Goal: Task Accomplishment & Management: Manage account settings

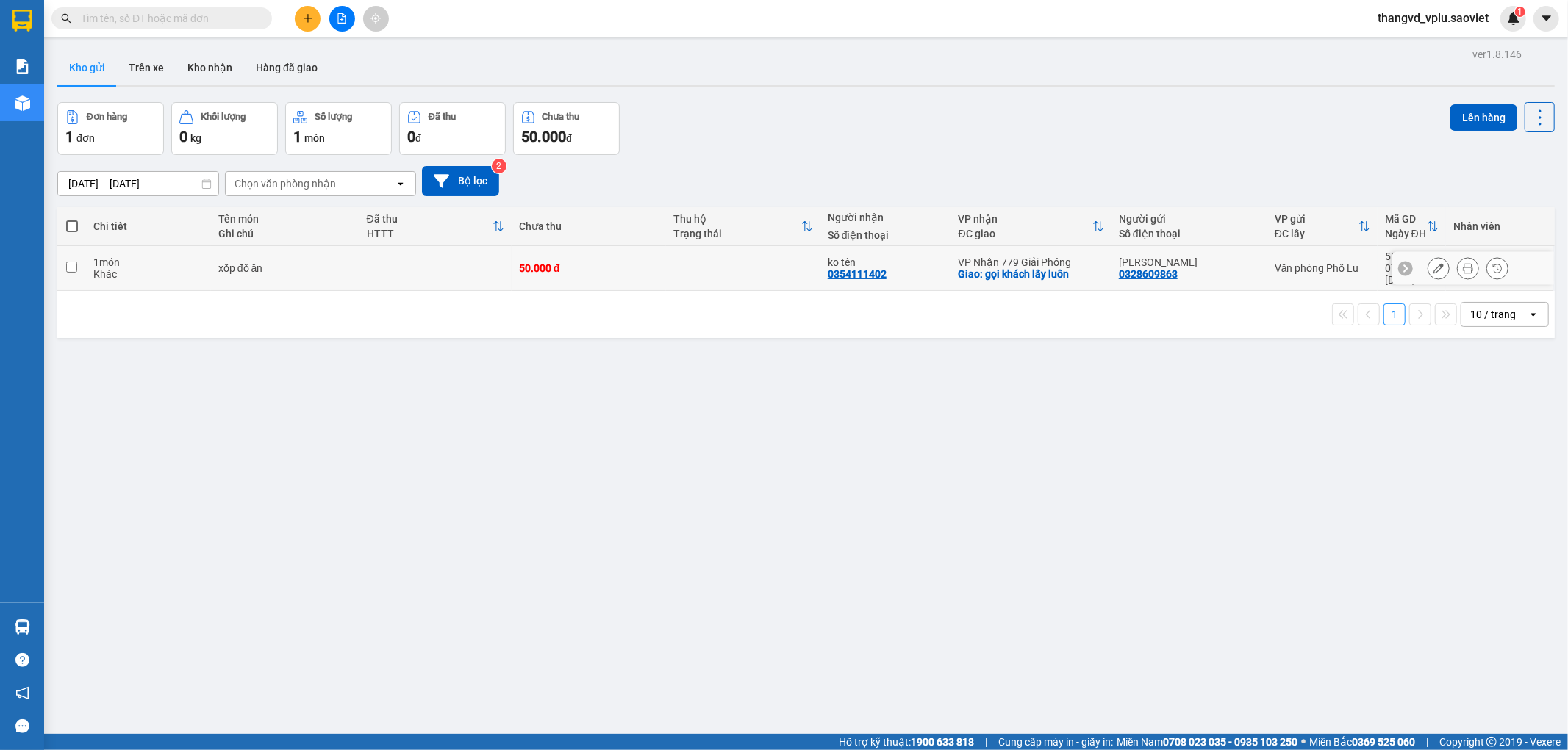
click at [69, 265] on input "checkbox" at bounding box center [72, 266] width 11 height 11
checkbox input "true"
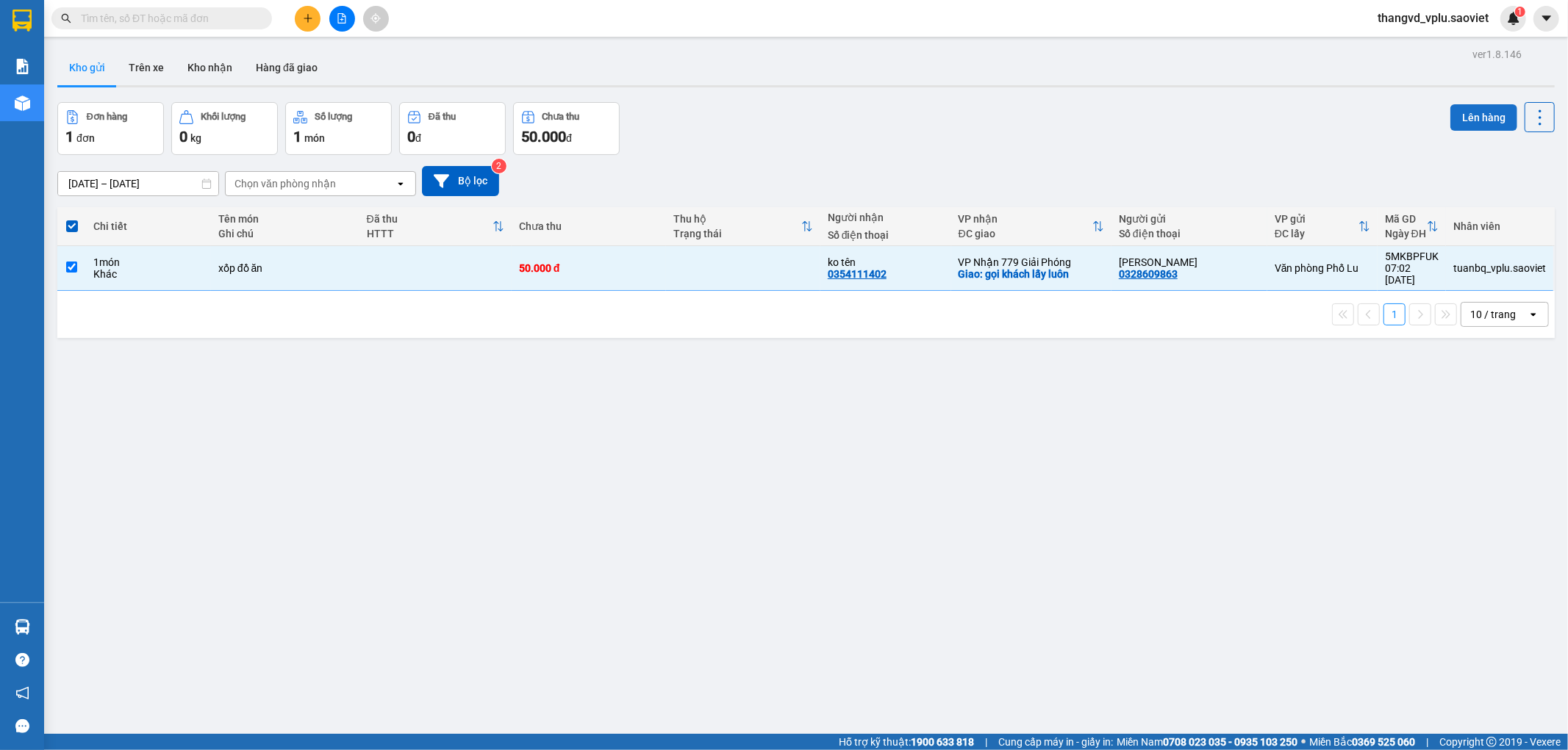
click at [1471, 111] on button "Lên hàng" at bounding box center [1484, 117] width 67 height 27
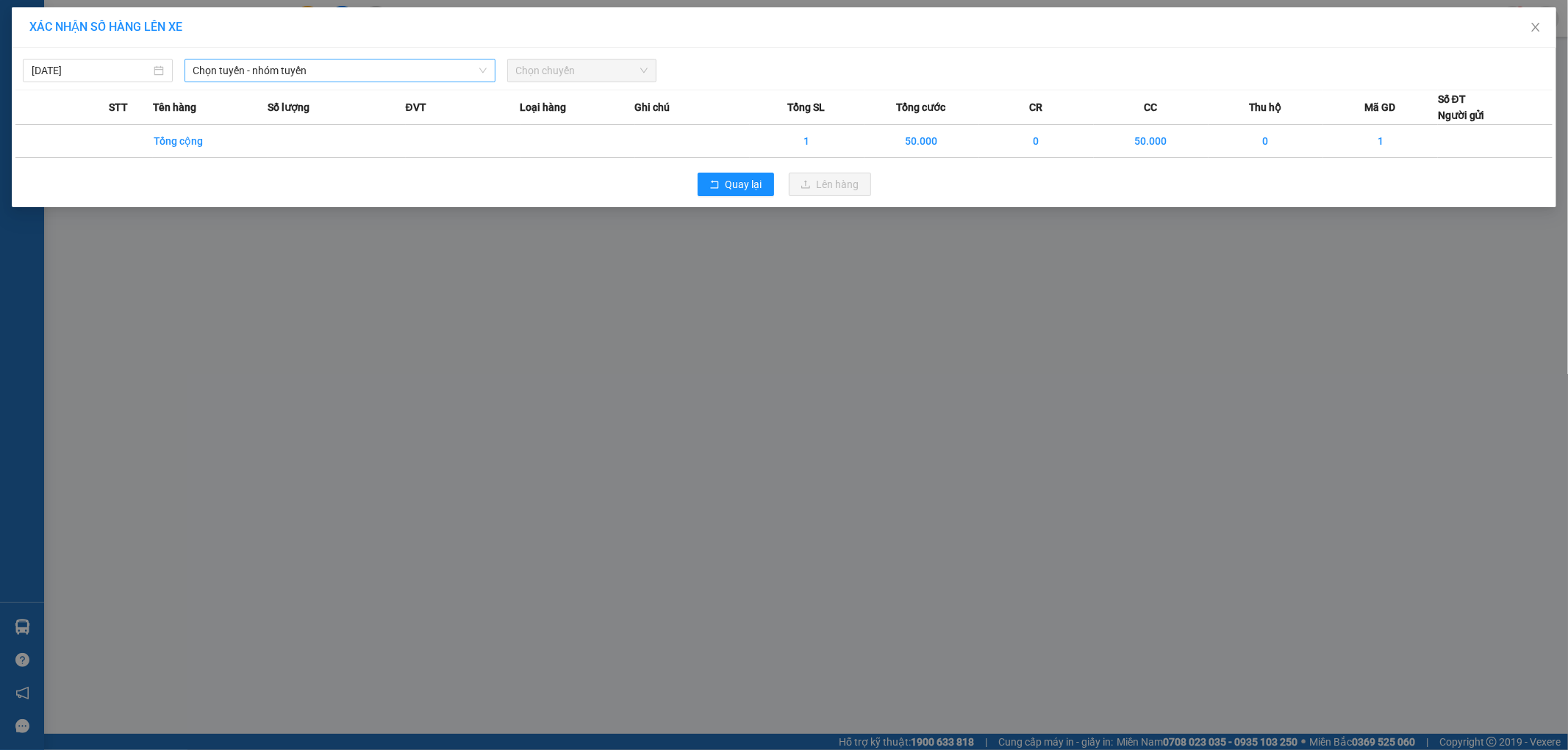
click at [325, 69] on span "Chọn tuyến - nhóm tuyến" at bounding box center [340, 71] width 293 height 22
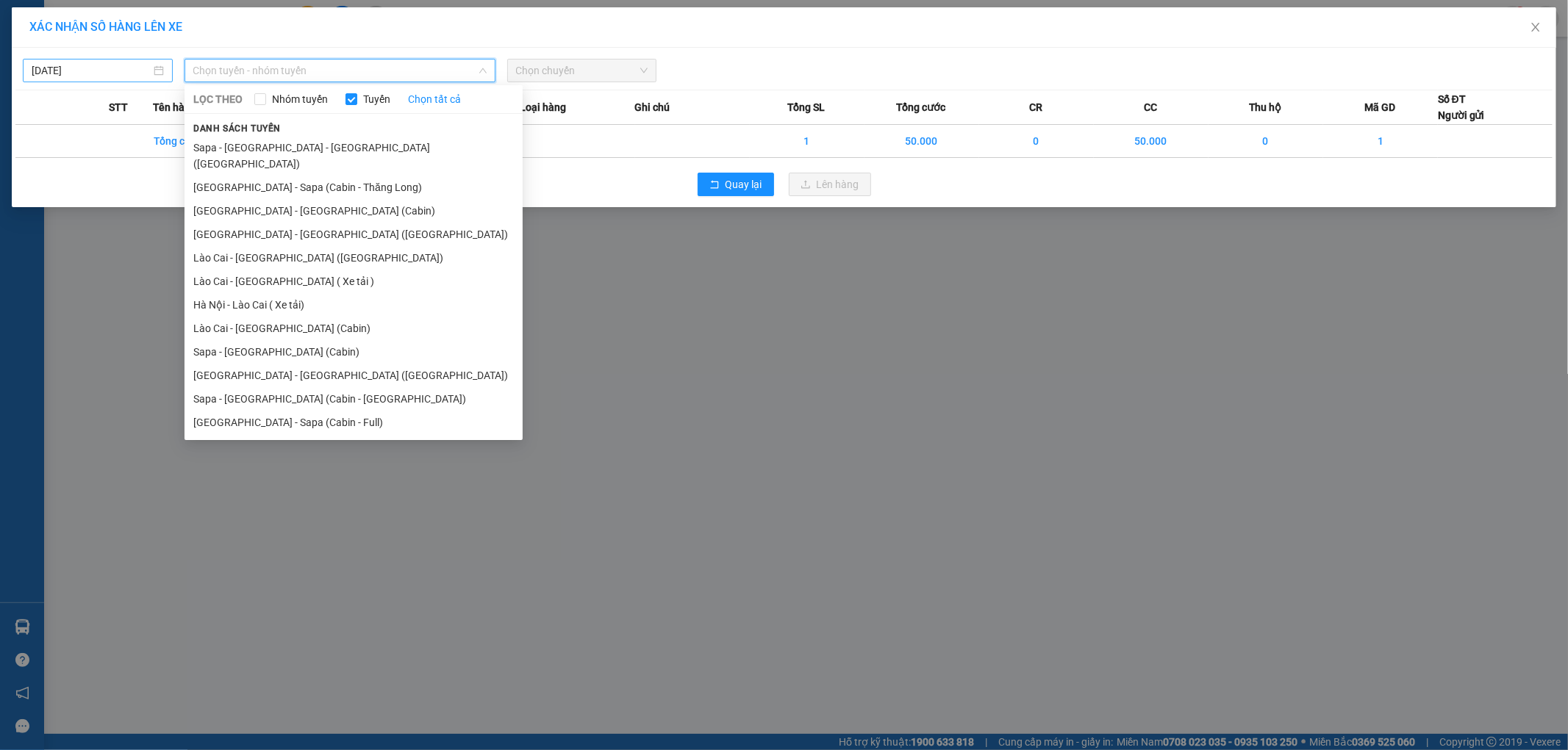
type input "[DATE]"
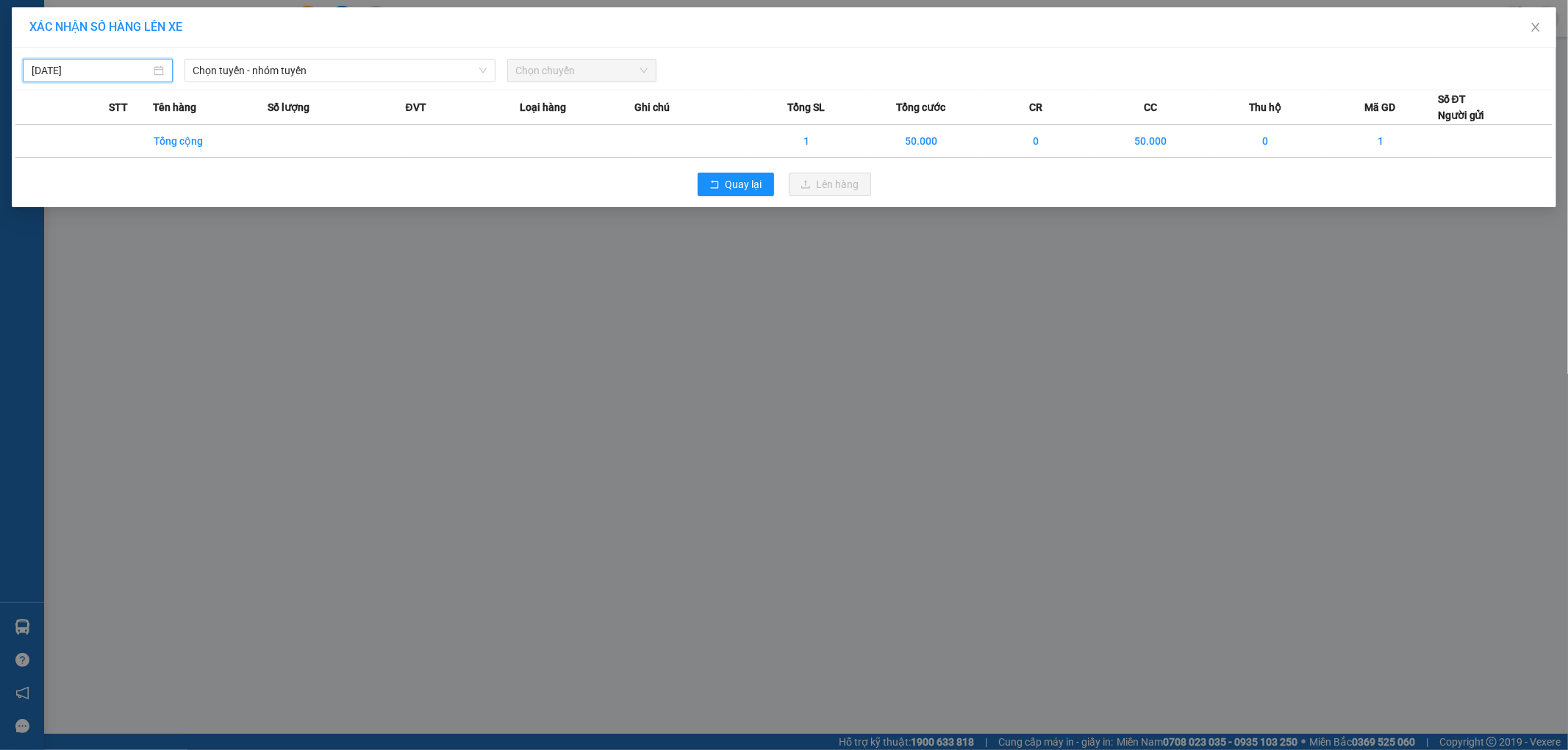
click at [118, 75] on input "[DATE]" at bounding box center [91, 71] width 119 height 16
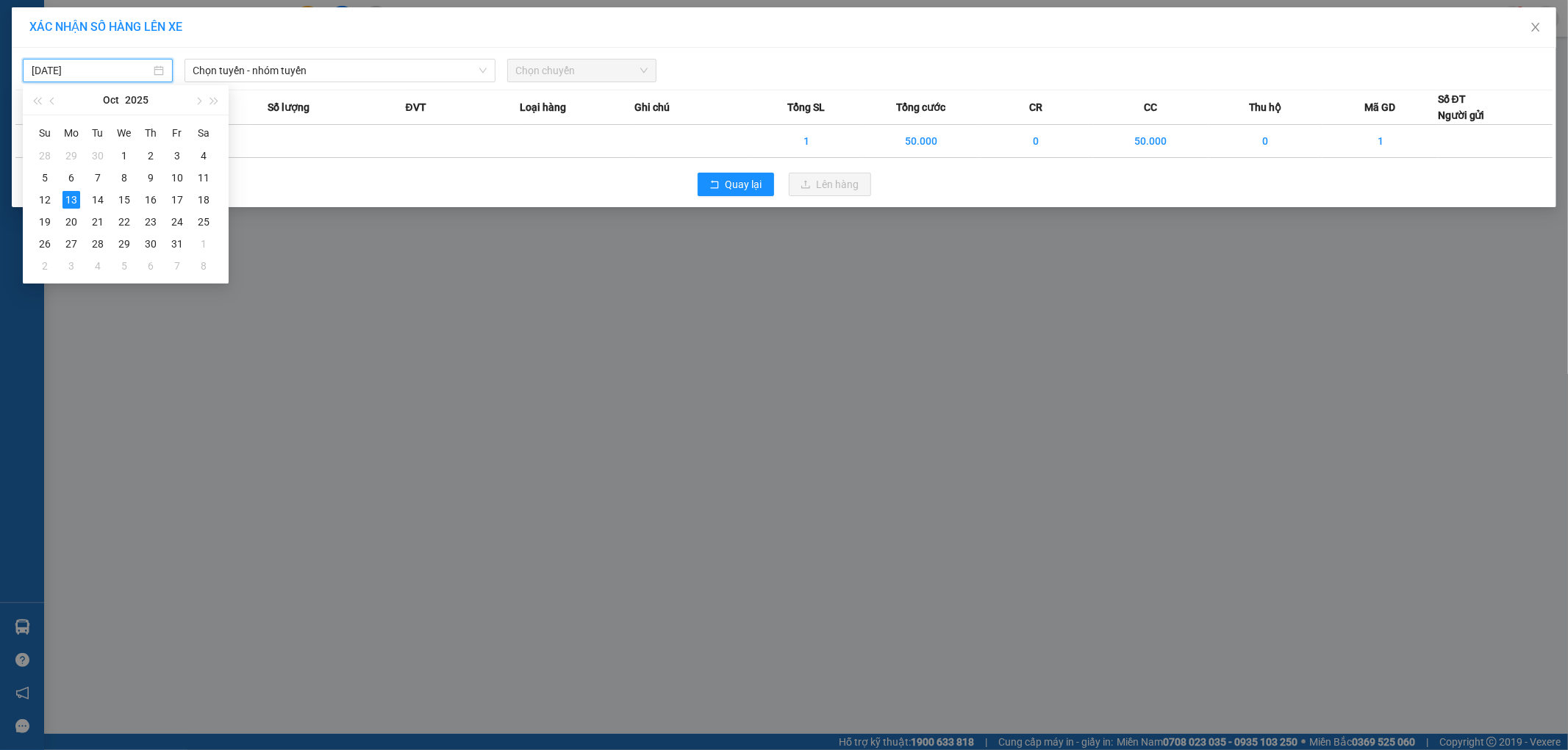
click at [372, 82] on div "Chọn tuyến - nhóm tuyến LỌC THEO Nhóm tuyến Tuyến Chọn tất cả Danh sách tuyến […" at bounding box center [340, 71] width 323 height 24
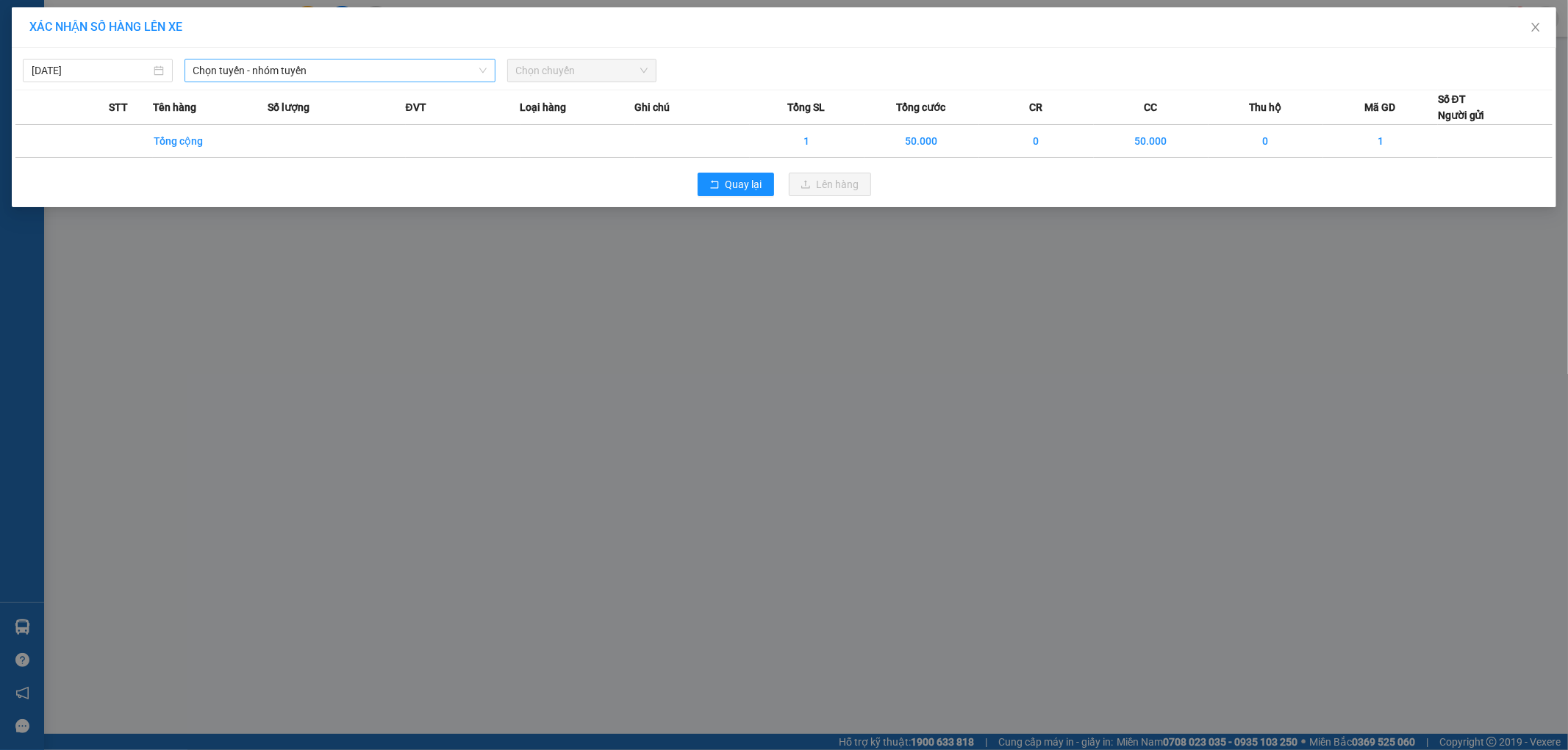
click at [372, 75] on span "Chọn tuyến - nhóm tuyến" at bounding box center [340, 71] width 293 height 22
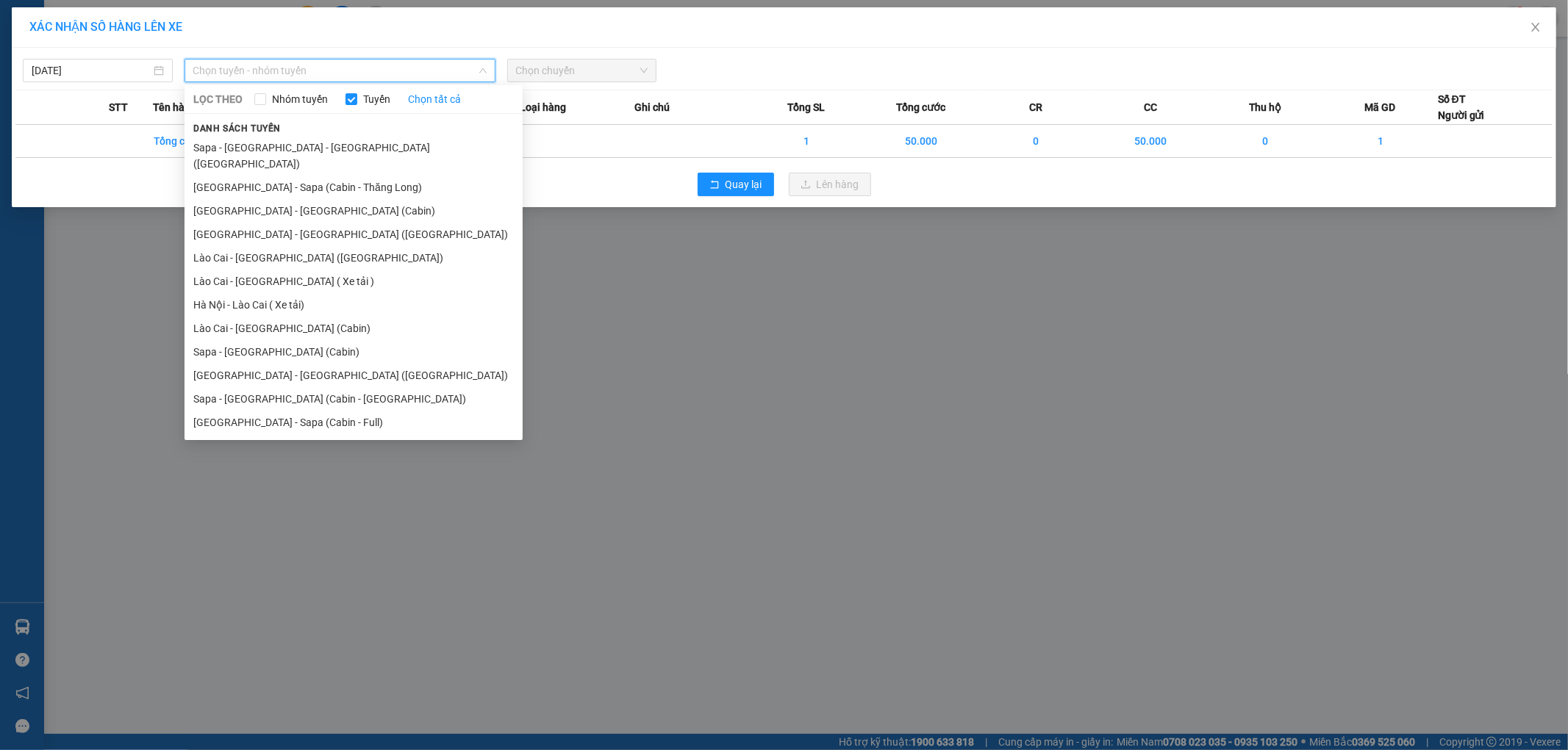
click at [299, 340] on li "Sapa - [GEOGRAPHIC_DATA] (Cabin)" at bounding box center [354, 352] width 338 height 24
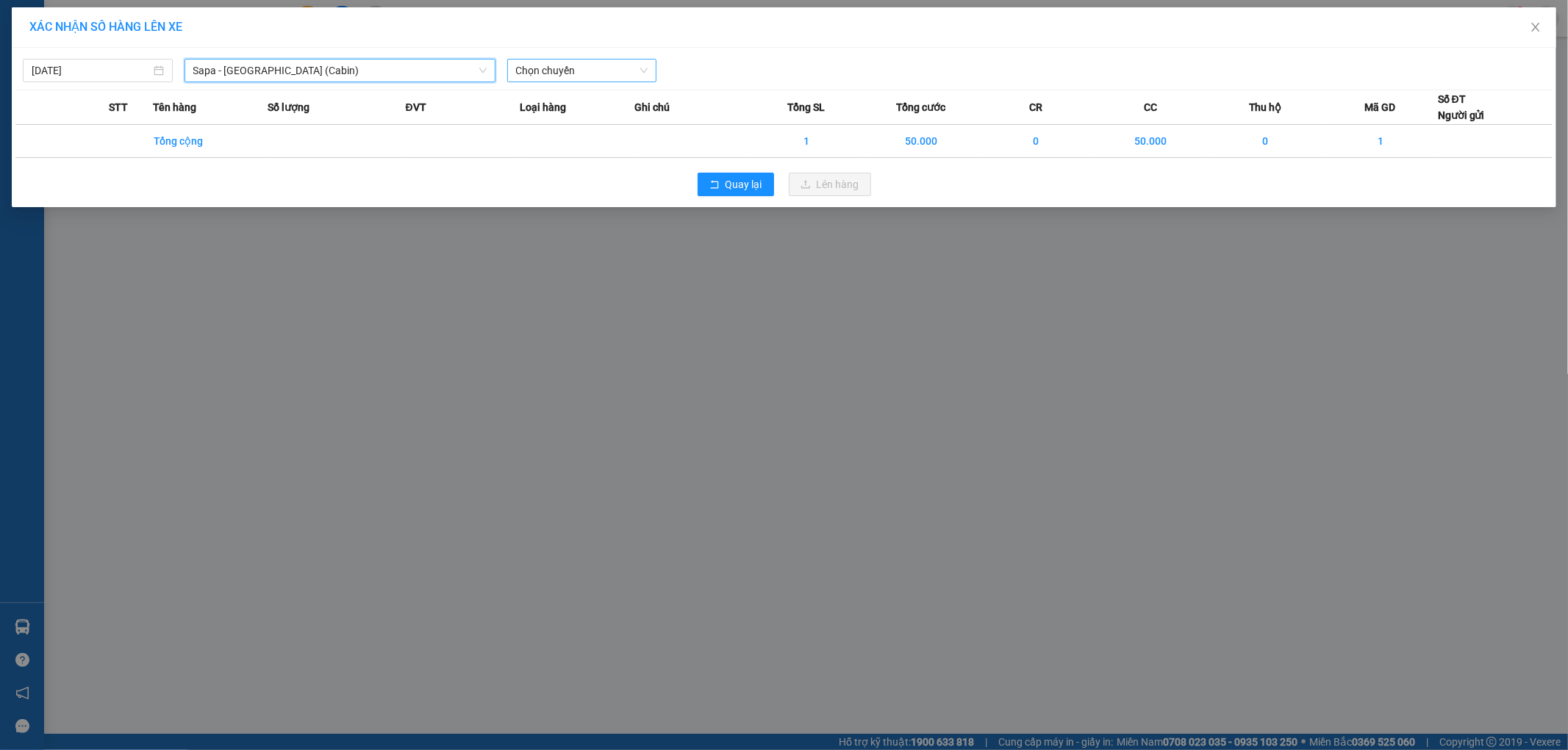
click at [555, 69] on span "Chọn chuyến" at bounding box center [582, 71] width 132 height 22
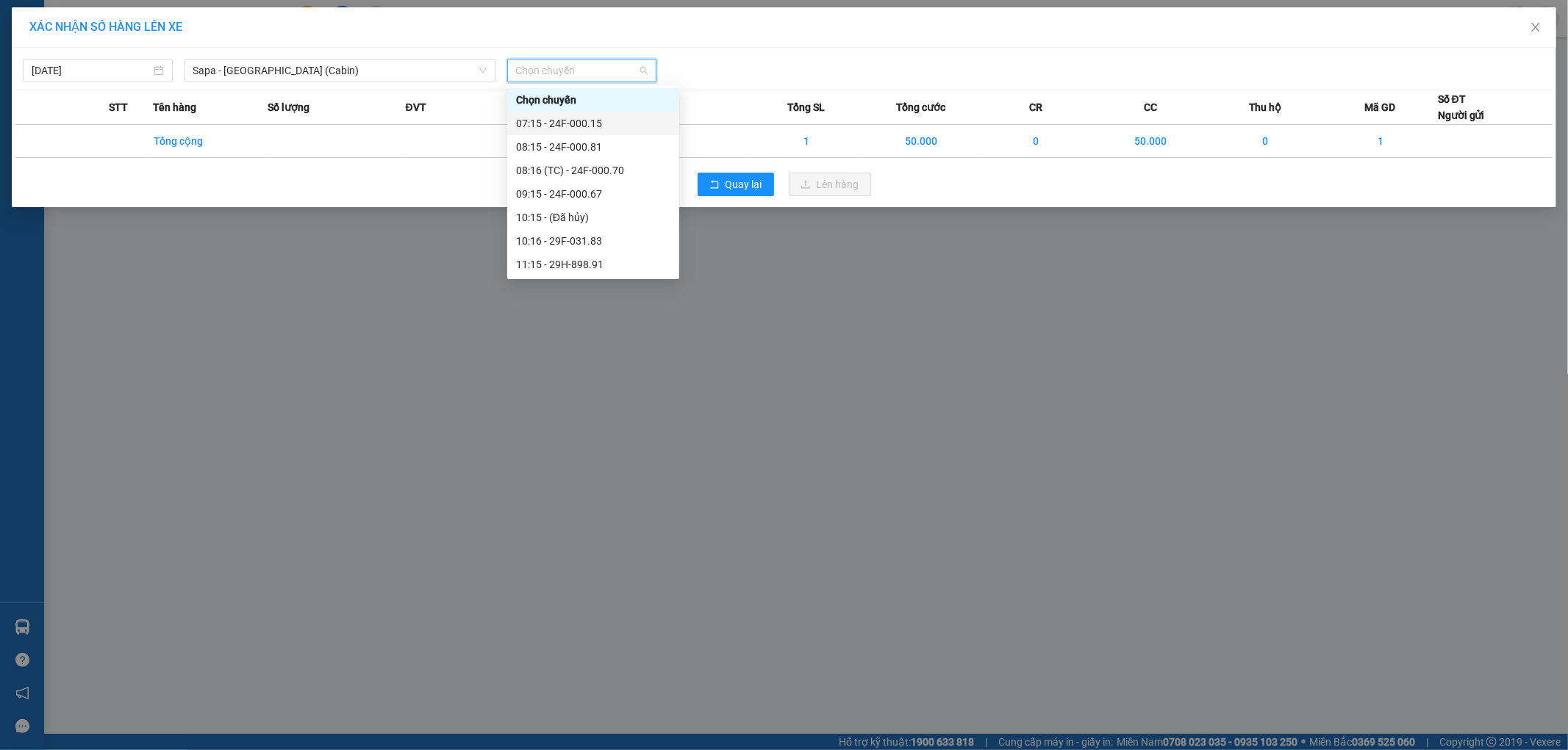
click at [622, 125] on div "07:15 - 24F-000.15" at bounding box center [593, 123] width 154 height 16
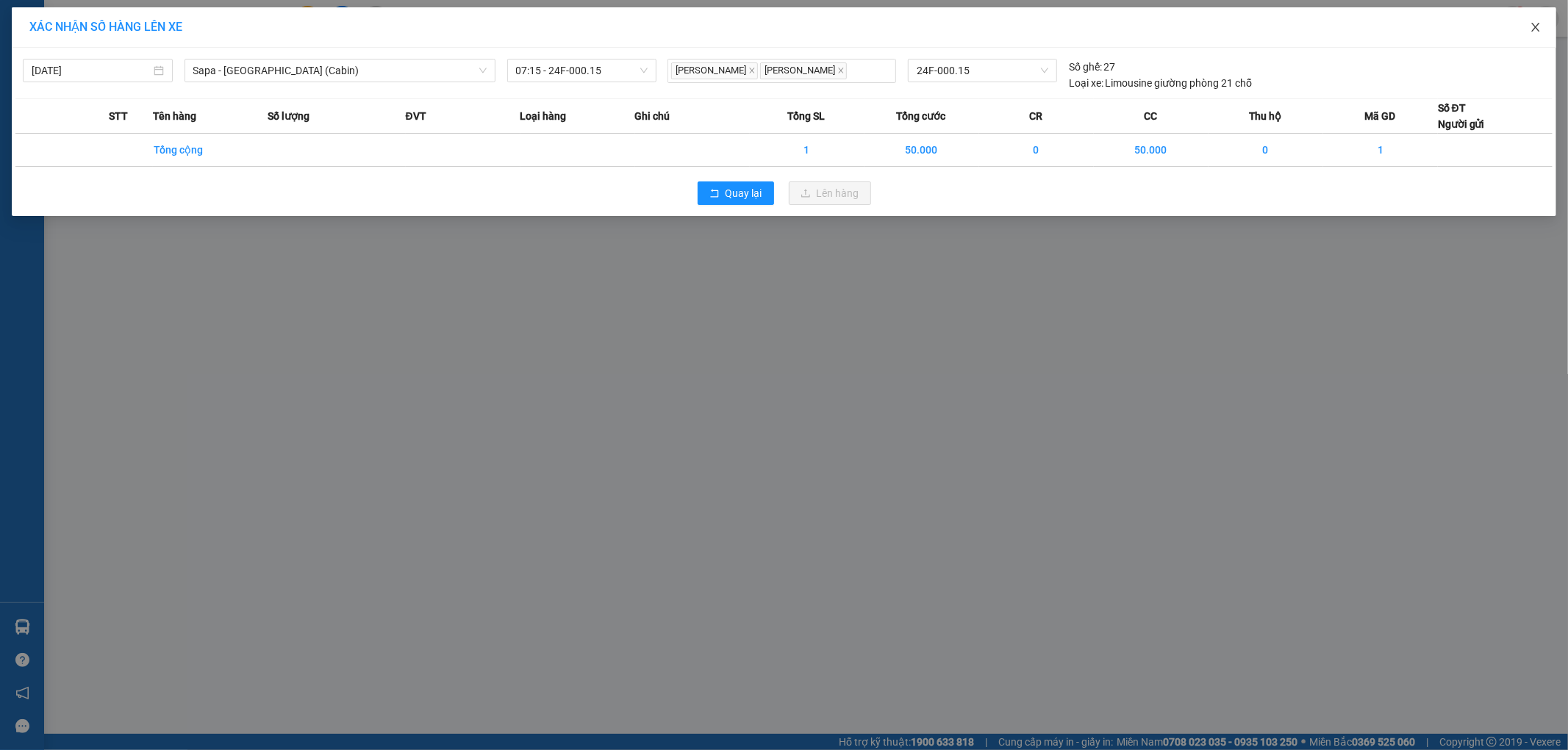
click at [1530, 27] on icon "close" at bounding box center [1536, 27] width 12 height 12
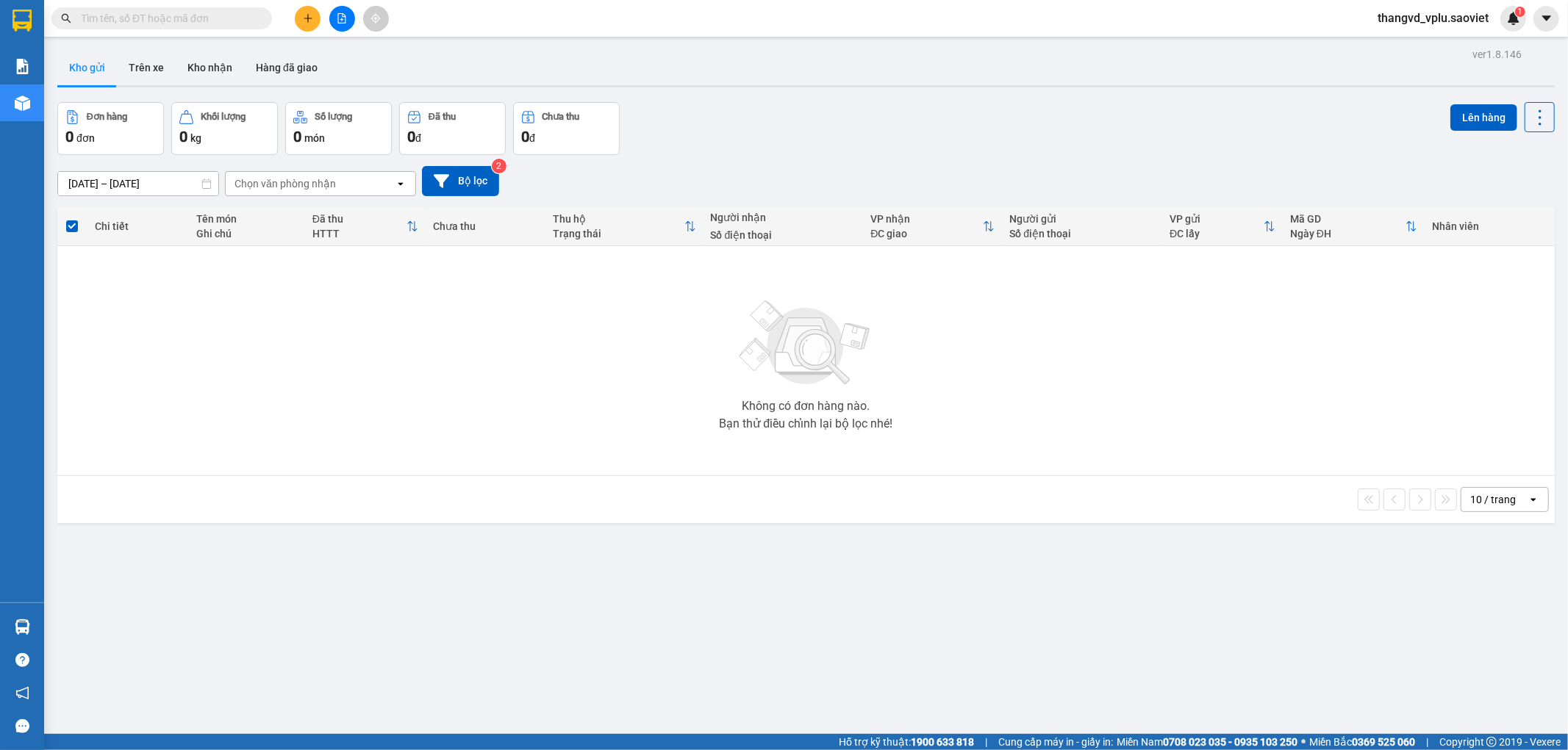
click at [329, 24] on button at bounding box center [342, 18] width 26 height 26
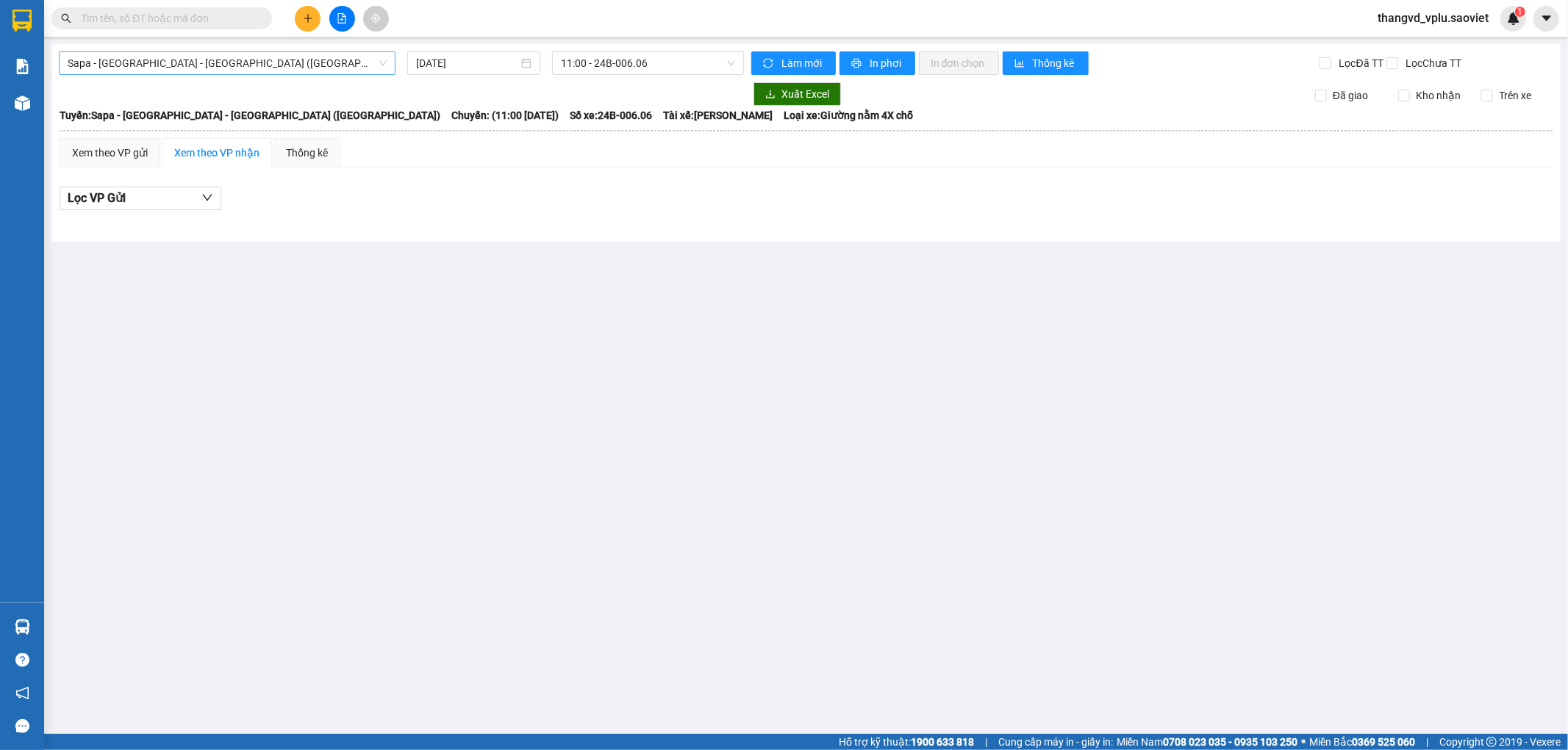
click at [306, 63] on span "Sapa - [GEOGRAPHIC_DATA] - [GEOGRAPHIC_DATA] ([GEOGRAPHIC_DATA])" at bounding box center [227, 63] width 319 height 22
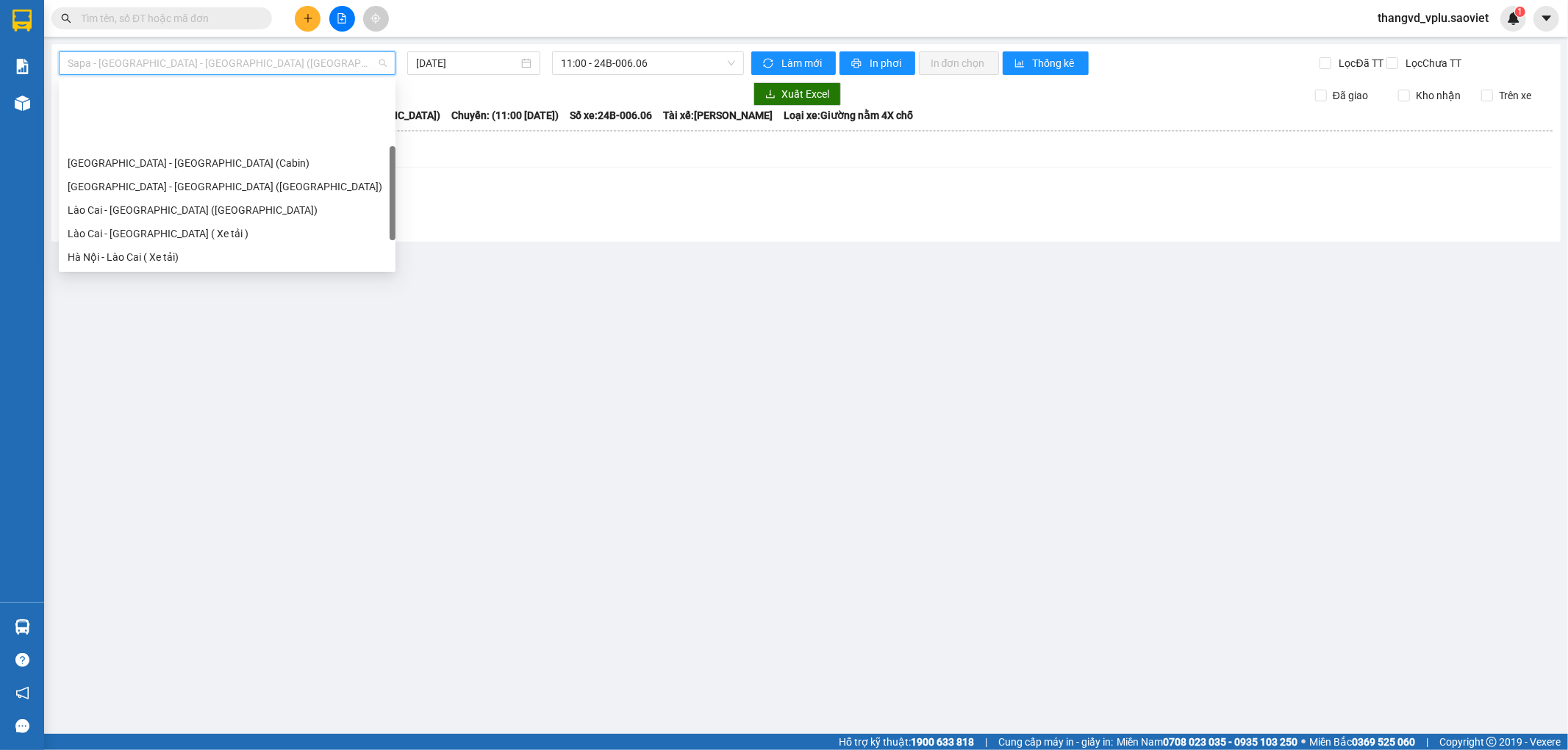
scroll to position [117, 0]
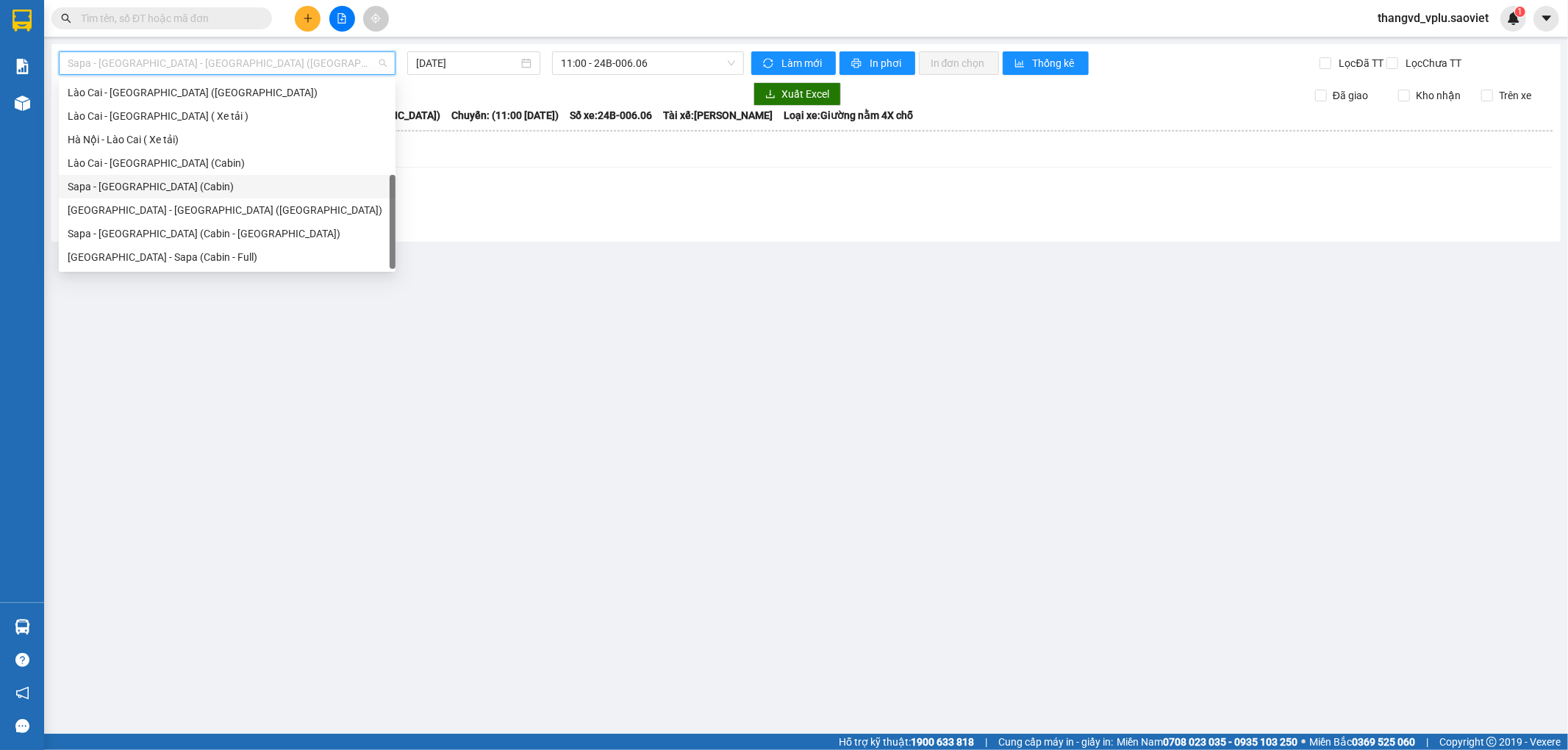
click at [193, 189] on div "Sapa - [GEOGRAPHIC_DATA] (Cabin)" at bounding box center [227, 187] width 319 height 16
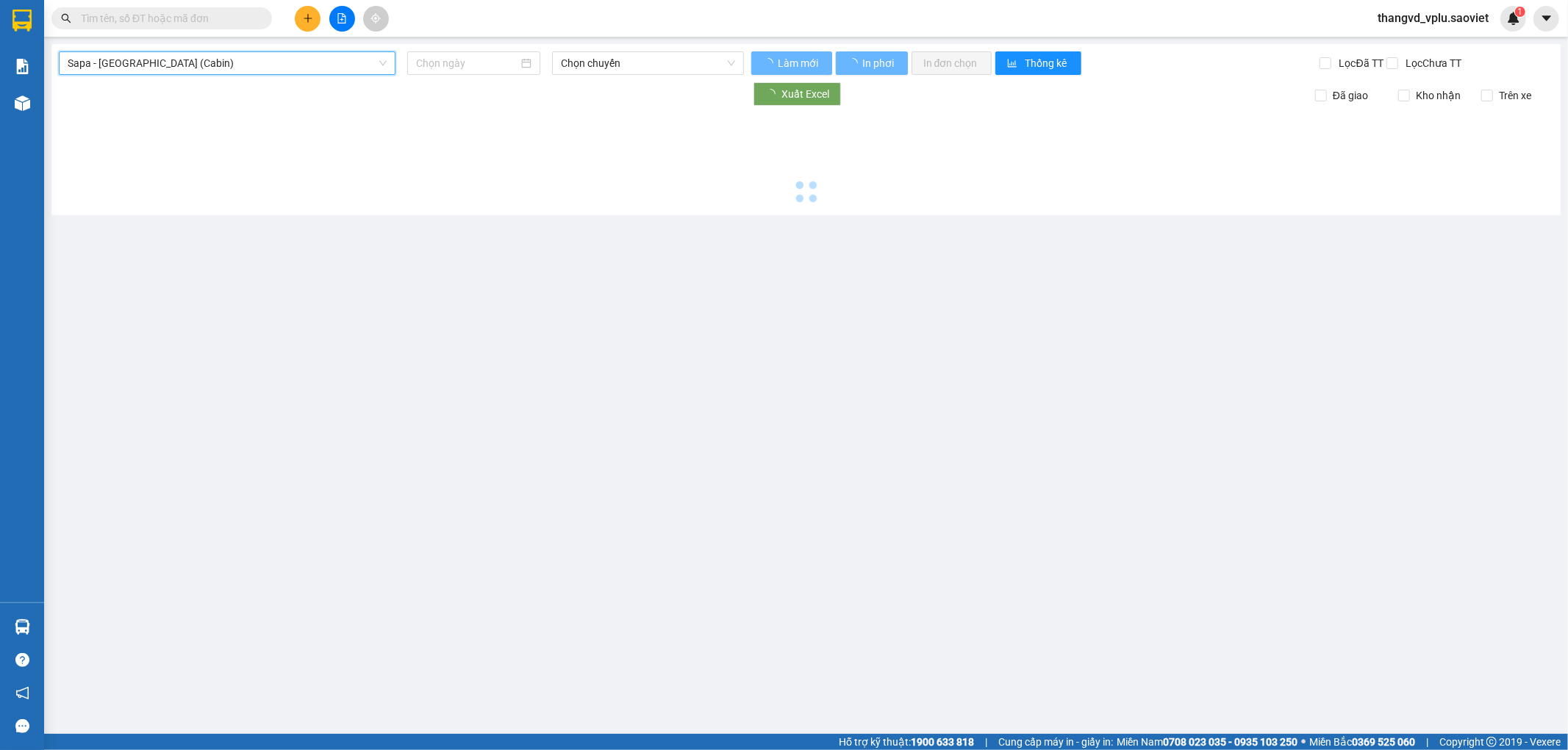
type input "[DATE]"
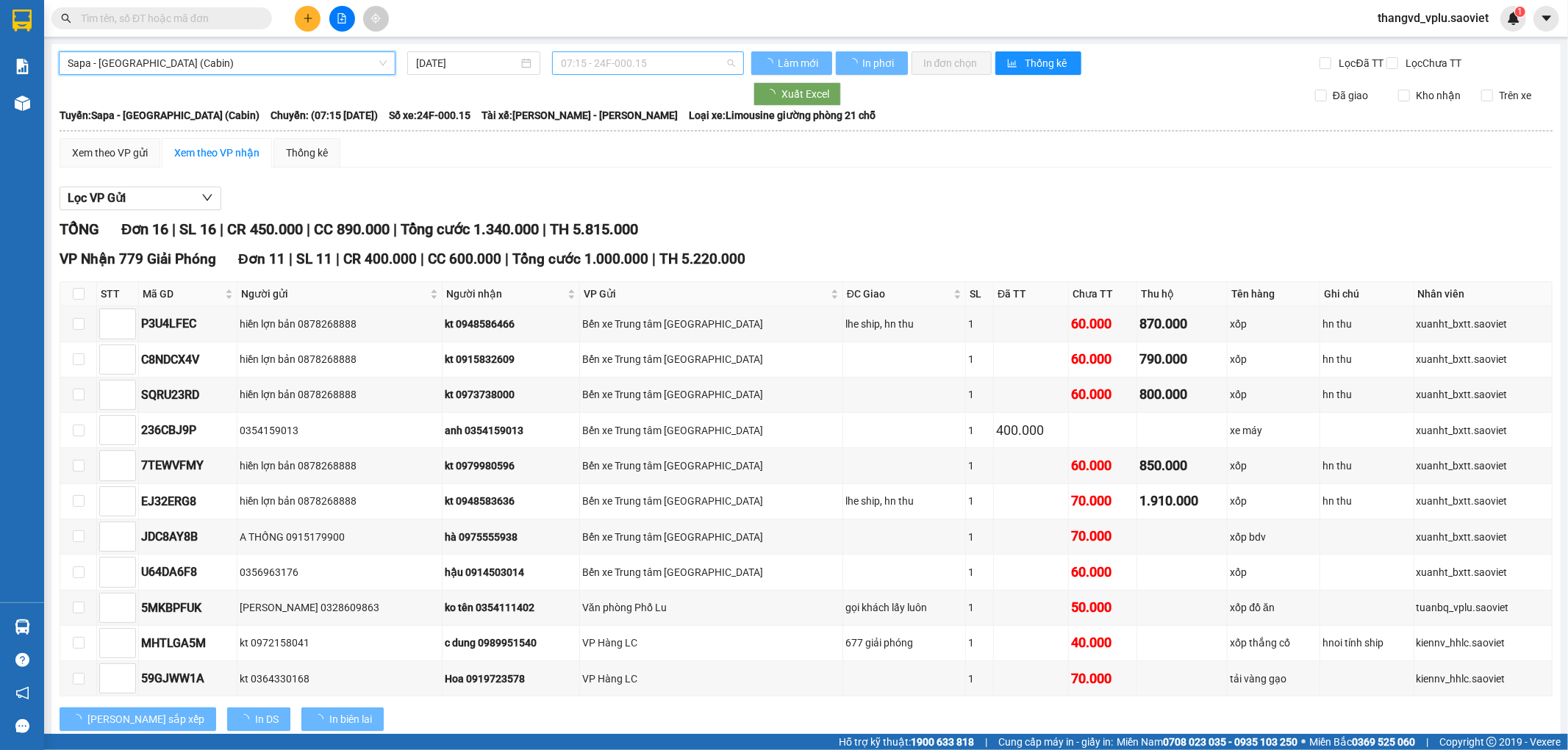
click at [628, 69] on span "07:15 - 24F-000.15" at bounding box center [647, 63] width 174 height 22
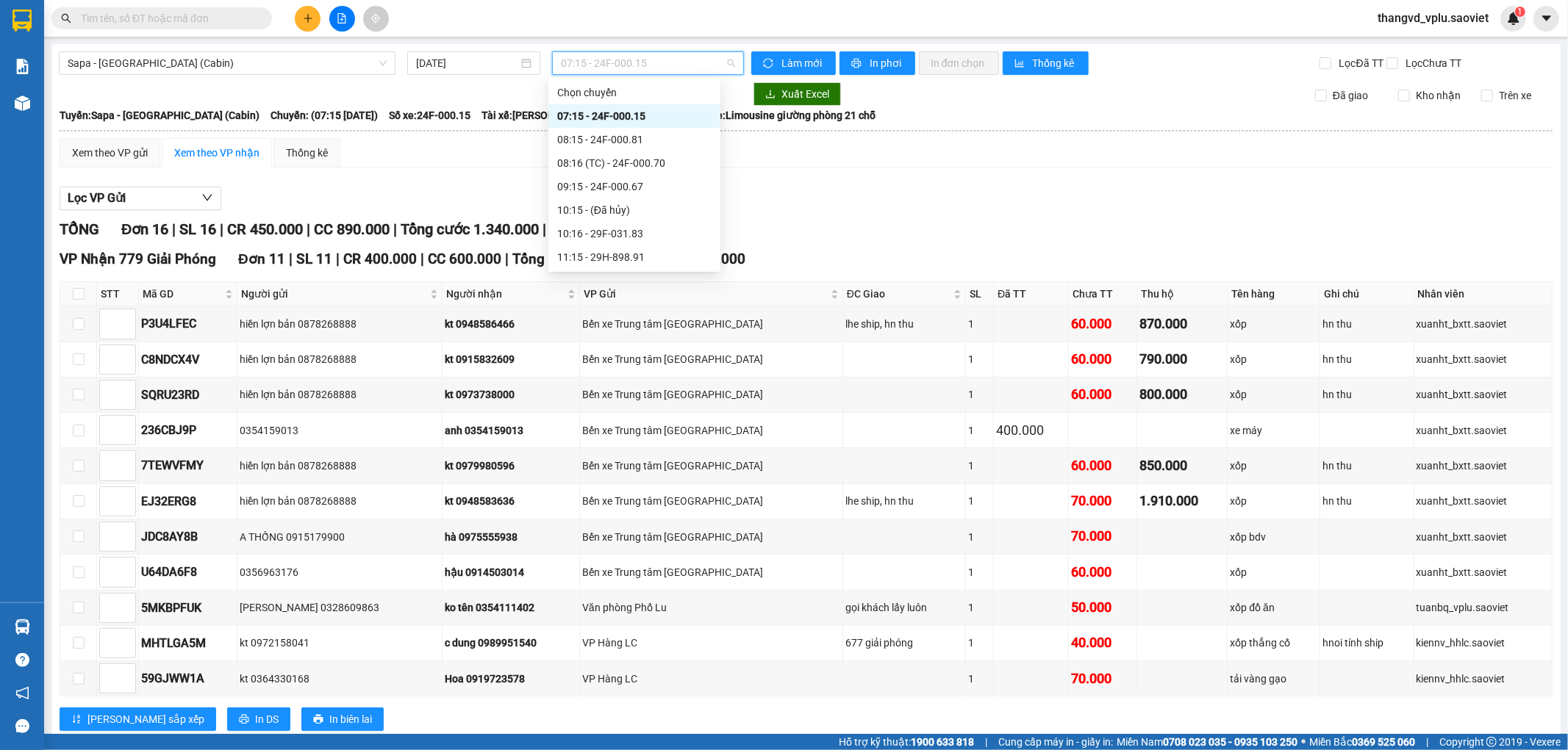
click at [894, 137] on th at bounding box center [806, 131] width 1494 height 13
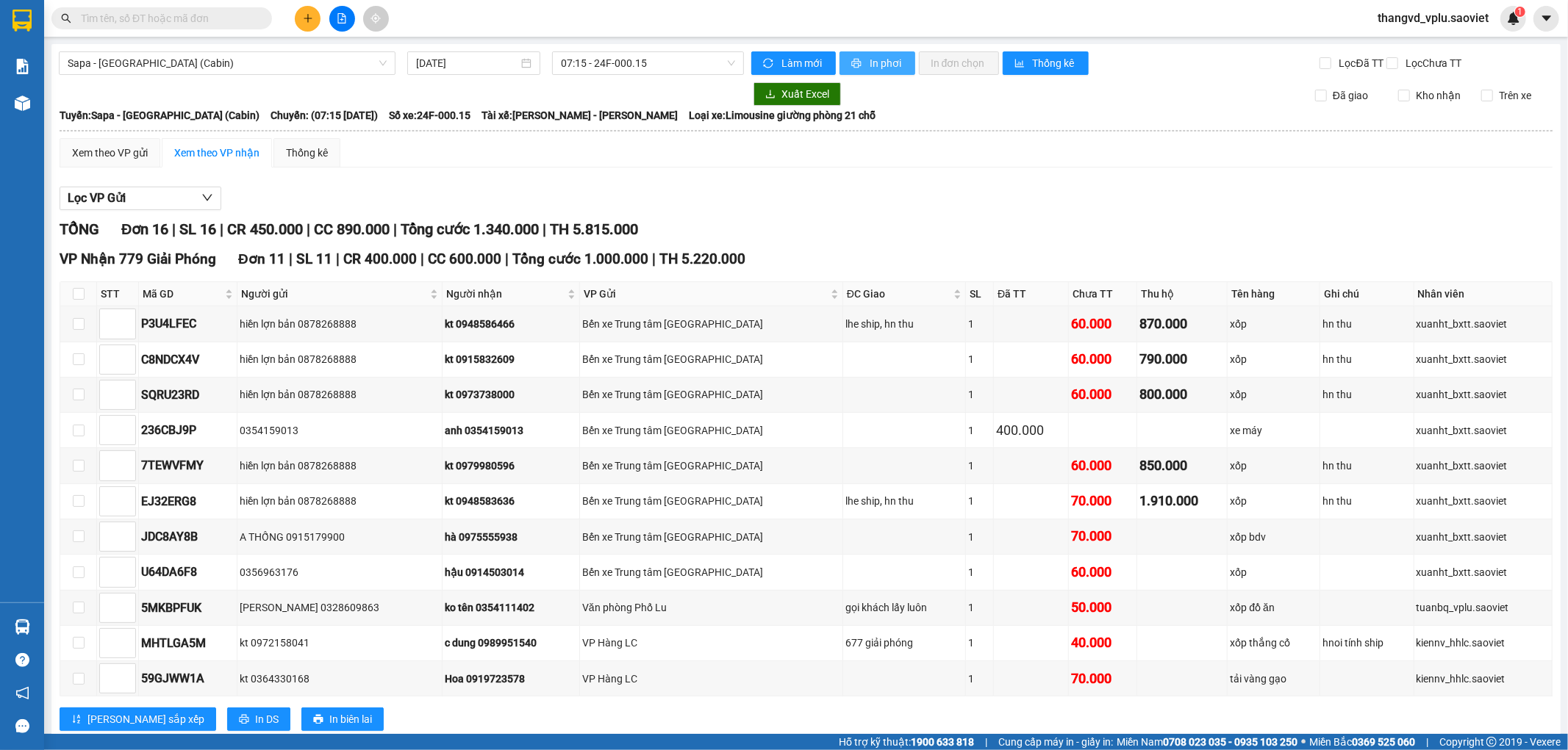
click at [883, 69] on span "In phơi" at bounding box center [886, 63] width 34 height 16
click at [861, 57] on button "In phơi" at bounding box center [877, 63] width 76 height 24
click at [157, 25] on input "text" at bounding box center [167, 18] width 174 height 16
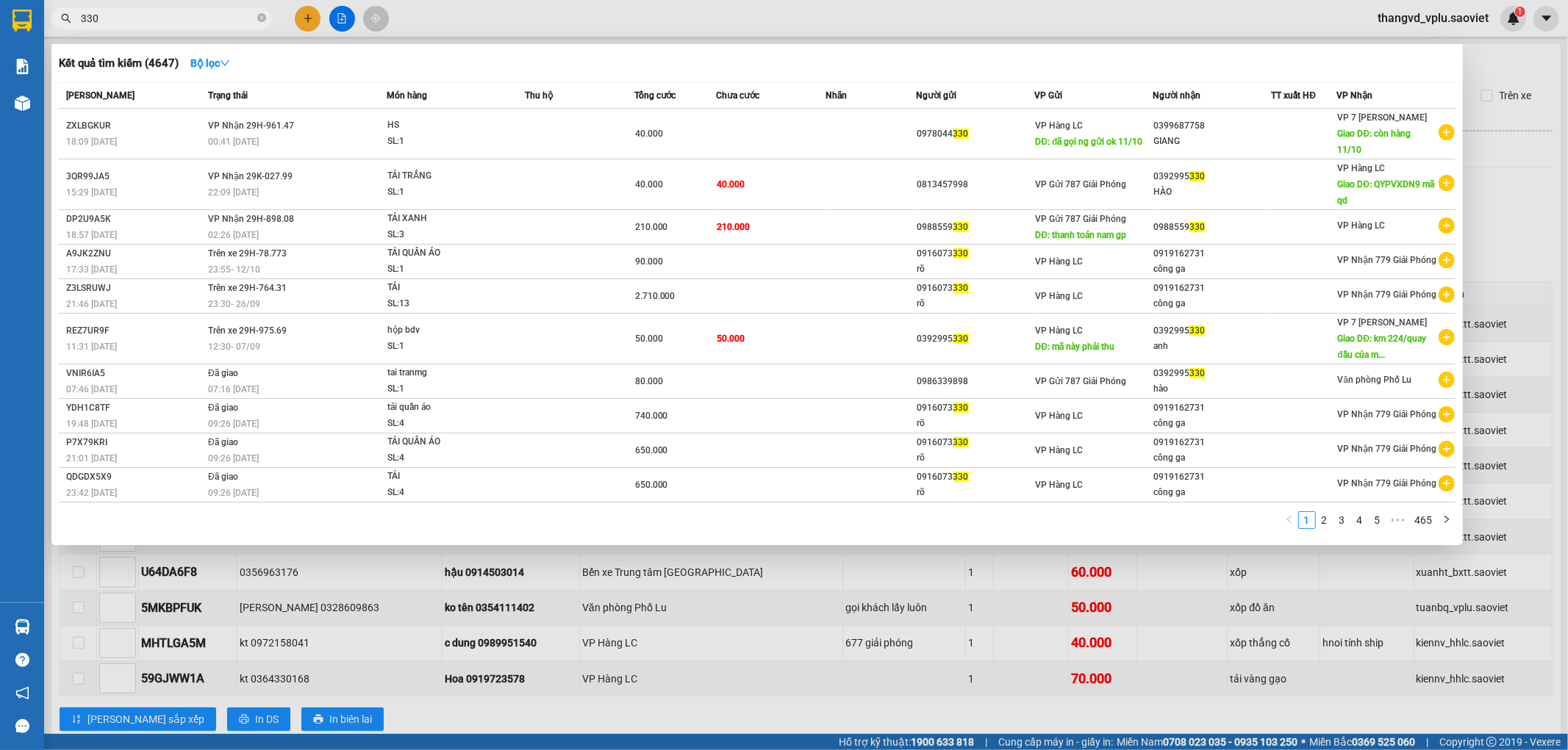
type input "330"
click at [304, 24] on div at bounding box center [784, 375] width 1568 height 750
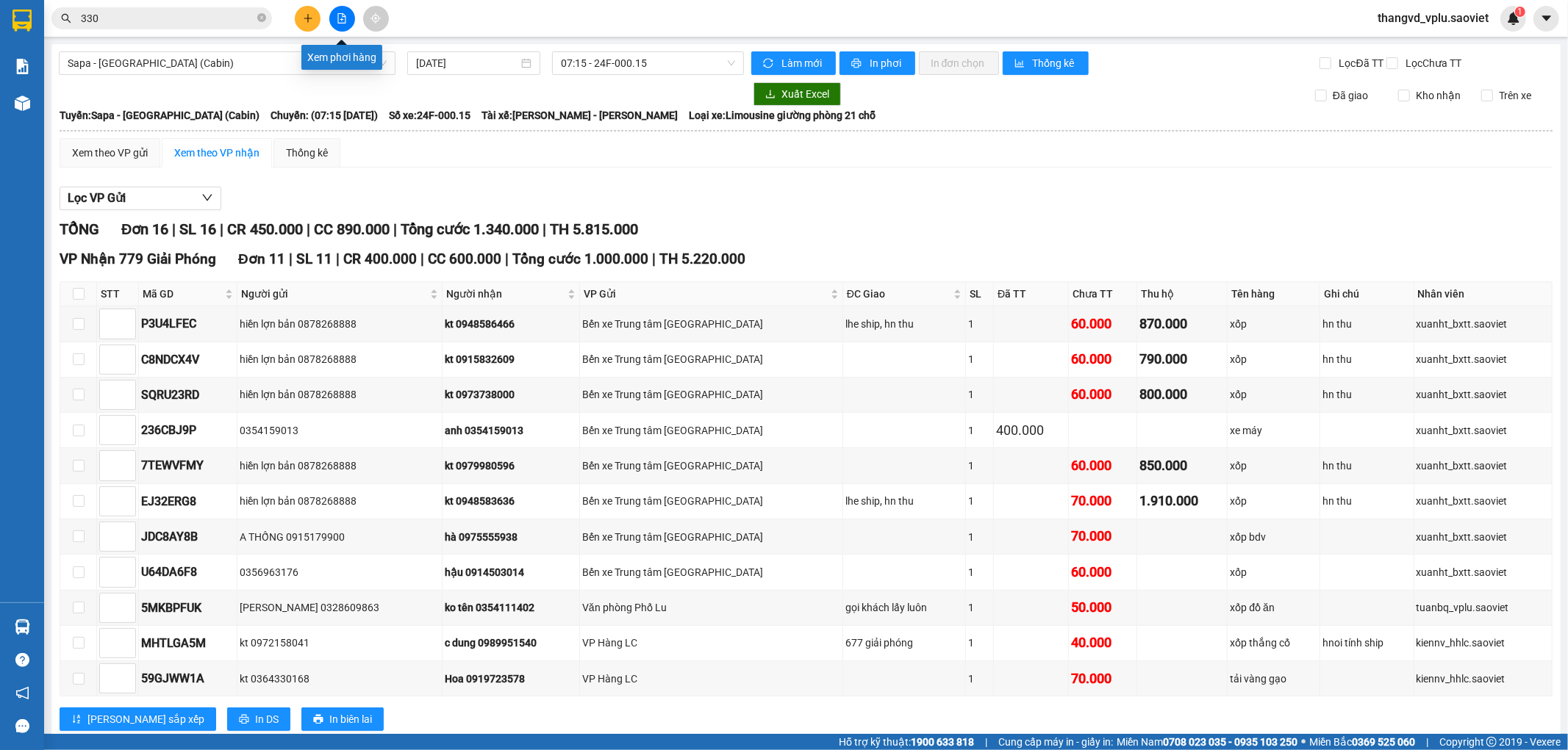
click at [303, 15] on icon "plus" at bounding box center [308, 18] width 10 height 10
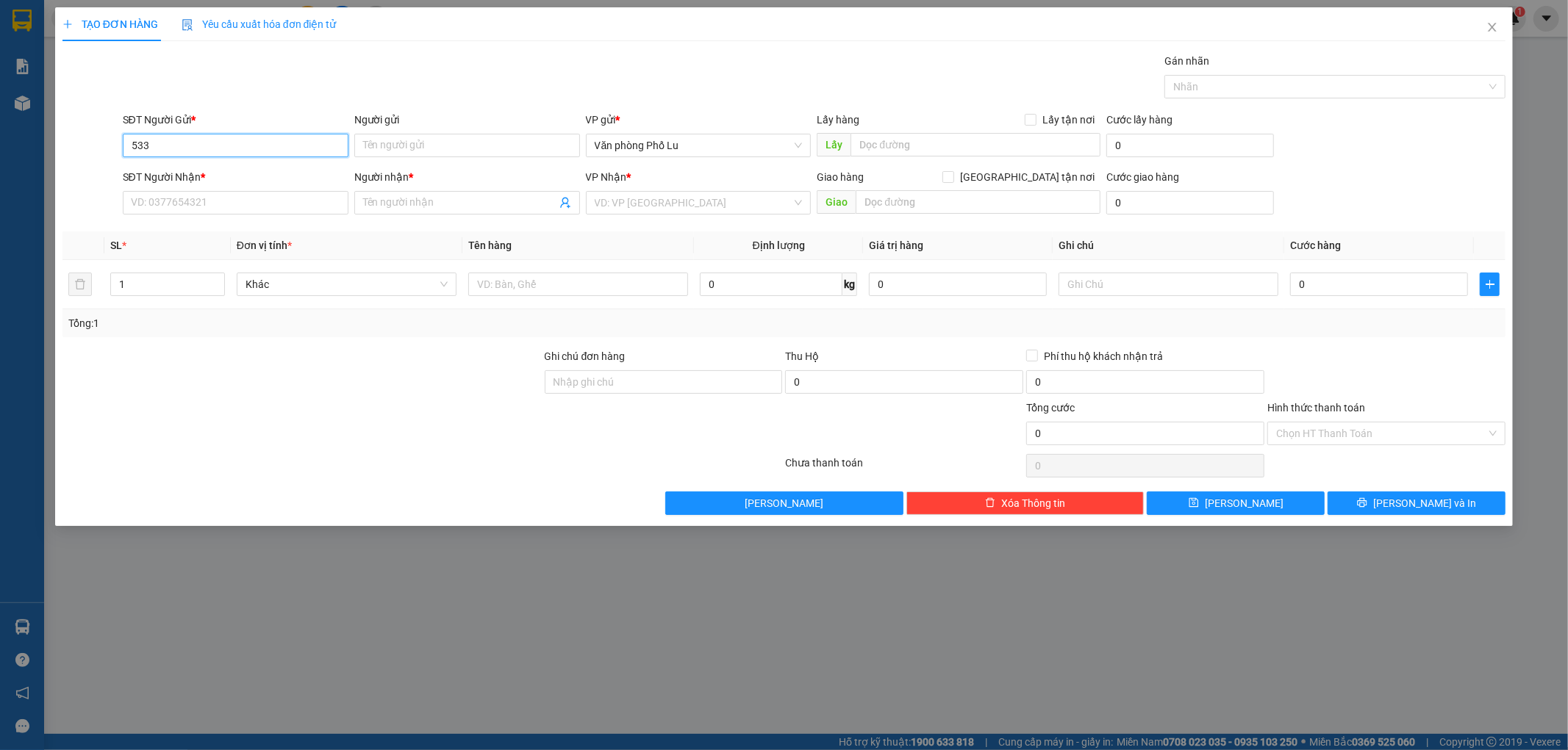
type input "5330"
click at [230, 156] on input "5330" at bounding box center [236, 145] width 226 height 24
click at [223, 179] on div "0392995330 - hào" at bounding box center [236, 175] width 208 height 16
type input "0392995330"
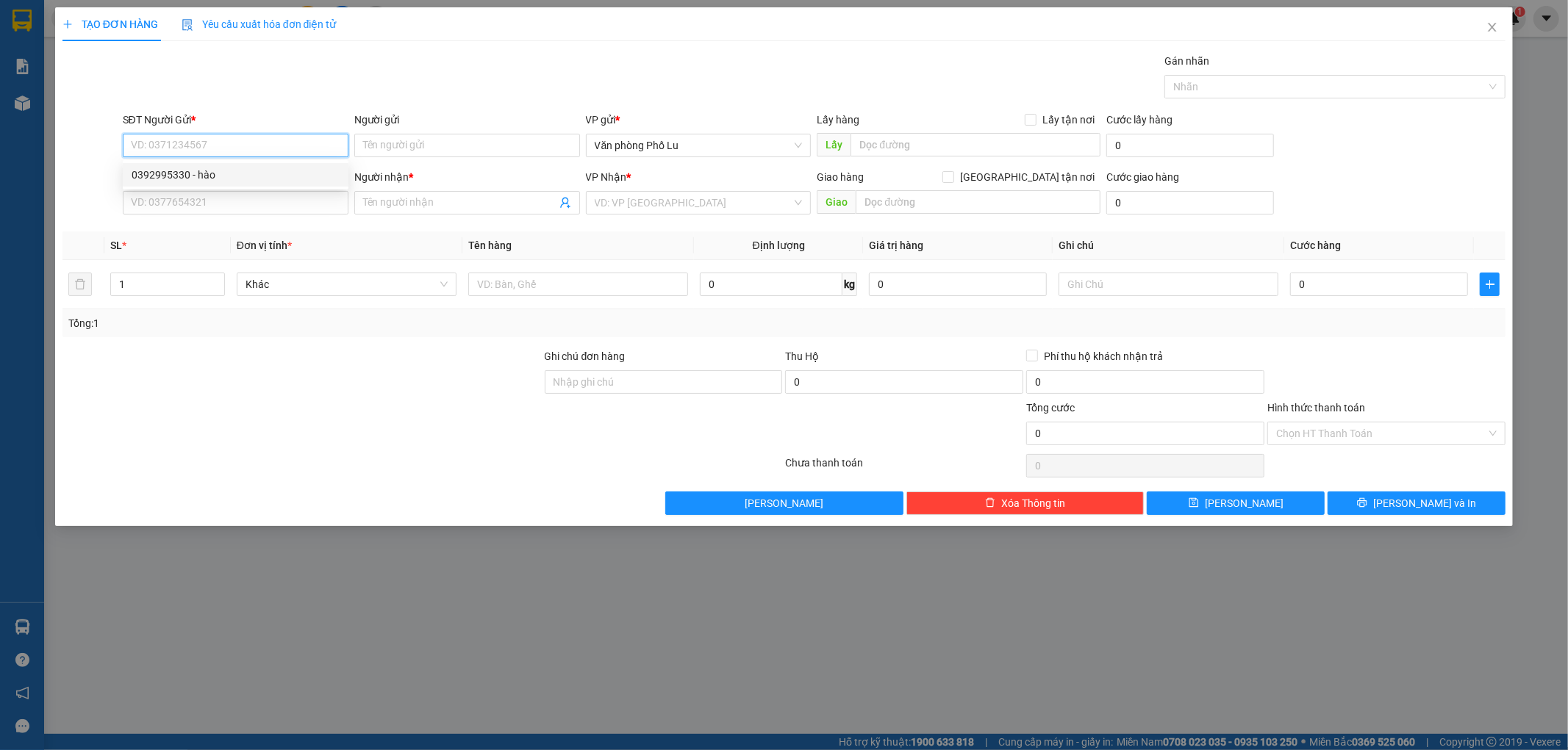
type input "hào"
type input "0915650090"
type input "a cường"
click at [278, 216] on div "SĐT Người Nhận * 0915650090" at bounding box center [236, 195] width 226 height 52
click at [230, 204] on input "0915650090" at bounding box center [236, 203] width 226 height 24
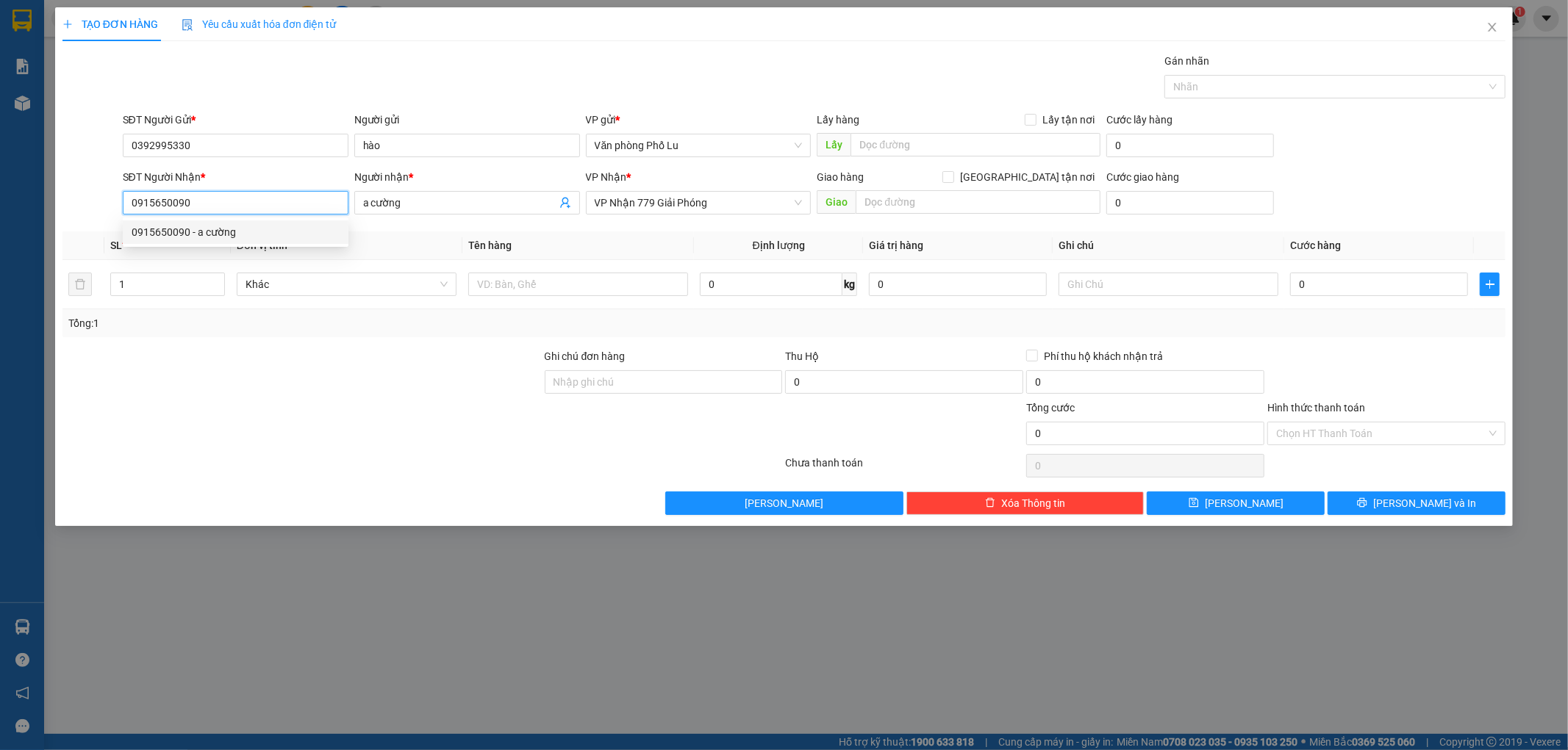
click at [230, 204] on input "0915650090" at bounding box center [236, 203] width 226 height 24
type input "0373027245"
click at [239, 234] on div "0373027245" at bounding box center [236, 233] width 208 height 16
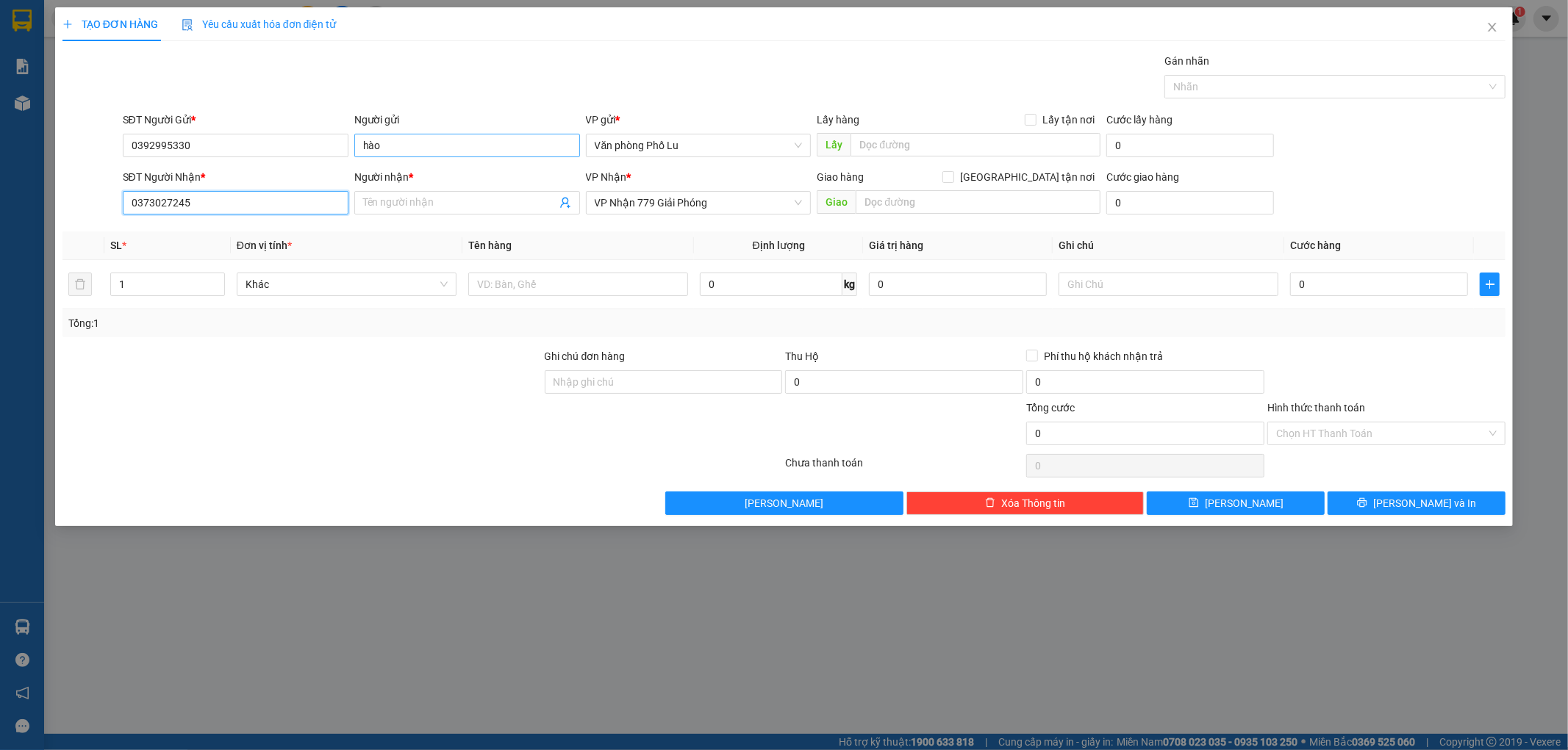
type input "0373027245"
click at [416, 145] on input "hào" at bounding box center [468, 145] width 226 height 24
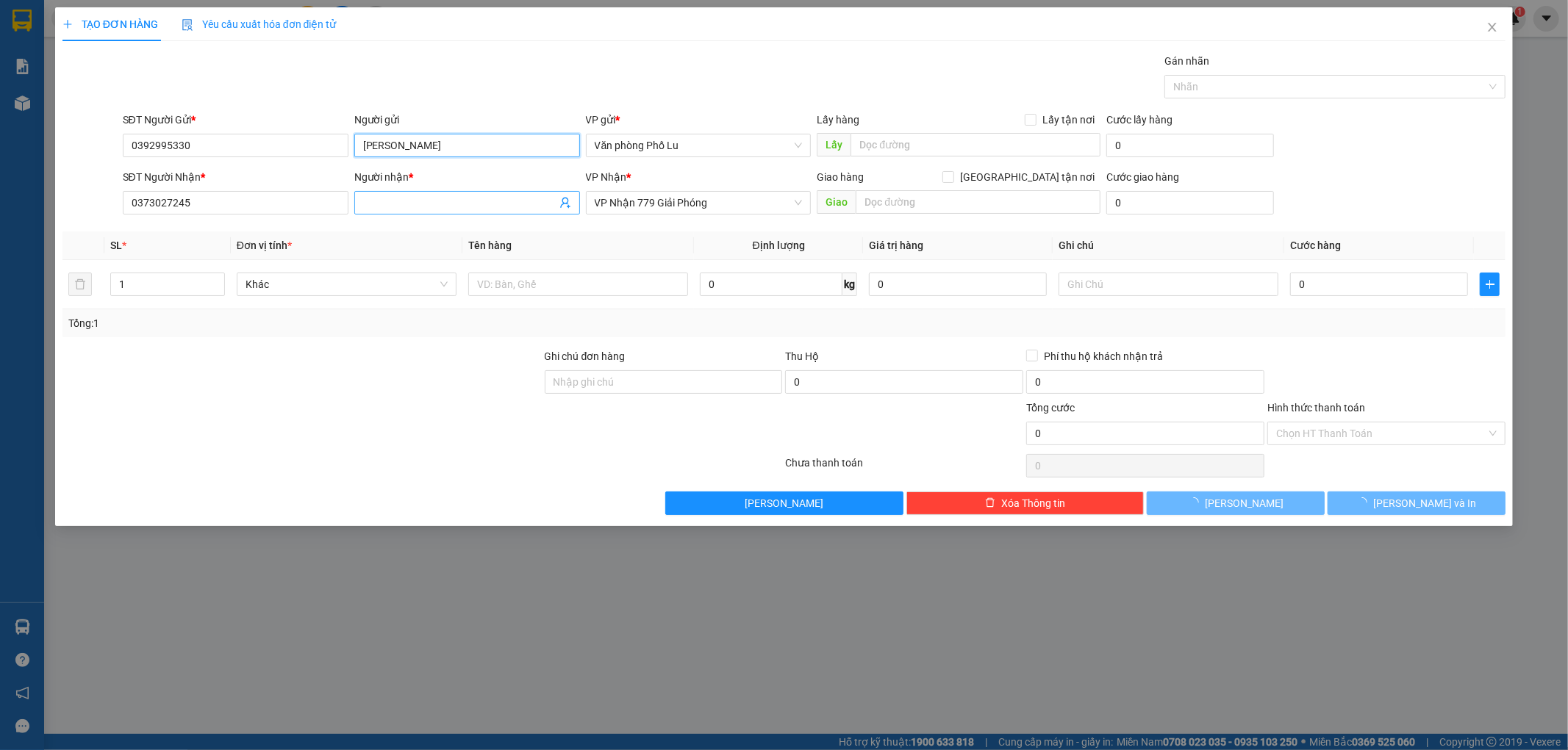
type input "[PERSON_NAME]"
click at [435, 201] on input "Người nhận *" at bounding box center [460, 203] width 194 height 16
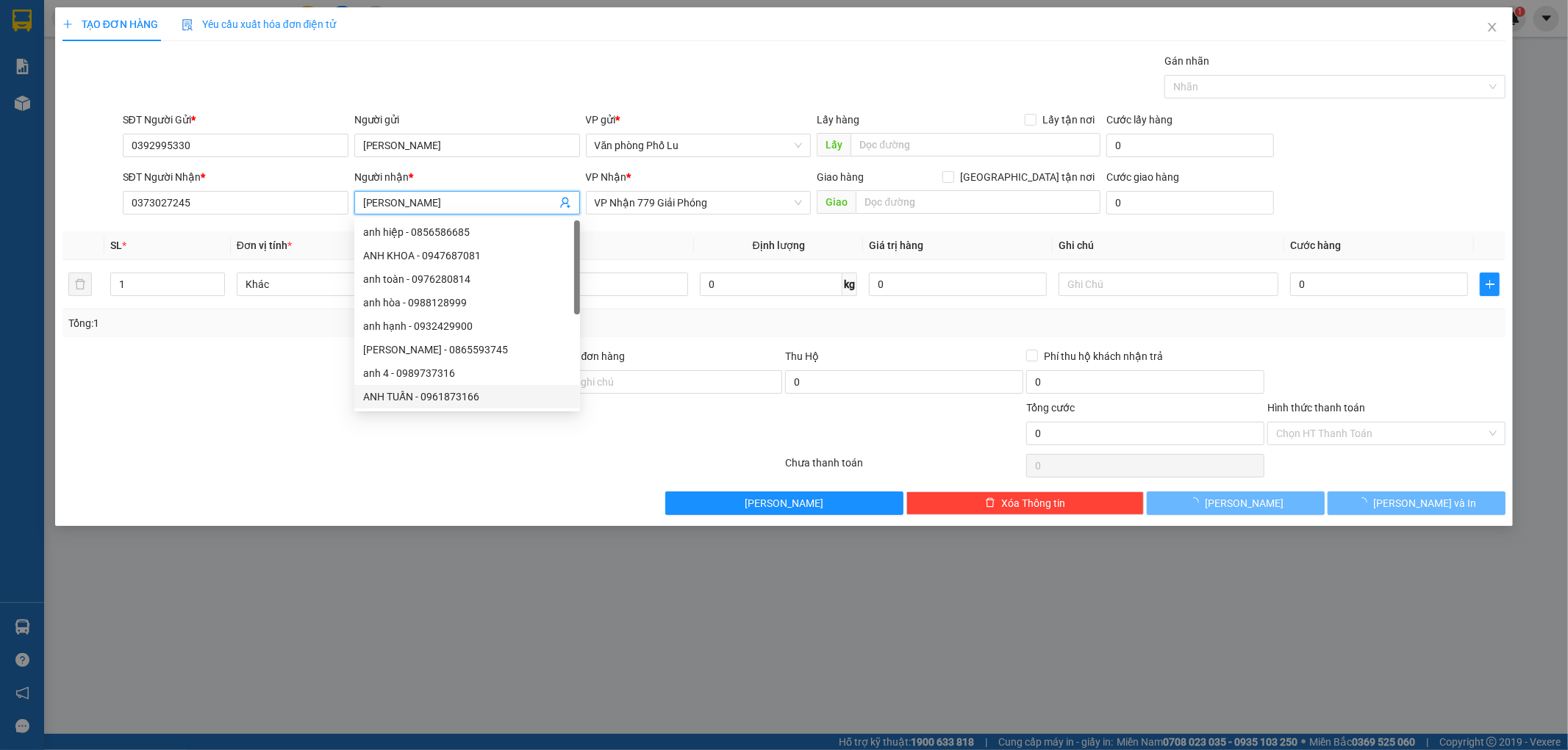
type input "[PERSON_NAME]"
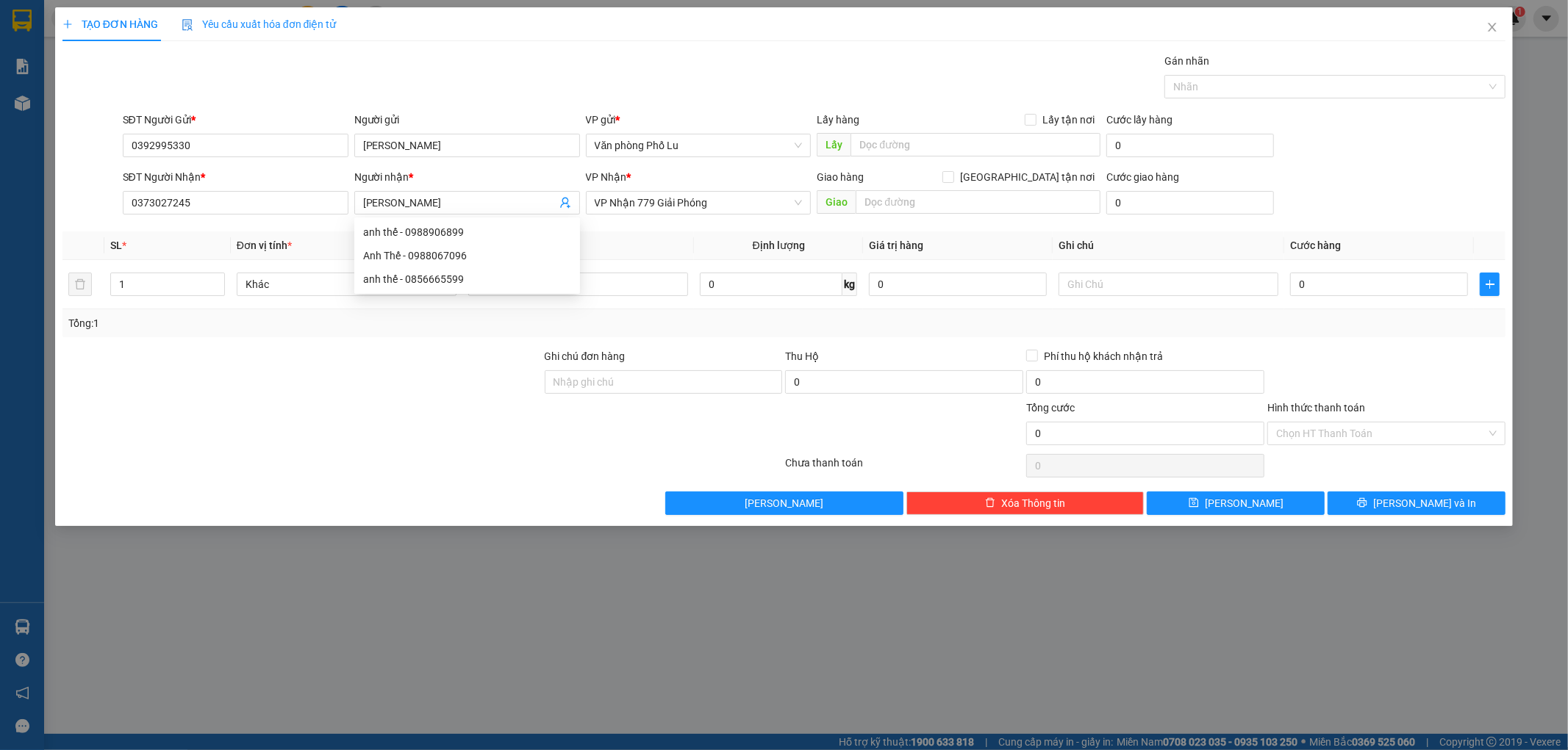
click at [242, 424] on div at bounding box center [302, 425] width 482 height 52
click at [640, 296] on input "text" at bounding box center [578, 284] width 220 height 24
type input "Bọc trắng"
click at [1360, 288] on input "0" at bounding box center [1379, 284] width 178 height 24
type input "6"
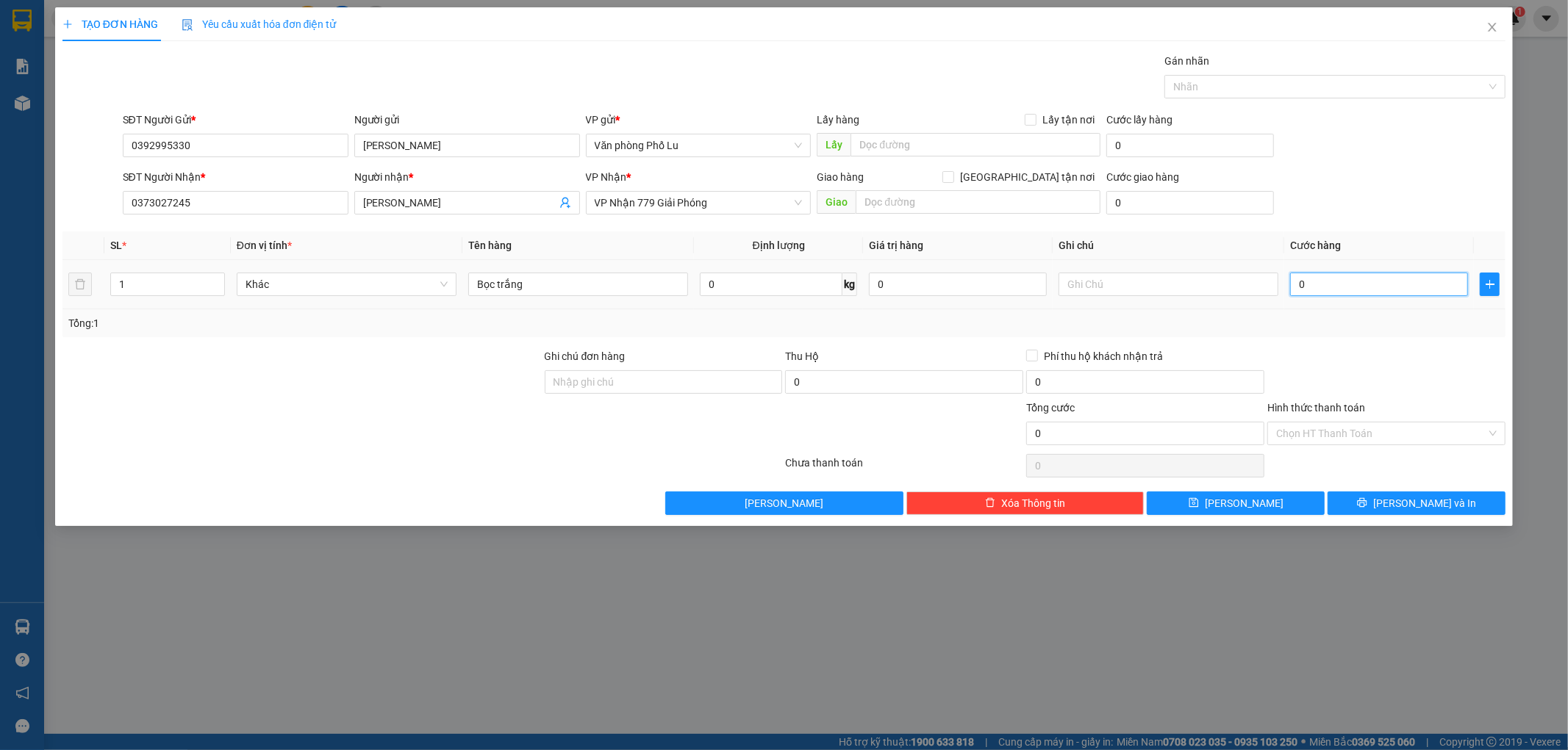
type input "6"
type input "60"
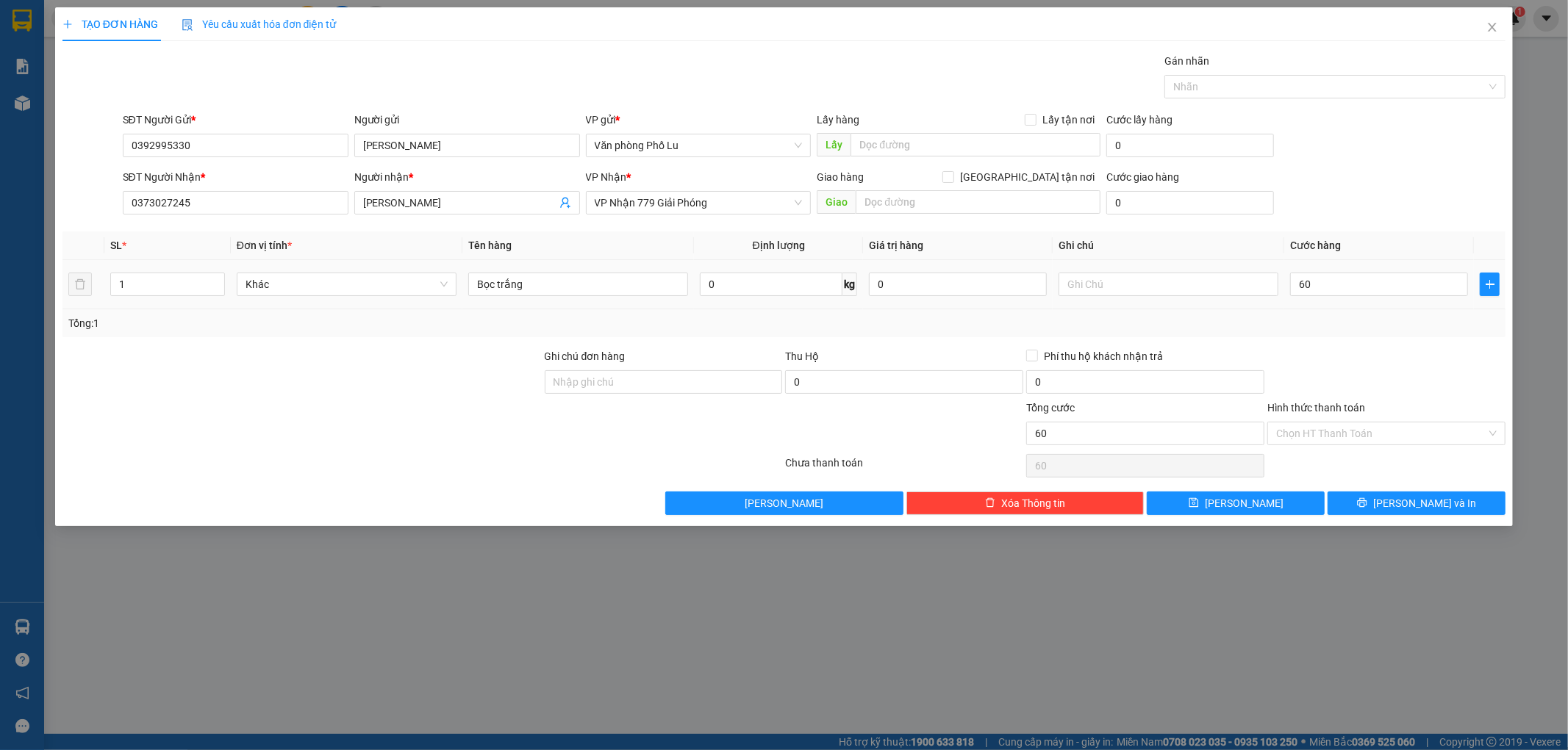
type input "60.000"
click at [1392, 354] on div at bounding box center [1386, 374] width 241 height 52
click at [1454, 507] on button "[PERSON_NAME] và In" at bounding box center [1417, 503] width 178 height 24
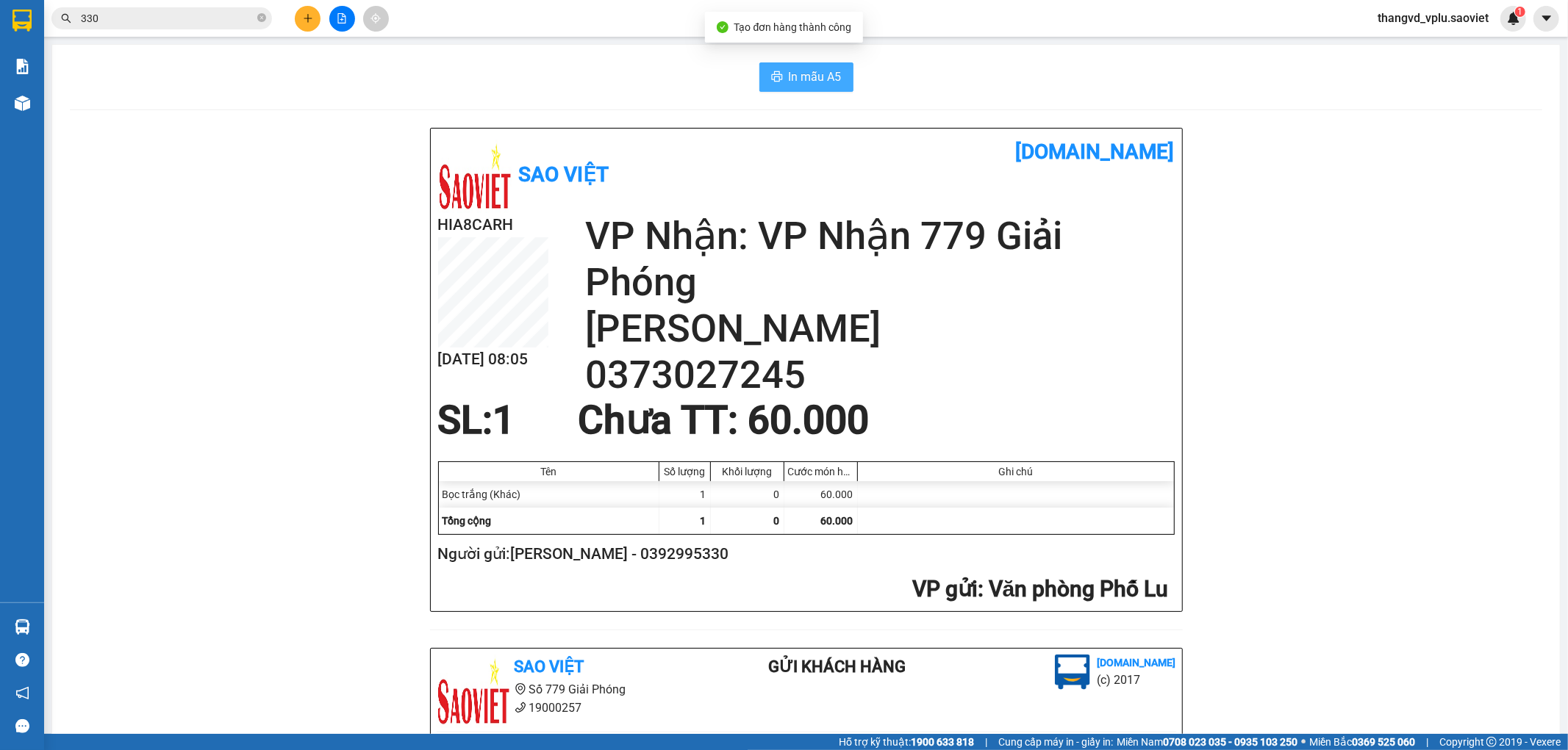
click at [800, 79] on span "In mẫu A5" at bounding box center [815, 77] width 53 height 18
click at [140, 32] on div "Kết quả tìm kiếm ( 4647 ) Bộ lọc Mã ĐH Trạng thái Món hàng Thu hộ Tổng cước Chư…" at bounding box center [784, 18] width 1568 height 37
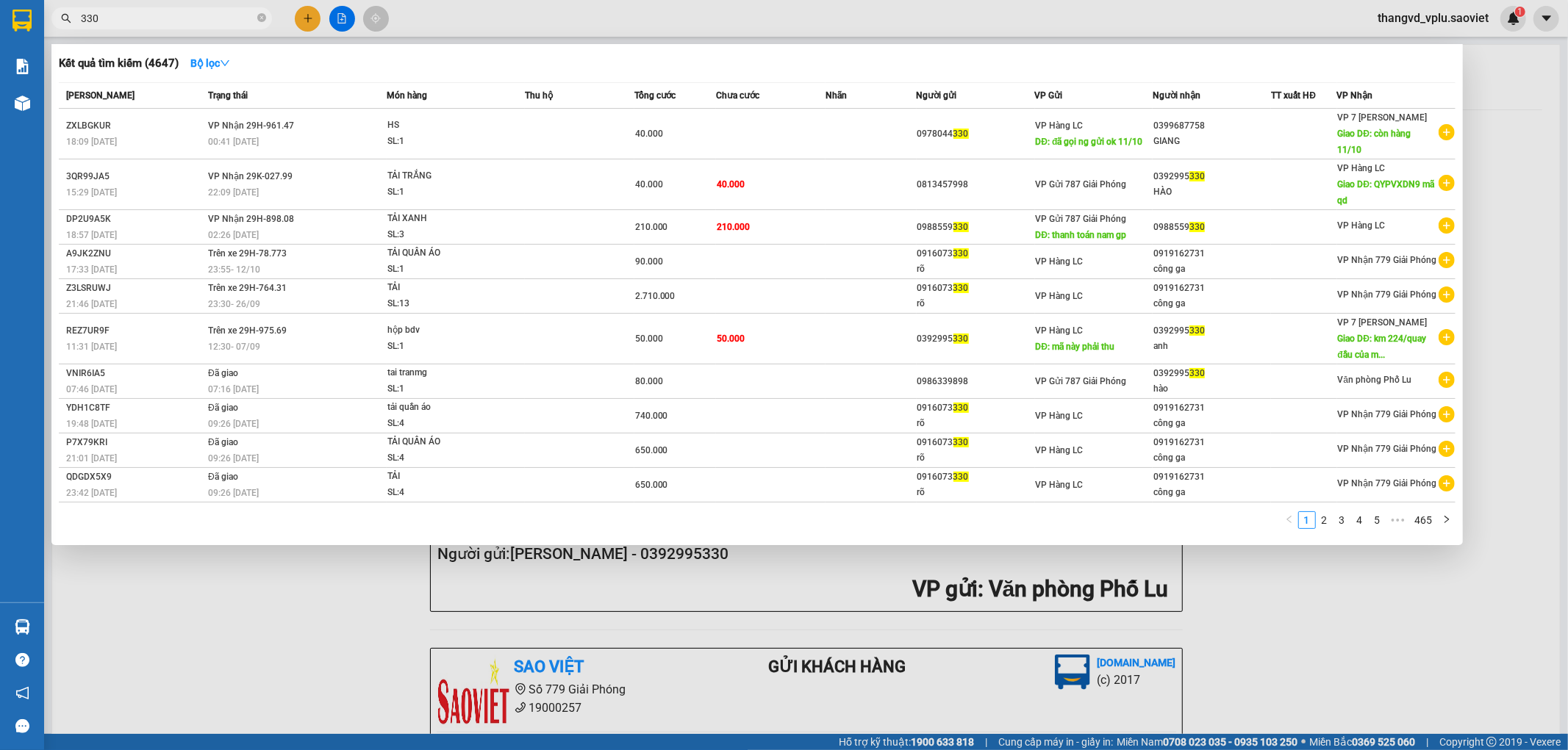
click at [142, 24] on input "330" at bounding box center [167, 18] width 174 height 16
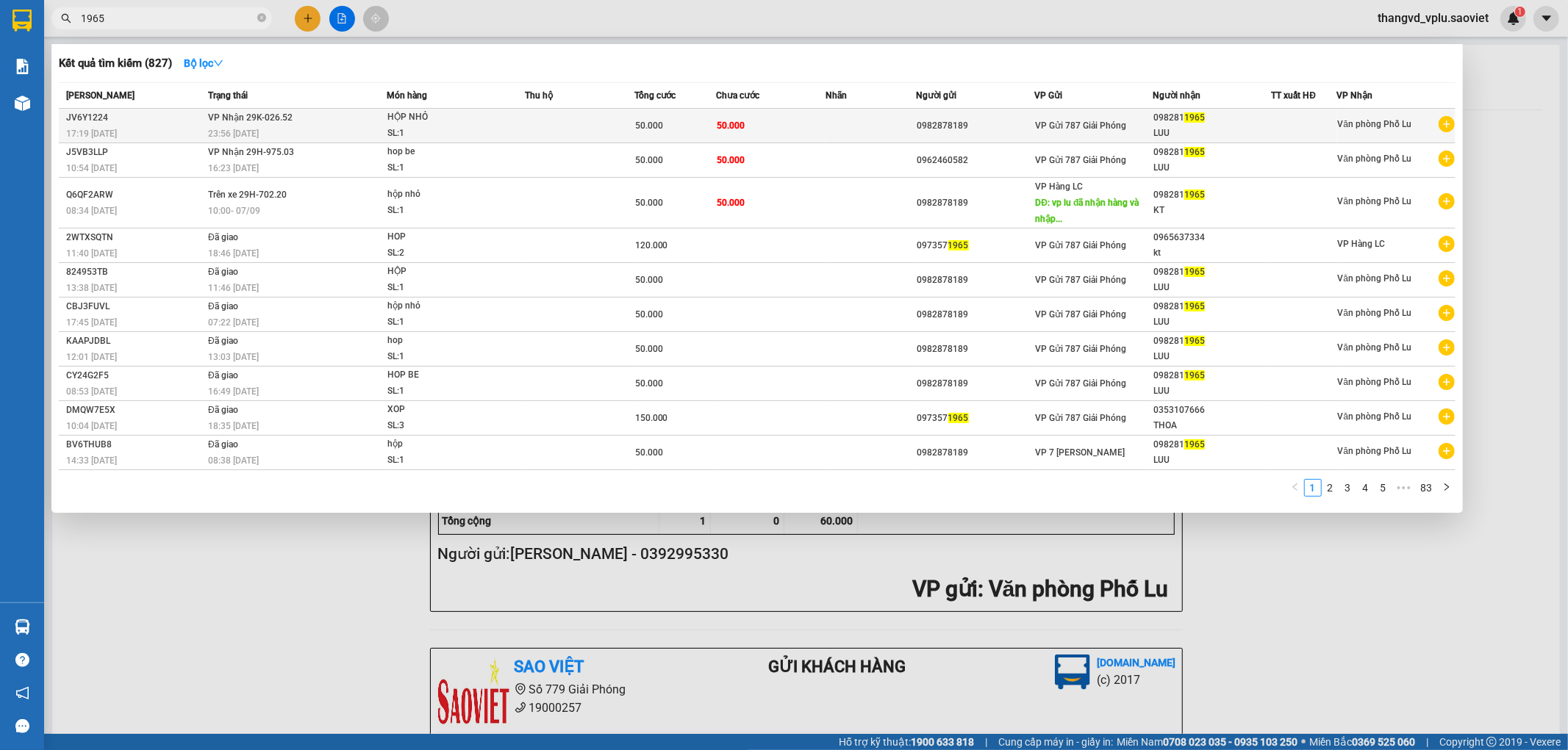
type input "1965"
click at [750, 129] on td "50.000" at bounding box center [770, 125] width 109 height 35
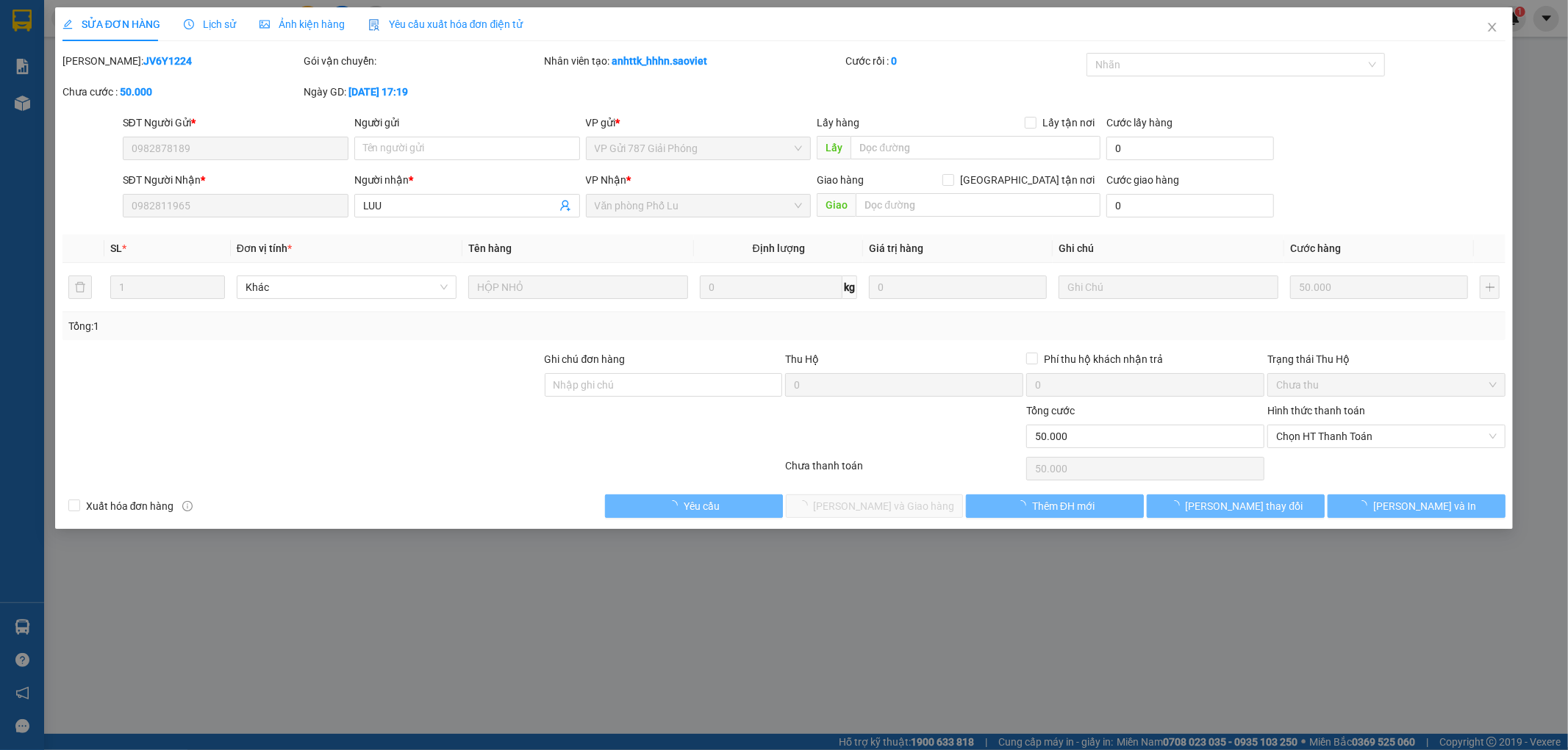
type input "0982878189"
type input "0982811965"
type input "LUU"
type input "0"
type input "50.000"
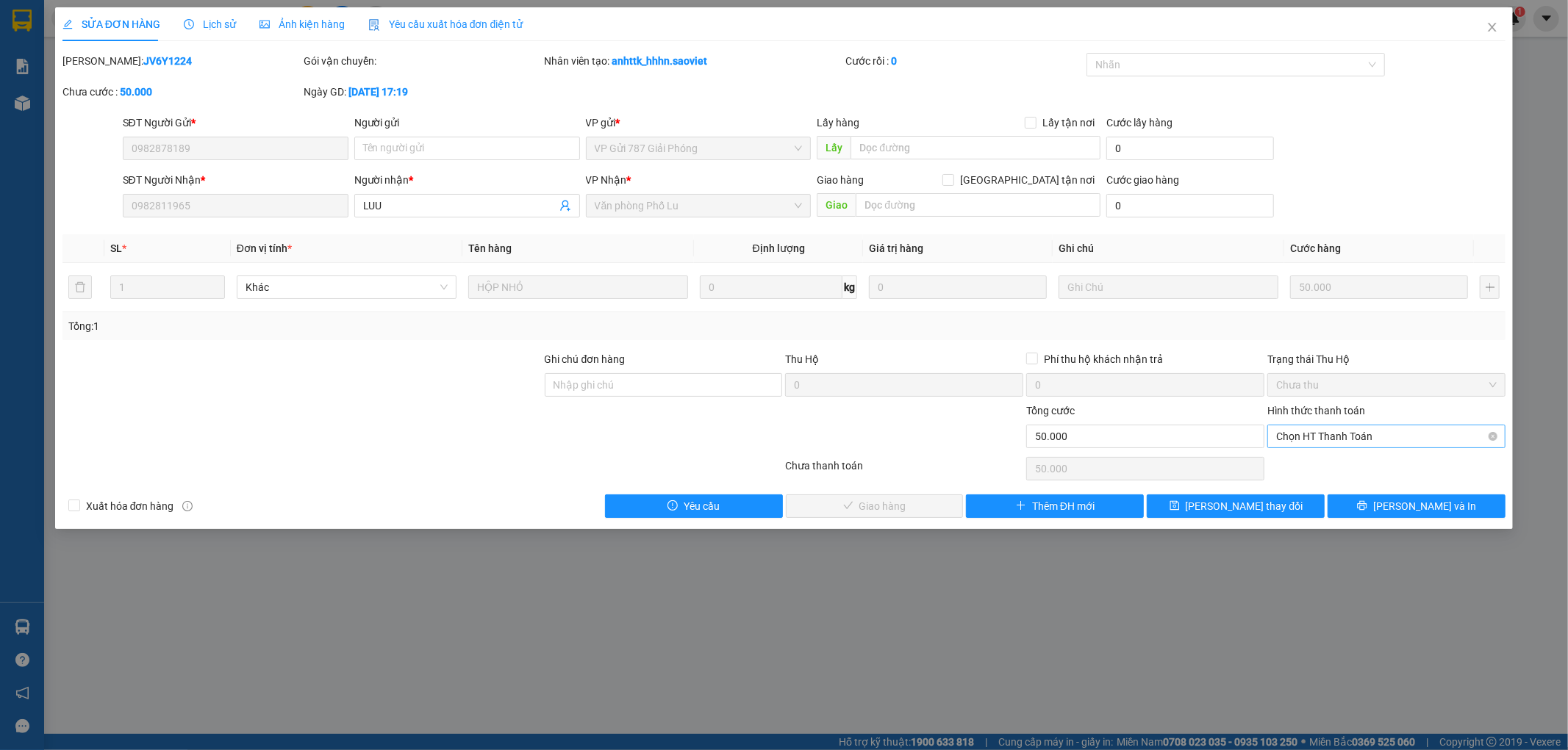
click at [1377, 433] on span "Chọn HT Thanh Toán" at bounding box center [1386, 436] width 221 height 22
click at [1368, 466] on div "Tại văn phòng" at bounding box center [1387, 466] width 221 height 16
type input "0"
click at [936, 502] on button "[PERSON_NAME] và Giao hàng" at bounding box center [874, 506] width 178 height 24
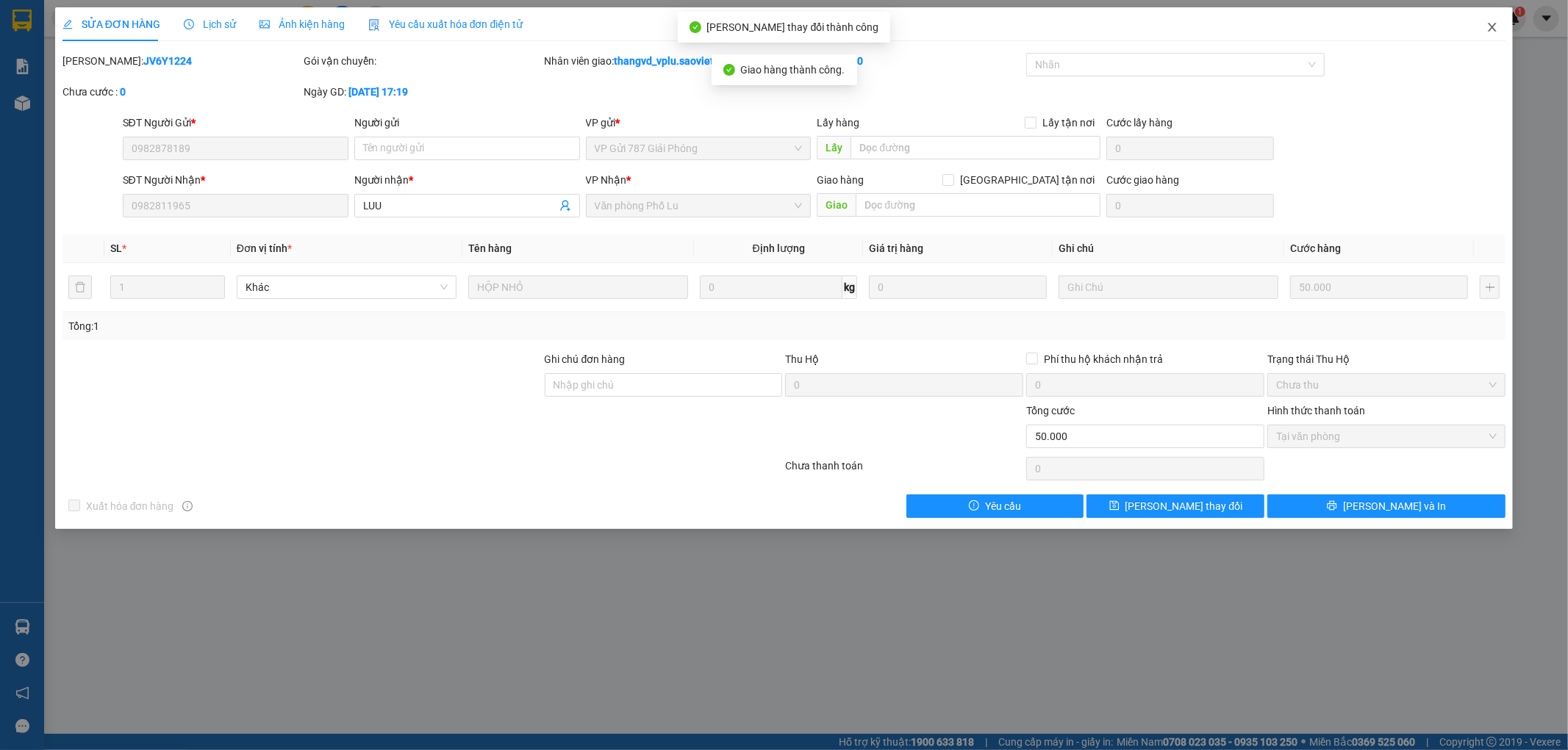
click at [1483, 30] on span "Close" at bounding box center [1493, 28] width 41 height 41
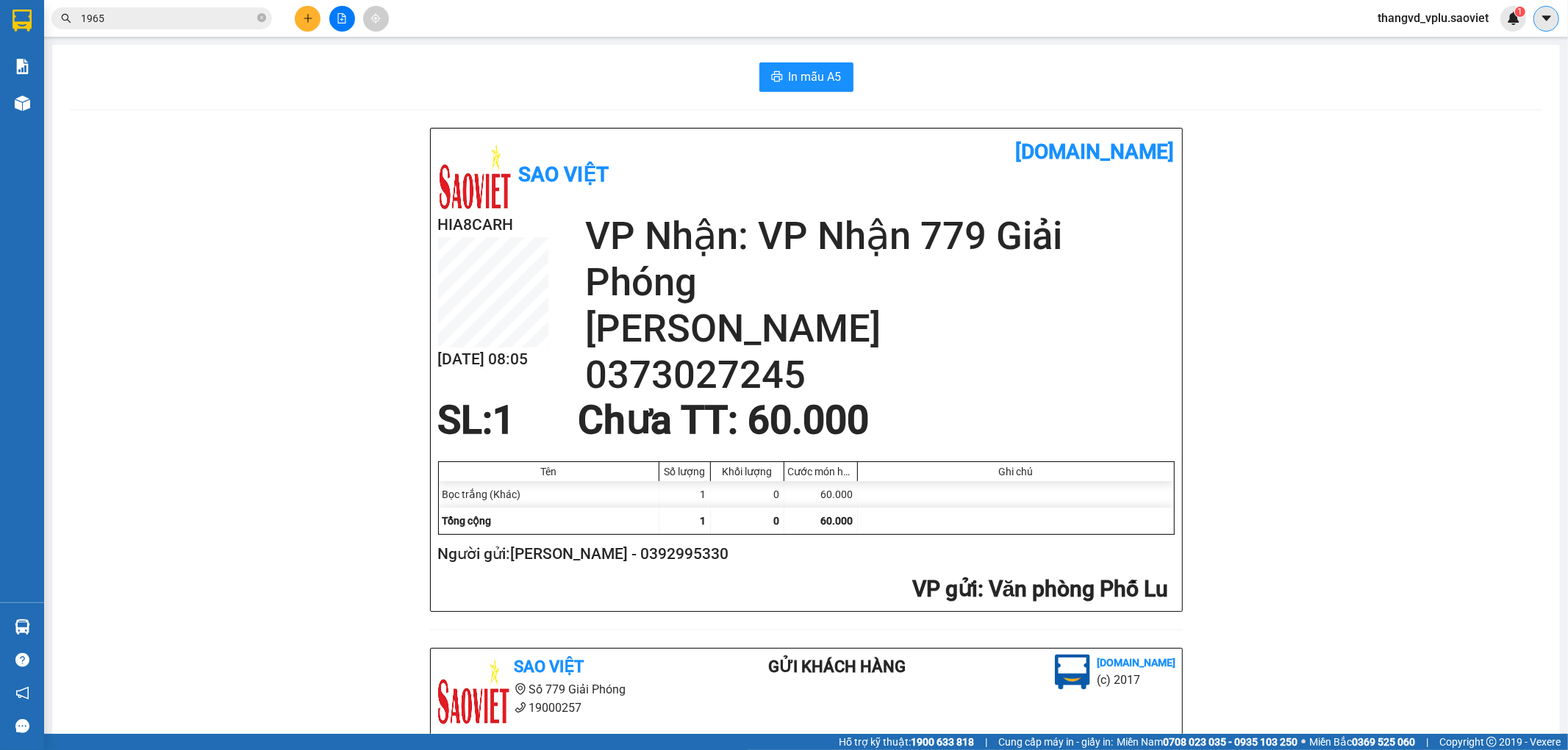
click at [1550, 19] on icon "caret-down" at bounding box center [1547, 18] width 13 height 13
click at [1423, 16] on span "thangvd_vplu.saoviet" at bounding box center [1433, 18] width 134 height 18
click at [1415, 44] on span "Đăng xuất" at bounding box center [1439, 46] width 103 height 16
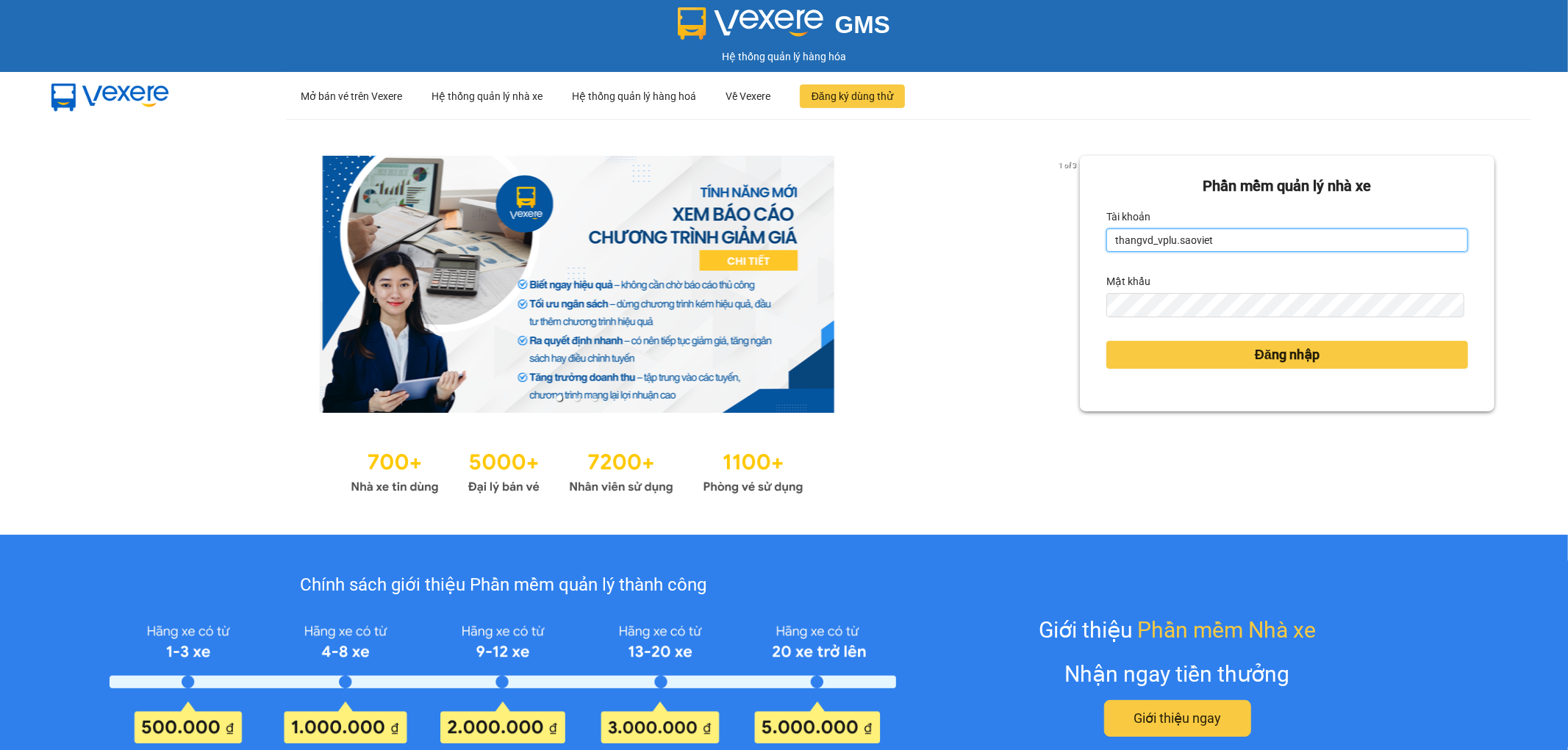
click at [1214, 244] on input "thangvd_vplu.saoviet" at bounding box center [1287, 241] width 362 height 24
type input "nhungltn_bvlu.saoviet"
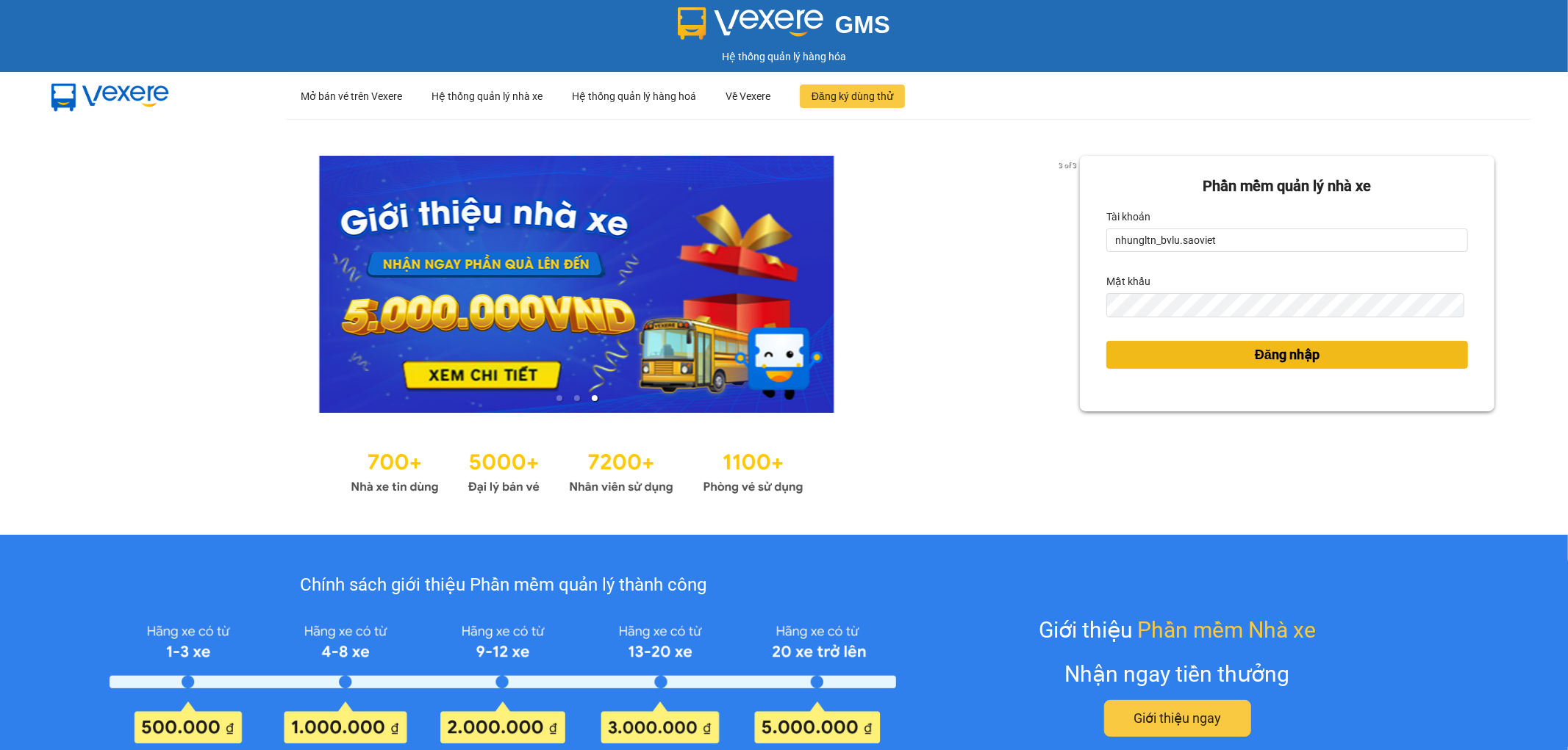
click at [1151, 365] on button "Đăng nhập" at bounding box center [1287, 355] width 362 height 28
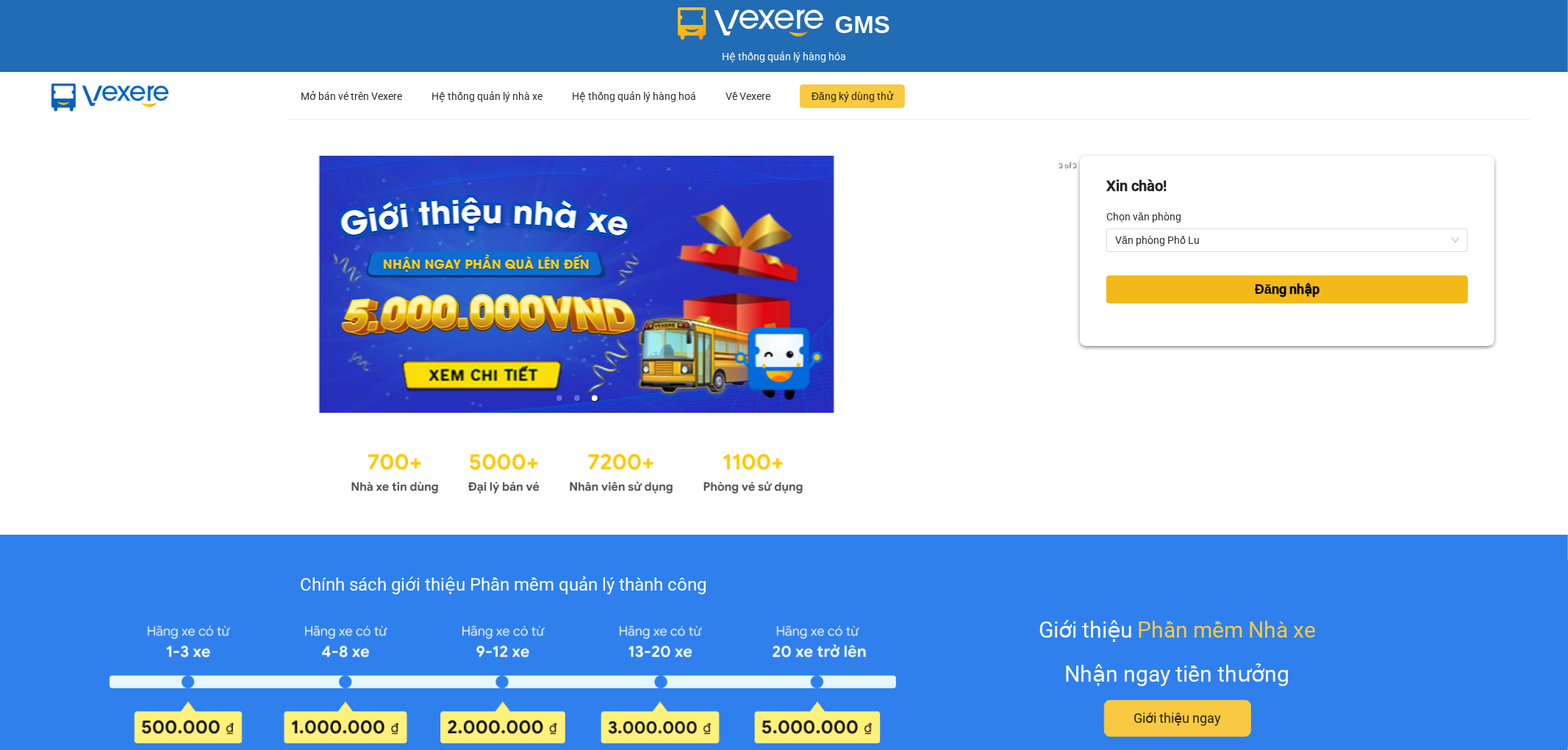
click at [1267, 288] on span "Đăng nhập" at bounding box center [1287, 289] width 65 height 21
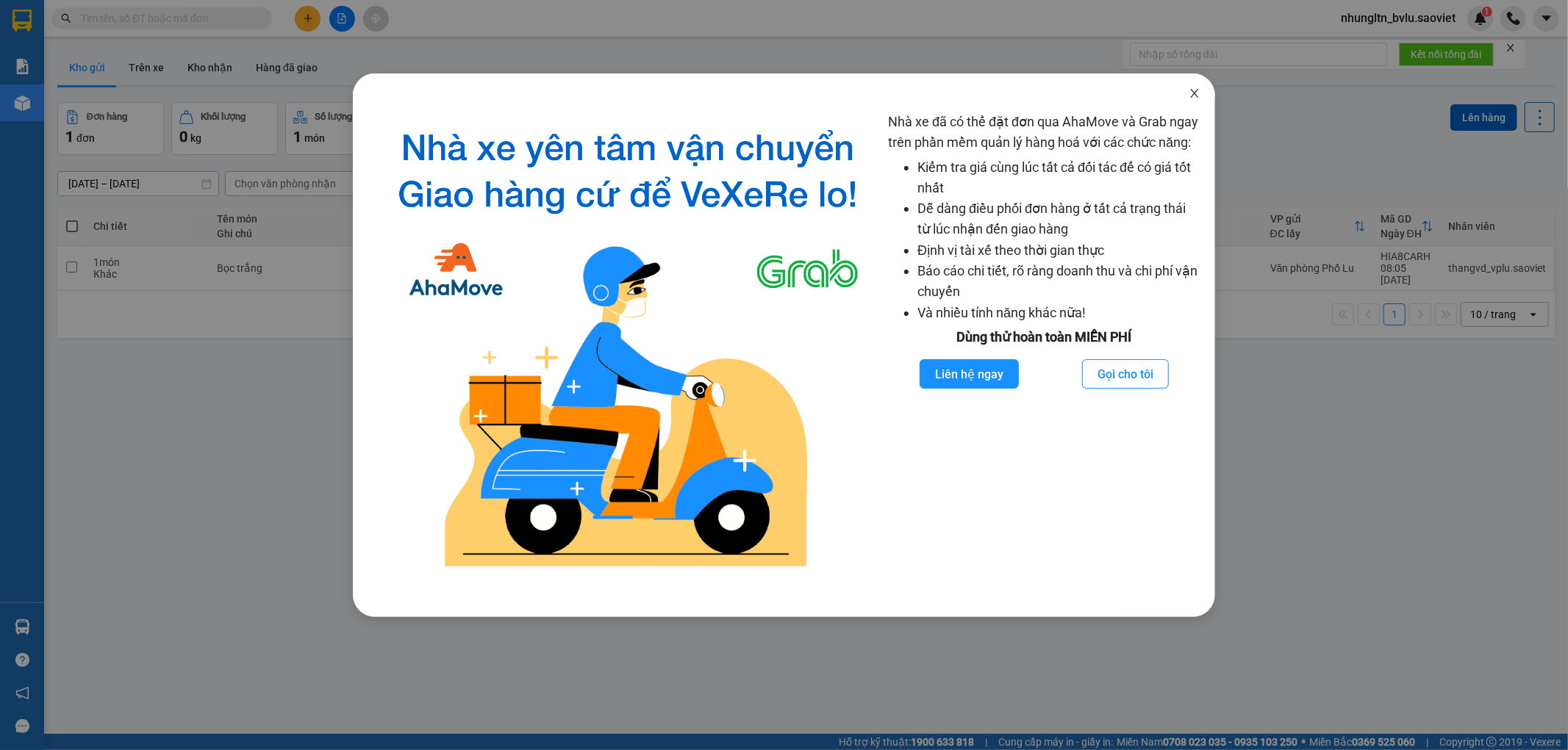
click at [1193, 97] on icon "close" at bounding box center [1194, 93] width 12 height 12
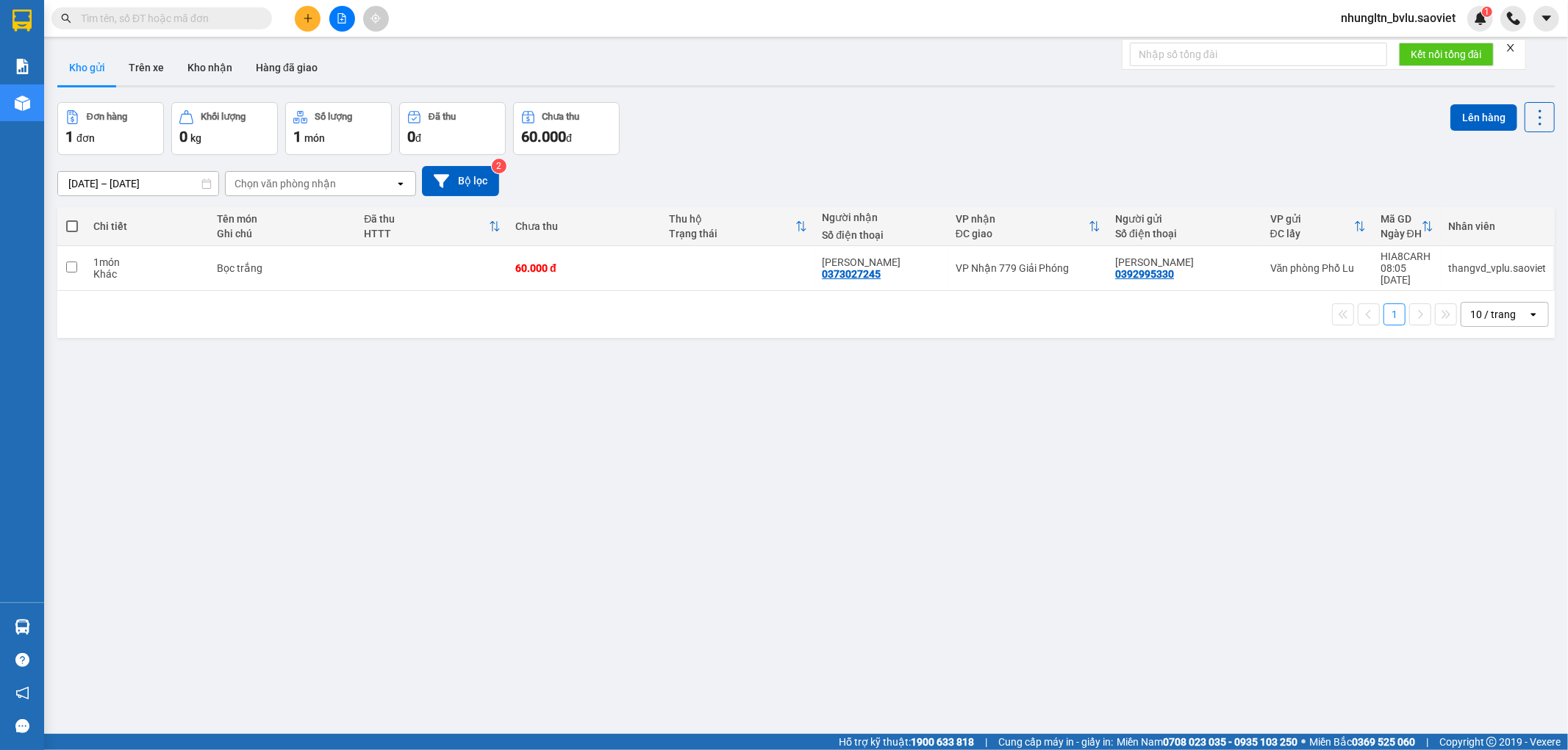
click at [196, 13] on input "text" at bounding box center [167, 18] width 174 height 16
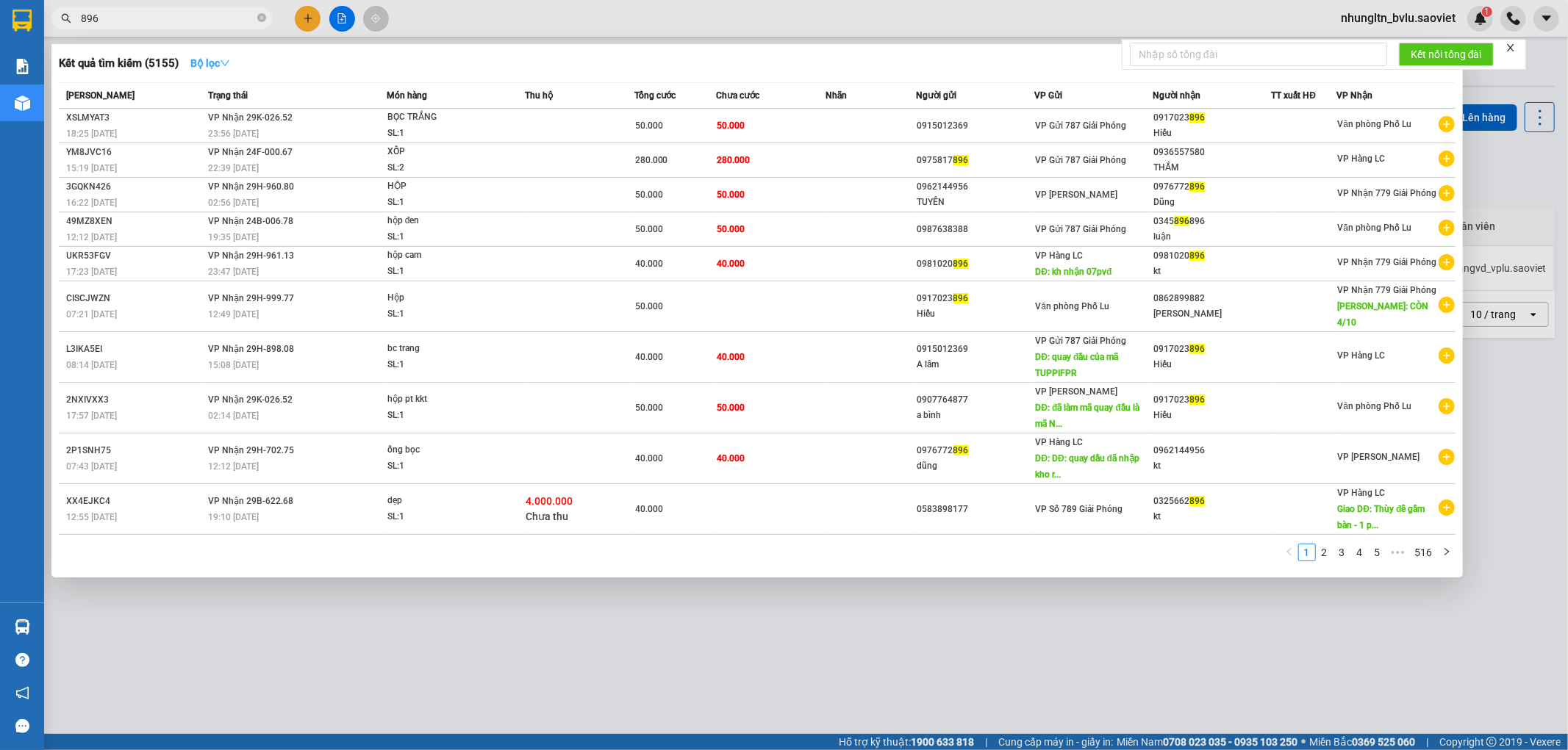
type input "896"
click at [223, 63] on strong "Bộ lọc" at bounding box center [210, 63] width 40 height 12
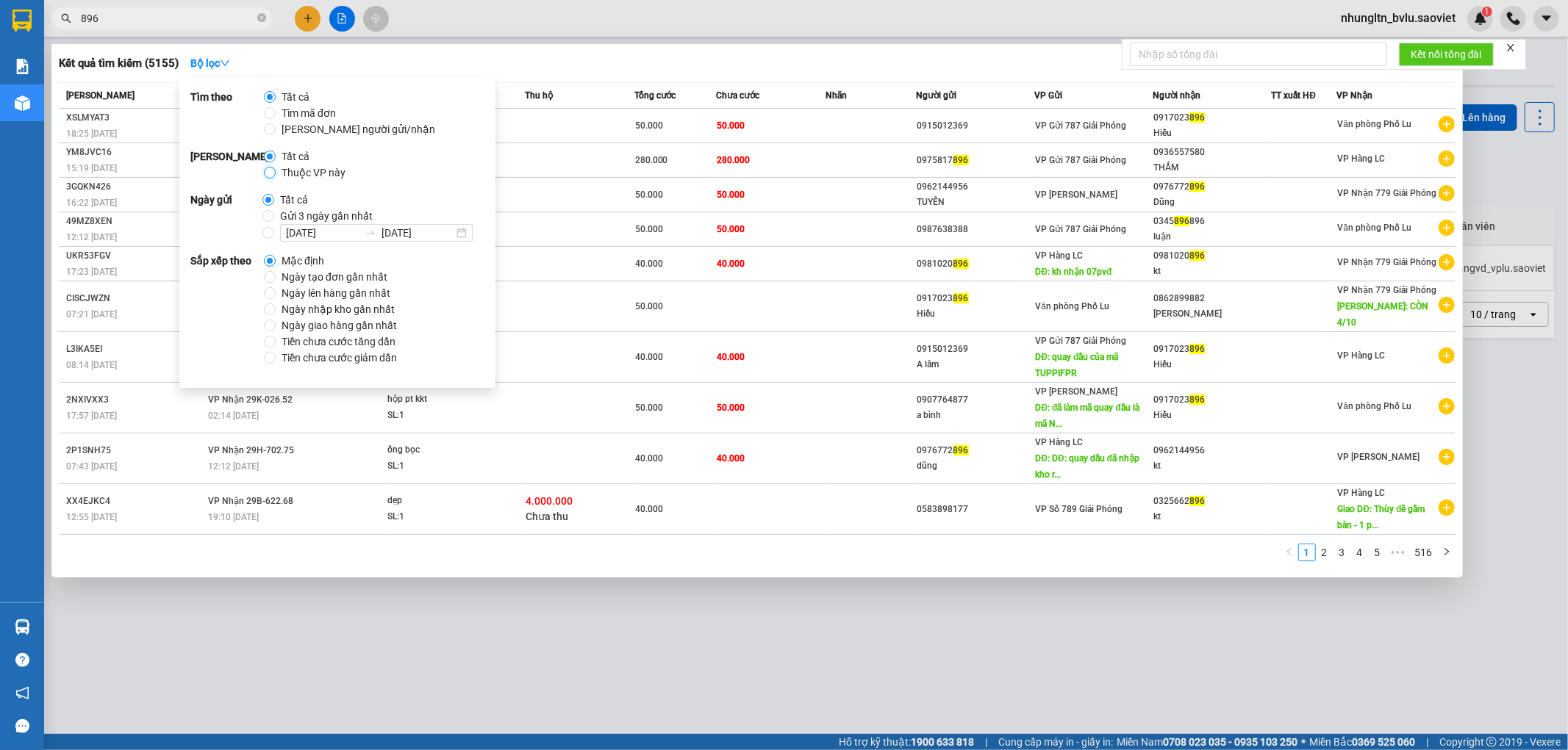
click at [274, 173] on input "Thuộc VP này" at bounding box center [270, 173] width 12 height 12
radio input "true"
radio input "false"
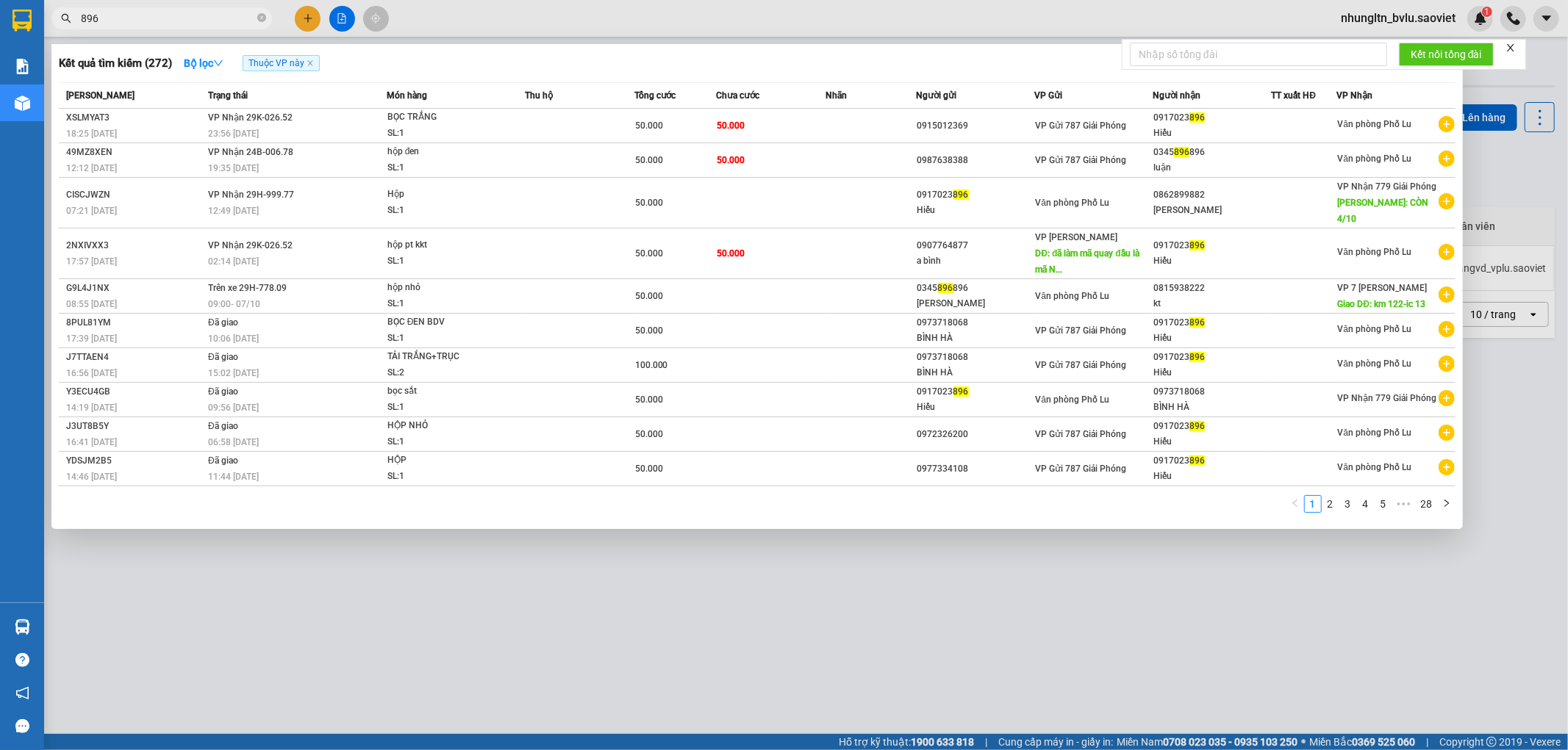
click at [790, 27] on div at bounding box center [784, 375] width 1568 height 750
click at [174, 20] on input "896" at bounding box center [167, 18] width 174 height 16
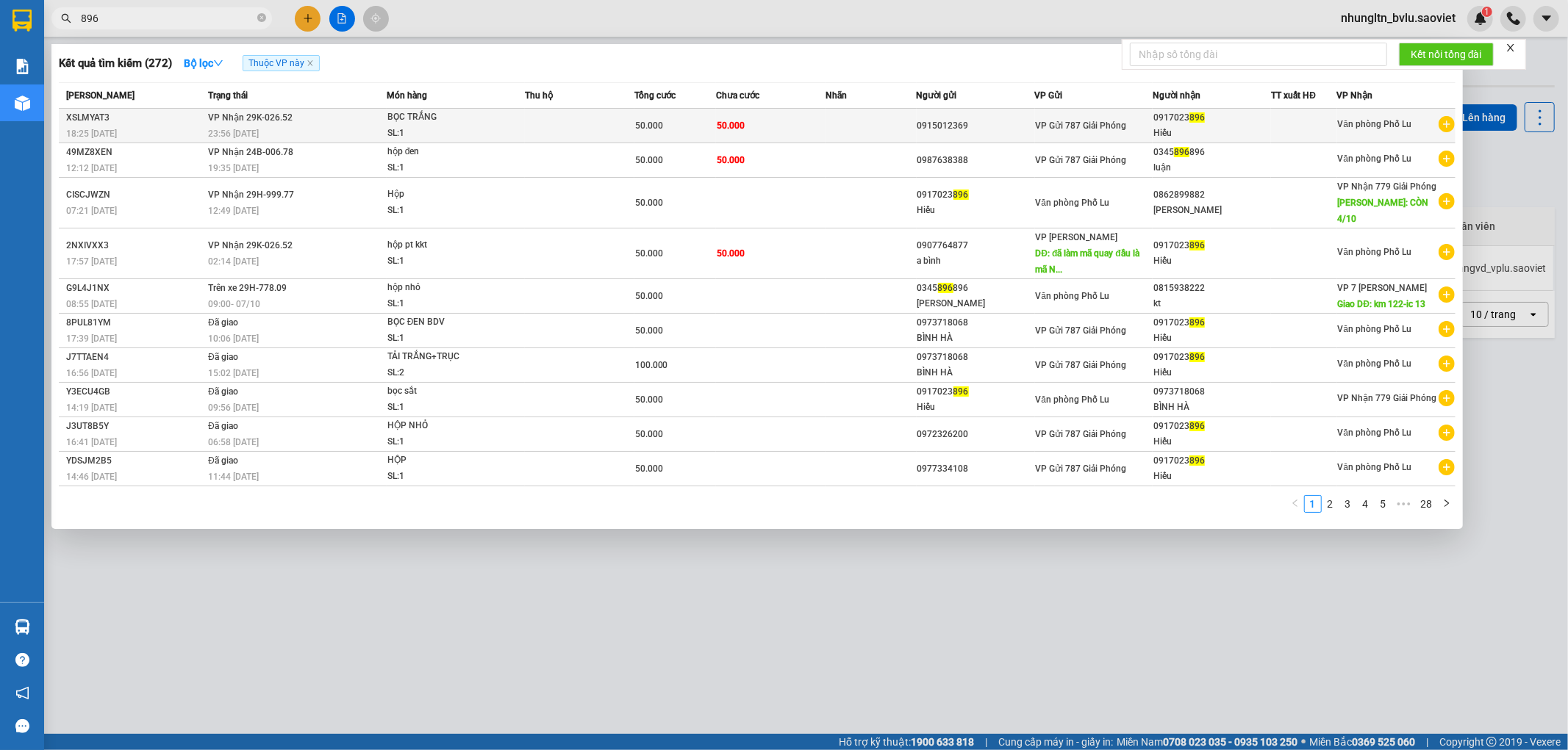
click at [600, 131] on td at bounding box center [580, 125] width 109 height 35
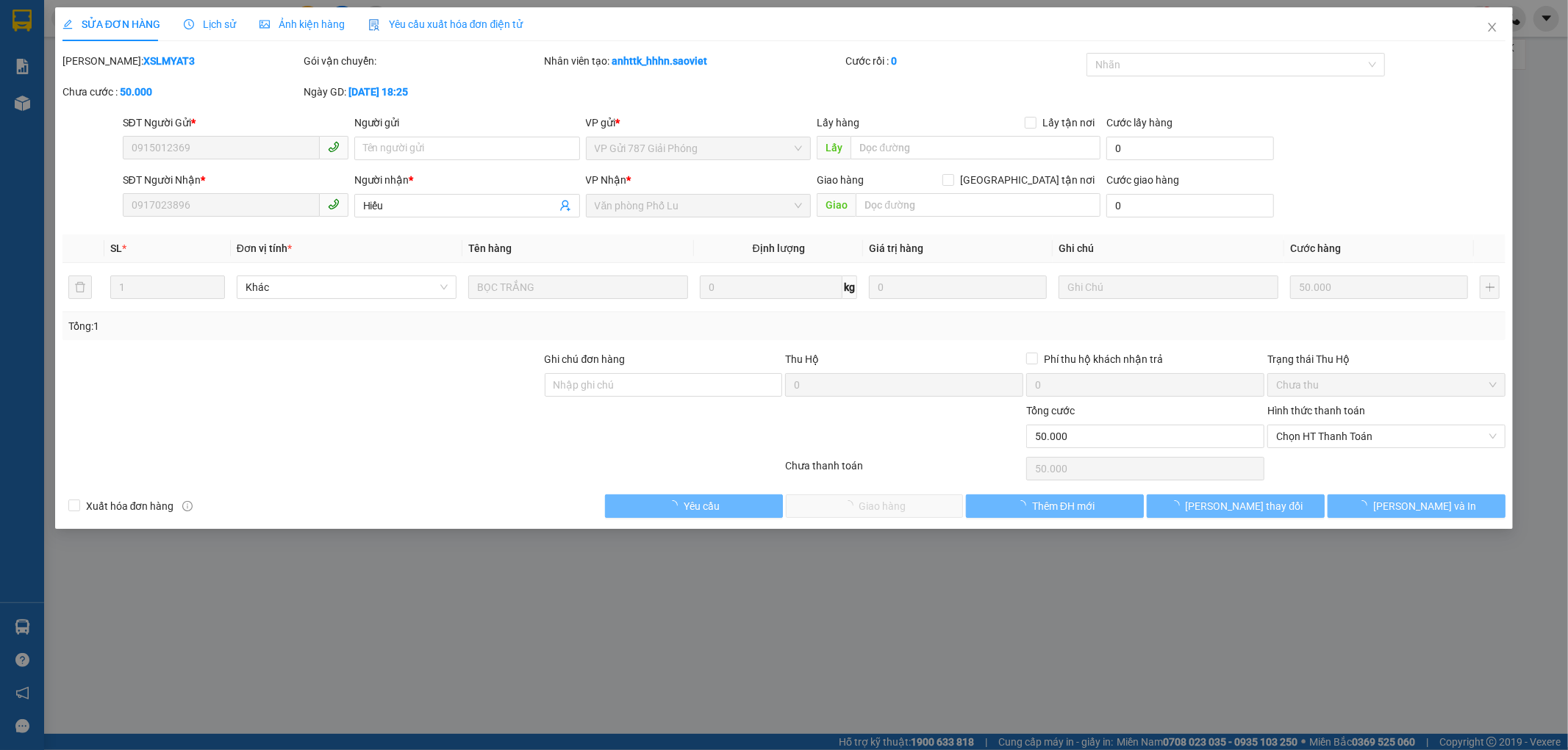
type input "0915012369"
type input "0917023896"
type input "Hiếu"
type input "0"
type input "50.000"
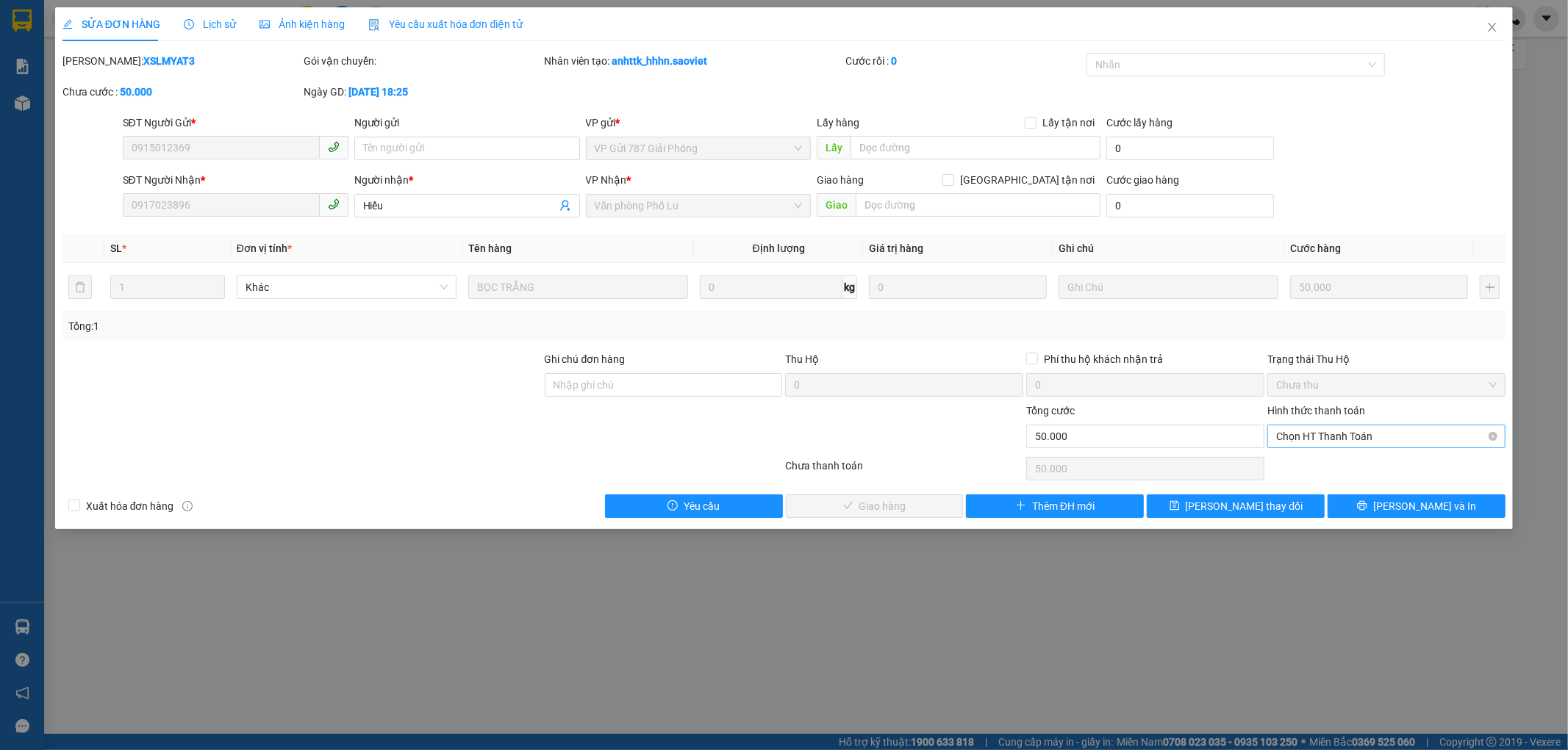
click at [1363, 444] on span "Chọn HT Thanh Toán" at bounding box center [1386, 436] width 221 height 22
click at [1352, 470] on div "Tại văn phòng" at bounding box center [1387, 466] width 221 height 16
type input "0"
click at [908, 503] on span "[PERSON_NAME] và Giao hàng" at bounding box center [884, 506] width 141 height 16
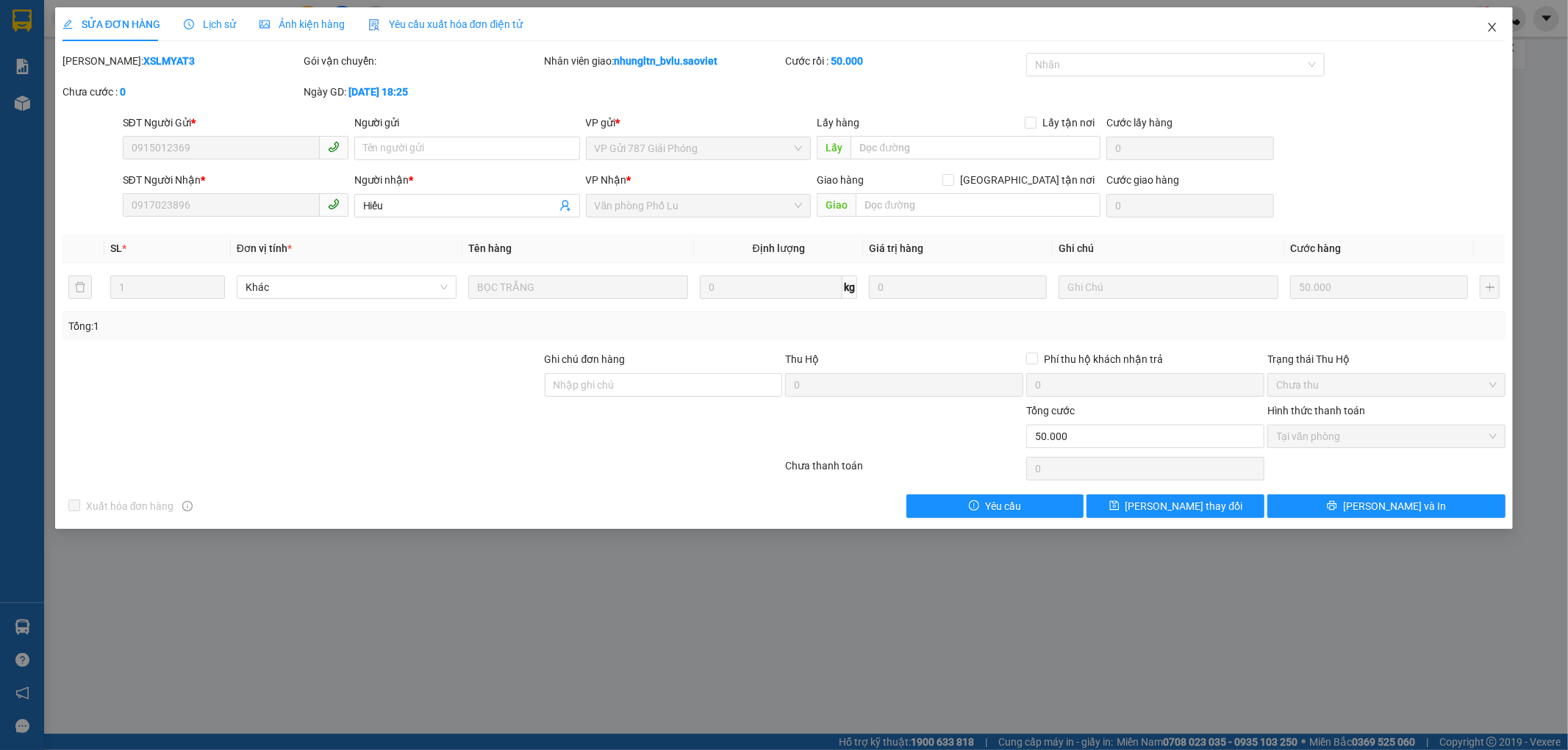
click at [1490, 24] on icon "close" at bounding box center [1493, 27] width 12 height 12
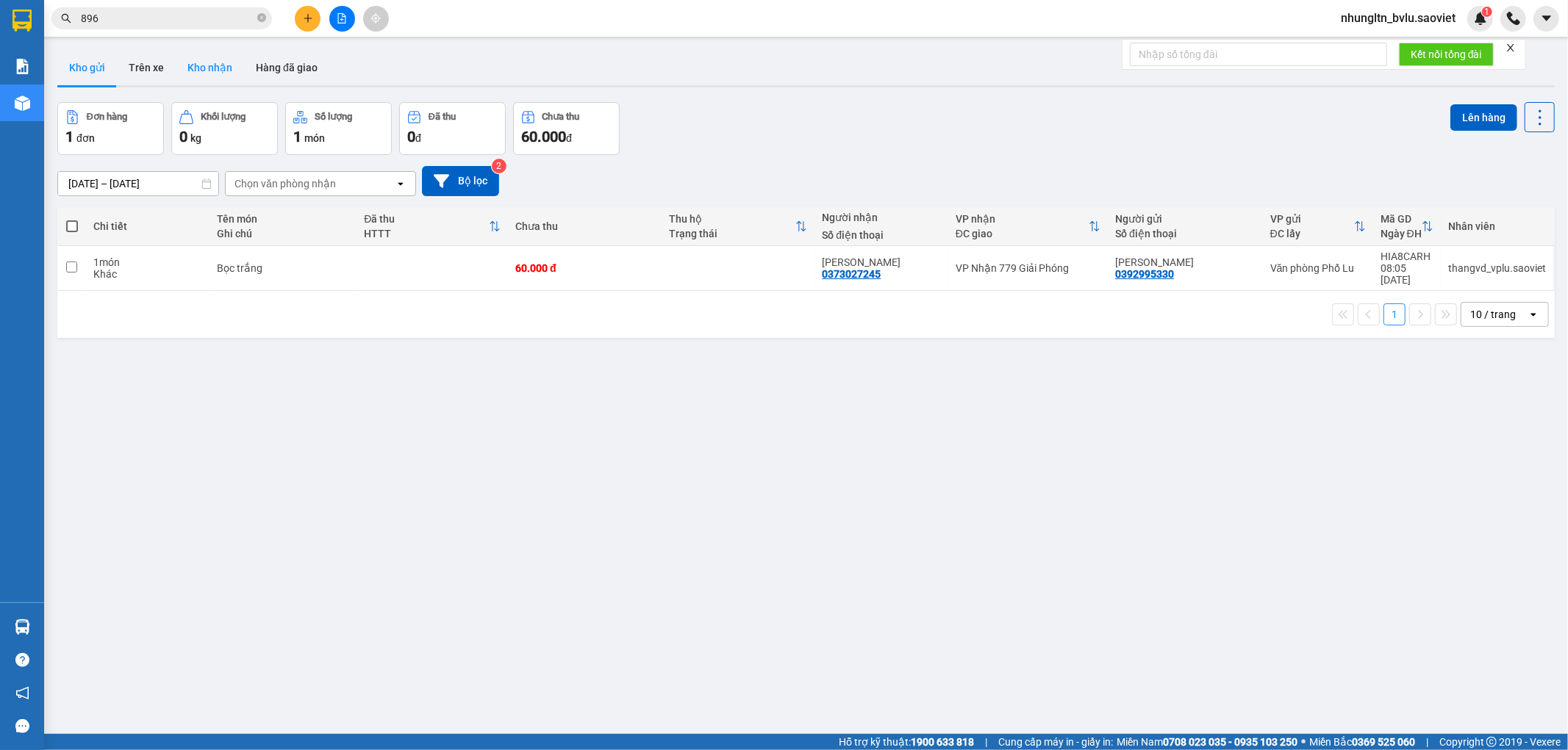
click at [208, 71] on button "Kho nhận" at bounding box center [210, 68] width 69 height 35
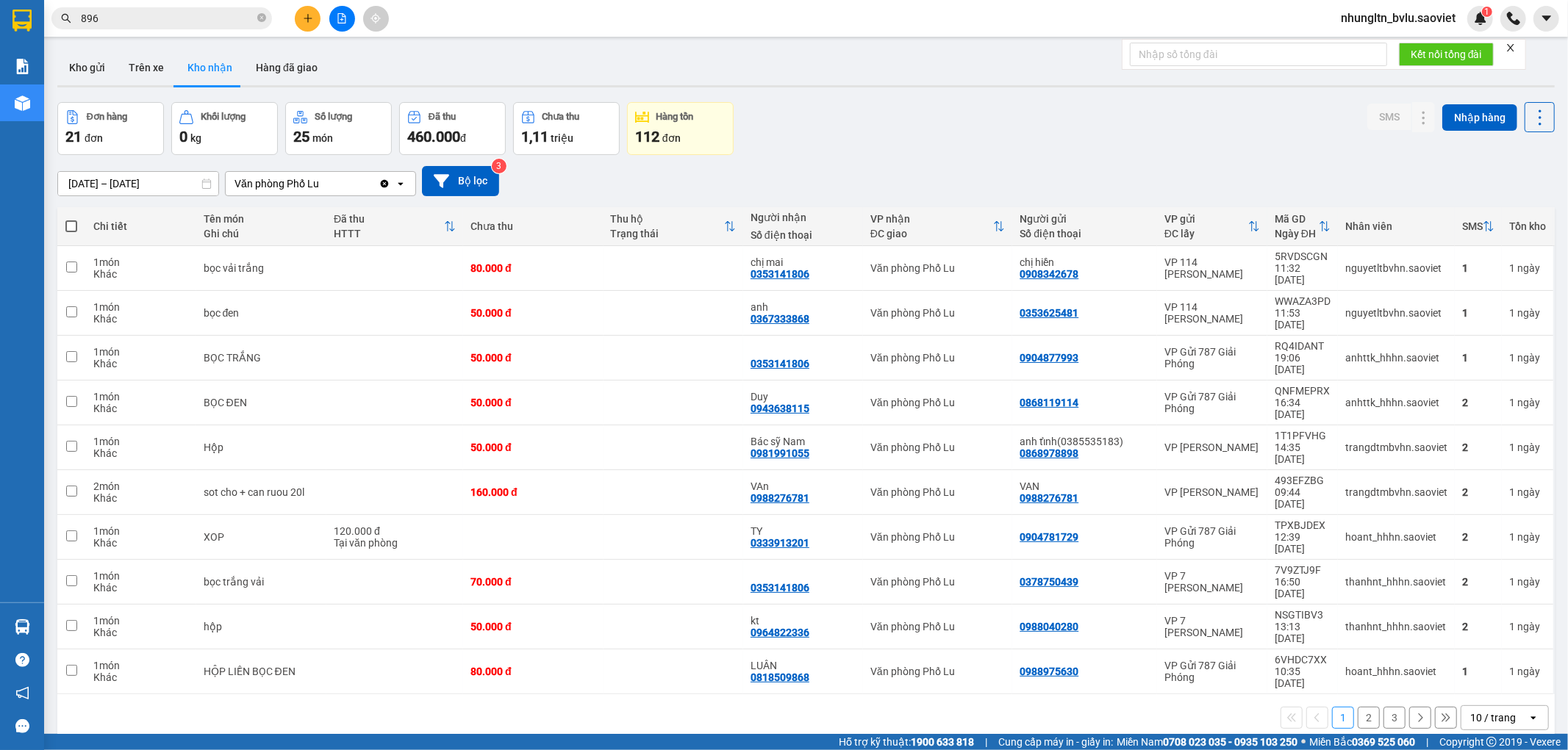
click at [199, 25] on input "896" at bounding box center [167, 18] width 174 height 16
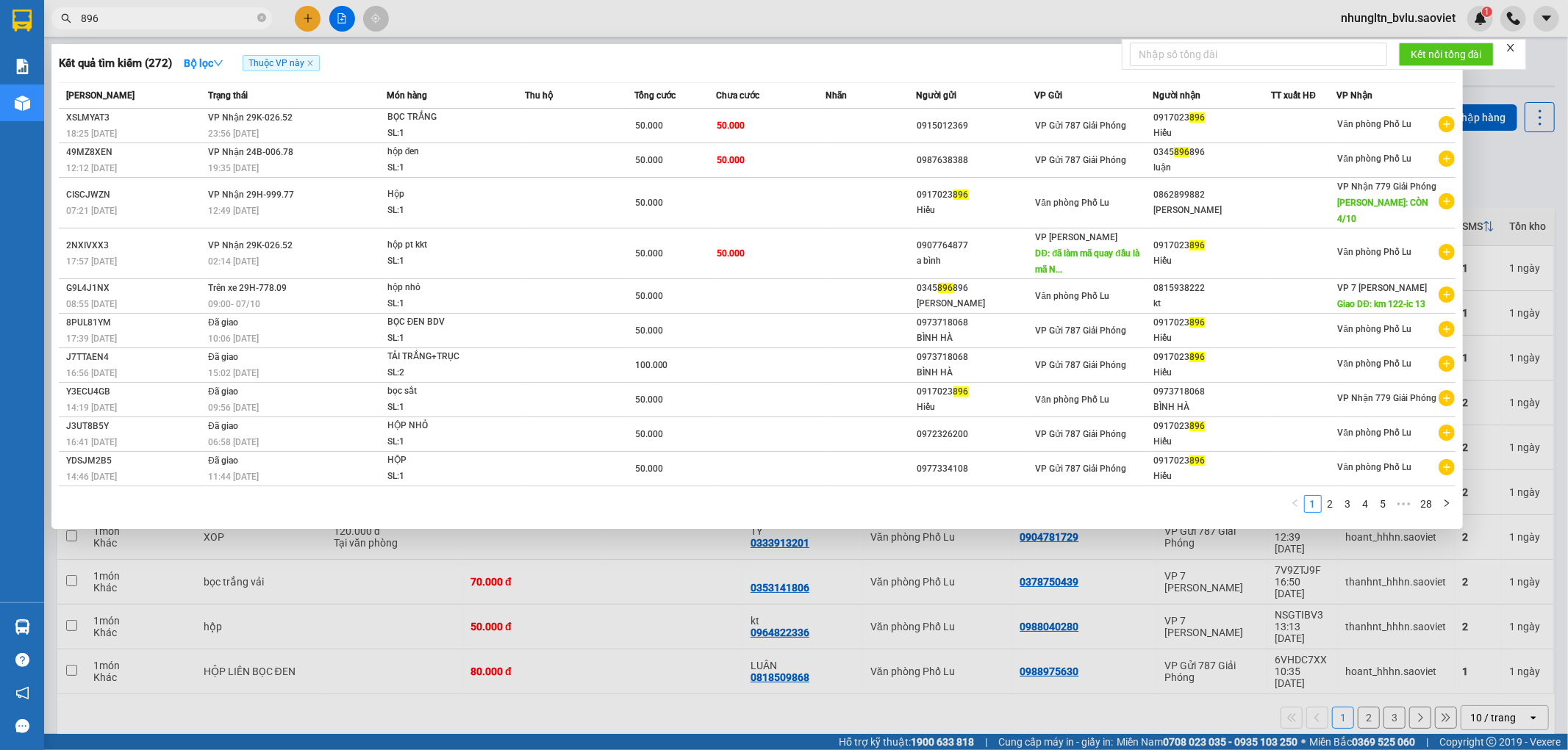
click at [199, 25] on input "896" at bounding box center [167, 18] width 174 height 16
click at [681, 38] on div at bounding box center [784, 375] width 1568 height 750
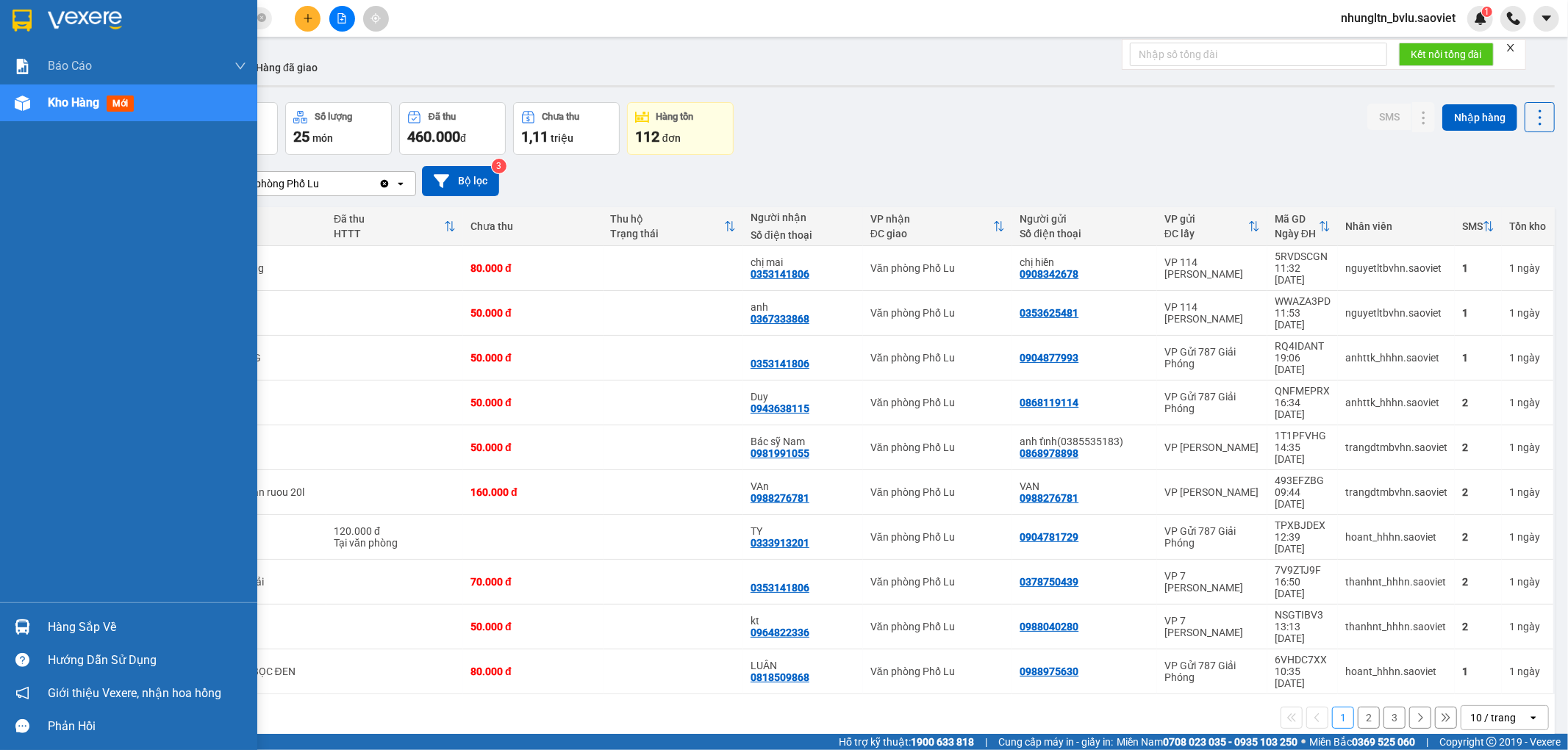
drag, startPoint x: 66, startPoint y: 101, endPoint x: 106, endPoint y: 100, distance: 40.0
click at [68, 101] on span "Kho hàng" at bounding box center [74, 102] width 52 height 14
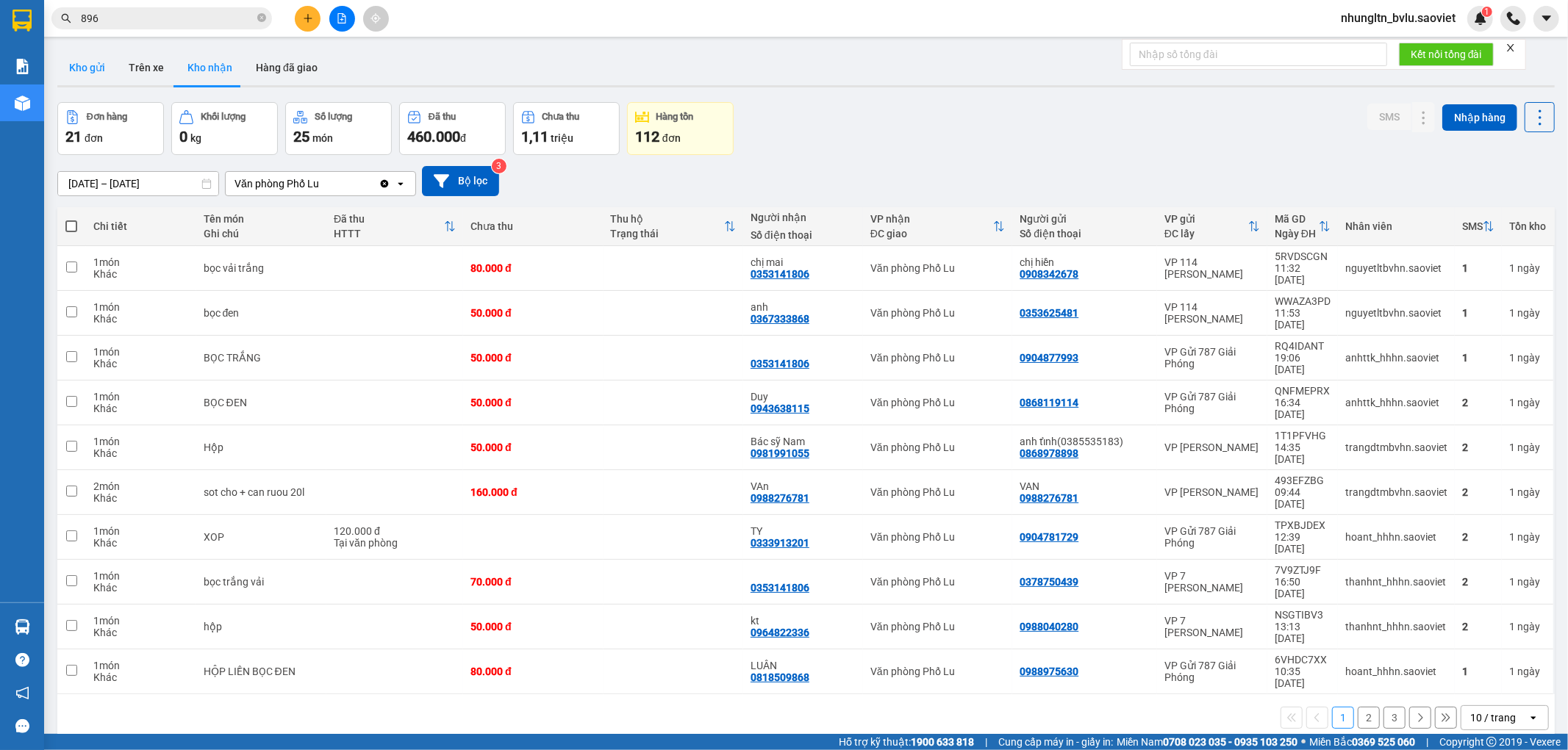
click at [72, 67] on button "Kho gửi" at bounding box center [87, 68] width 60 height 35
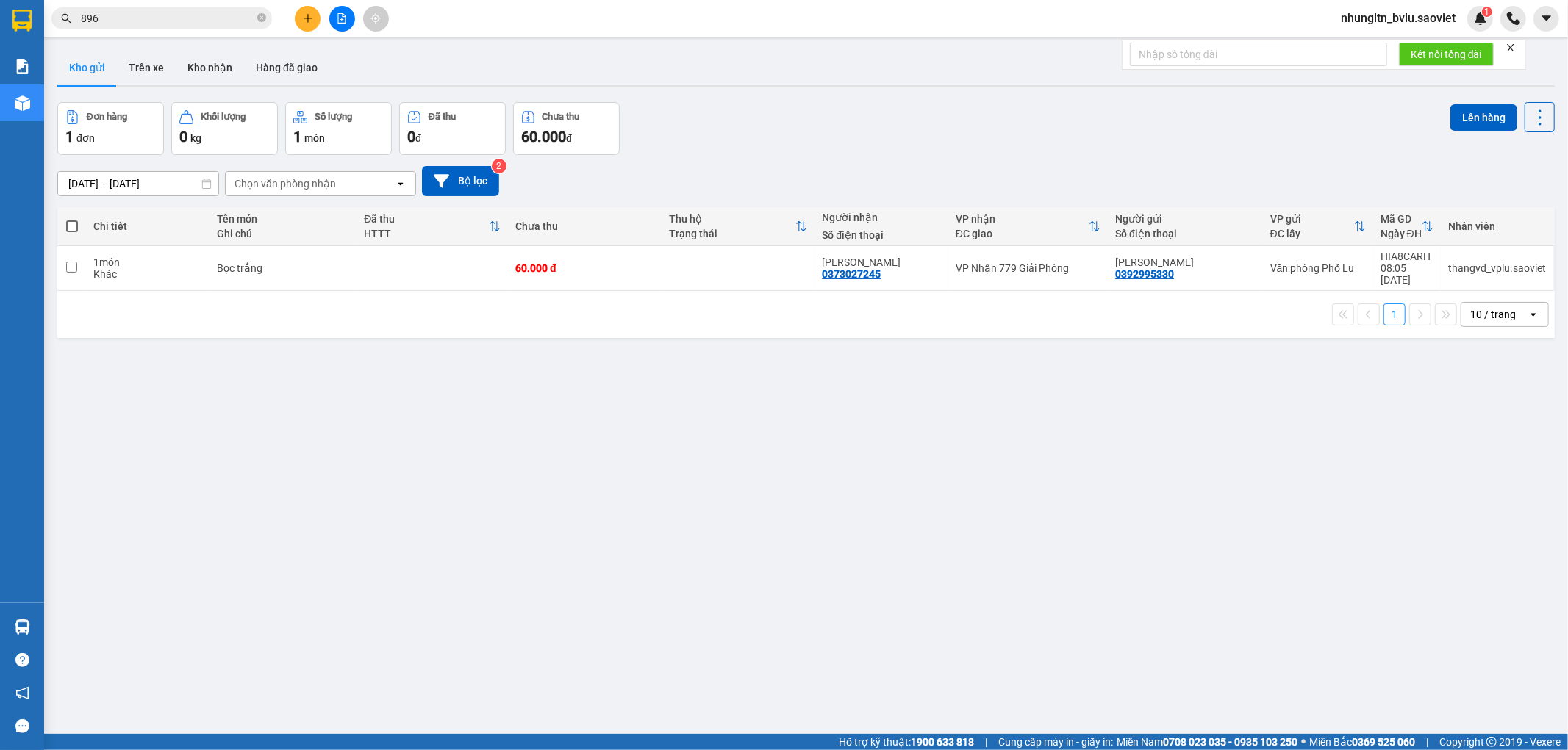
click at [417, 274] on td at bounding box center [432, 268] width 151 height 45
checkbox input "true"
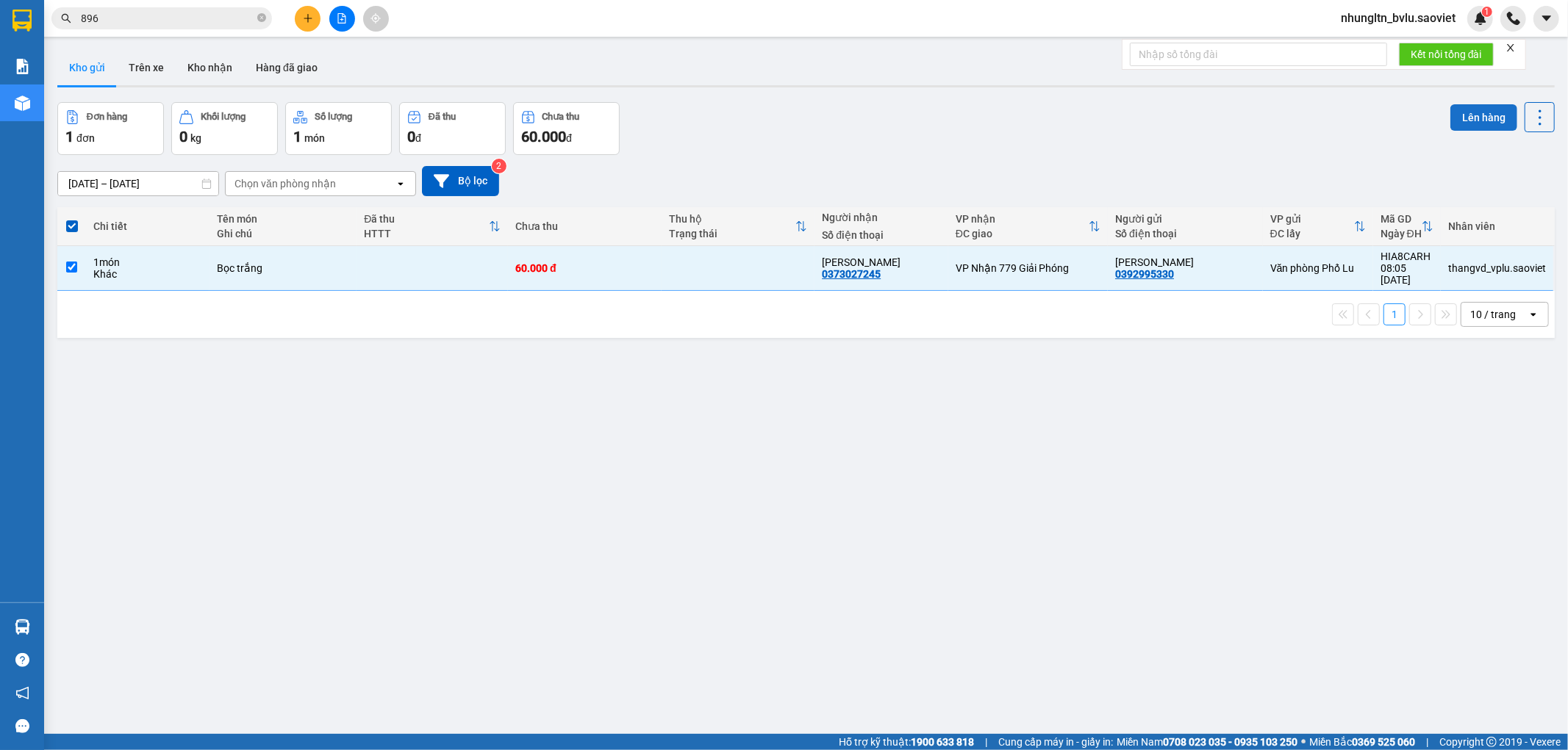
click at [1468, 122] on button "Lên hàng" at bounding box center [1484, 117] width 67 height 27
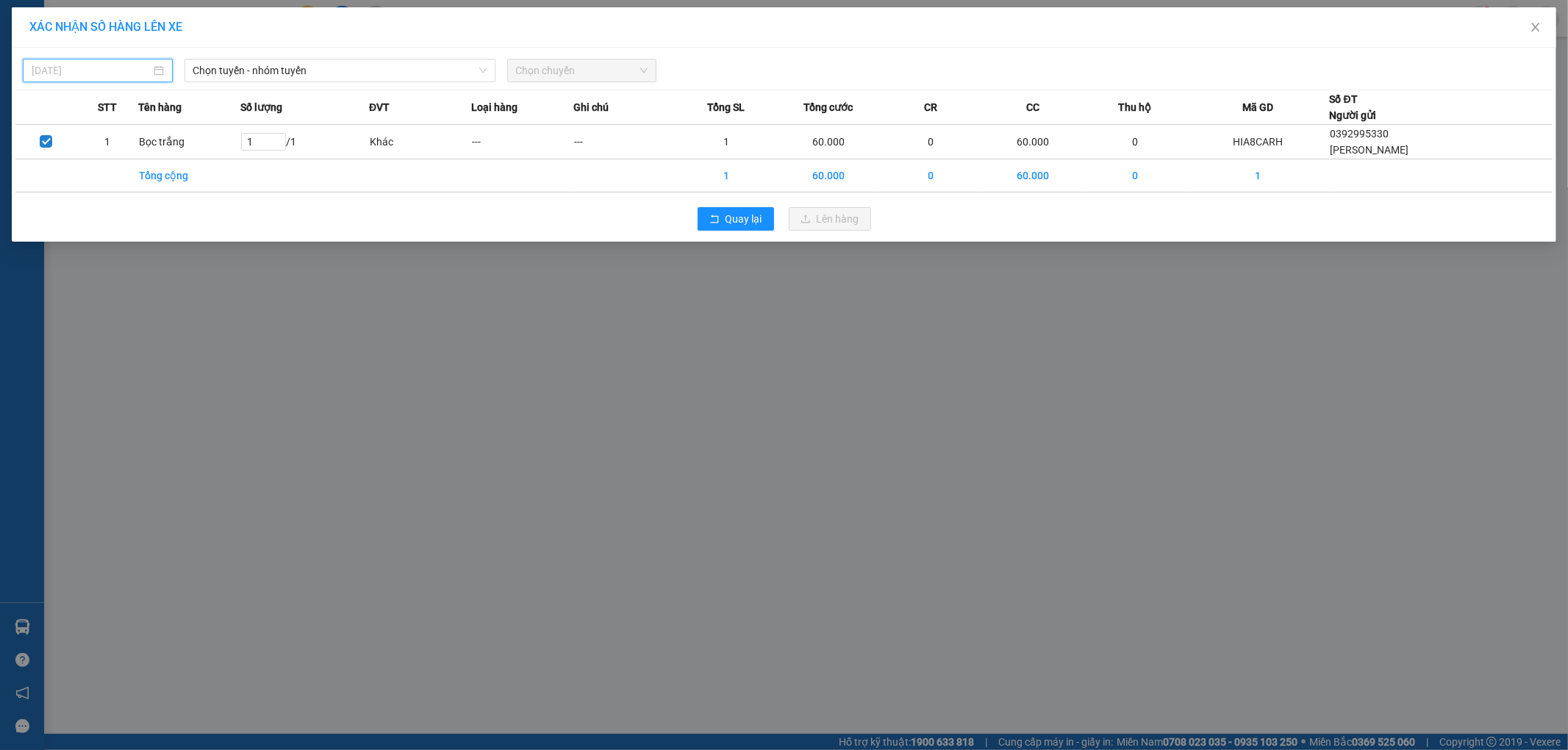
type input "[DATE]"
click at [99, 72] on input "[DATE]" at bounding box center [91, 71] width 119 height 16
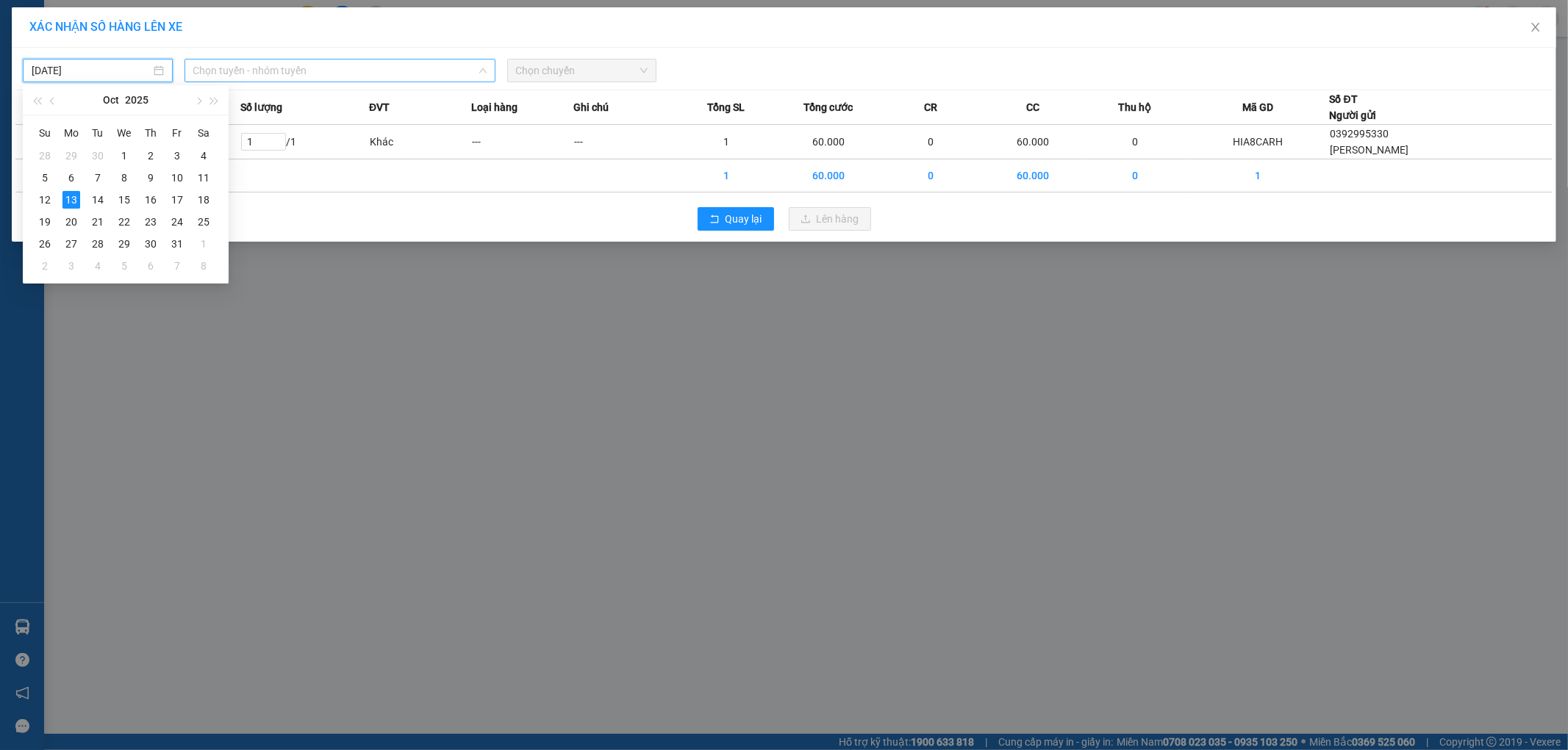
click at [275, 76] on span "Chọn tuyến - nhóm tuyến" at bounding box center [340, 71] width 293 height 22
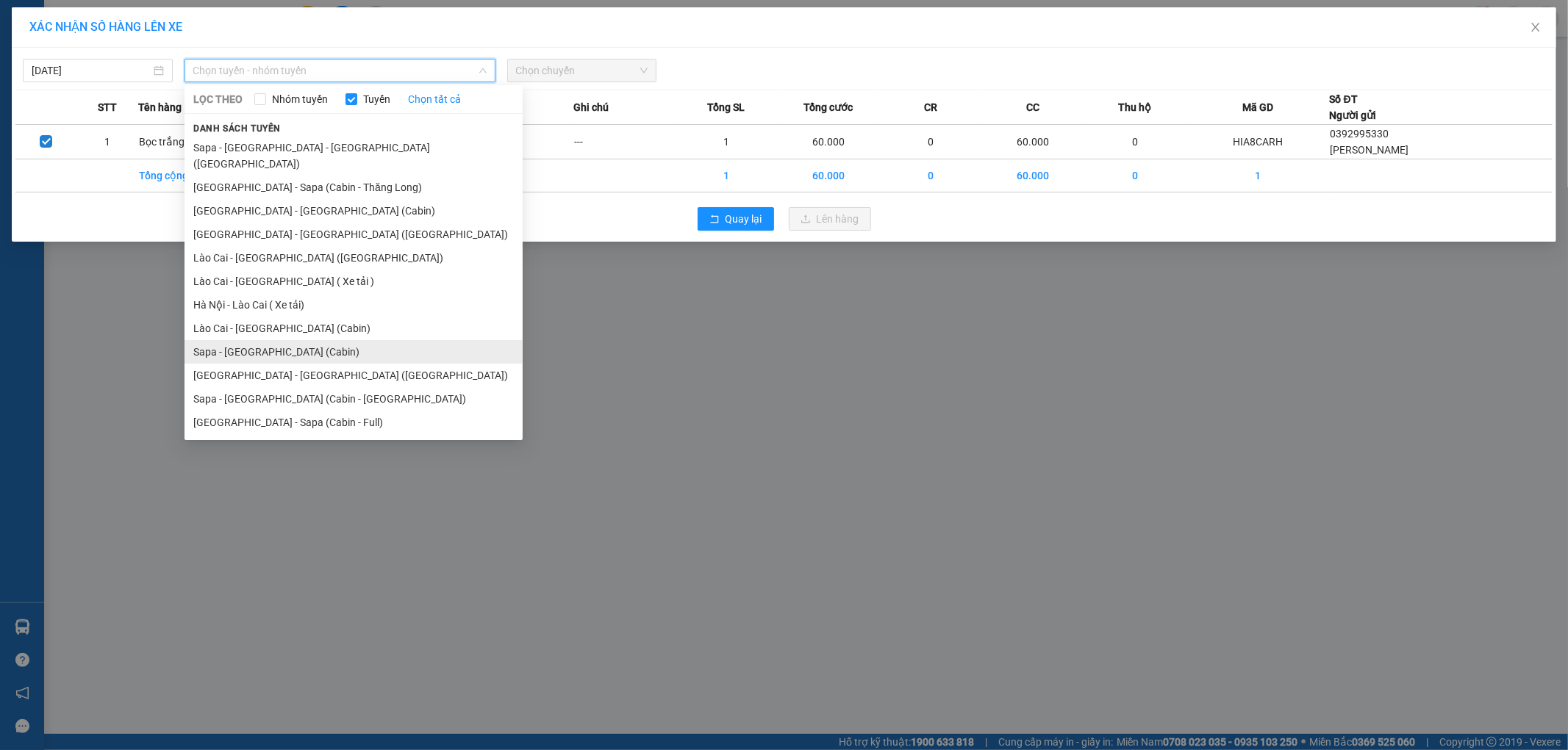
click at [263, 340] on li "Sapa - [GEOGRAPHIC_DATA] (Cabin)" at bounding box center [354, 352] width 338 height 24
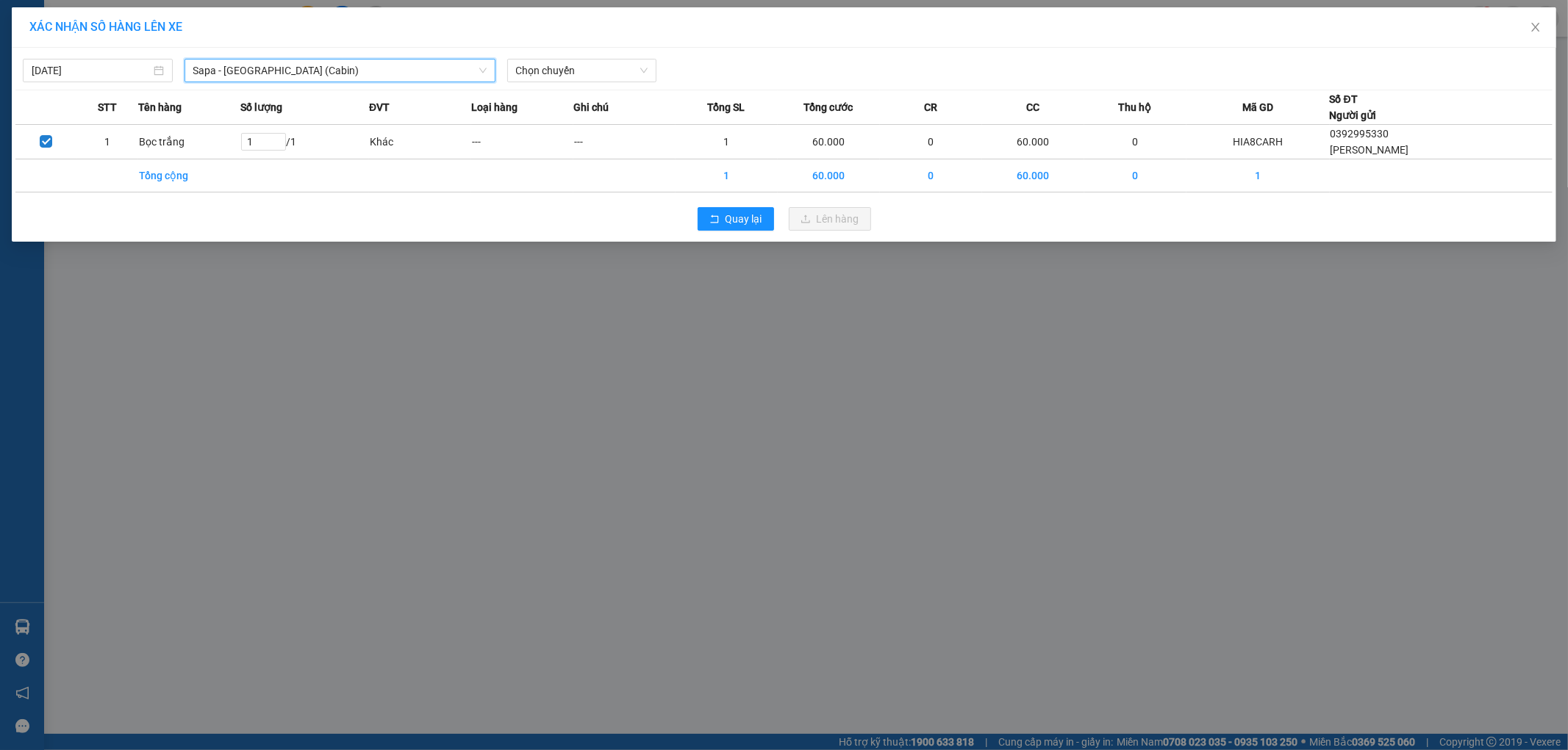
click at [630, 83] on div "13/10/2025 Sapa - Hà Nội (Cabin) Sapa - Hà Nội (Cabin) LỌC THEO Nhóm tuyến Tuyế…" at bounding box center [784, 145] width 1544 height 194
click at [620, 75] on span "Chọn chuyến" at bounding box center [582, 71] width 132 height 22
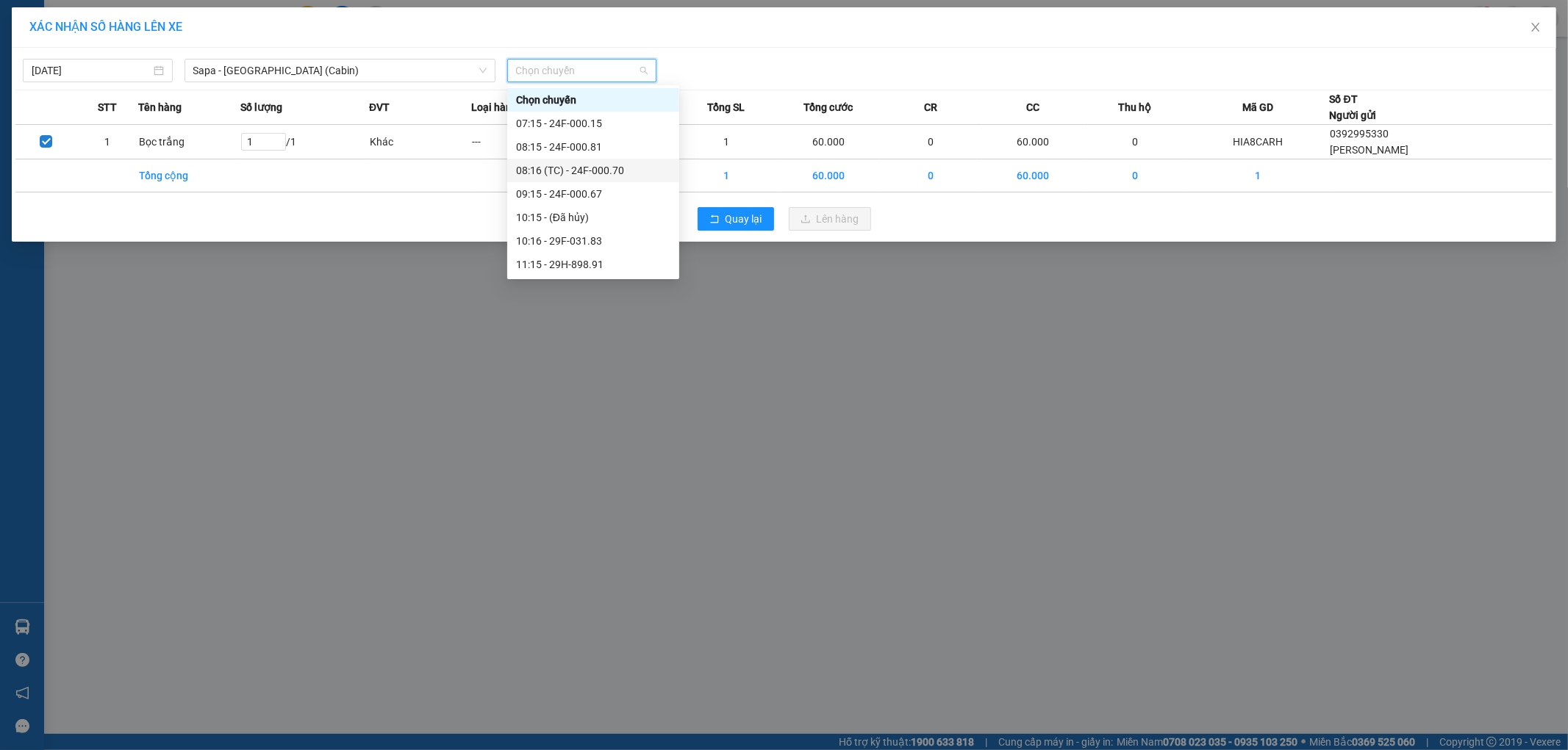
click at [645, 173] on div "08:16 (TC) - 24F-000.70" at bounding box center [593, 171] width 154 height 16
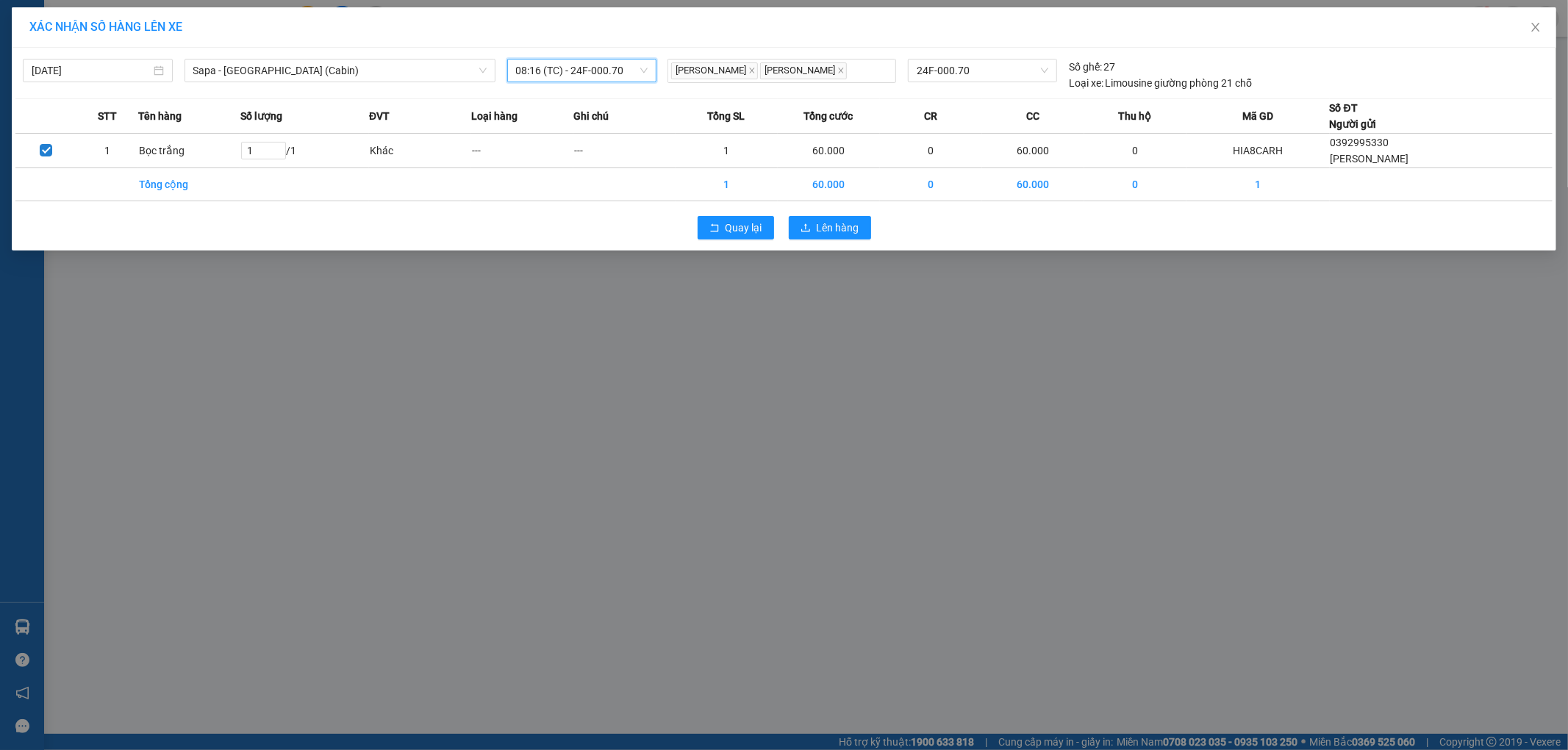
click at [645, 173] on td at bounding box center [624, 185] width 102 height 33
click at [833, 229] on span "Lên hàng" at bounding box center [838, 228] width 43 height 16
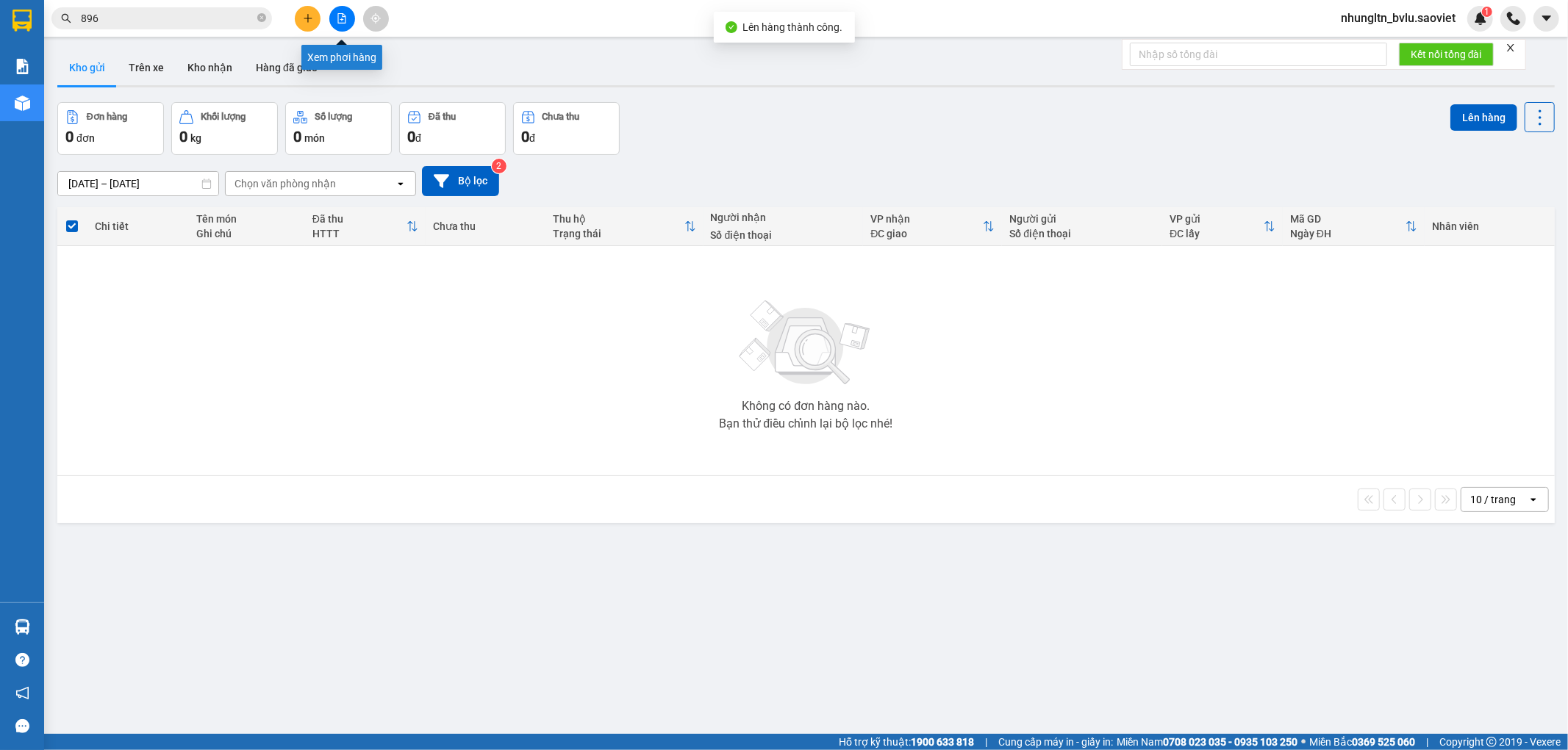
click at [338, 24] on button at bounding box center [342, 18] width 26 height 26
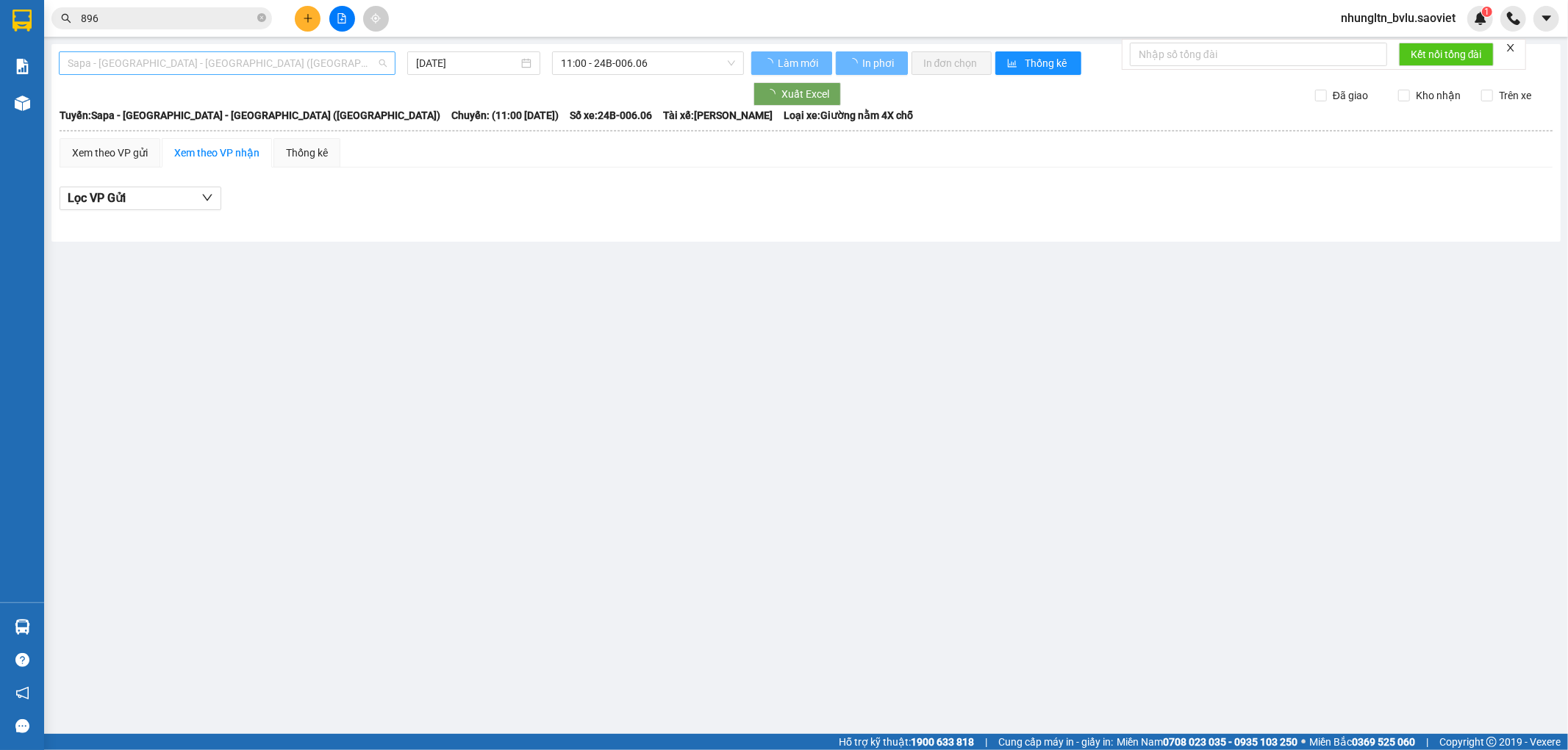
click at [281, 65] on span "Sapa - [GEOGRAPHIC_DATA] - [GEOGRAPHIC_DATA] ([GEOGRAPHIC_DATA])" at bounding box center [227, 63] width 319 height 22
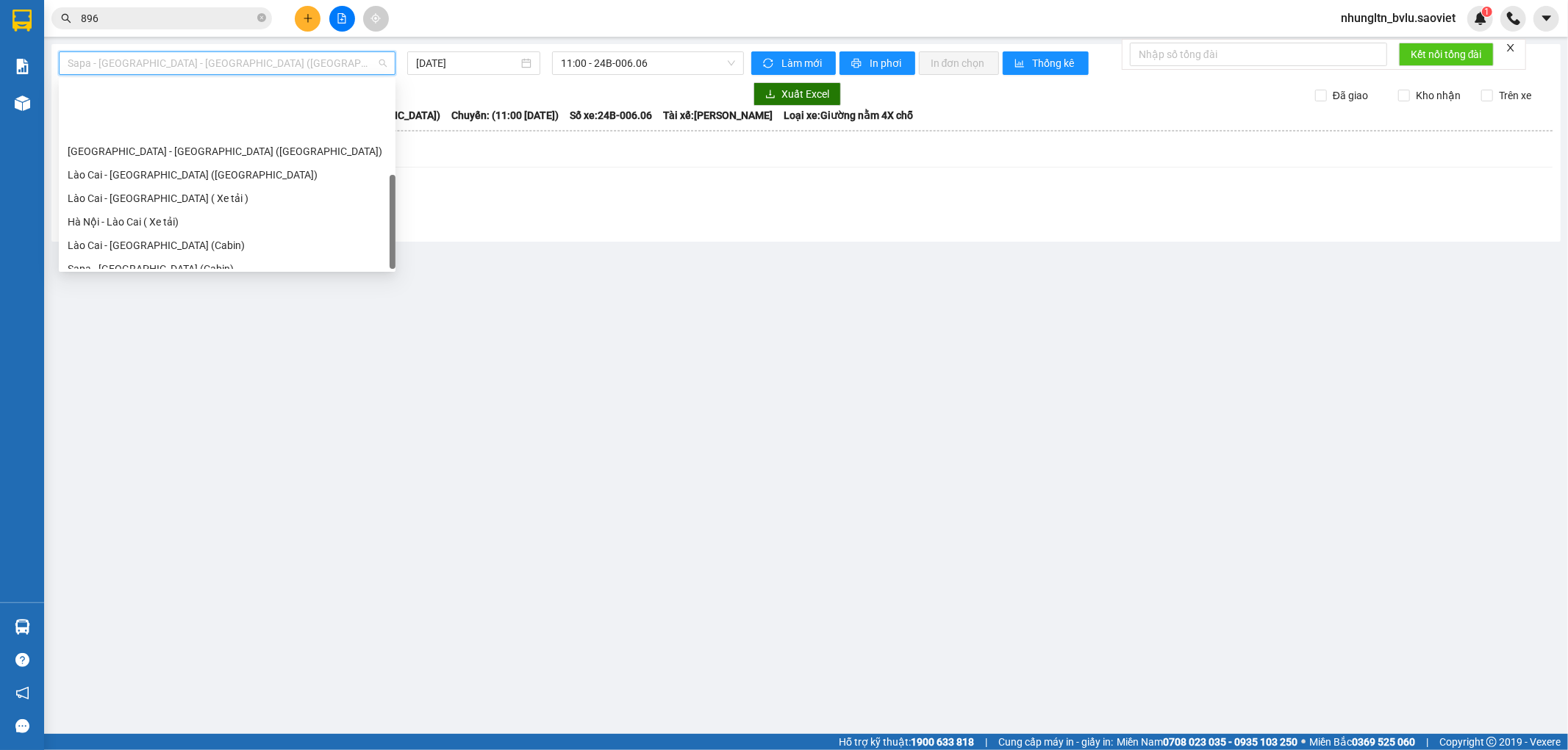
scroll to position [117, 0]
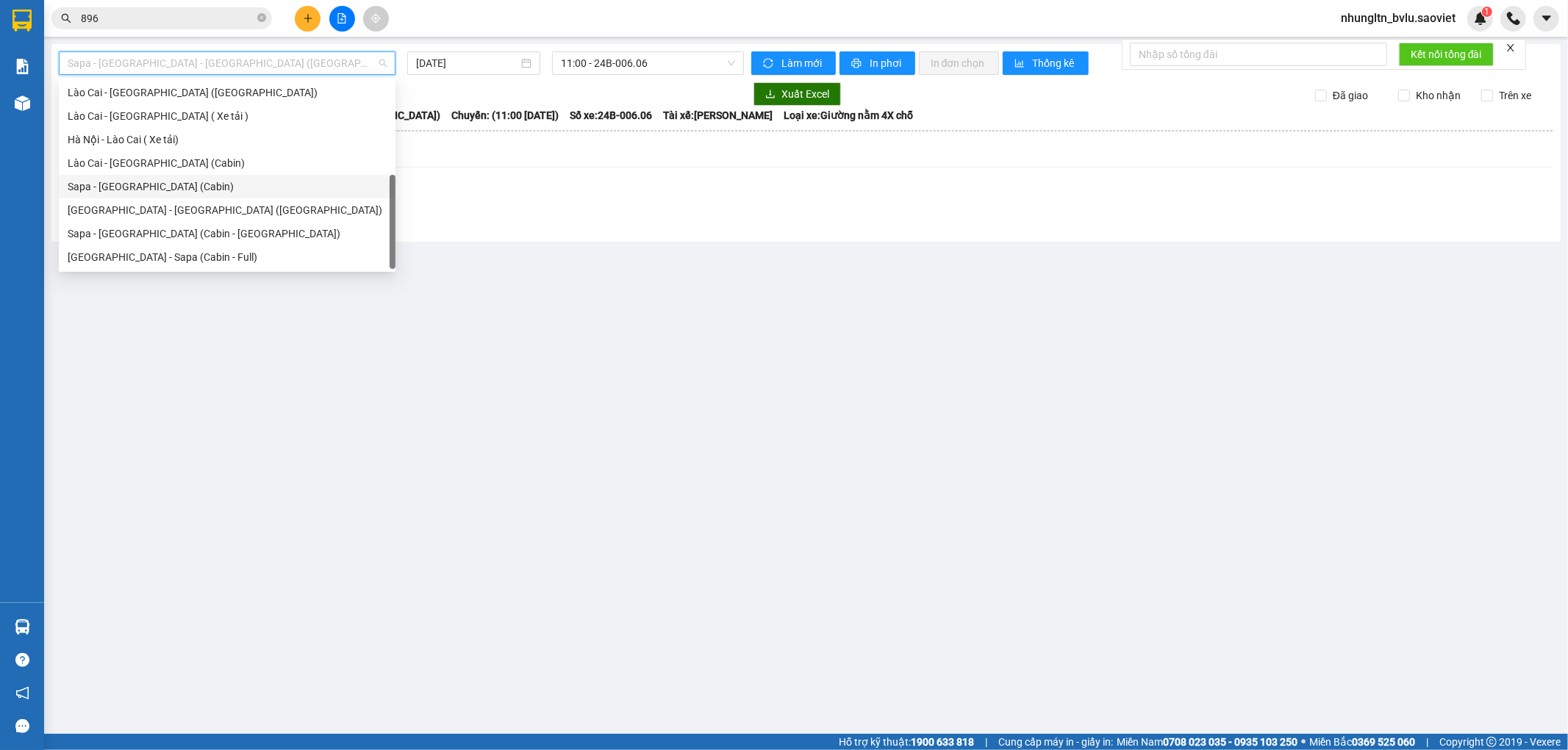
click at [219, 184] on div "Sapa - [GEOGRAPHIC_DATA] (Cabin)" at bounding box center [227, 187] width 319 height 16
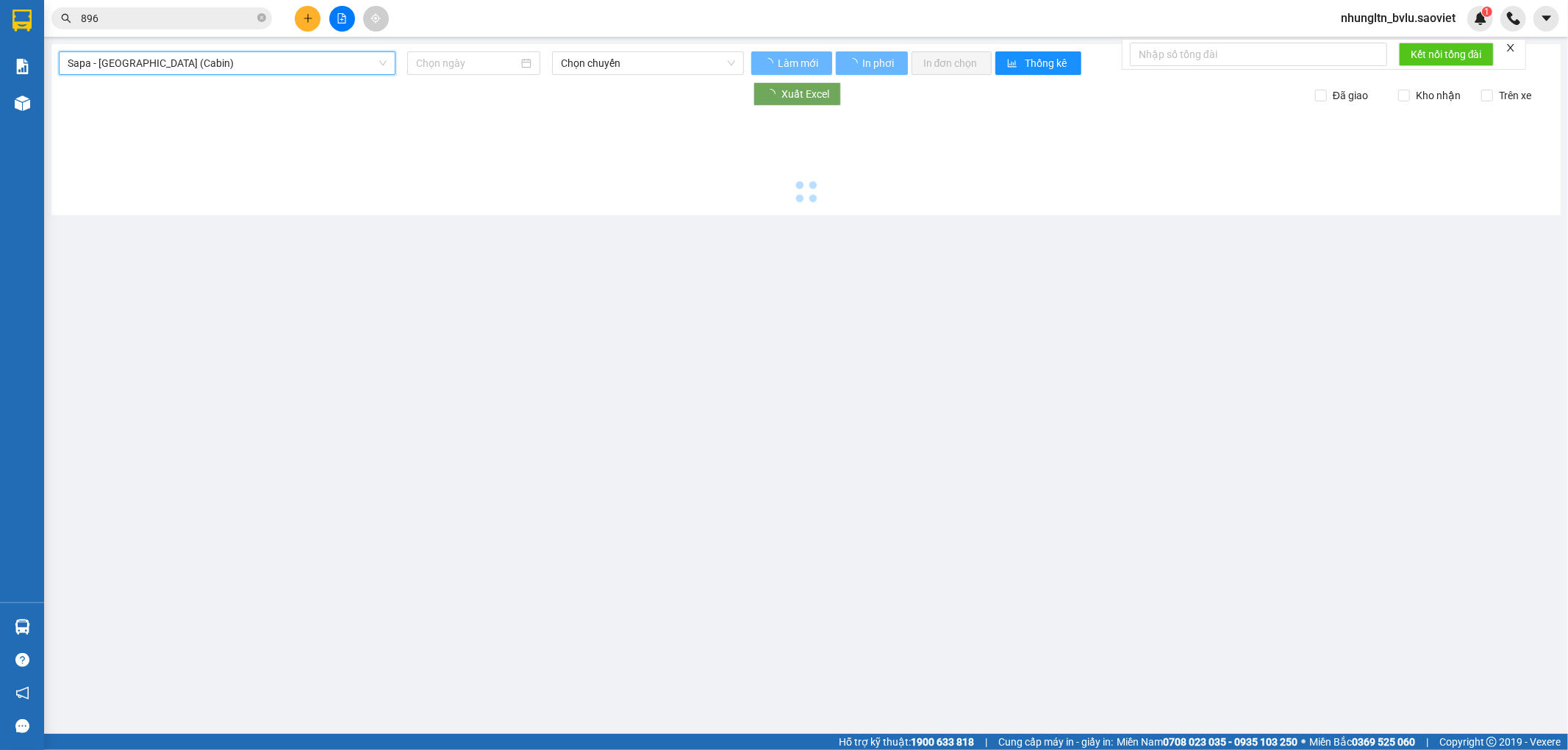
type input "[DATE]"
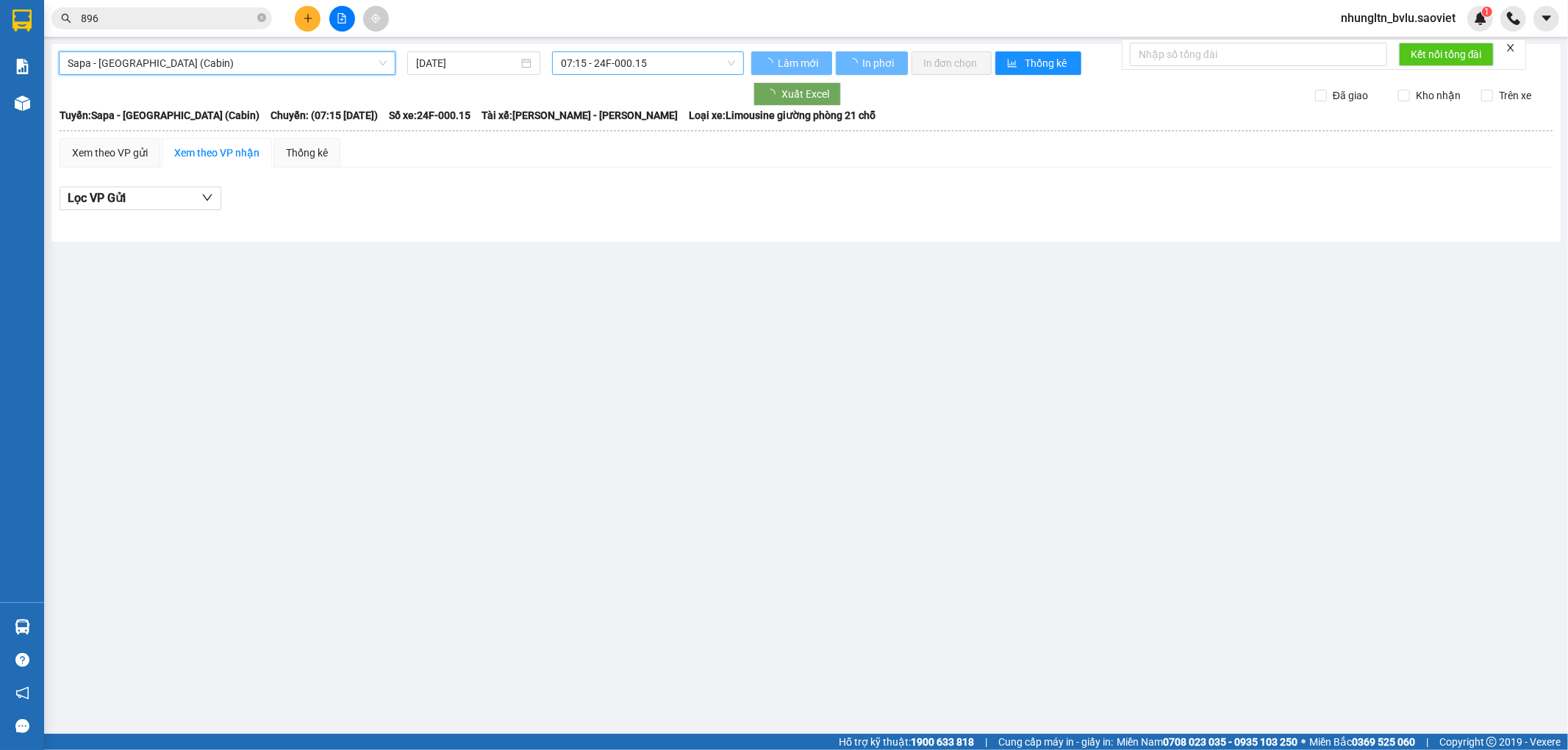
click at [657, 61] on span "07:15 - 24F-000.15" at bounding box center [647, 63] width 174 height 22
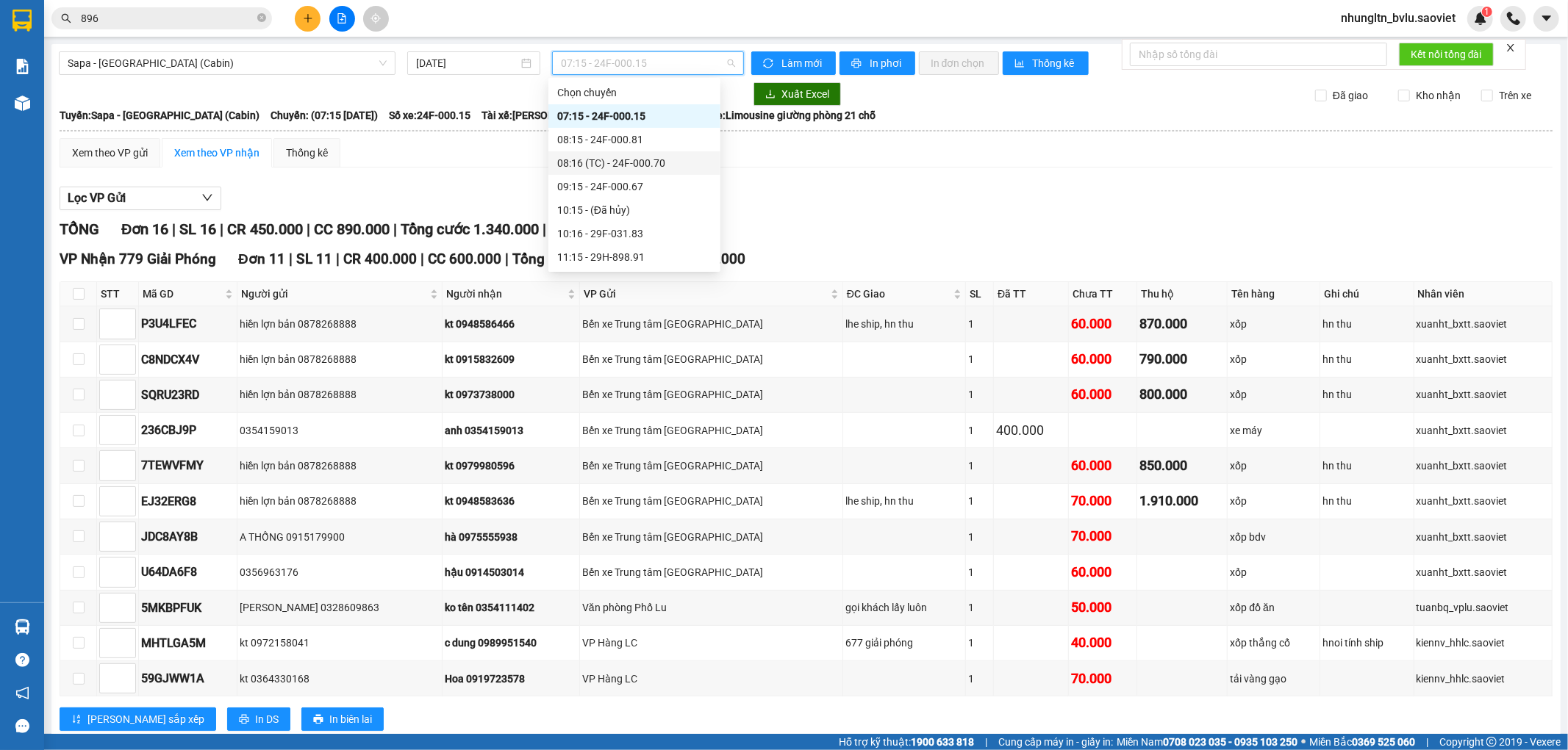
click at [680, 162] on div "08:16 (TC) - 24F-000.70" at bounding box center [634, 163] width 154 height 16
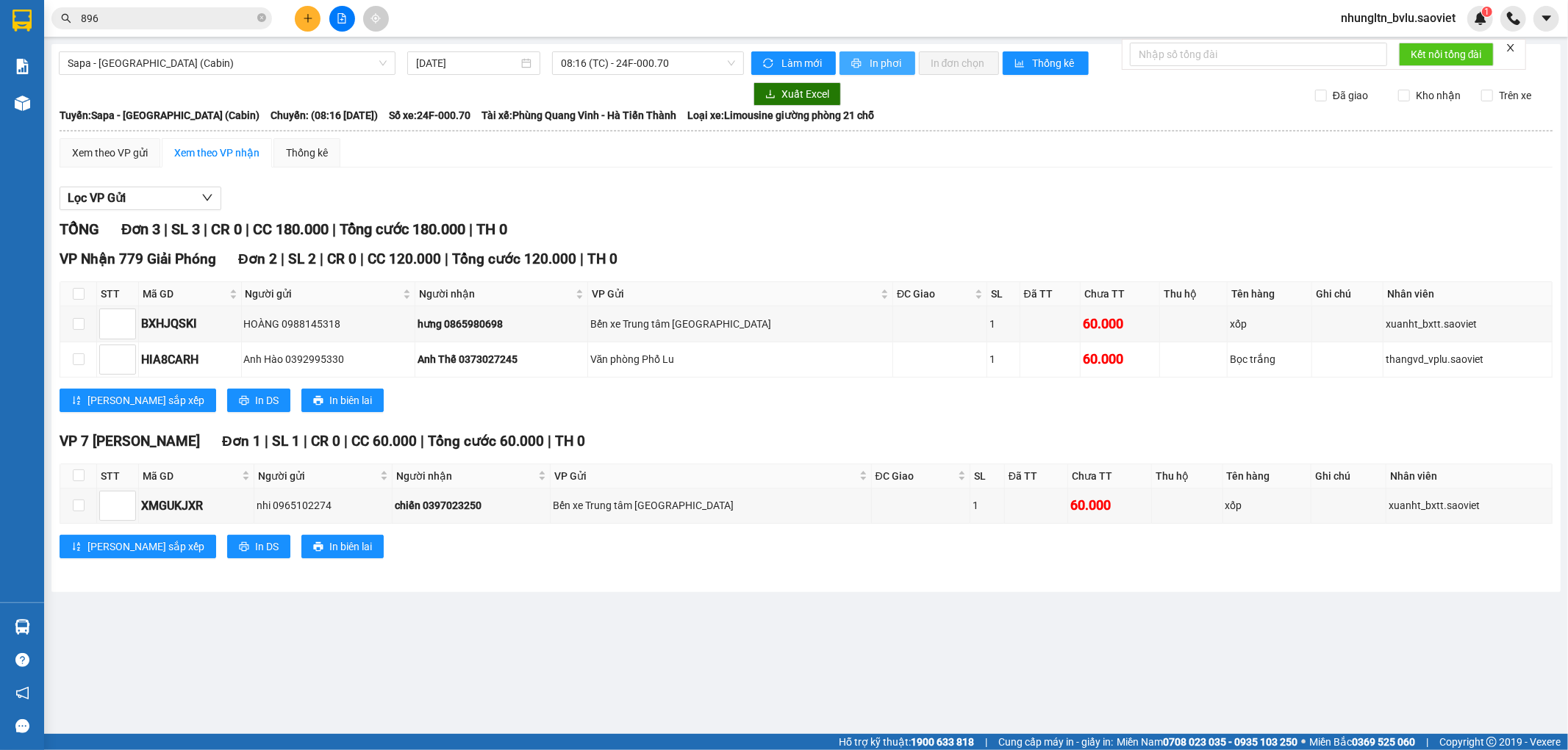
click at [891, 68] on span "In phơi" at bounding box center [886, 63] width 34 height 16
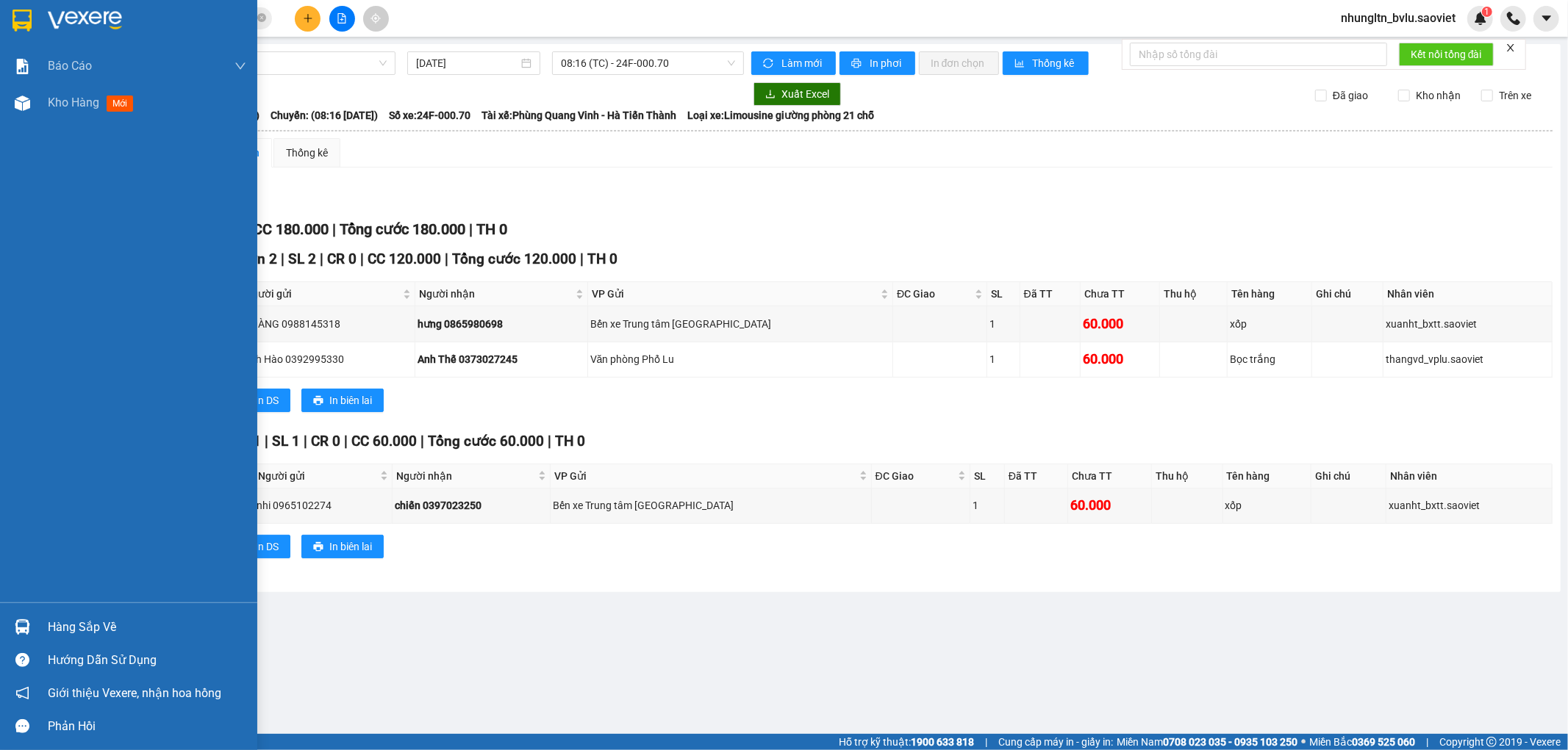
click at [0, 354] on div "Báo cáo 1B. Chi tiết đơn hàng 5. Doanh thu thực tế theo từng nhân viên Kho hàng…" at bounding box center [129, 325] width 257 height 554
click at [0, 362] on div "Báo cáo 1B. Chi tiết đơn hàng 5. Doanh thu thực tế theo từng nhân viên Kho hàng…" at bounding box center [129, 325] width 257 height 554
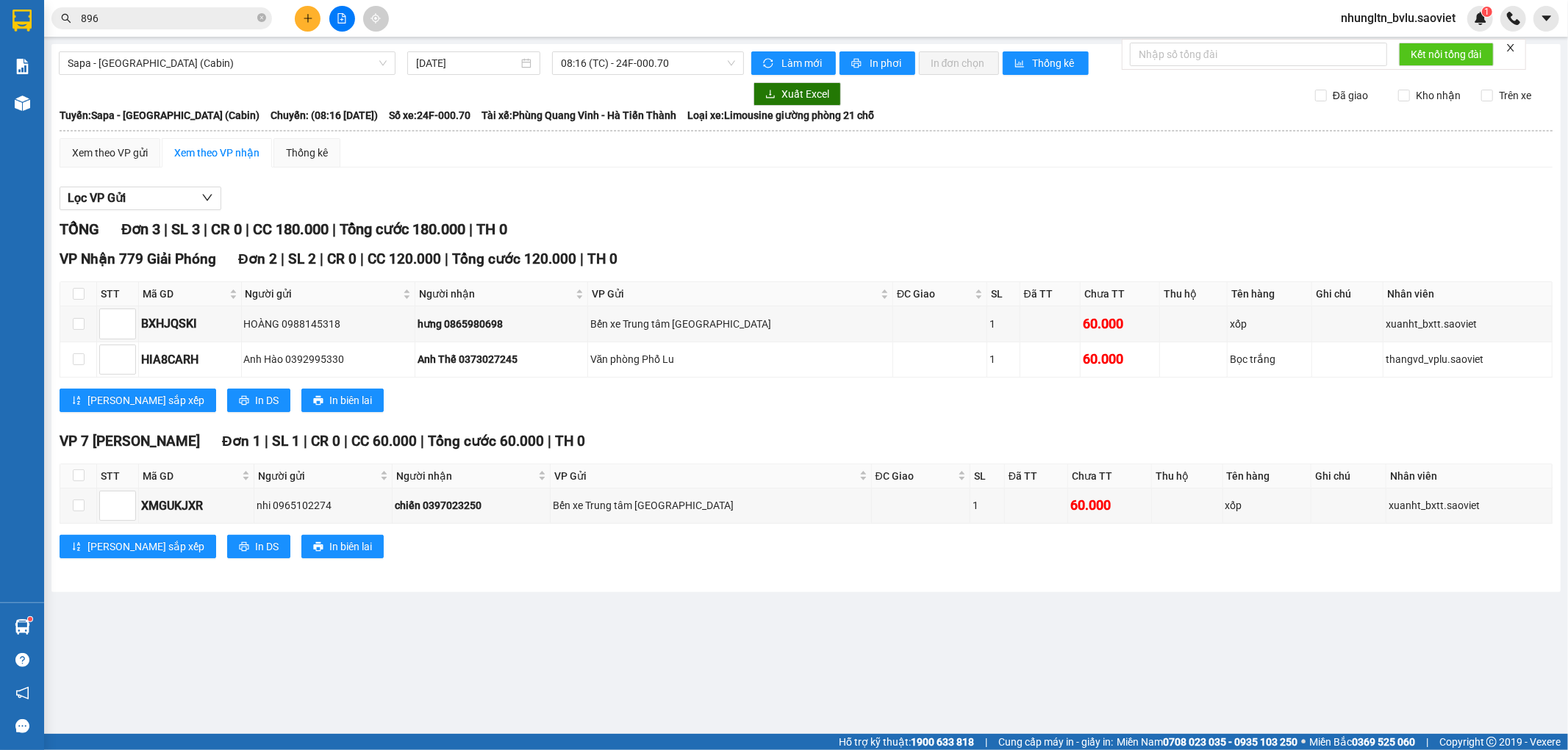
click at [202, 20] on input "896" at bounding box center [167, 18] width 174 height 16
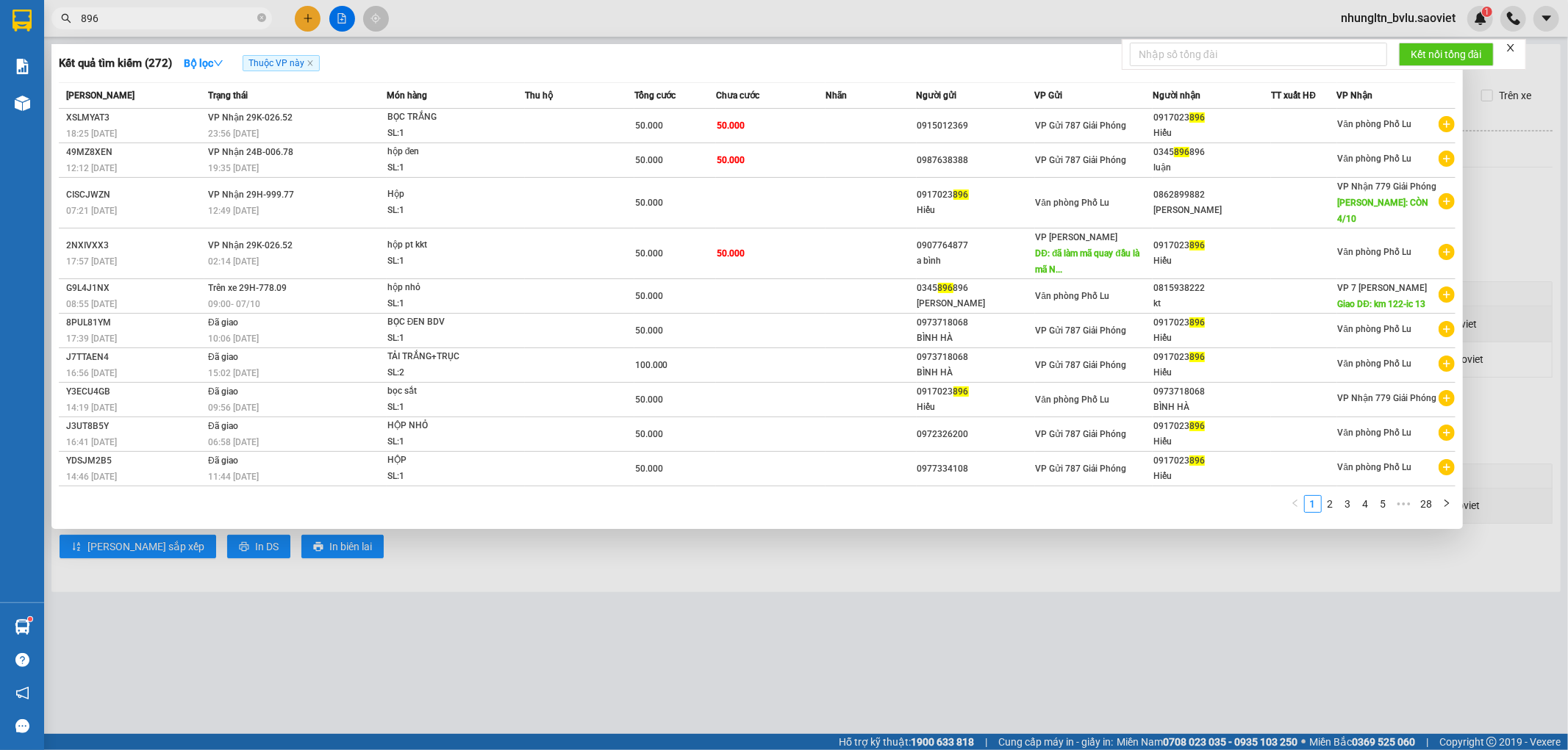
click at [202, 20] on input "896" at bounding box center [167, 18] width 174 height 16
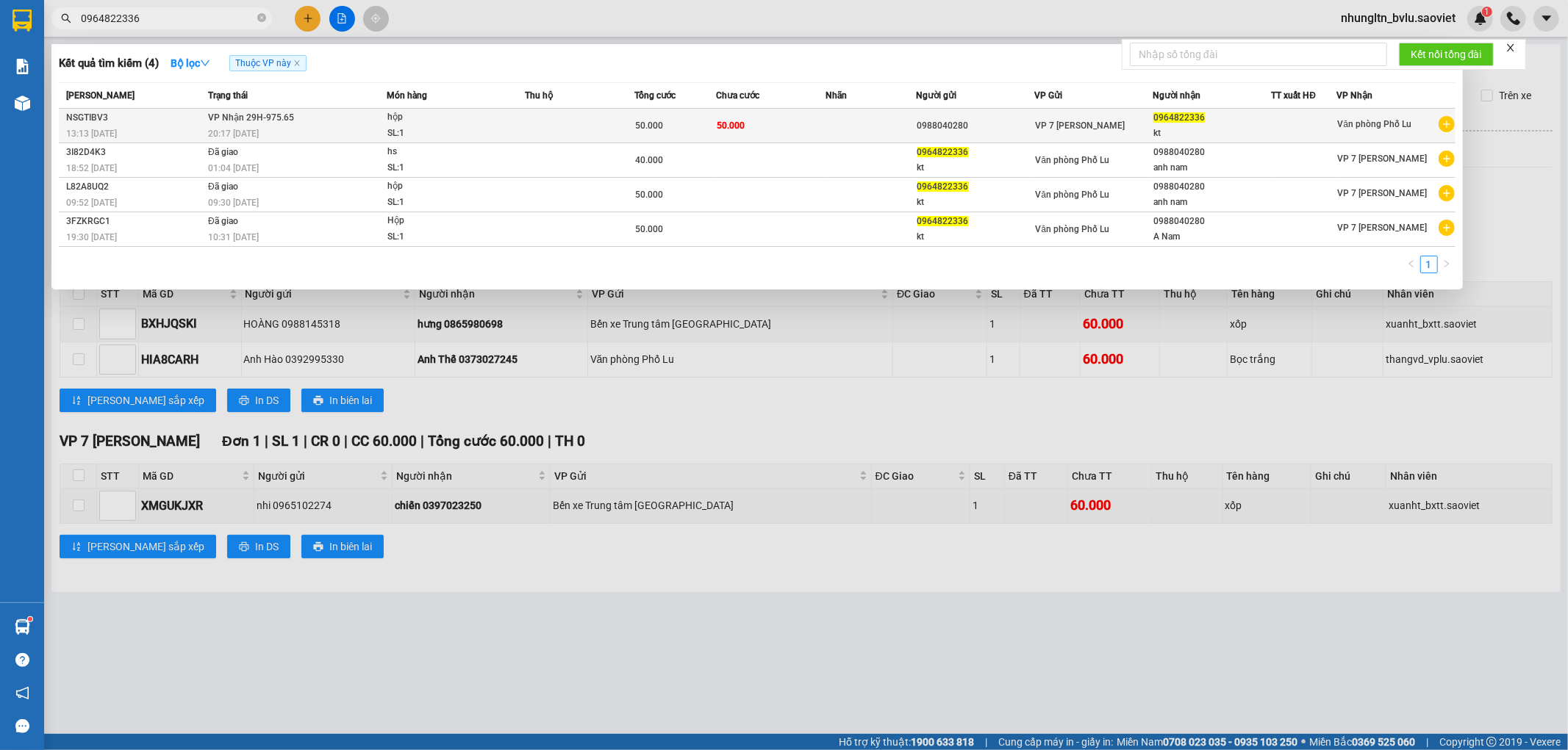
type input "0964822336"
click at [620, 137] on td at bounding box center [580, 125] width 109 height 35
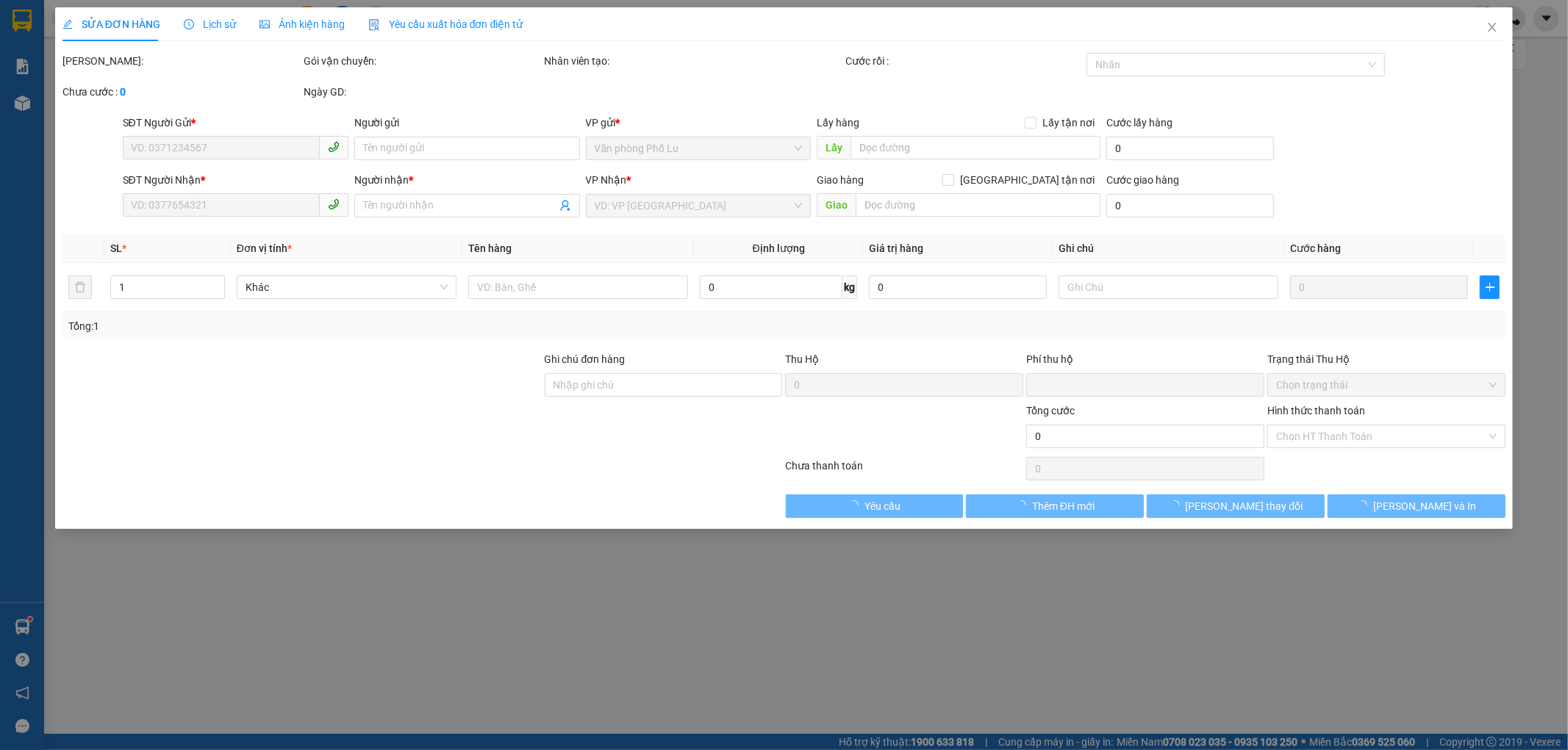
type input "0988040280"
type input "0964822336"
type input "kt"
type input "0"
type input "50.000"
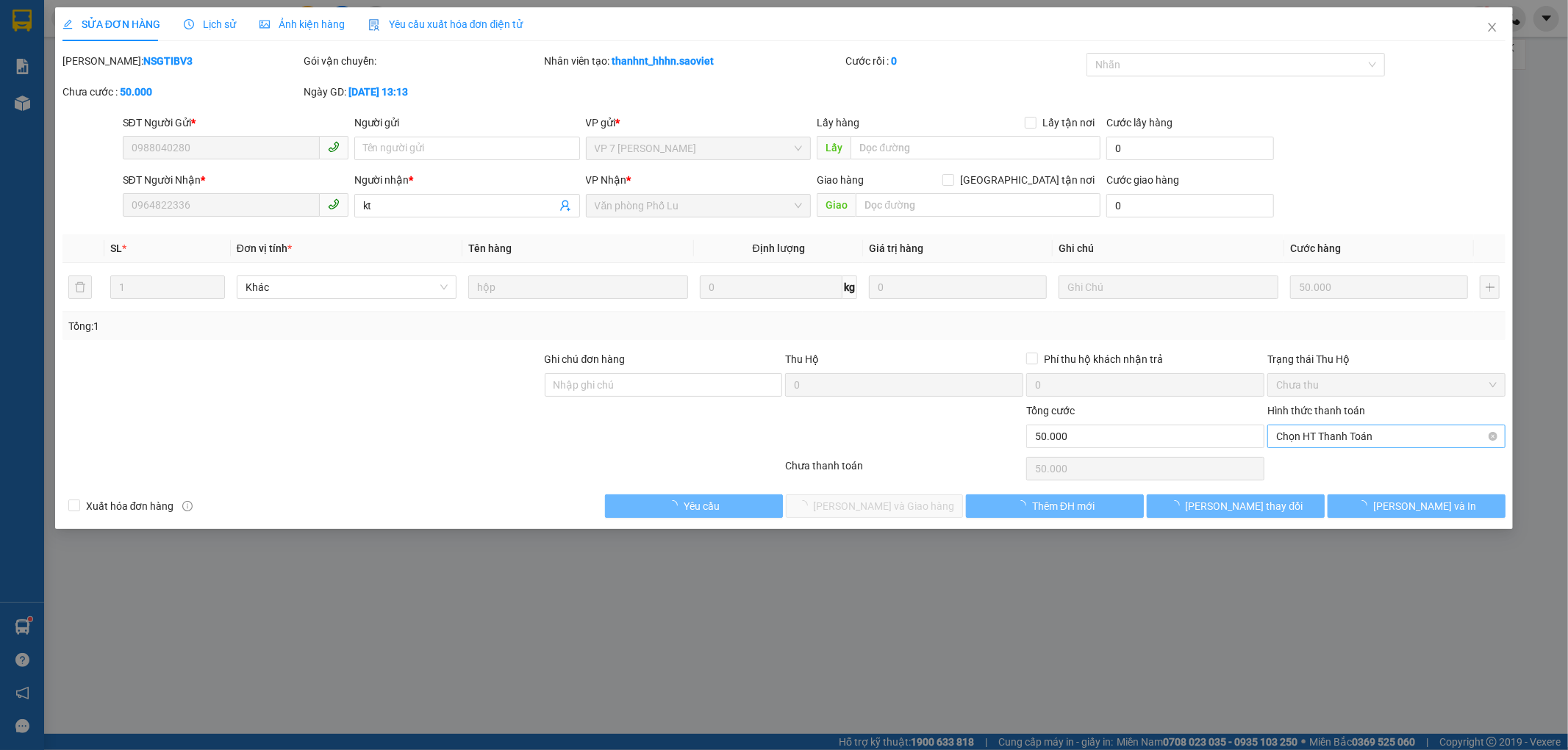
click at [1387, 436] on span "Chọn HT Thanh Toán" at bounding box center [1386, 436] width 221 height 22
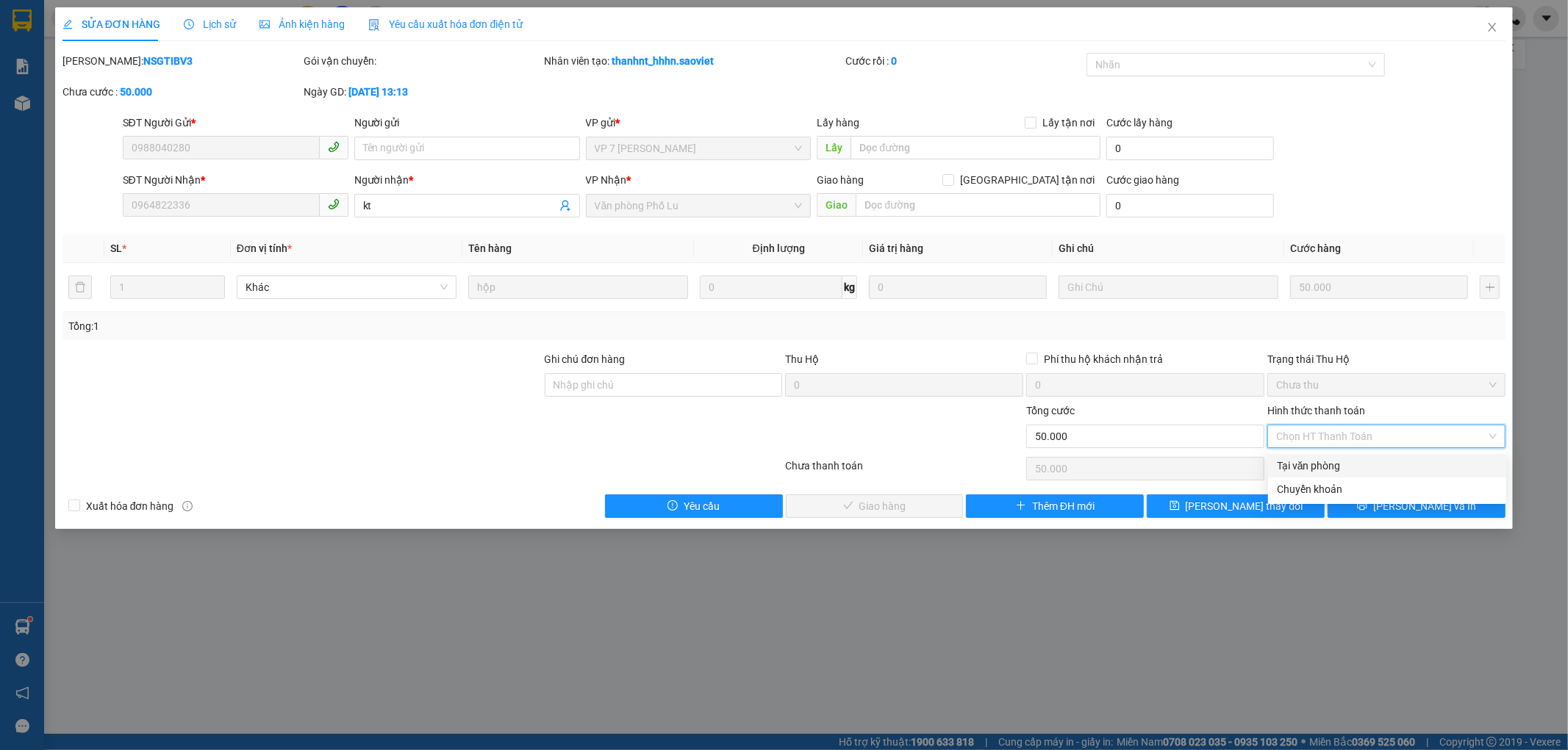
click at [1365, 458] on div "Tại văn phòng" at bounding box center [1387, 466] width 221 height 16
type input "0"
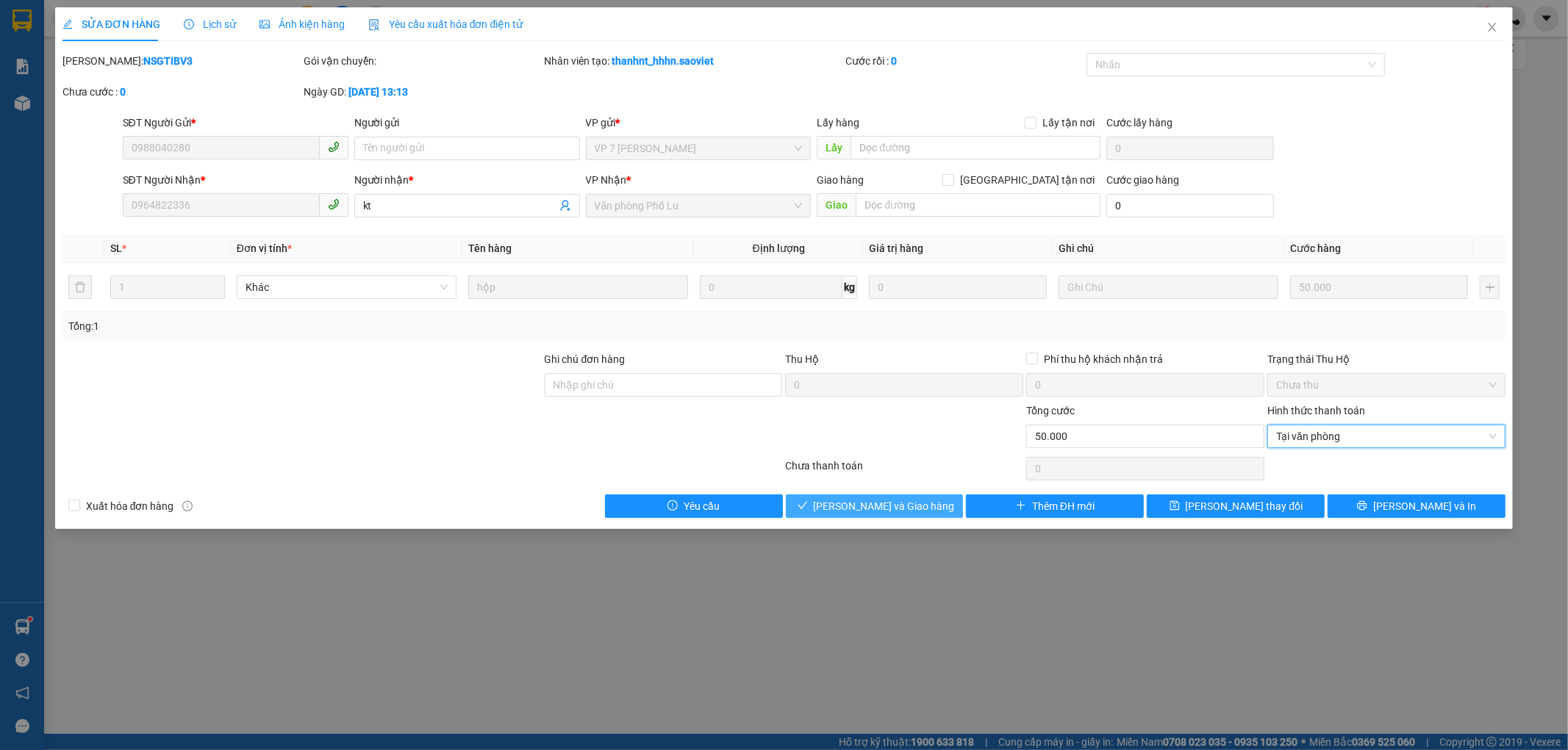
click at [900, 508] on span "[PERSON_NAME] và Giao hàng" at bounding box center [884, 506] width 141 height 16
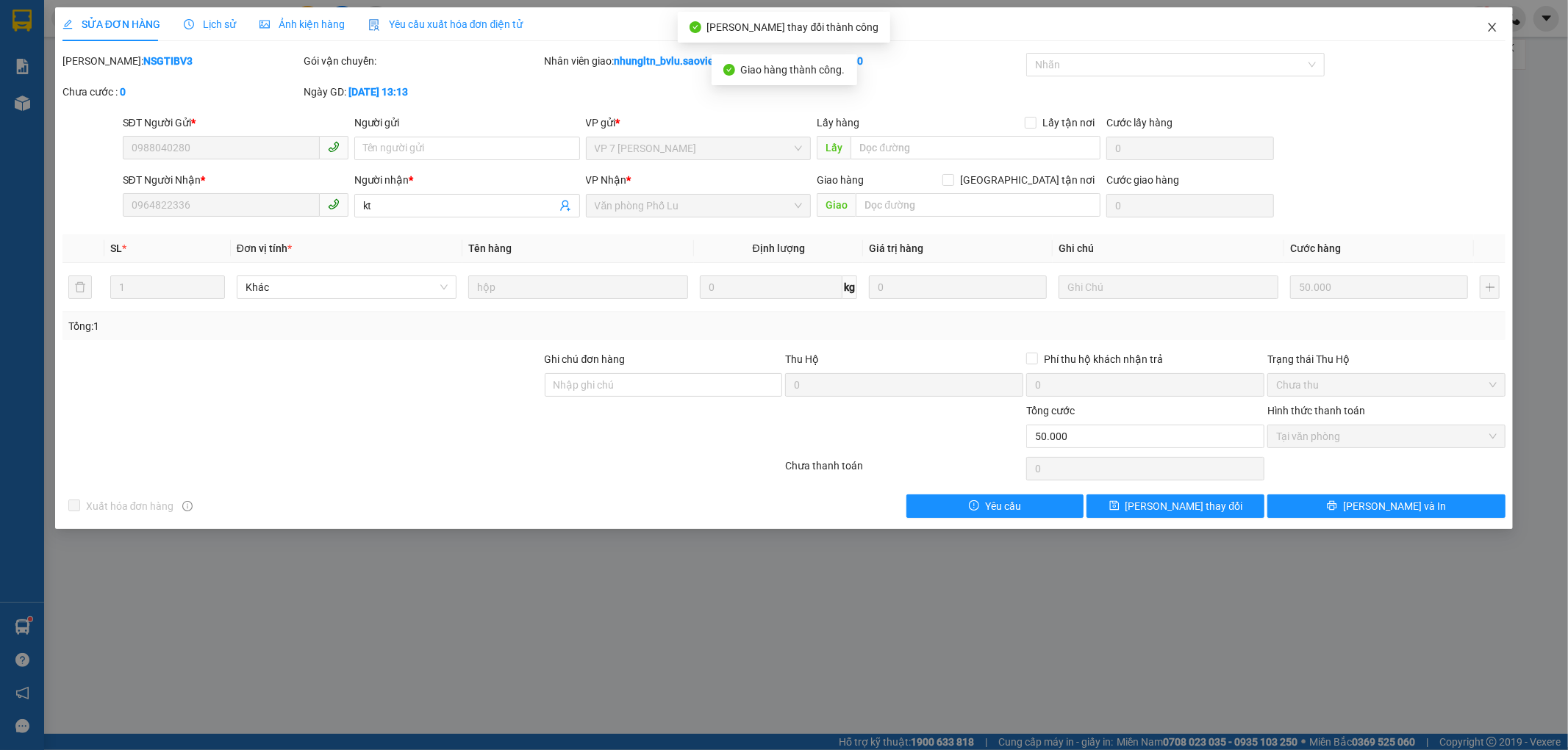
click at [1490, 27] on icon "close" at bounding box center [1493, 27] width 12 height 12
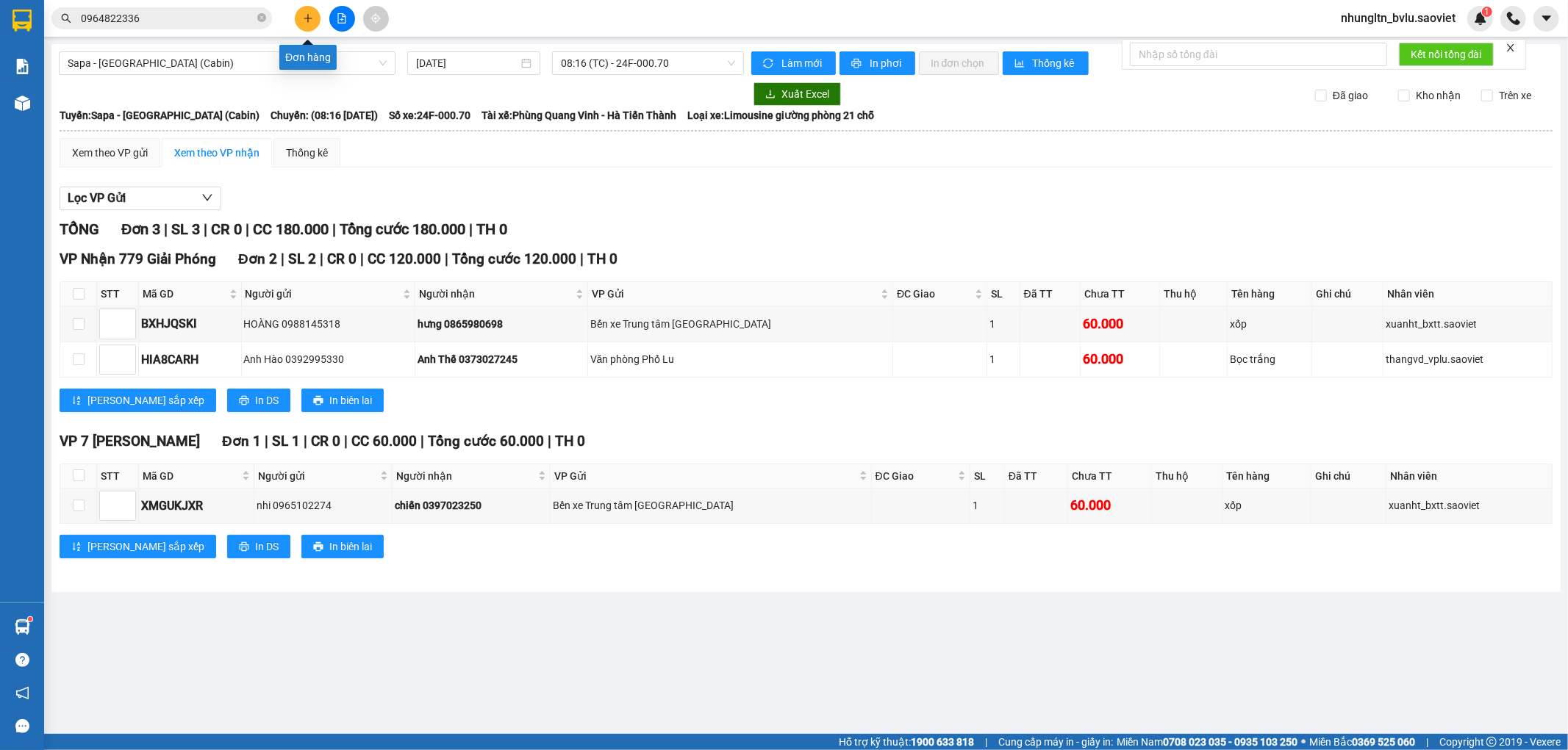
click at [316, 16] on button at bounding box center [307, 18] width 26 height 26
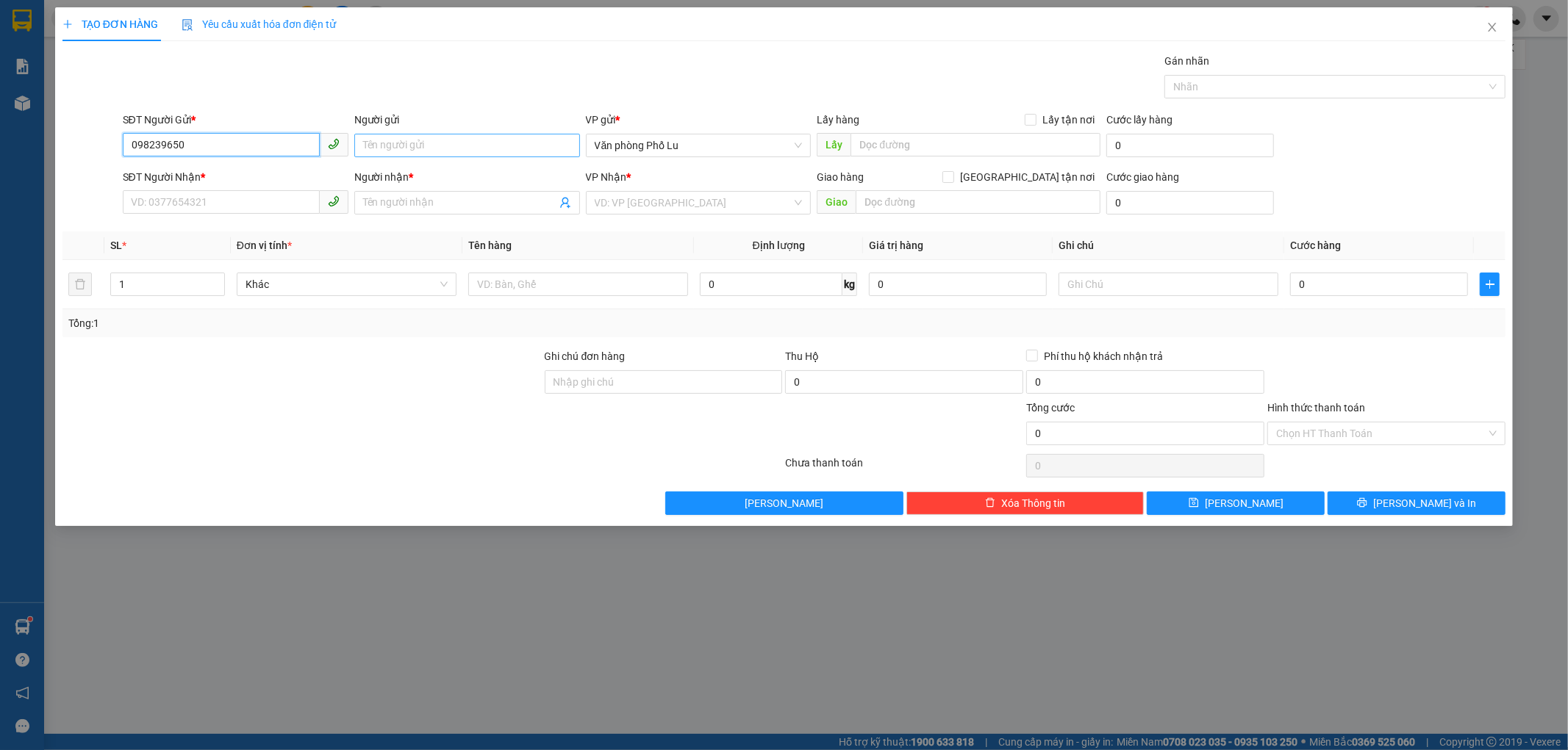
type input "0982396500"
click at [267, 178] on div "0982396500 - Trung" at bounding box center [236, 175] width 208 height 16
type input "Trung"
type input "đã gọi kh ok 11/10"
type input "0978829895"
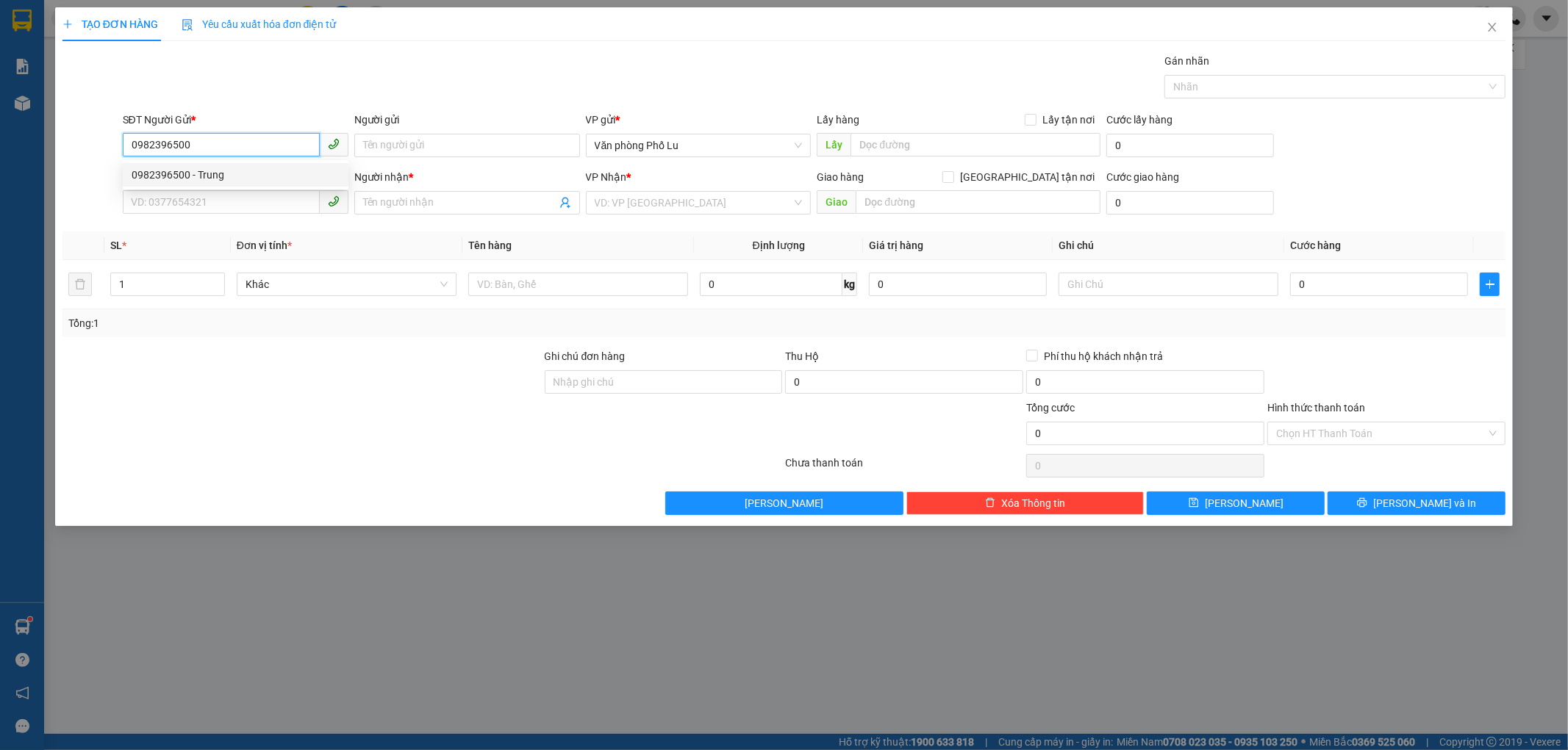
type input "Anh Sự"
type input "còn hàng 11/10"
type input "0982396500"
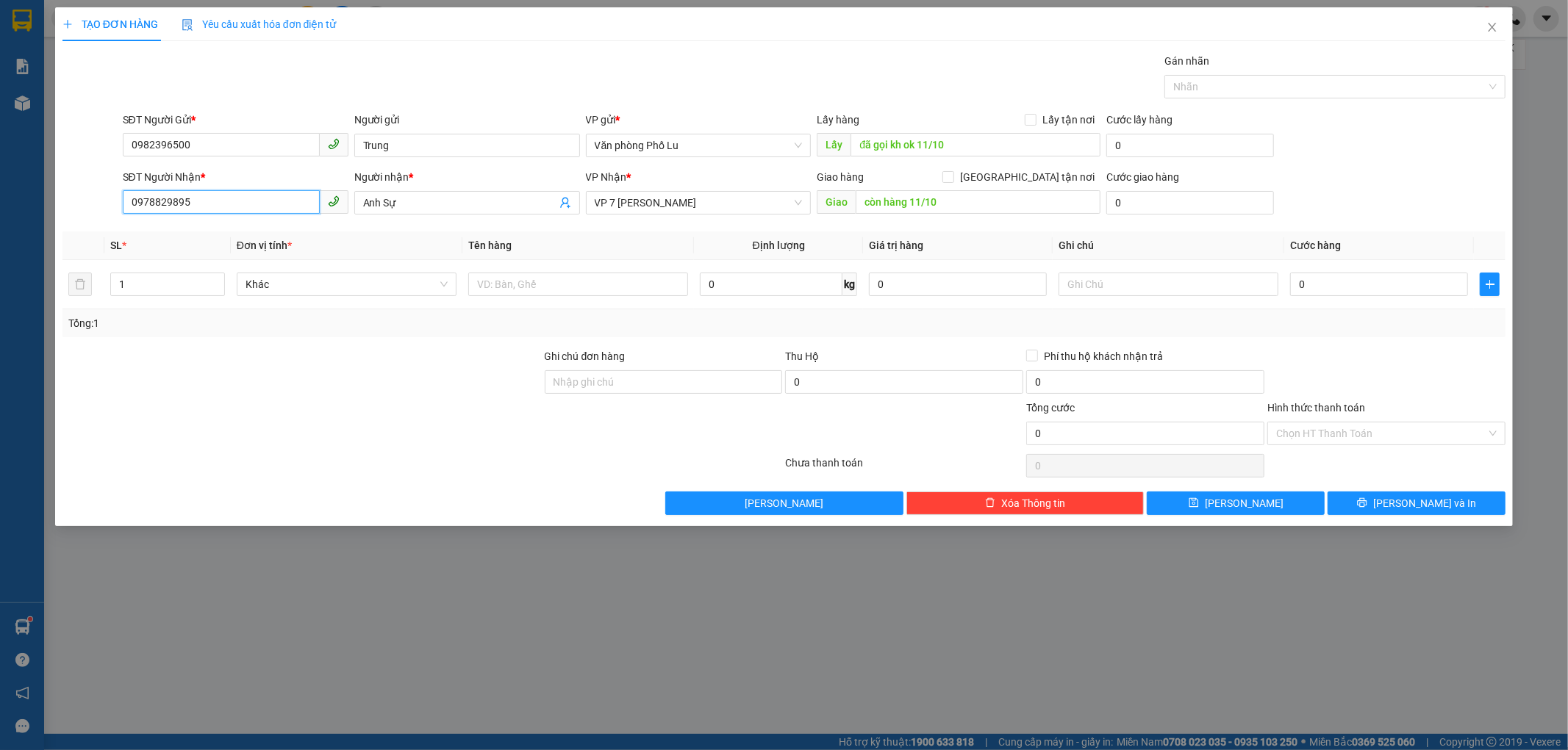
click at [253, 200] on input "0978829895" at bounding box center [221, 202] width 197 height 24
type input "0963413068"
click at [450, 208] on input "Anh Sự" at bounding box center [460, 203] width 194 height 16
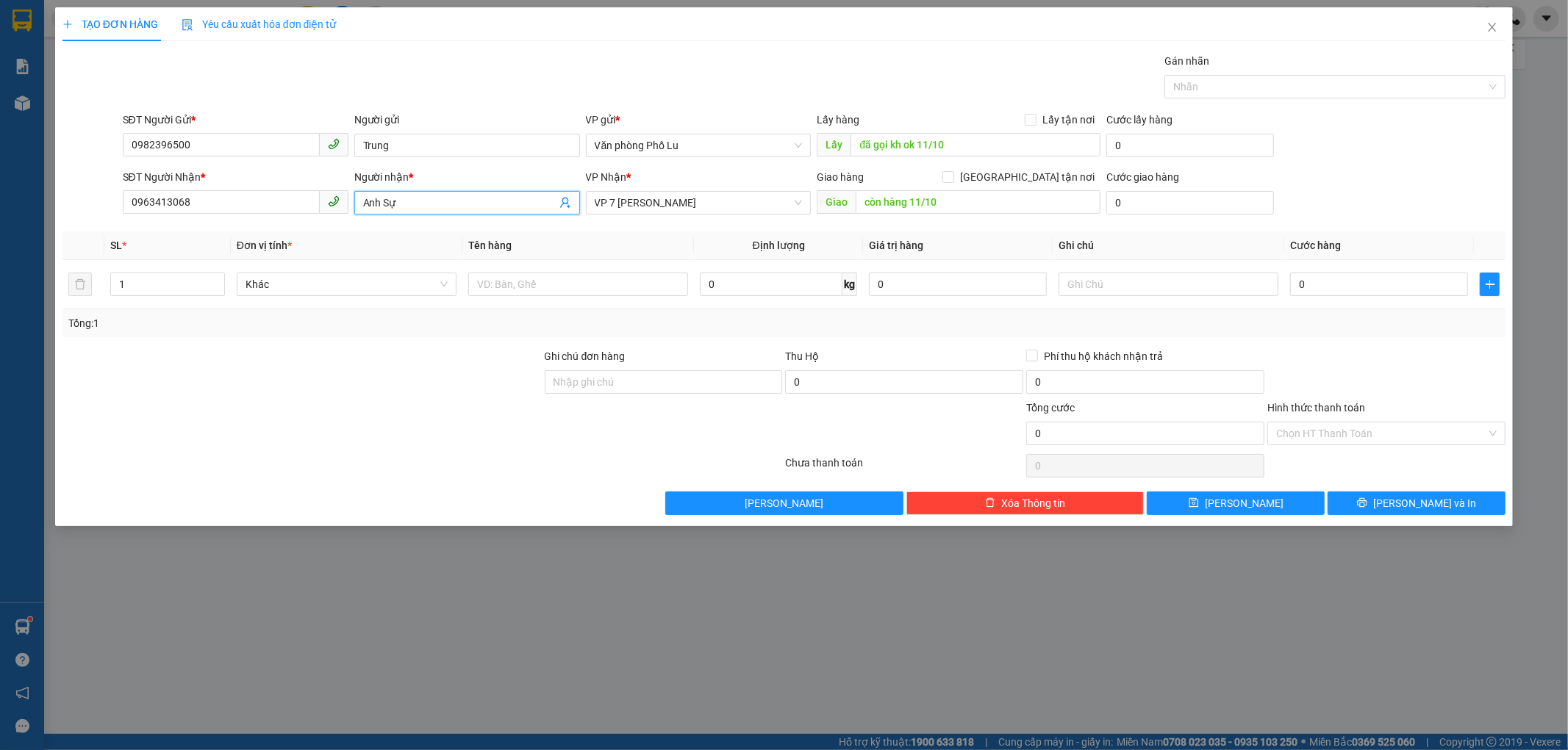
click at [450, 208] on input "Anh Sự" at bounding box center [460, 203] width 194 height 16
type input "Anh Quyết"
click at [974, 167] on form "SĐT Người Gửi * 0982396500 Người gửi Trung VP gửi * Văn phòng Phố Lu Lấy hàng L…" at bounding box center [784, 165] width 1444 height 109
click at [974, 150] on input "đã gọi kh ok 11/10" at bounding box center [976, 145] width 250 height 24
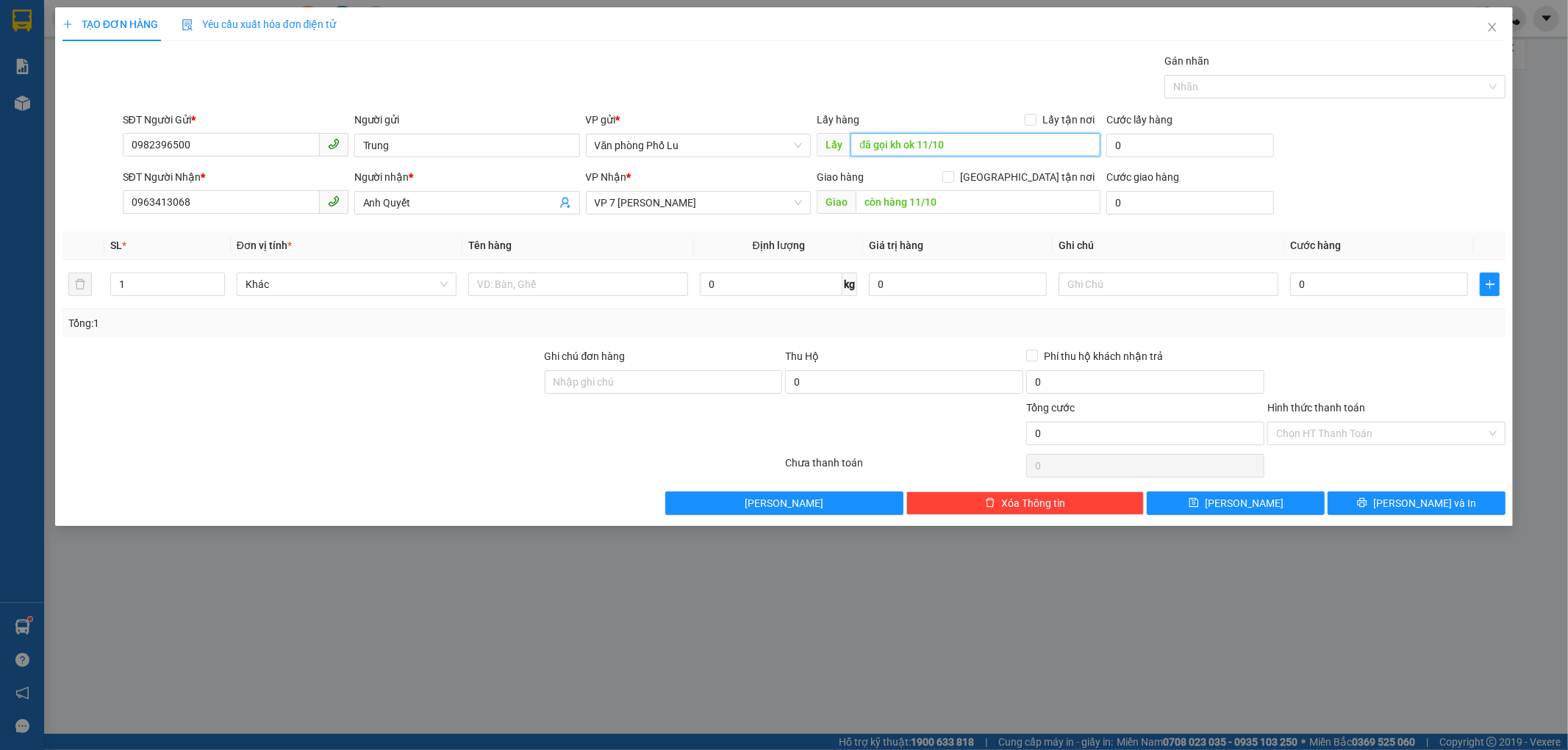
click at [974, 150] on input "đã gọi kh ok 11/10" at bounding box center [976, 145] width 250 height 24
click at [971, 193] on input "còn hàng 11/10" at bounding box center [978, 202] width 244 height 24
click at [516, 292] on input "text" at bounding box center [578, 284] width 220 height 24
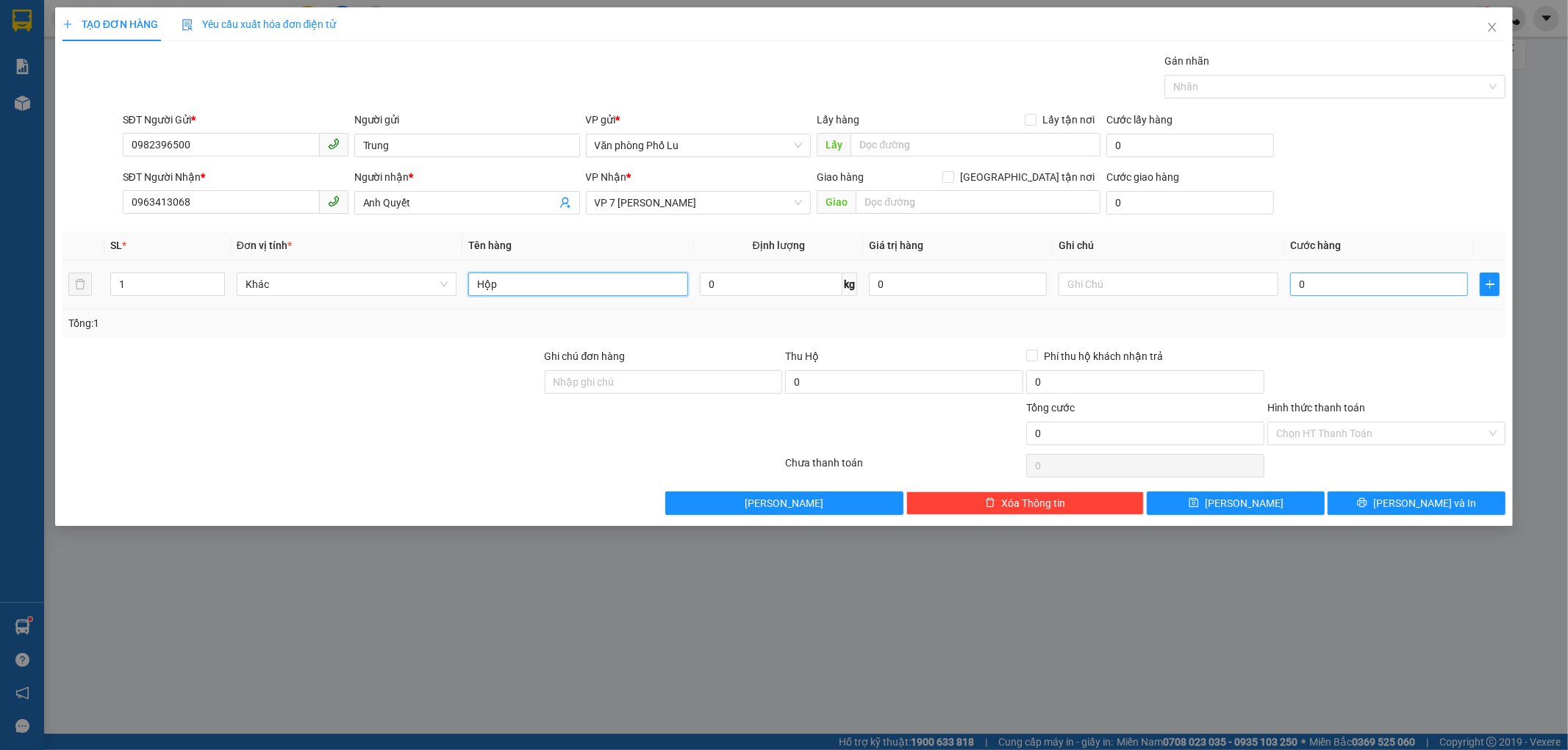
type input "Hộp"
click at [1394, 285] on input "0" at bounding box center [1379, 284] width 178 height 24
type input "5"
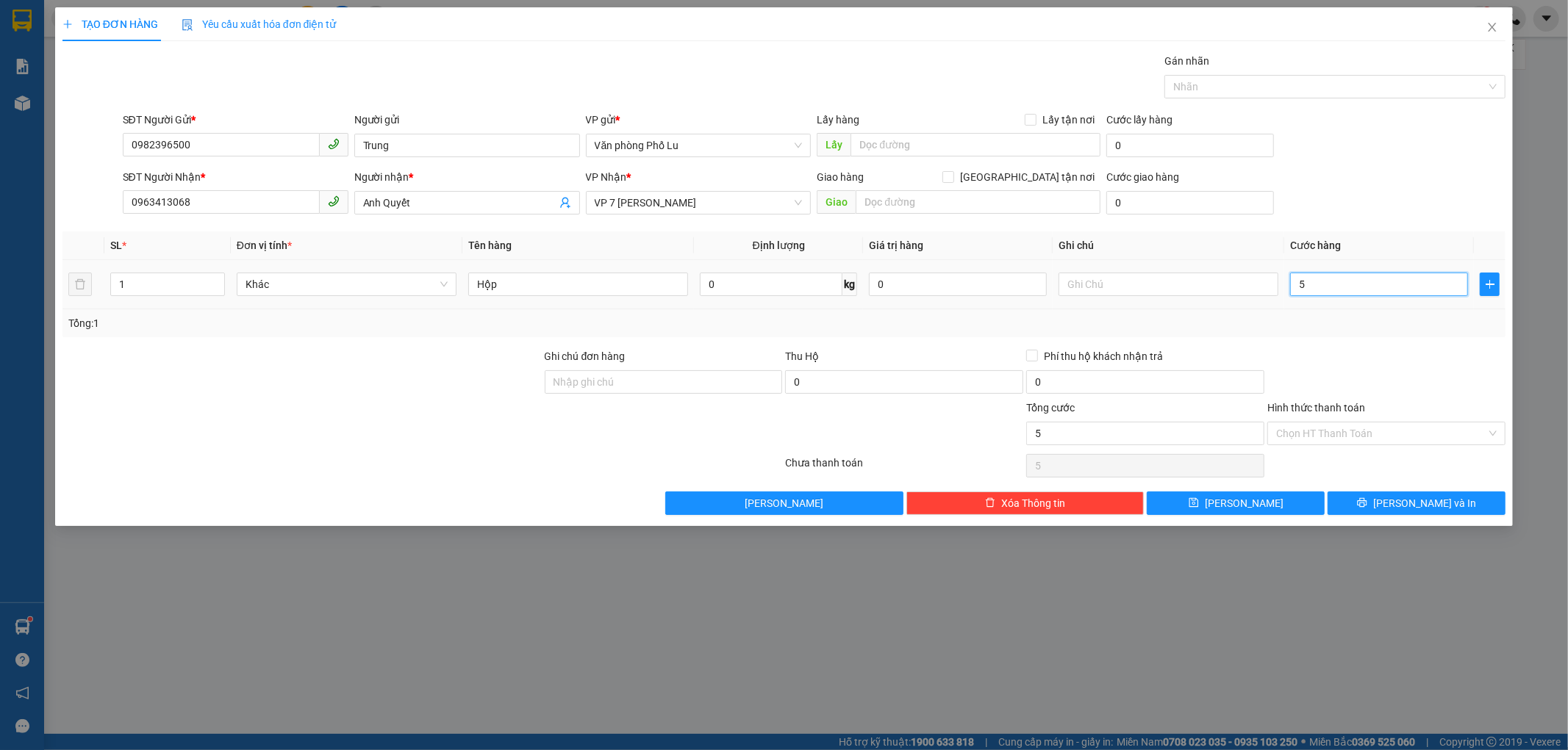
type input "50"
type input "50.000"
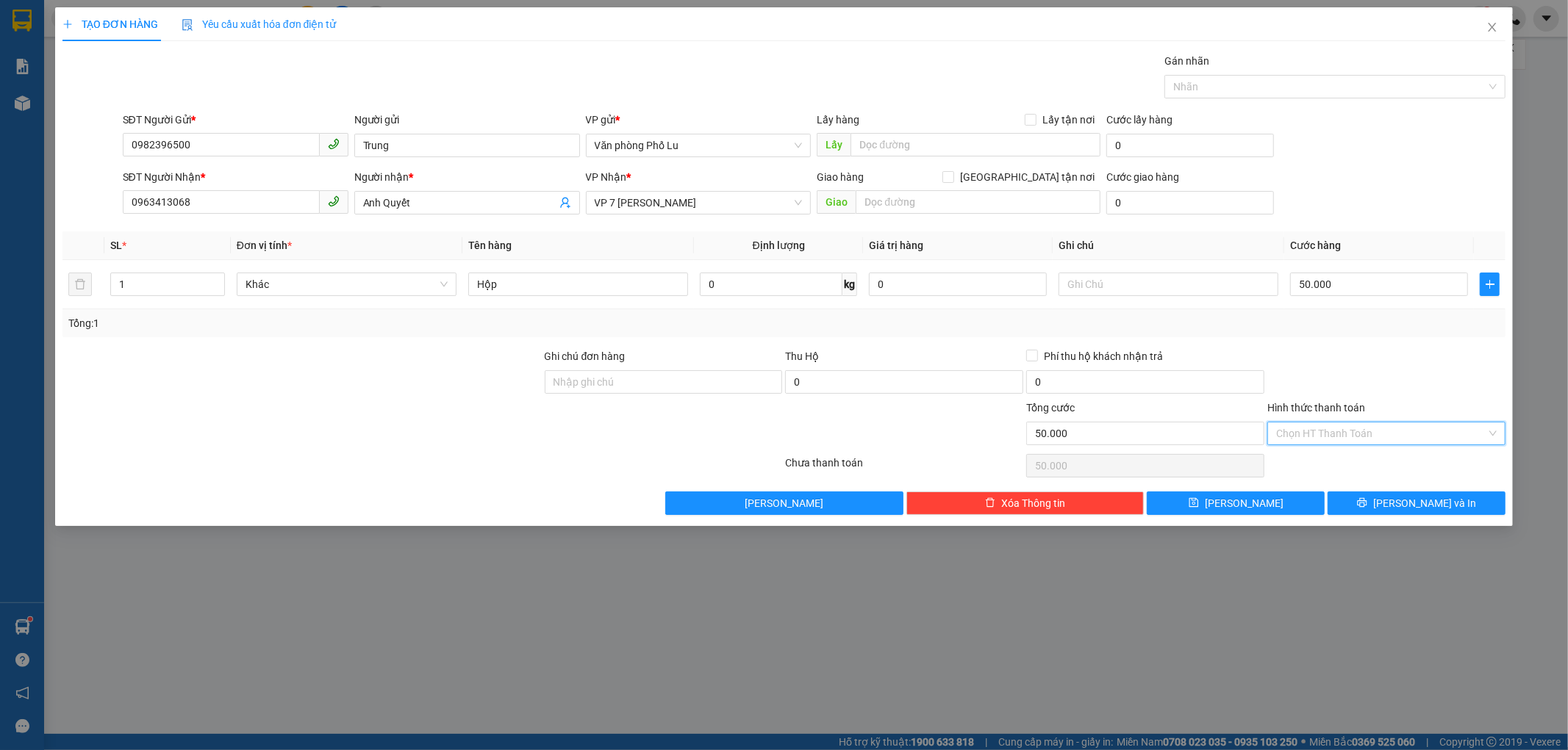
drag, startPoint x: 1442, startPoint y: 435, endPoint x: 1370, endPoint y: 474, distance: 81.9
click at [1439, 435] on input "Hình thức thanh toán" at bounding box center [1381, 433] width 210 height 22
click at [1375, 467] on div "Tại văn phòng" at bounding box center [1387, 463] width 221 height 16
type input "0"
click at [1452, 509] on button "[PERSON_NAME] và In" at bounding box center [1417, 503] width 178 height 24
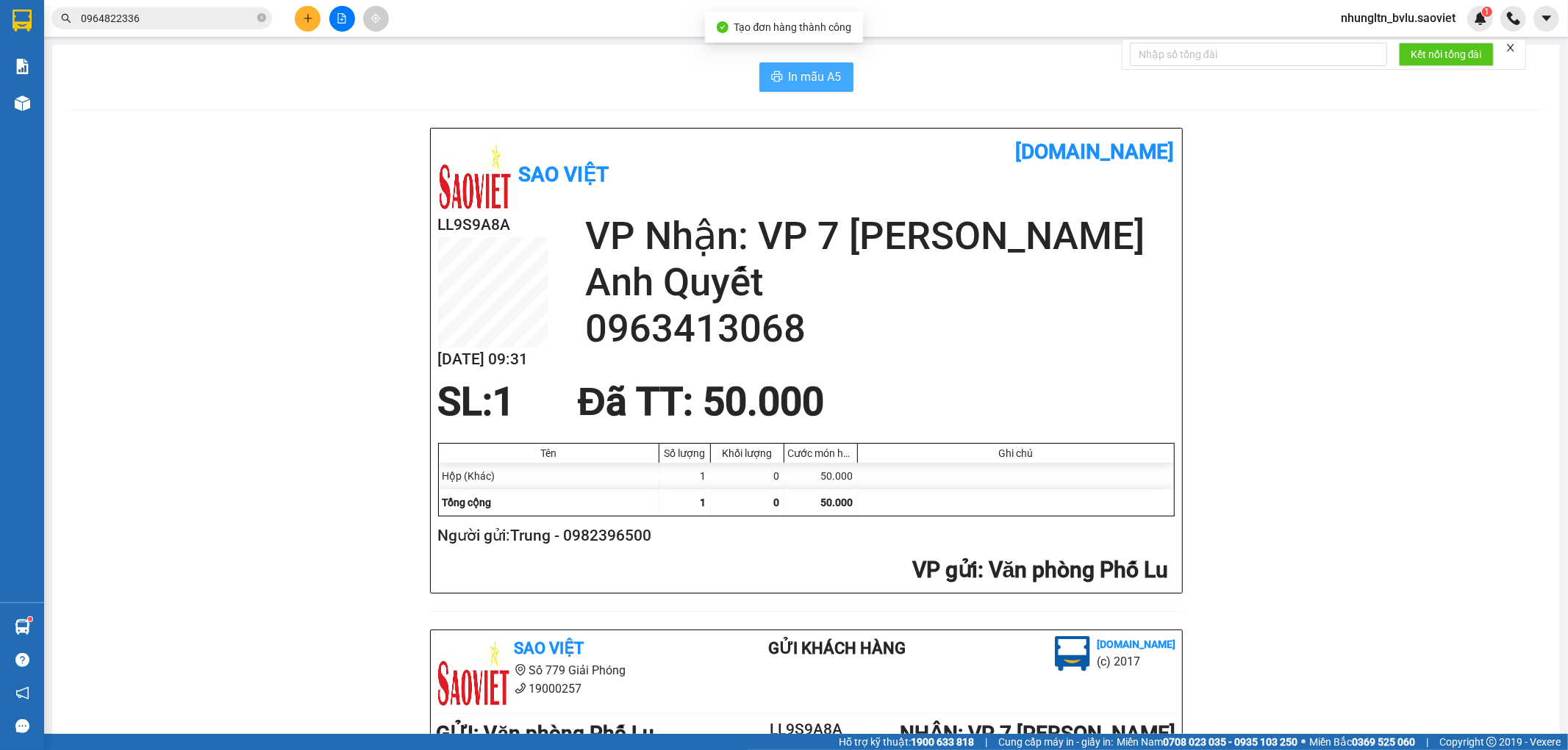
click at [825, 70] on span "In mẫu A5" at bounding box center [815, 77] width 53 height 18
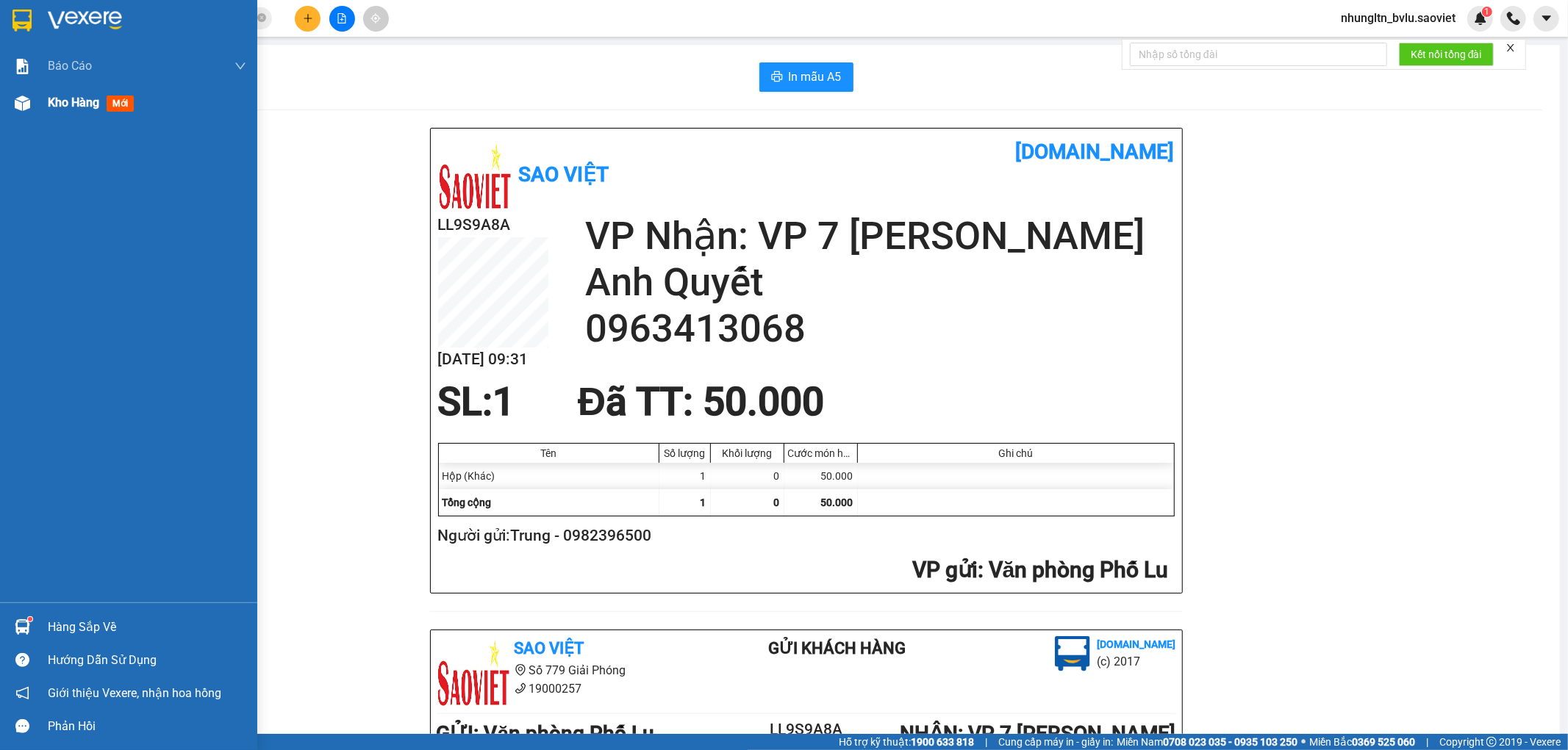
click at [38, 101] on div "Kho hàng mới" at bounding box center [129, 103] width 257 height 37
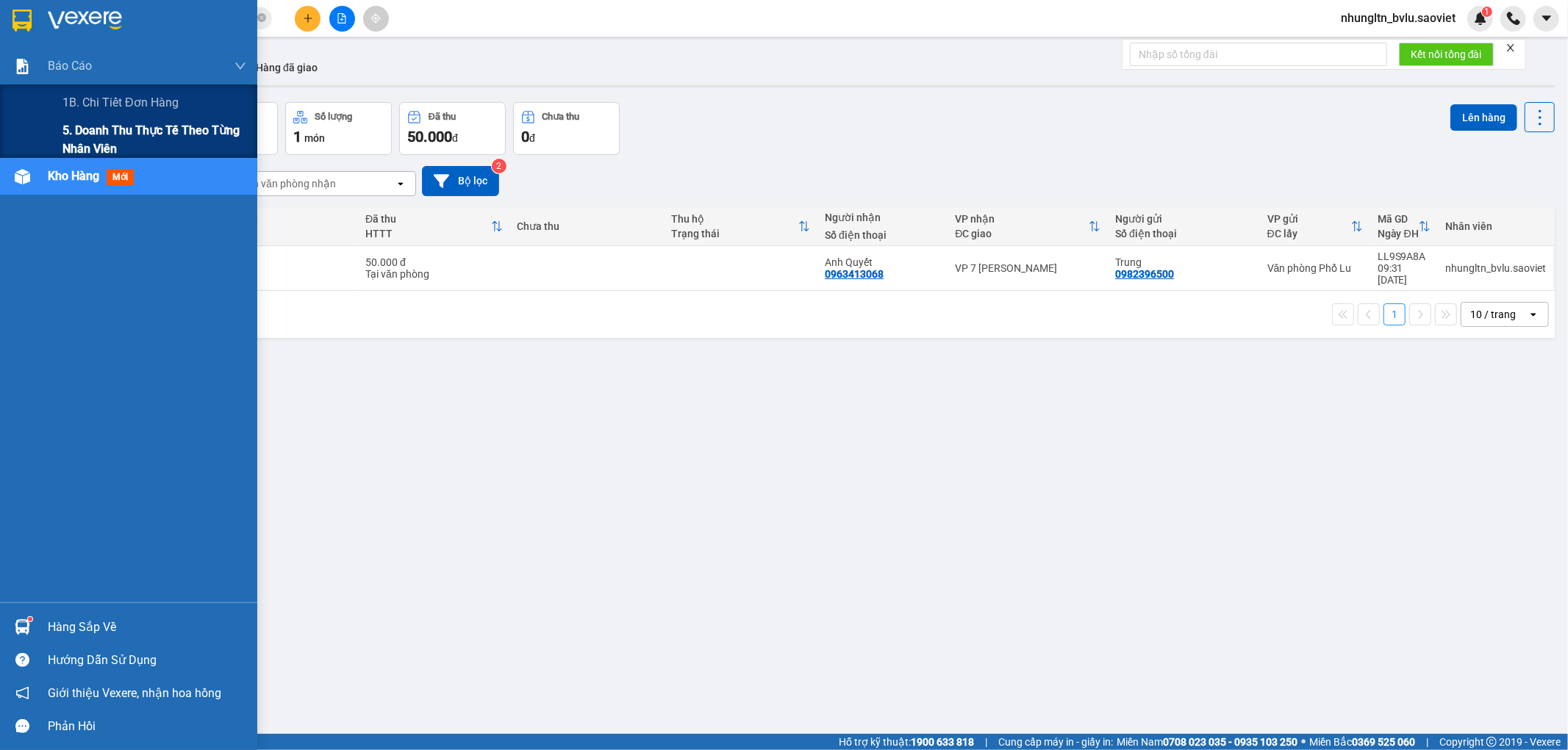
click at [112, 126] on span "5. Doanh thu thực tế theo từng nhân viên" at bounding box center [154, 140] width 184 height 37
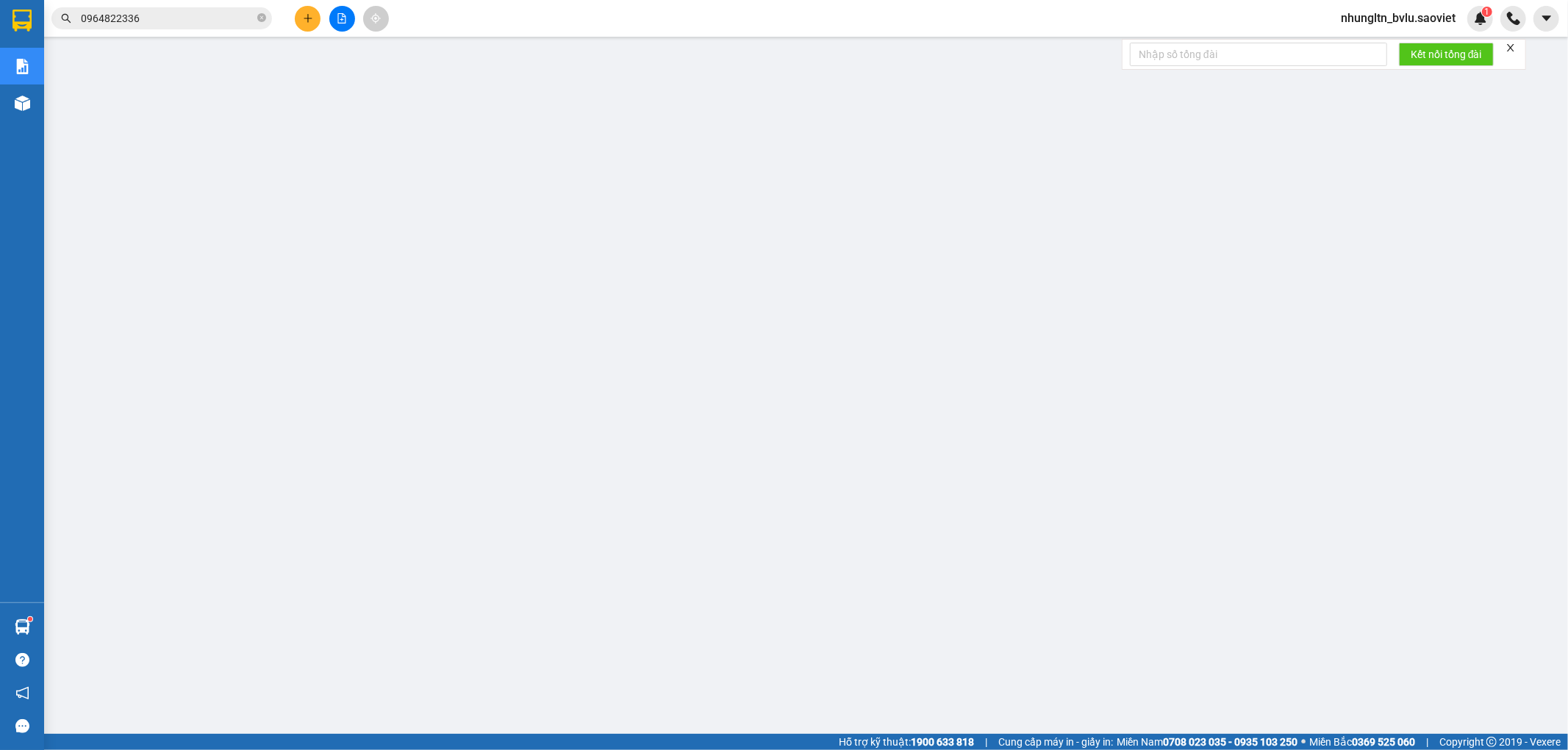
click at [1369, 21] on span "nhungltn_bvlu.saoviet" at bounding box center [1398, 18] width 138 height 18
click at [1363, 47] on span "Đăng xuất" at bounding box center [1404, 46] width 108 height 16
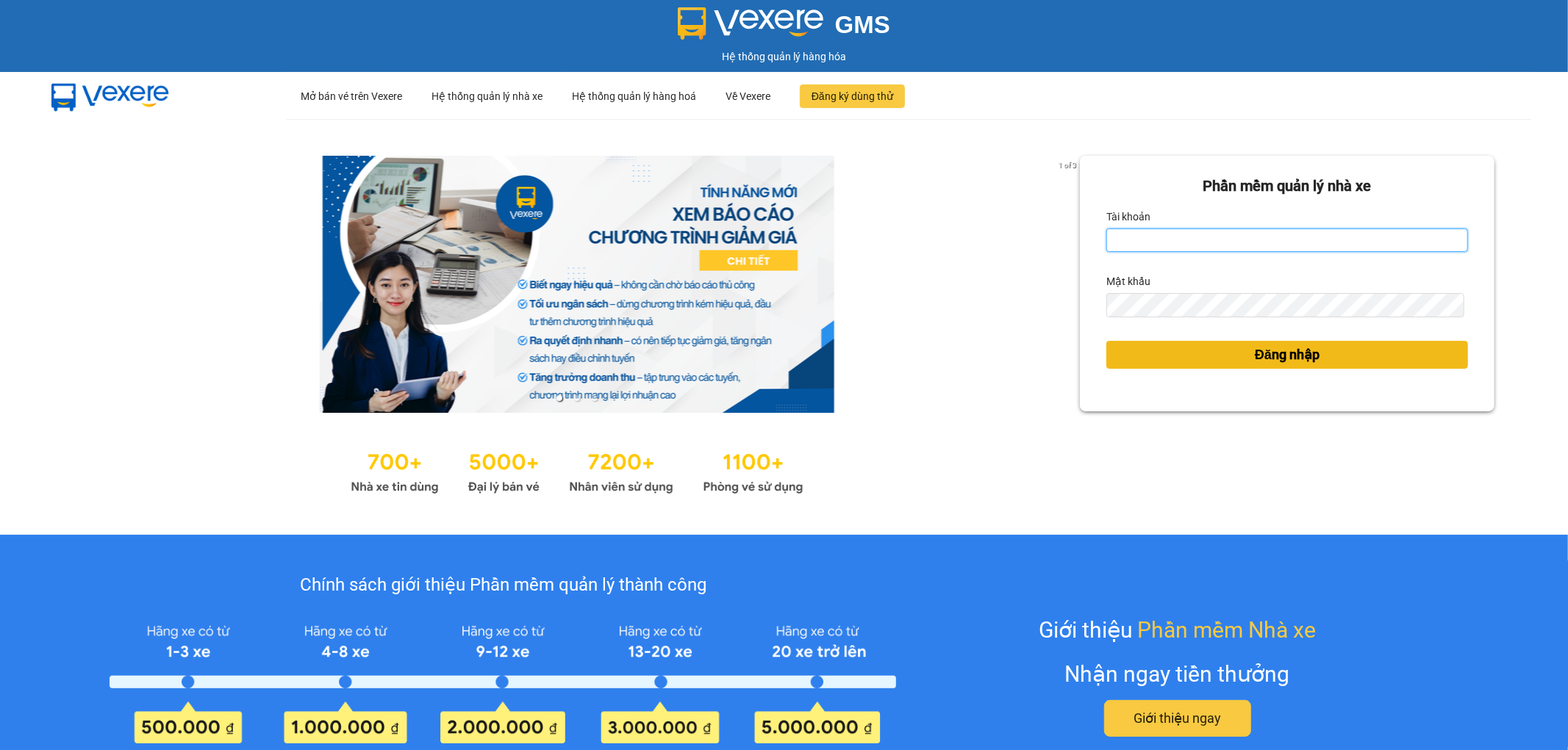
type input "thangvd_vplu.saoviet"
click at [1257, 362] on span "Đăng nhập" at bounding box center [1287, 355] width 65 height 21
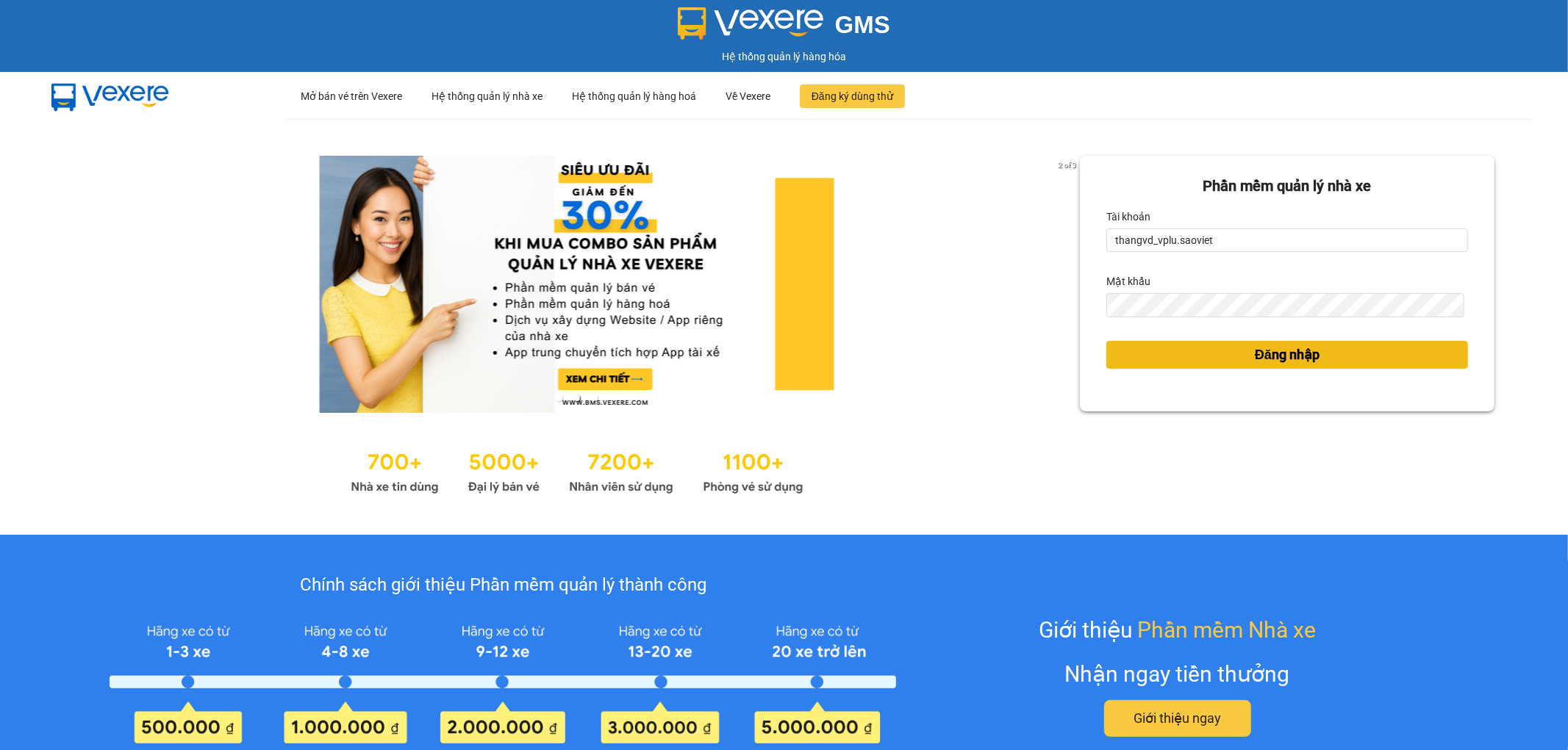
click at [1299, 345] on span "Đăng nhập" at bounding box center [1287, 355] width 65 height 21
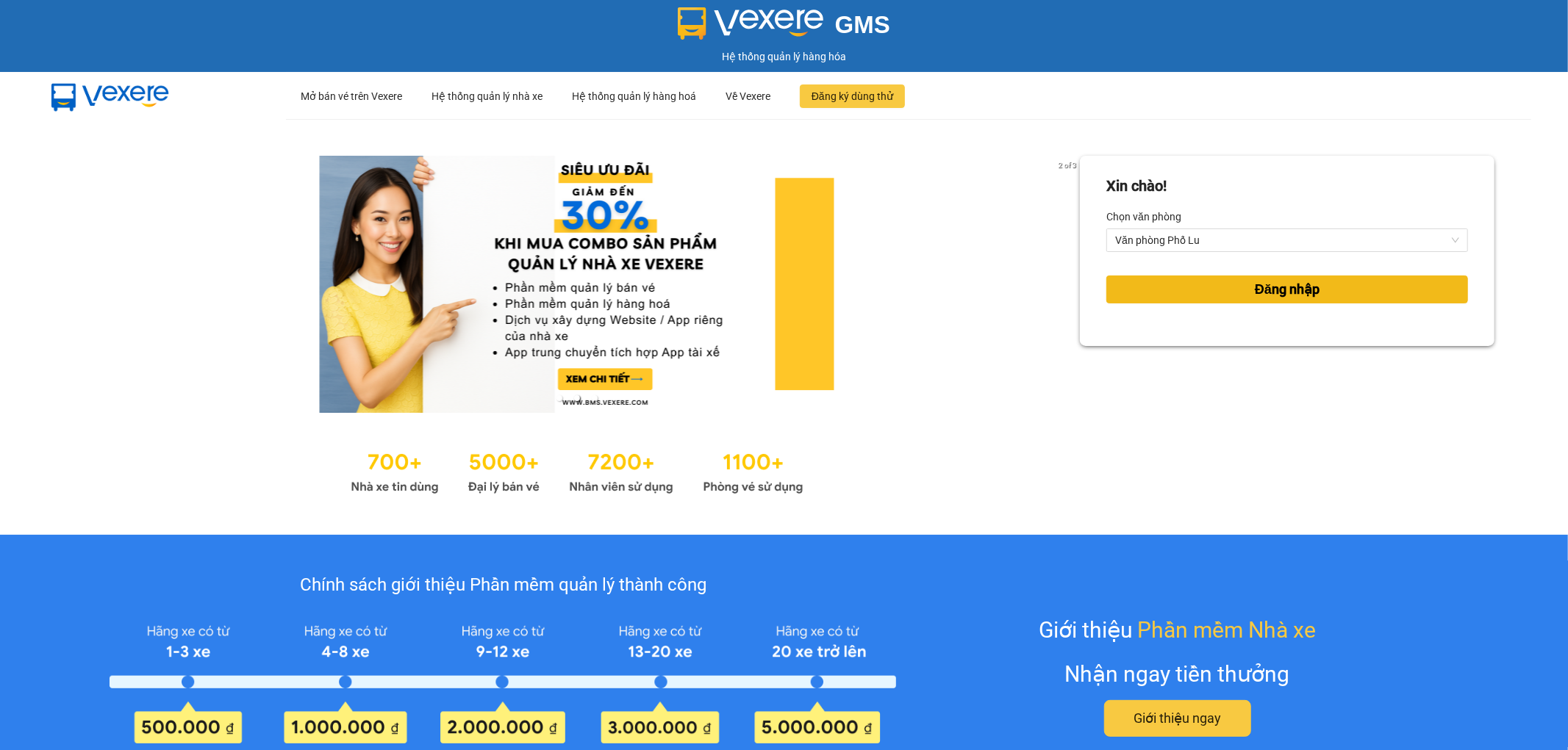
click at [1307, 297] on span "Đăng nhập" at bounding box center [1287, 289] width 65 height 21
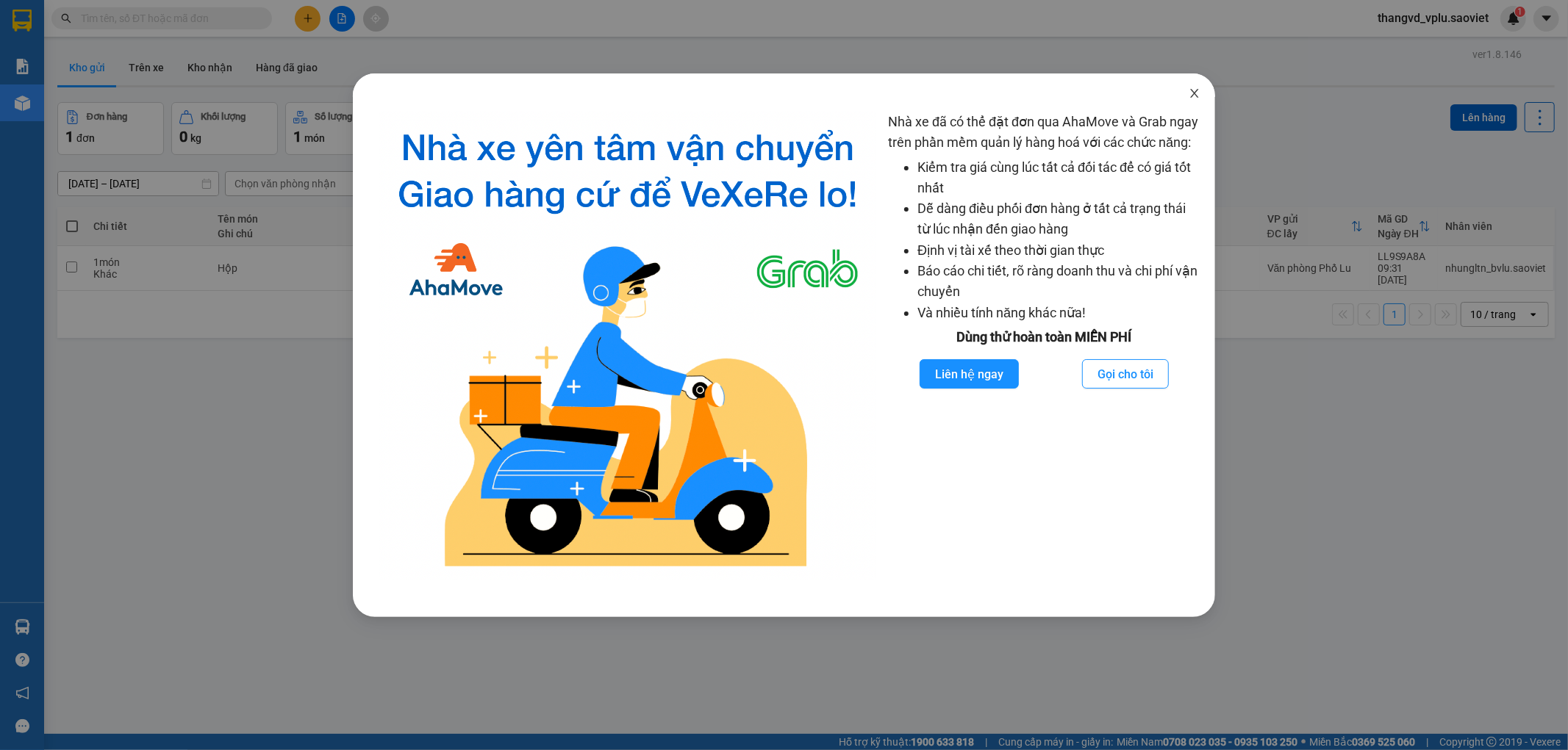
click at [1189, 97] on icon "close" at bounding box center [1194, 93] width 12 height 12
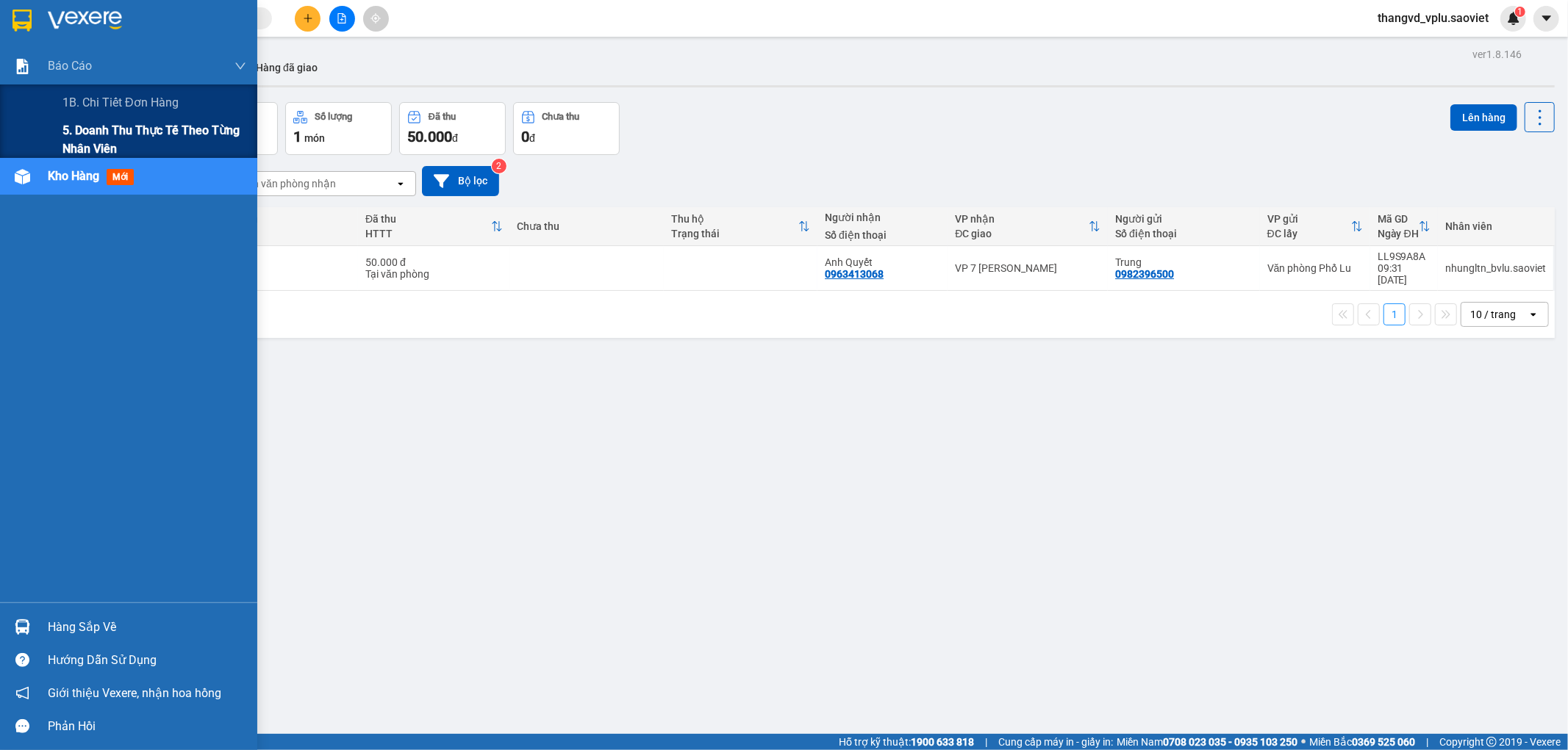
click at [84, 140] on span "5. Doanh thu thực tế theo từng nhân viên" at bounding box center [154, 140] width 184 height 37
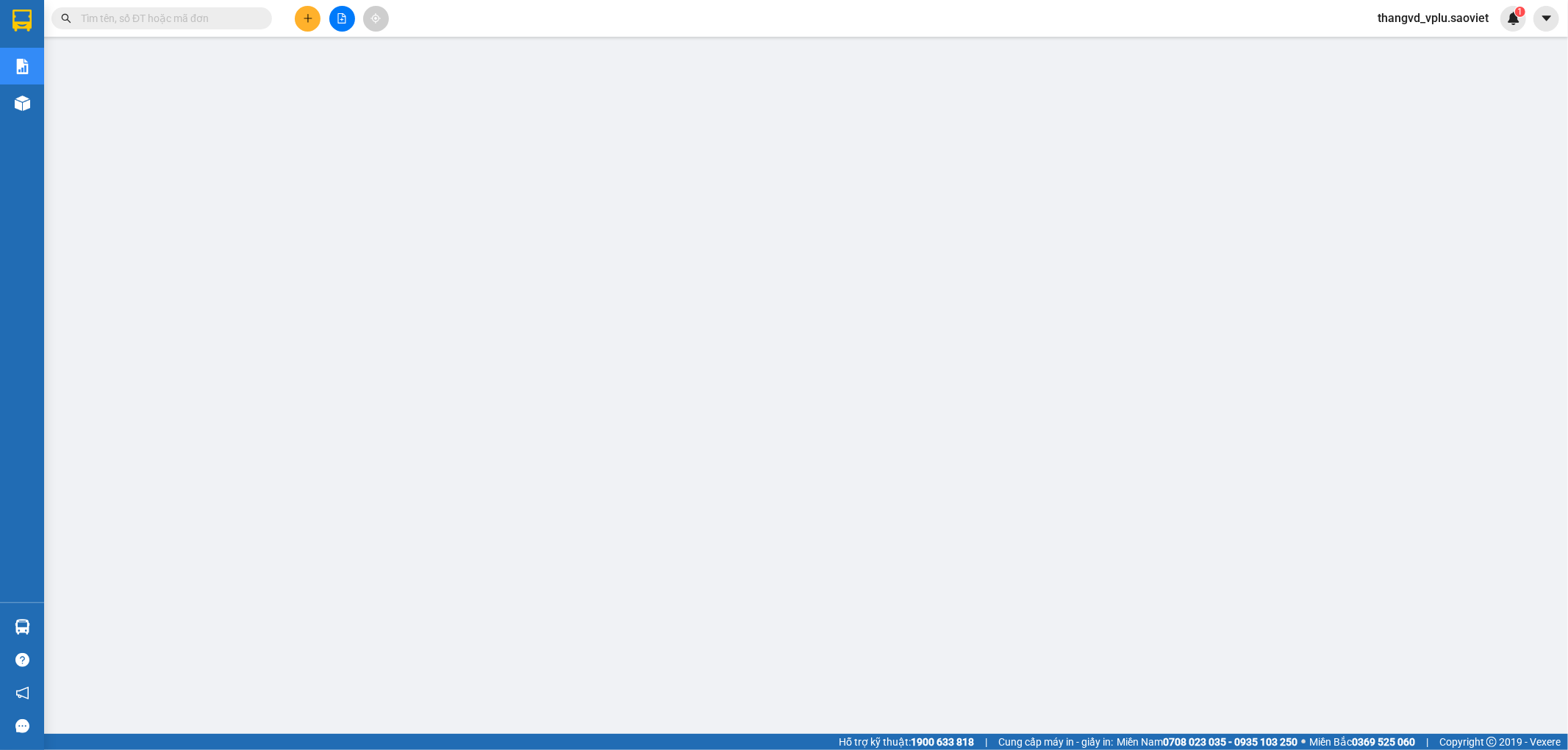
click at [1445, 13] on span "thangvd_vplu.saoviet" at bounding box center [1433, 18] width 134 height 18
click at [1458, 40] on span "Đăng xuất" at bounding box center [1439, 46] width 103 height 16
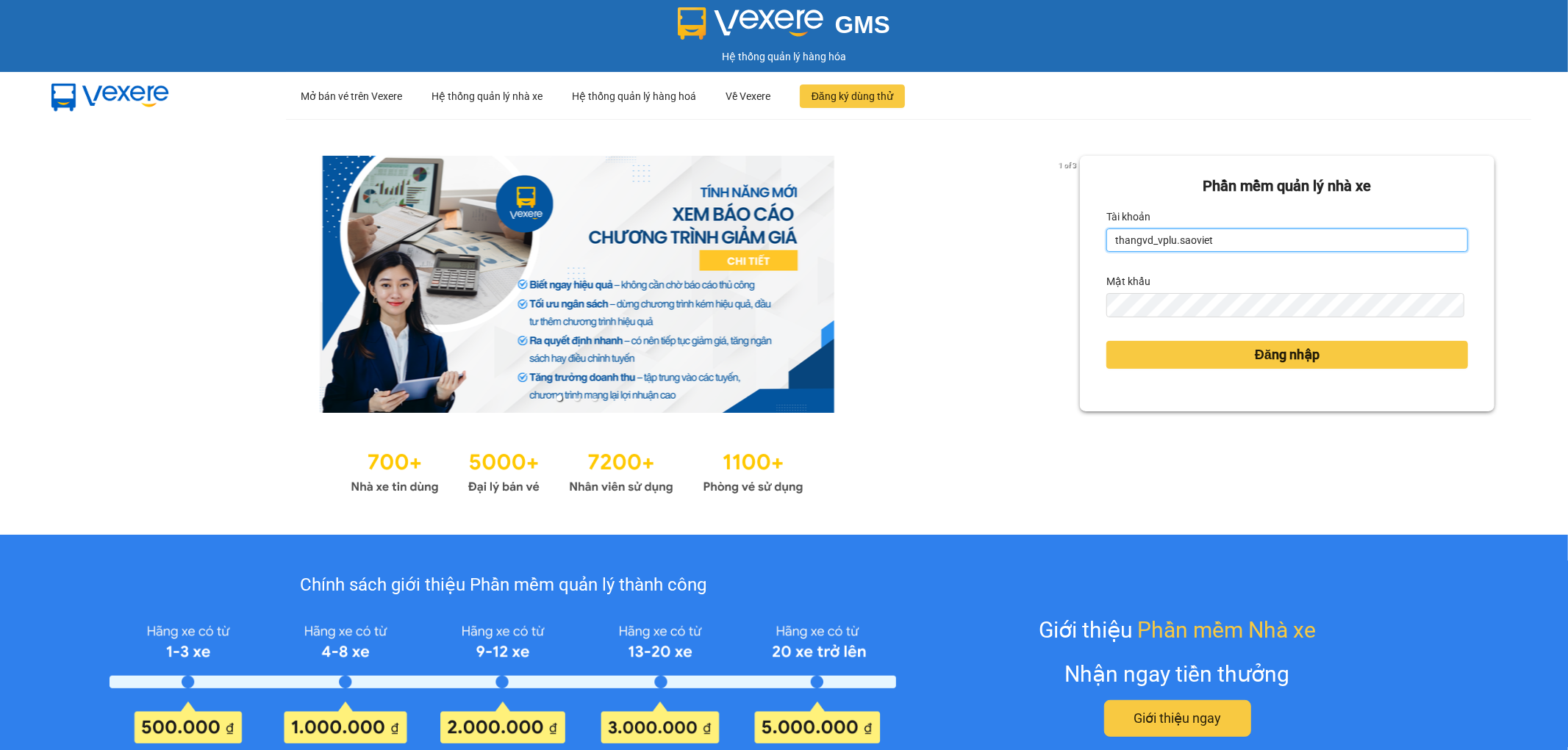
click at [1259, 231] on input "thangvd_vplu.saoviet" at bounding box center [1287, 241] width 362 height 24
type input "nhungltn_bvlu.saoviet"
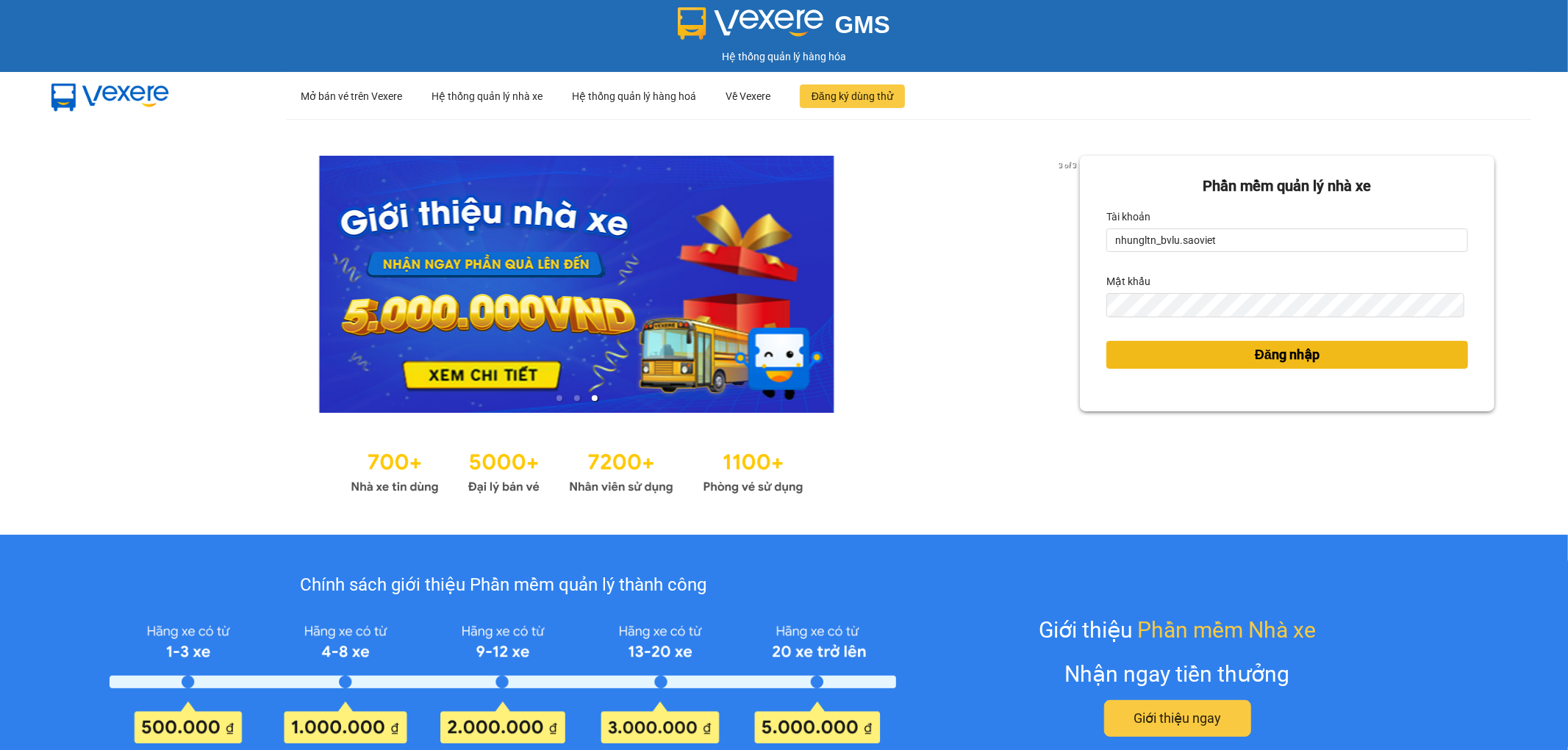
click at [1146, 356] on button "Đăng nhập" at bounding box center [1287, 355] width 362 height 28
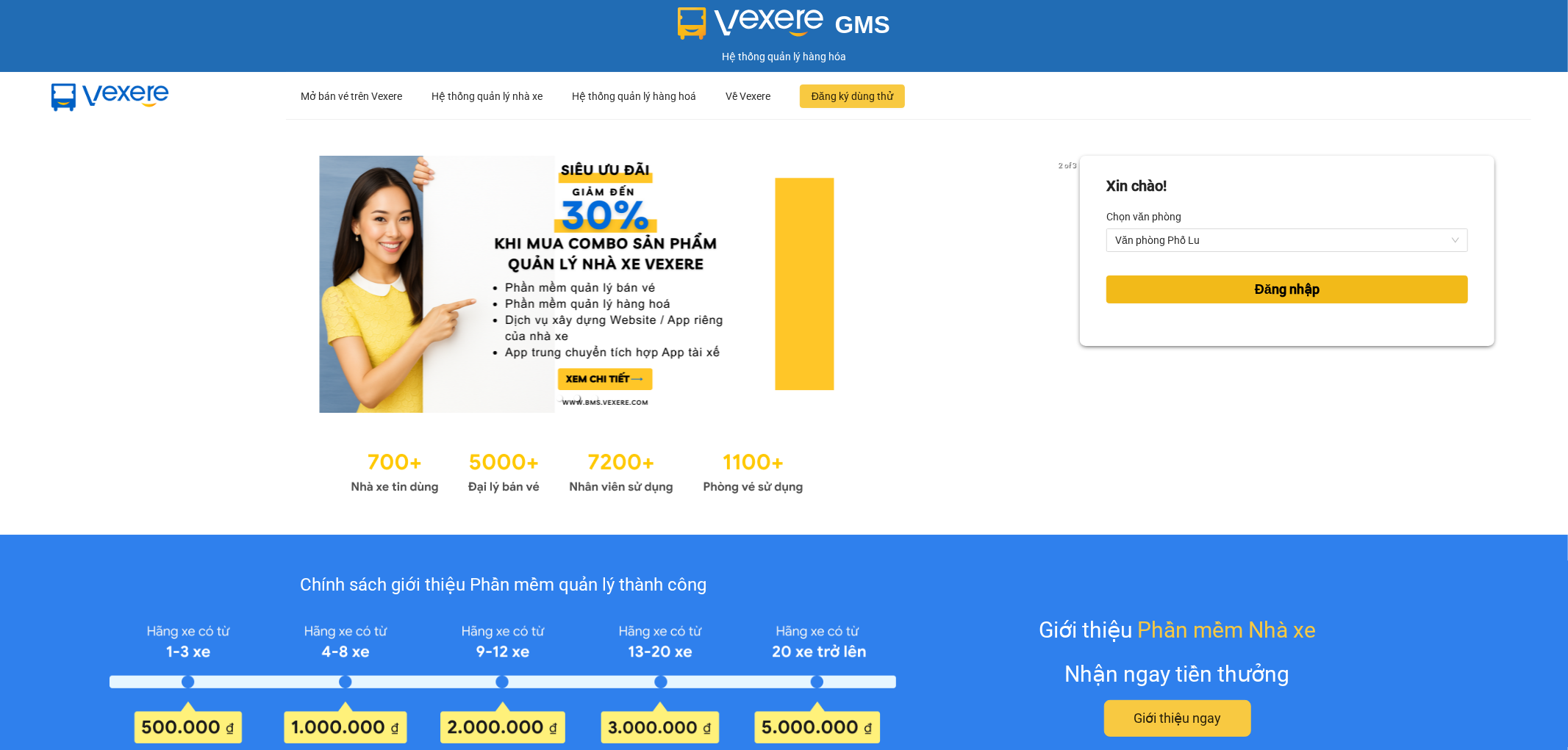
click at [1255, 291] on span "Đăng nhập" at bounding box center [1287, 289] width 65 height 21
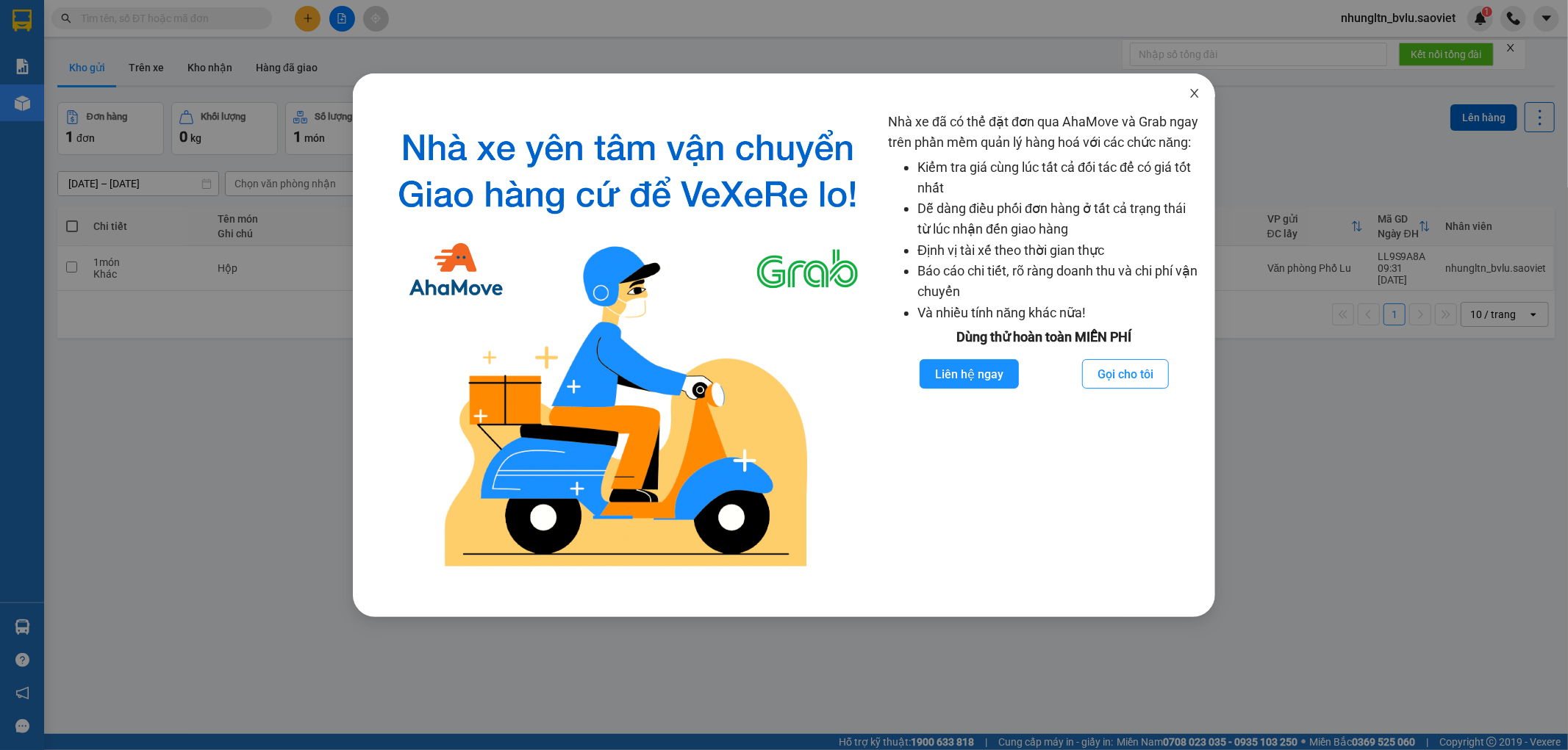
click at [1200, 101] on span "Close" at bounding box center [1195, 94] width 41 height 41
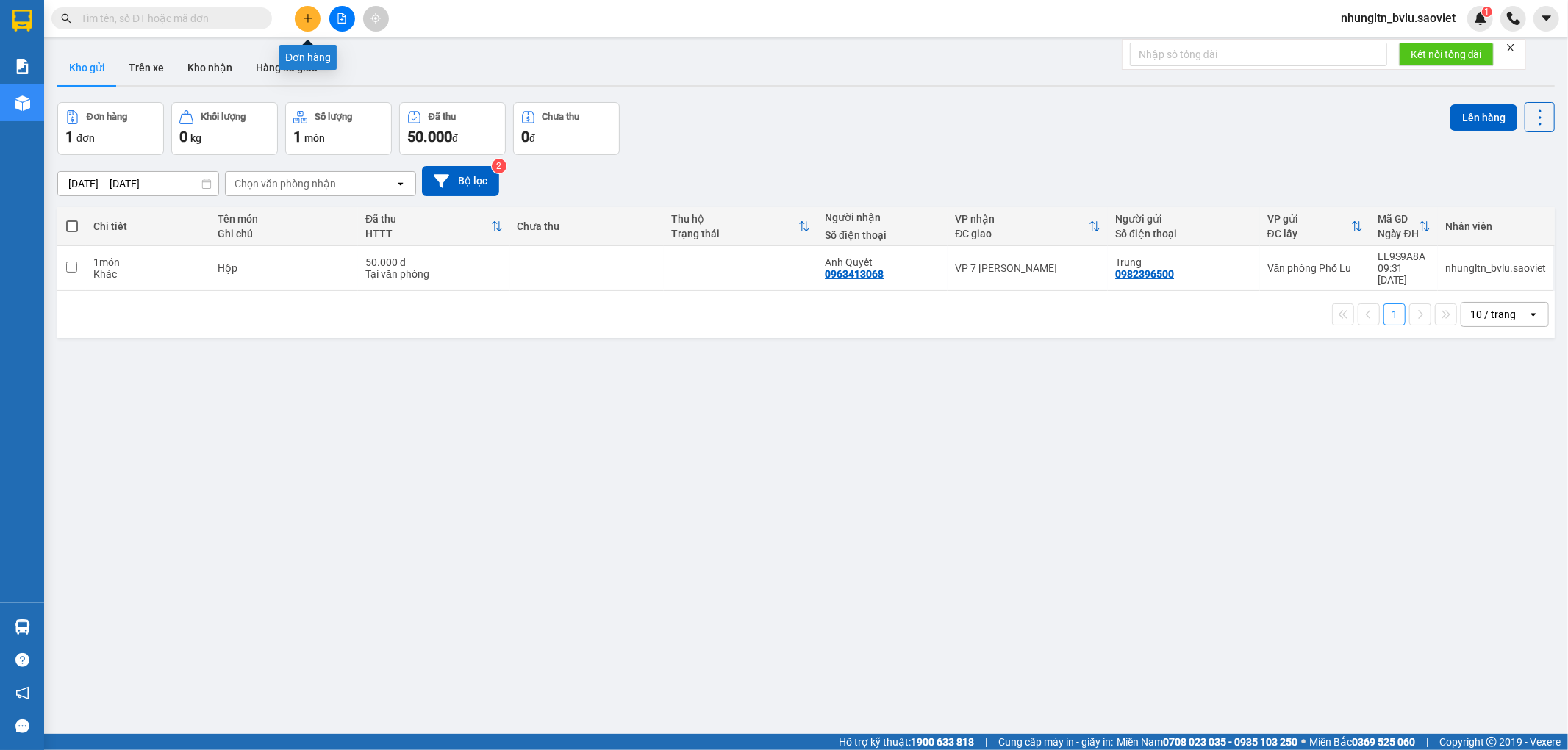
click at [310, 23] on icon "plus" at bounding box center [308, 18] width 10 height 10
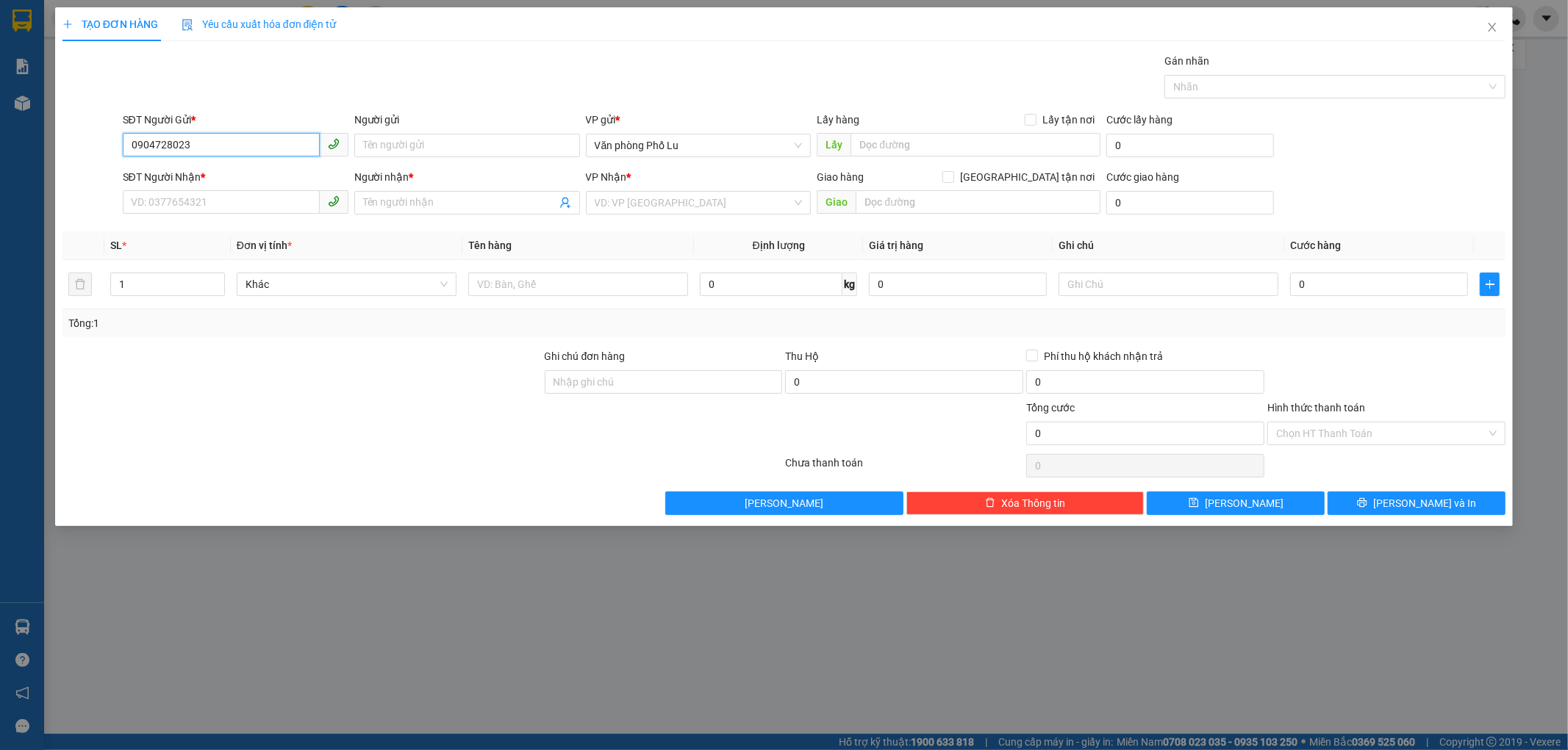
click at [195, 143] on input "0904728023" at bounding box center [221, 145] width 197 height 24
type input "0904728023"
click at [197, 200] on input "SĐT Người Nhận *" at bounding box center [221, 202] width 197 height 24
paste input "0904728023"
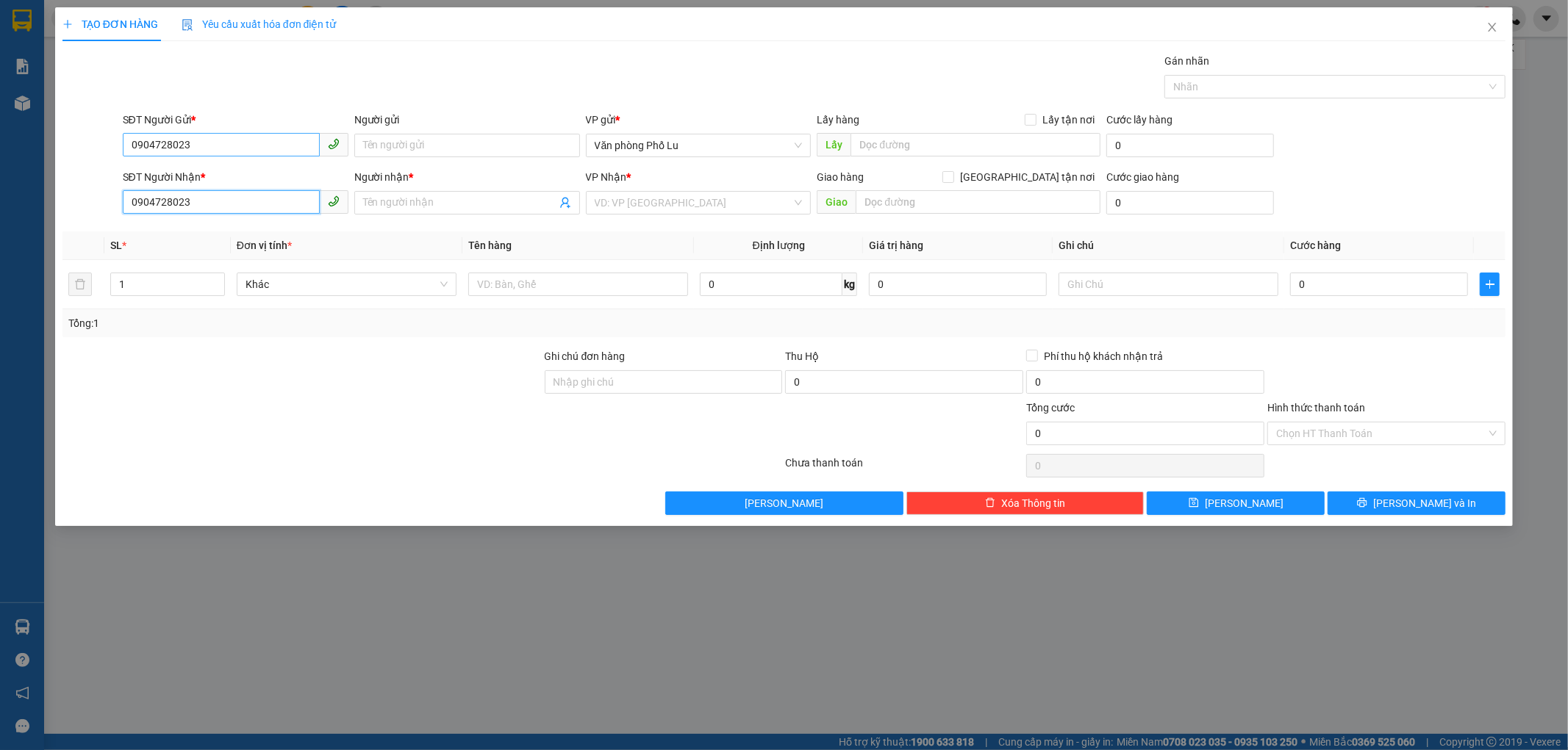
type input "0904728023"
click at [223, 144] on input "0904728023" at bounding box center [221, 145] width 197 height 24
type input "0328152870"
click at [230, 176] on div "0328152870 - Dũng" at bounding box center [236, 175] width 208 height 16
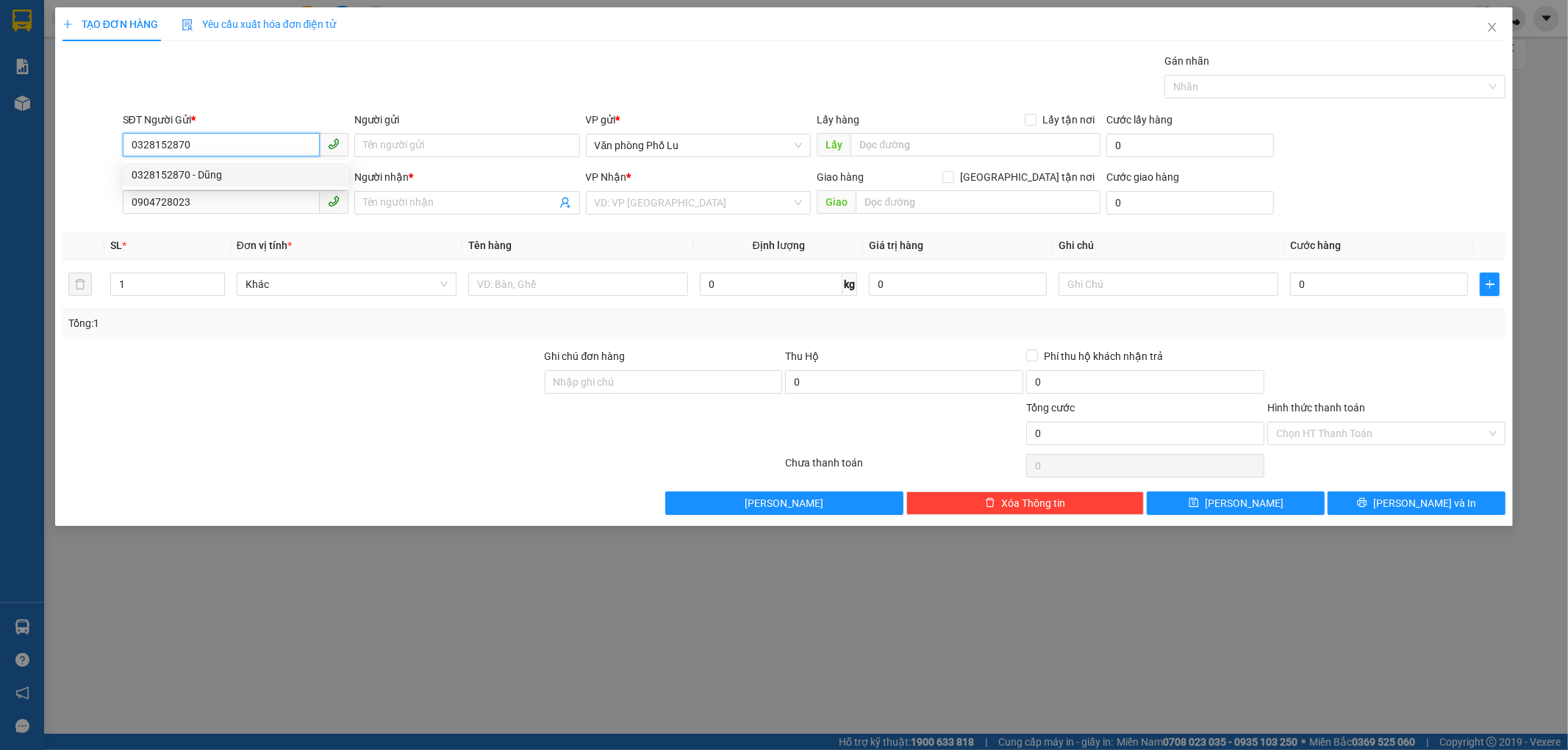
type input "Dũng"
type input "0328152870"
click at [236, 201] on input "0904728023" at bounding box center [221, 202] width 197 height 24
click at [400, 187] on div "Người nhận *" at bounding box center [468, 180] width 226 height 22
click at [397, 210] on input "Người nhận *" at bounding box center [460, 203] width 194 height 16
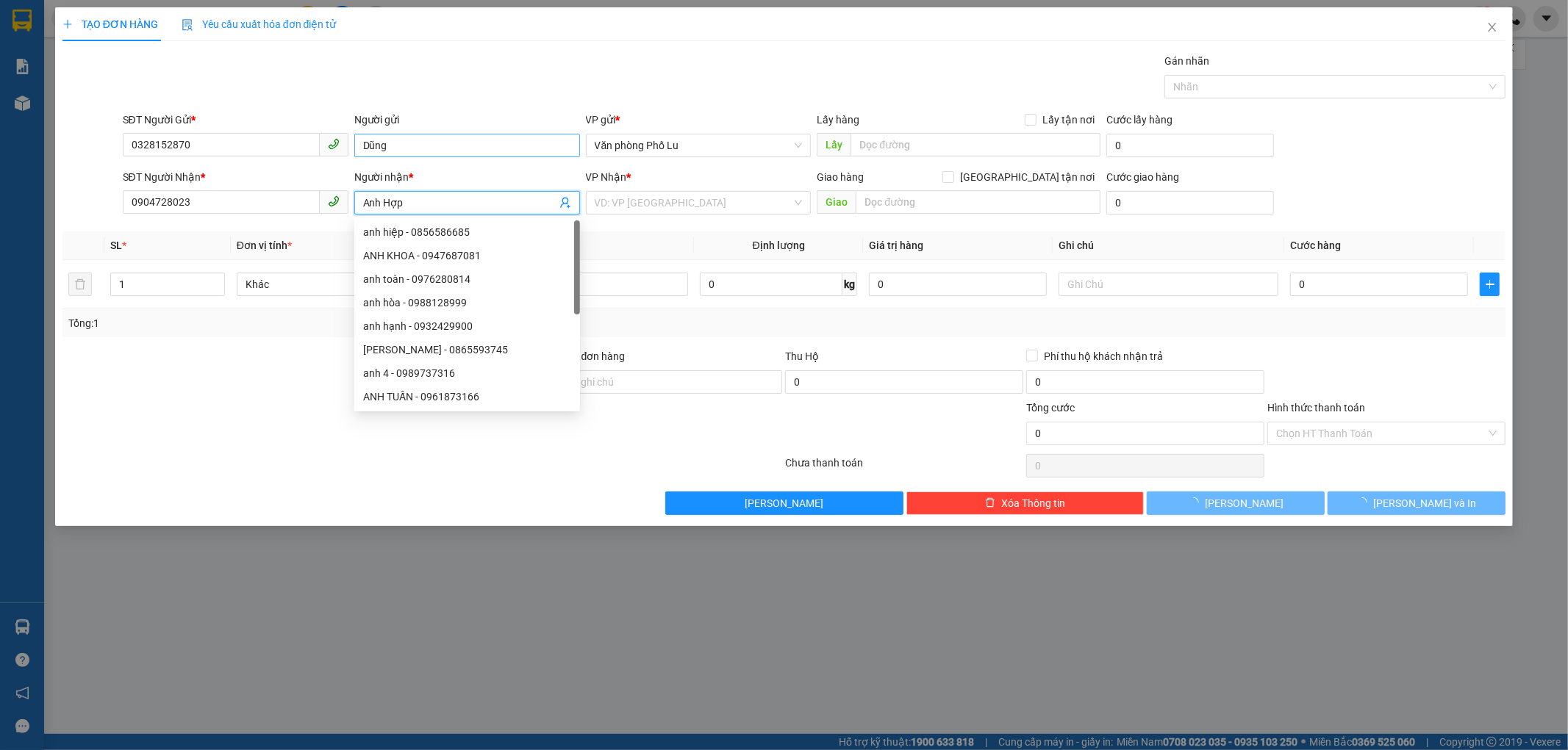
type input "Anh Hợp"
click at [364, 148] on input "Dũng" at bounding box center [468, 145] width 226 height 24
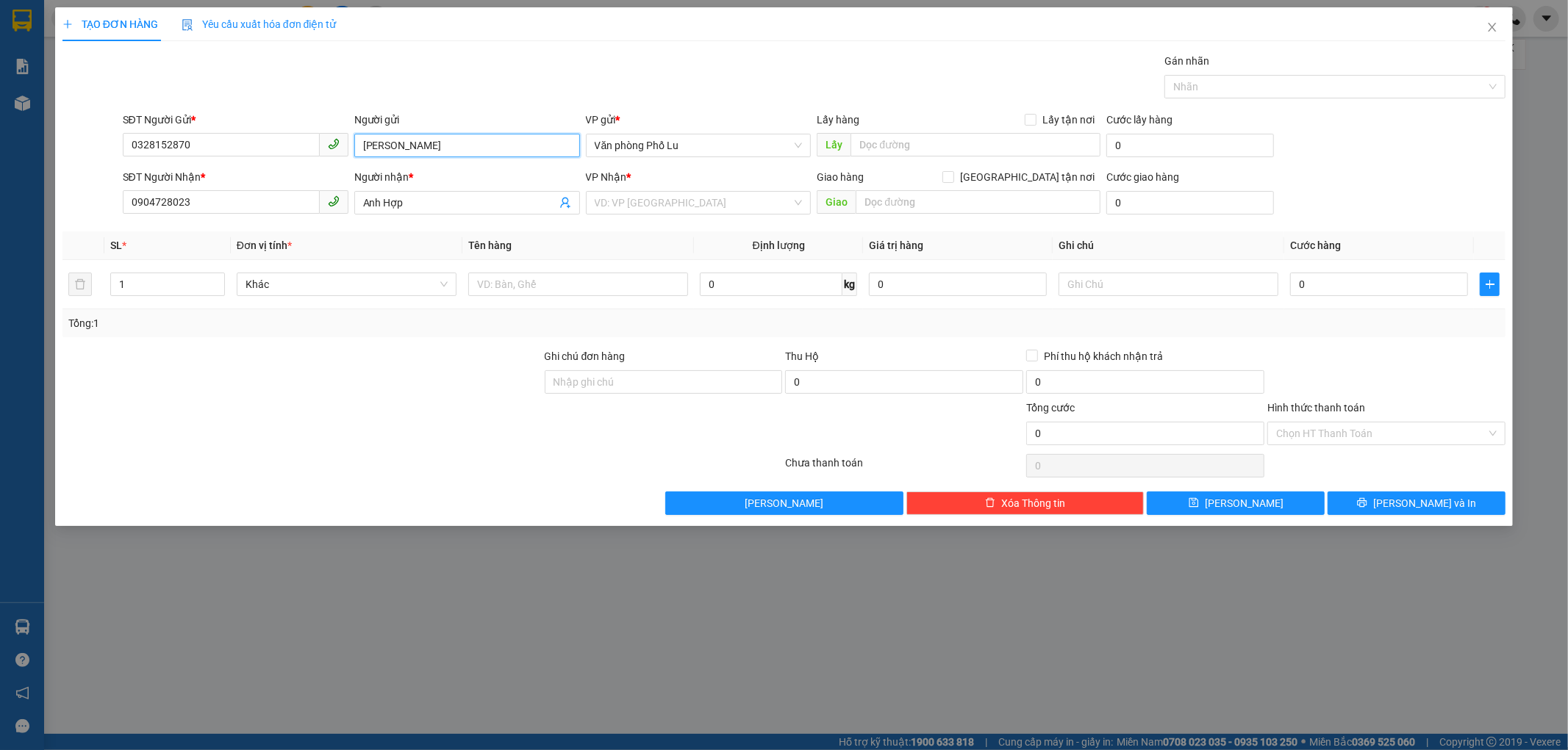
type input "Anh Dũng"
click at [420, 392] on div at bounding box center [302, 374] width 482 height 52
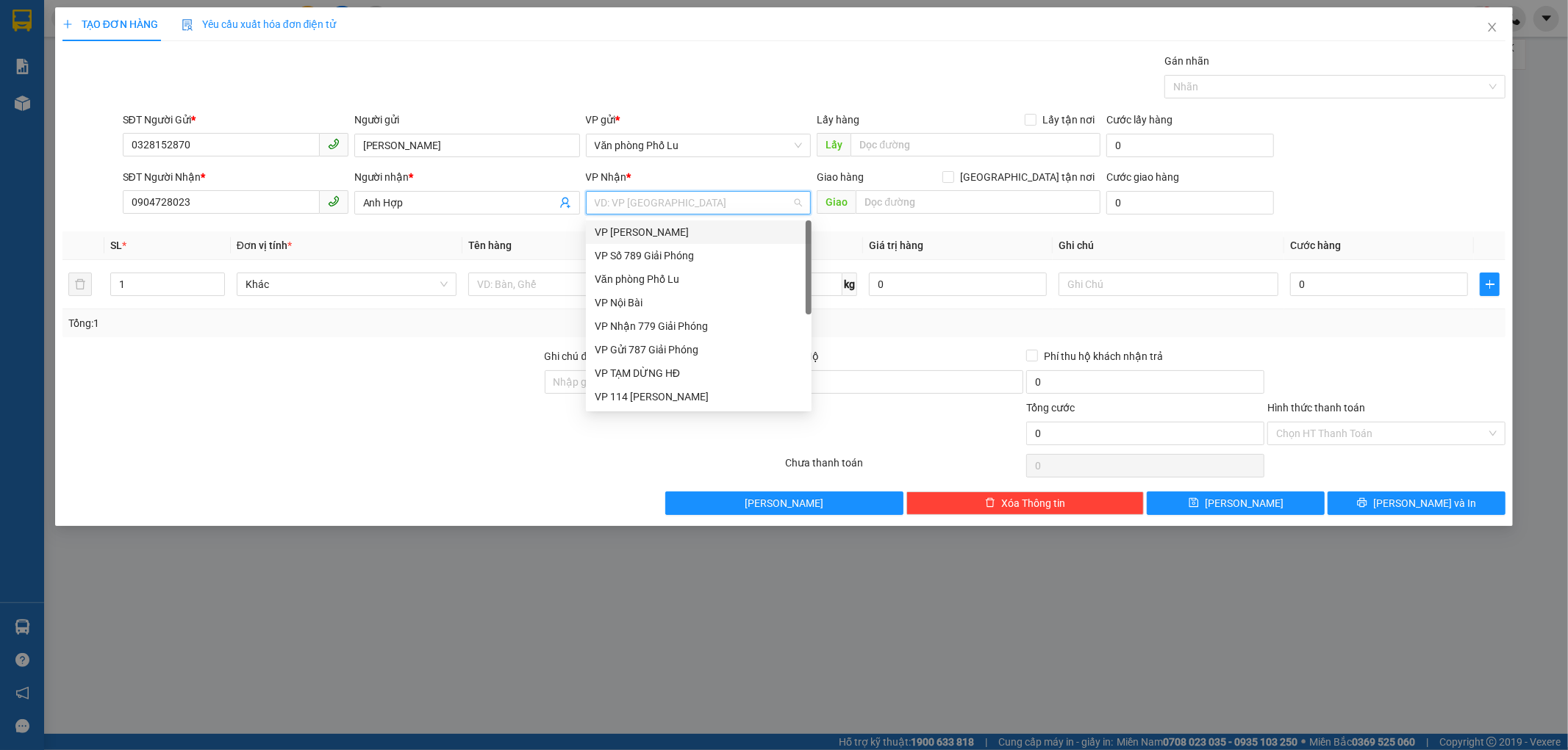
click at [744, 212] on input "search" at bounding box center [694, 203] width 198 height 22
click at [709, 243] on div "VP Nhận 779 Giải Phóng" at bounding box center [699, 244] width 208 height 16
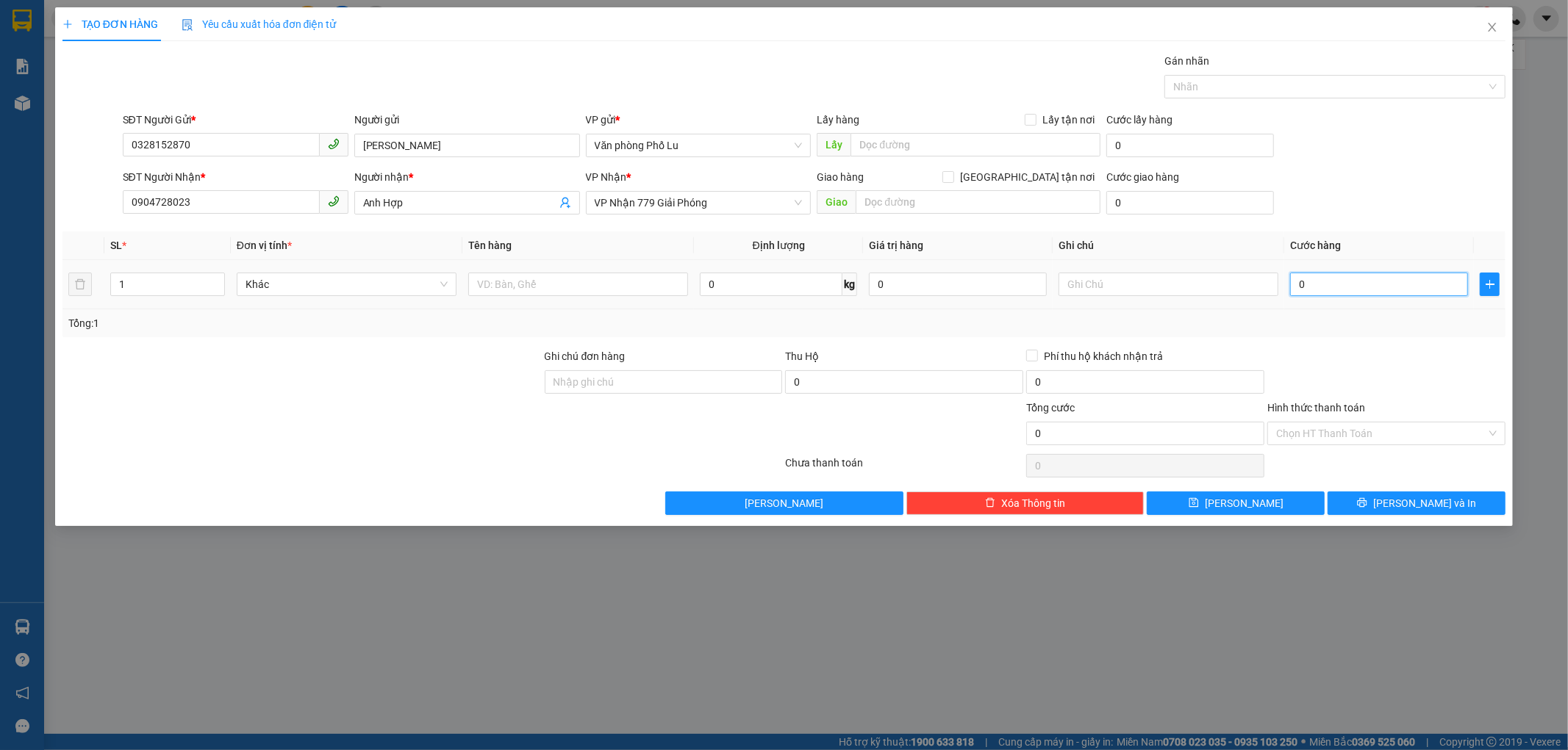
click at [1322, 277] on input "0" at bounding box center [1379, 284] width 178 height 24
type input "5"
type input "50"
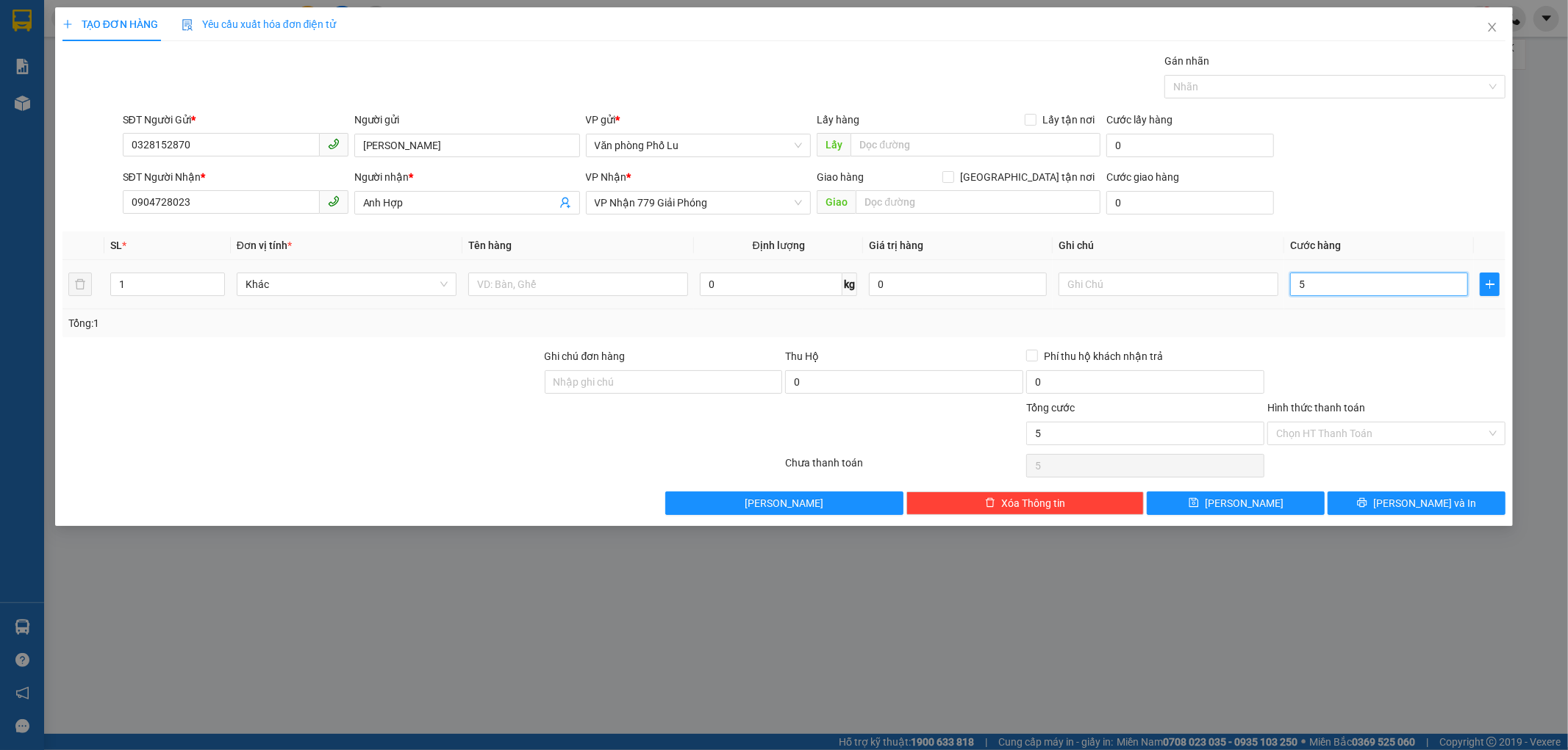
type input "50"
type input "50.000"
click at [1406, 372] on div at bounding box center [1386, 374] width 241 height 52
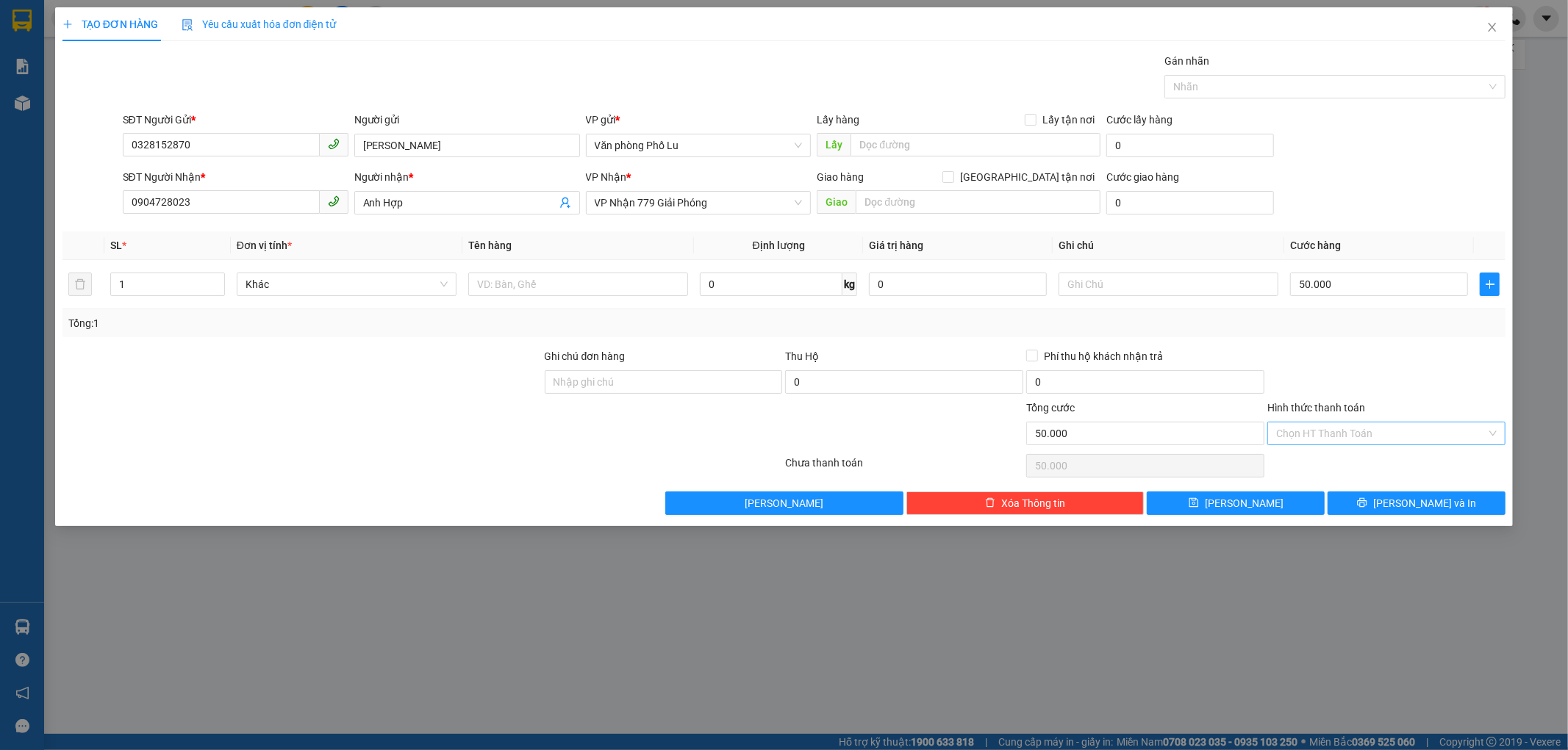
click at [1429, 439] on input "Hình thức thanh toán" at bounding box center [1381, 433] width 210 height 22
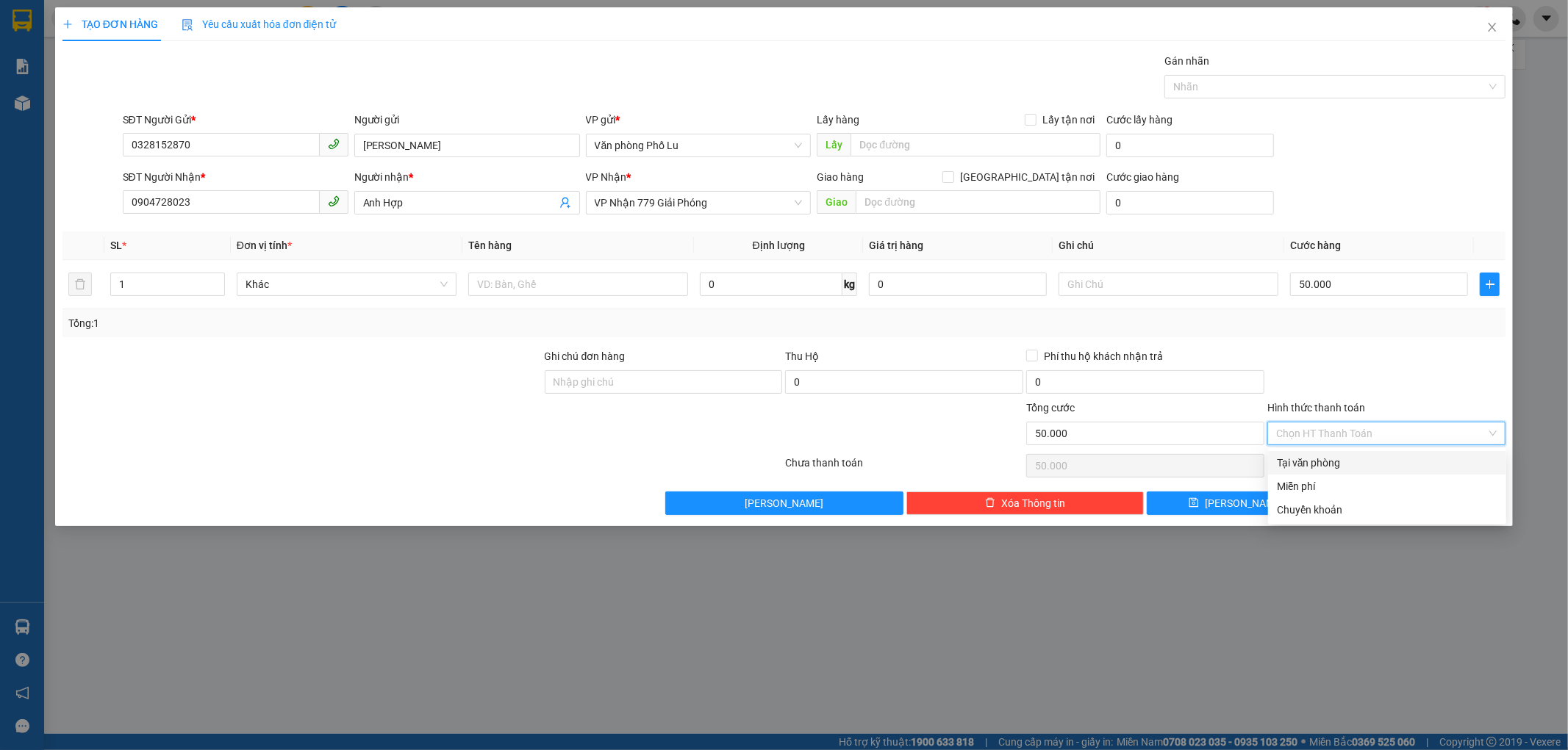
click at [1378, 465] on div "Tại văn phòng" at bounding box center [1387, 463] width 221 height 16
type input "0"
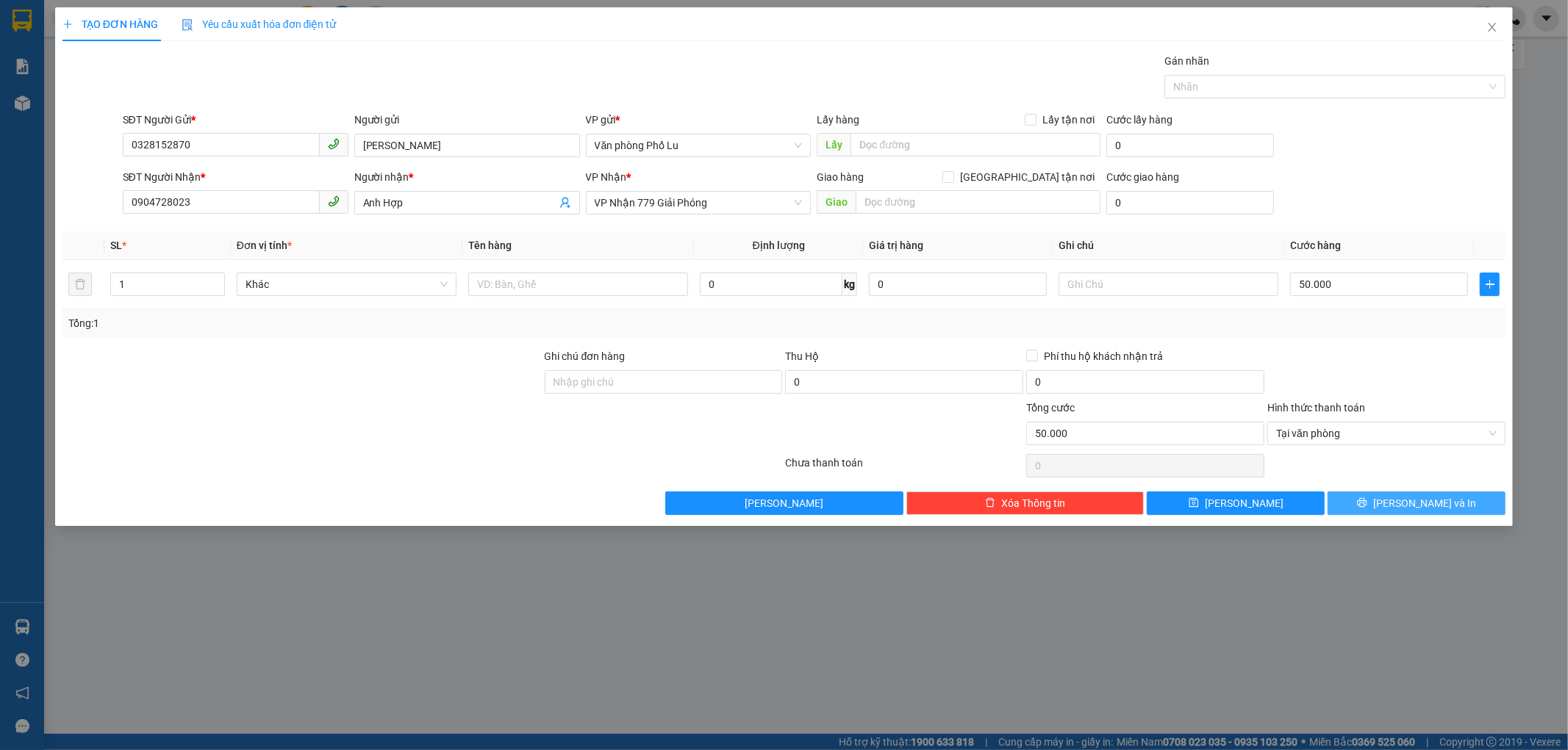
click at [1420, 501] on span "[PERSON_NAME] và In" at bounding box center [1424, 503] width 103 height 16
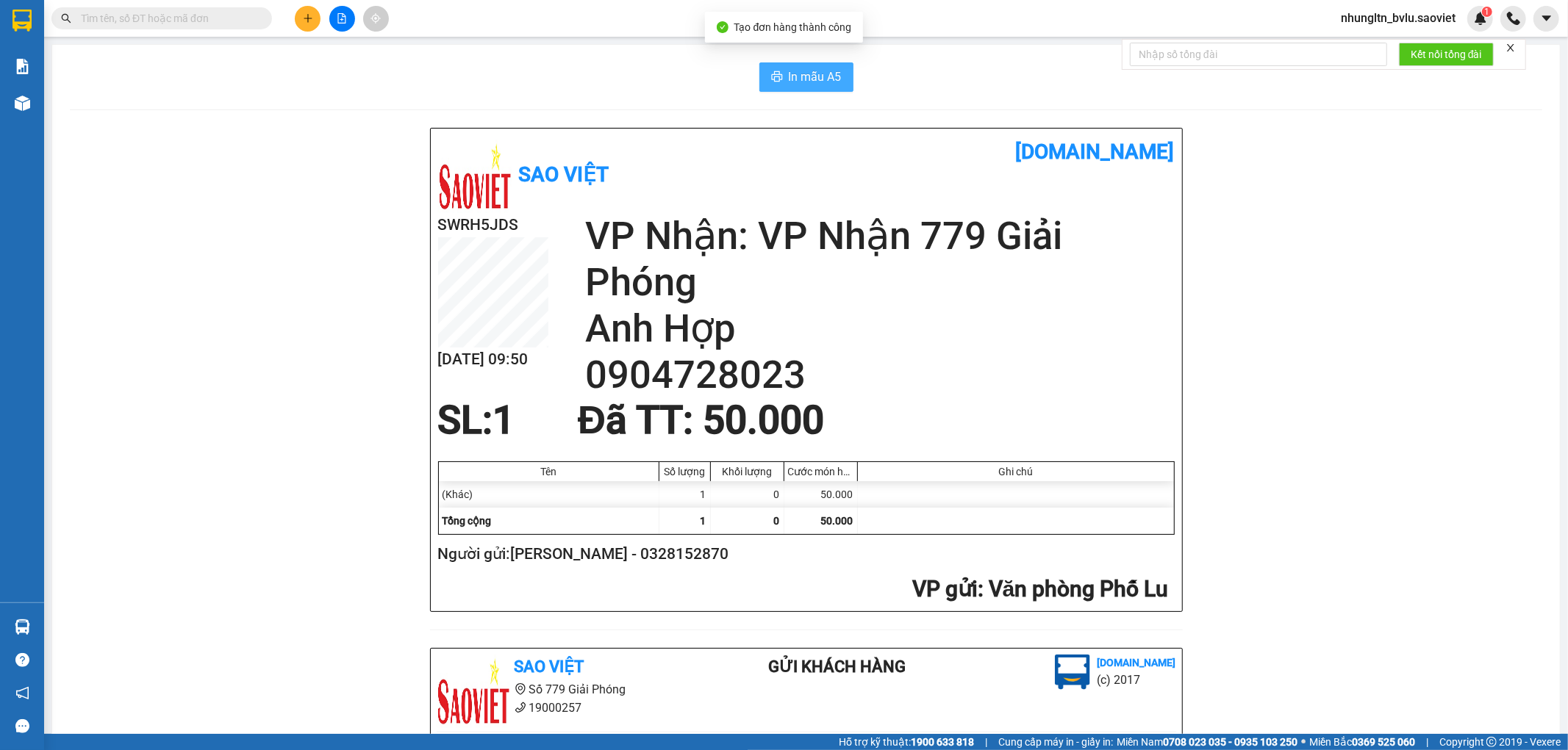
click at [795, 75] on span "In mẫu A5" at bounding box center [815, 77] width 53 height 18
click at [202, 6] on div "Kết quả tìm kiếm ( 0 ) Bộ lọc No Data" at bounding box center [143, 18] width 287 height 26
click at [202, 18] on input "text" at bounding box center [167, 18] width 174 height 16
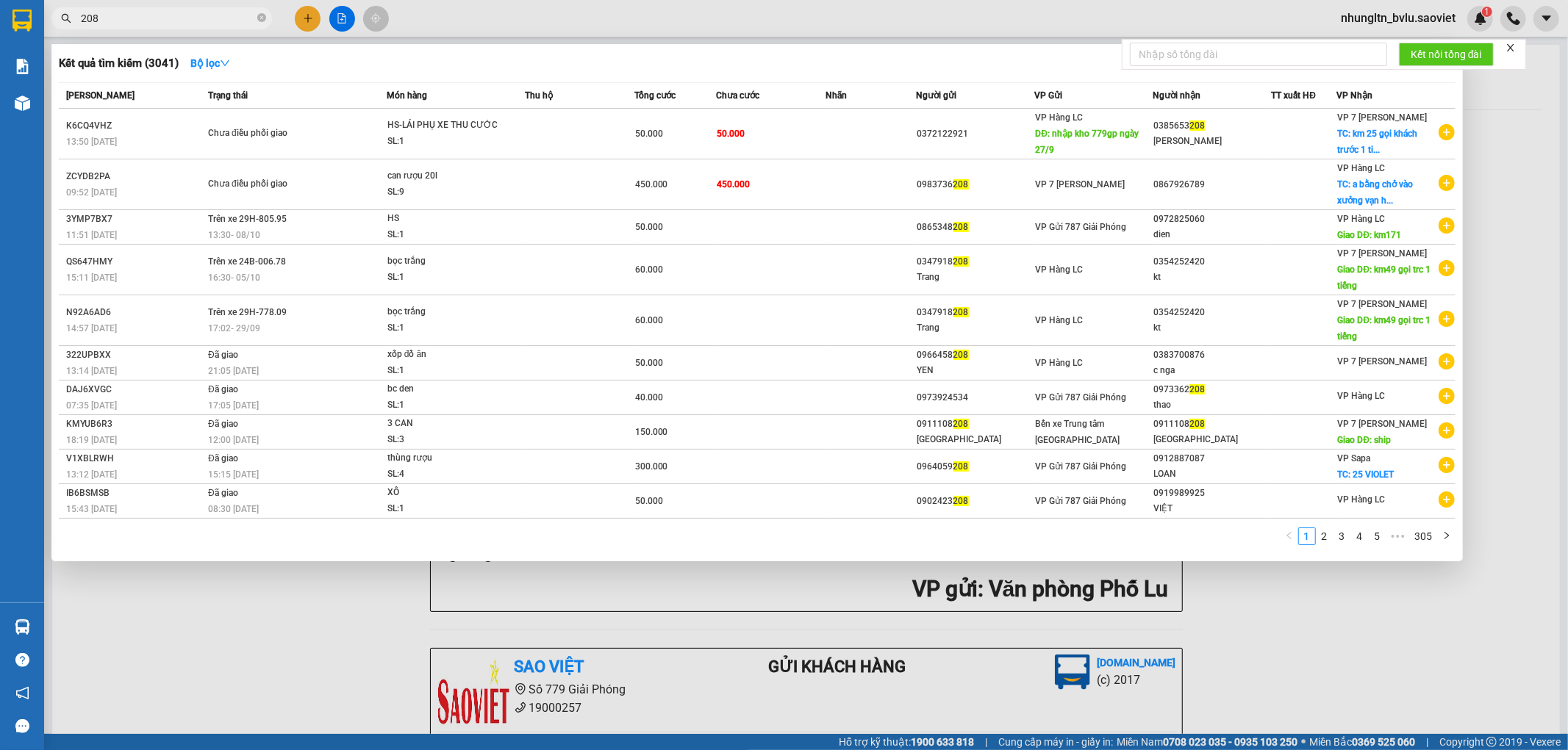
type input "208"
click at [228, 44] on div "Kết quả tìm kiếm ( 3041 ) Bộ lọc Mã ĐH Trạng thái Món hàng Thu hộ Tổng cước Chư…" at bounding box center [757, 303] width 1411 height 517
click at [222, 63] on strong "Bộ lọc" at bounding box center [210, 63] width 40 height 12
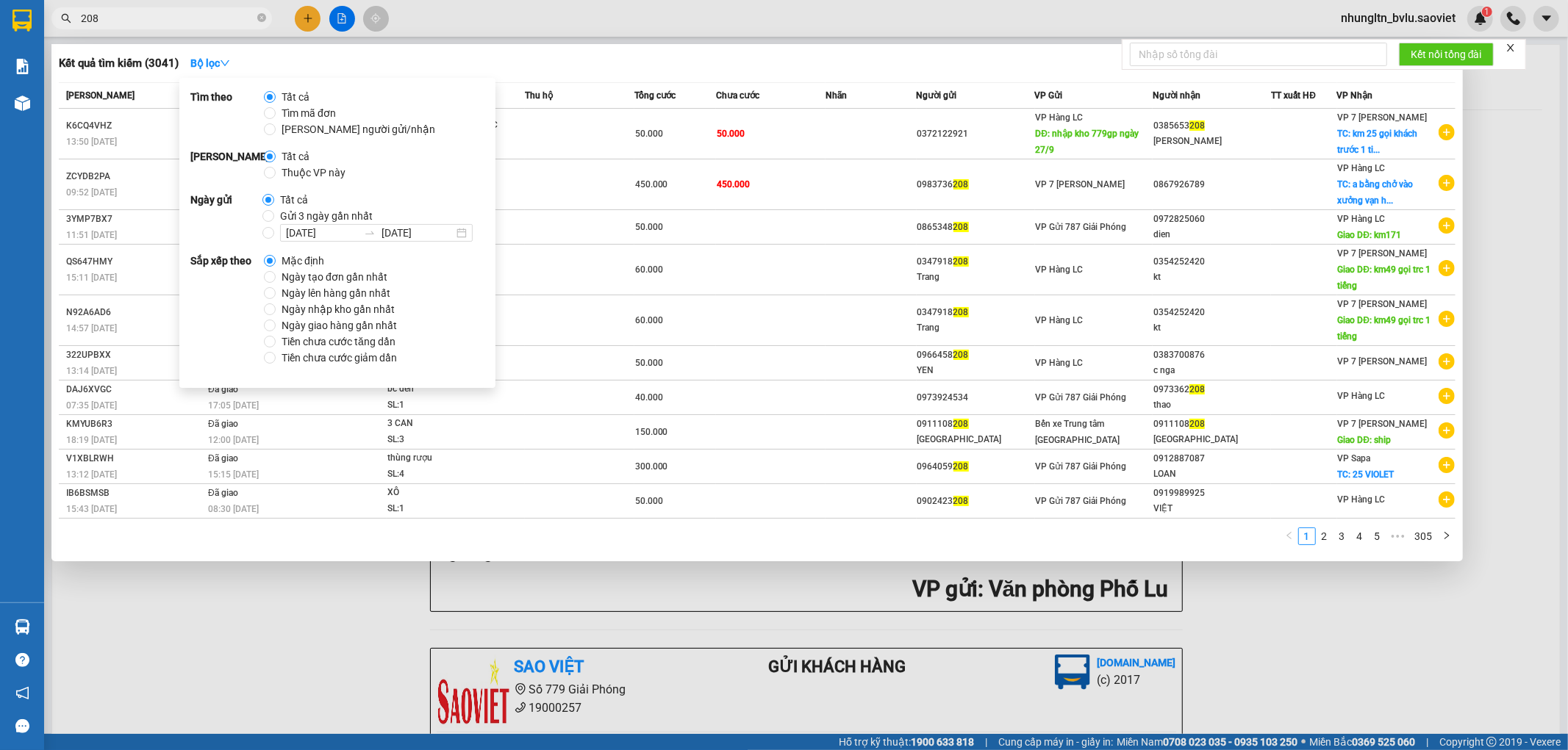
click at [324, 177] on span "Thuộc VP này" at bounding box center [313, 173] width 76 height 16
click at [275, 177] on input "Thuộc VP này" at bounding box center [270, 173] width 12 height 12
radio input "true"
radio input "false"
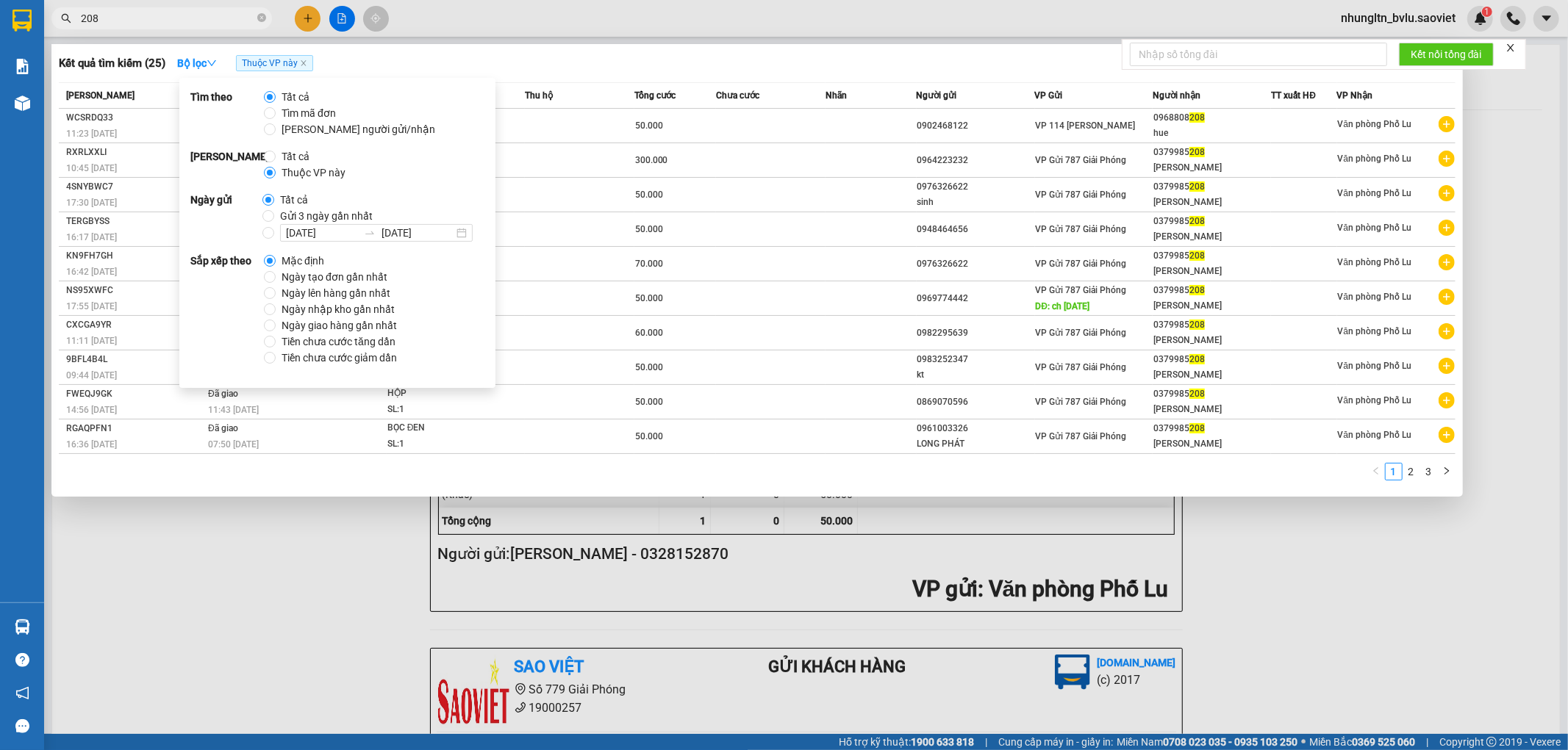
click at [667, 58] on div "Kết quả tìm kiếm ( 25 ) Bộ lọc Thuộc VP này" at bounding box center [757, 63] width 1397 height 24
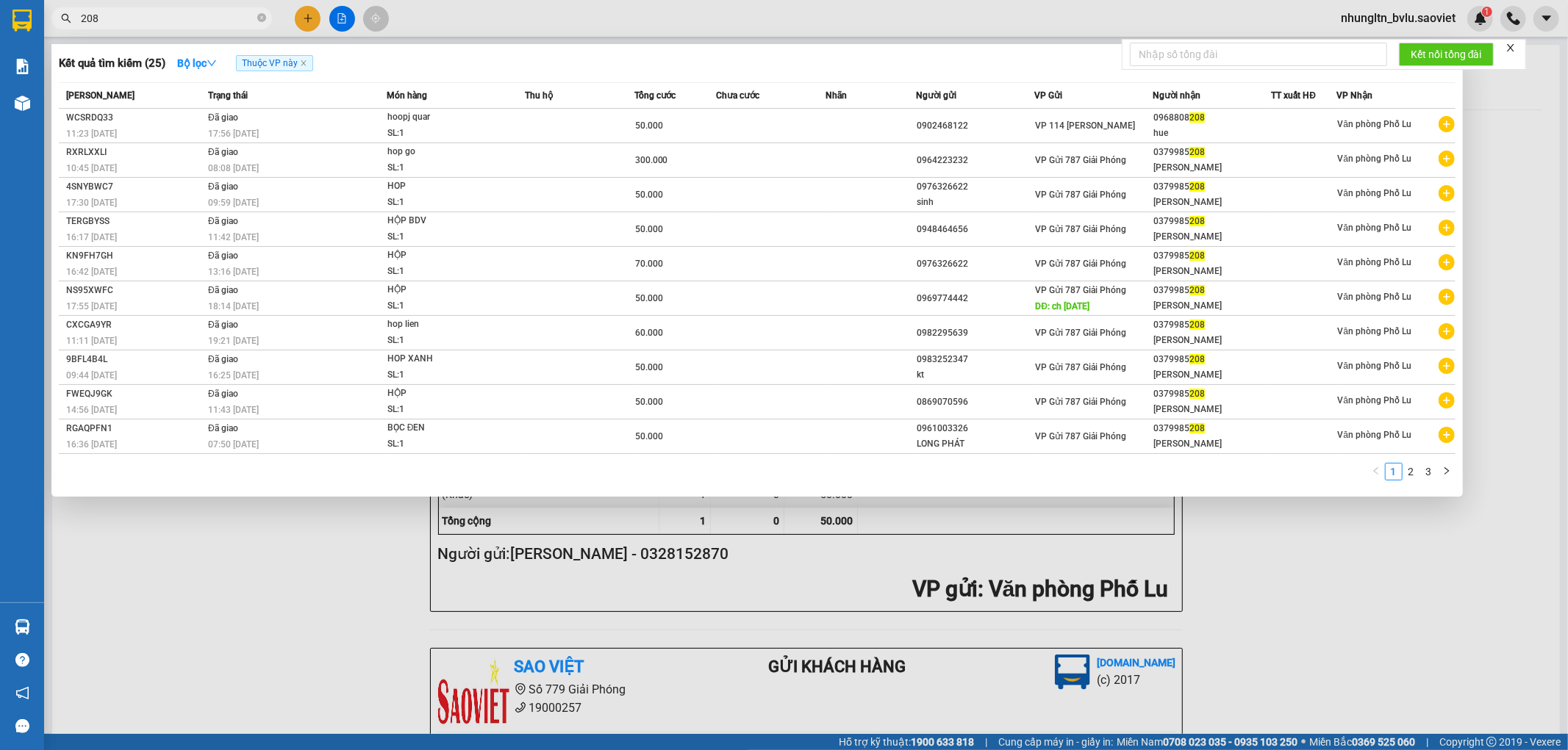
click at [219, 18] on input "208" at bounding box center [167, 18] width 174 height 16
click at [228, 28] on span "208" at bounding box center [162, 18] width 221 height 22
click at [209, 10] on input "208" at bounding box center [167, 18] width 174 height 16
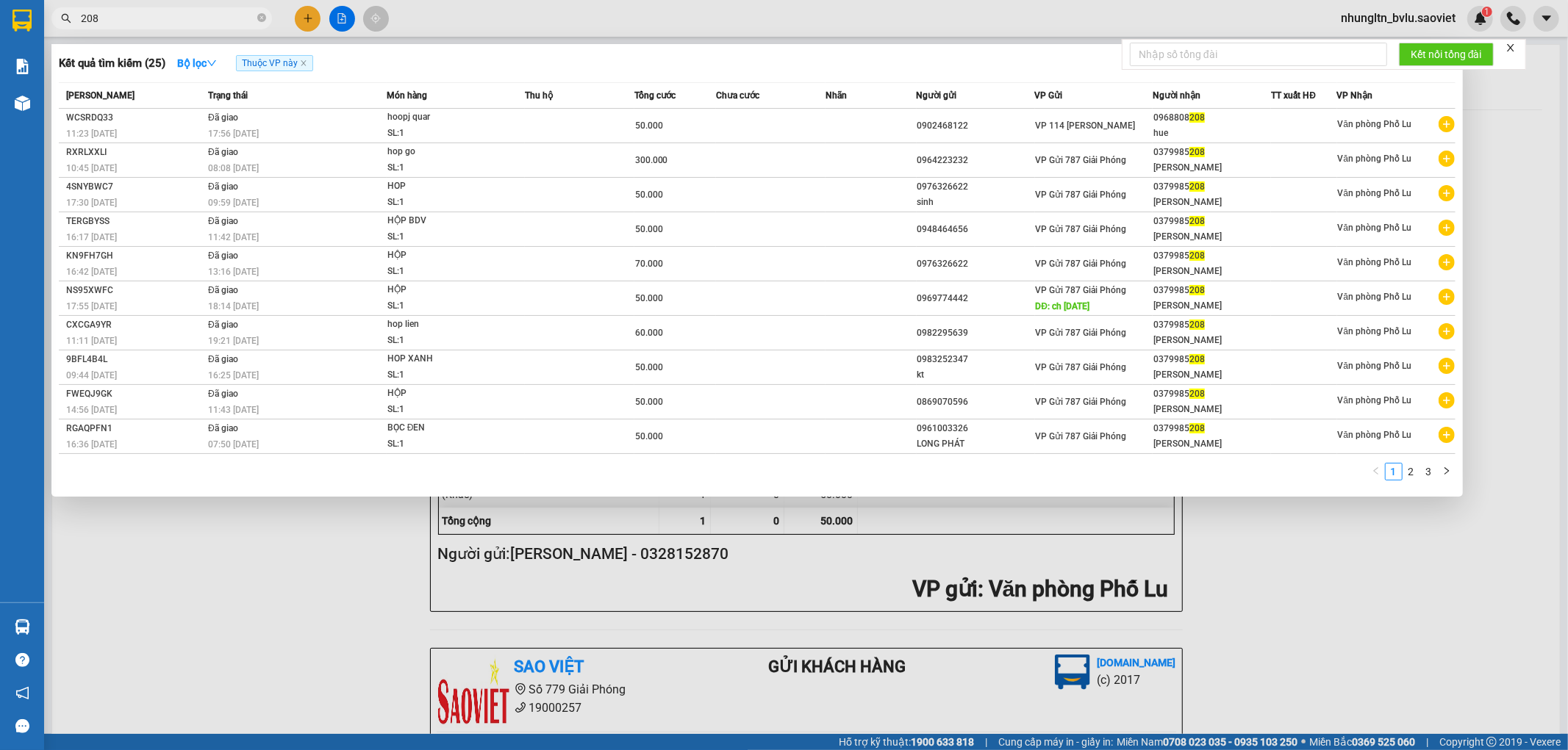
click at [209, 10] on input "208" at bounding box center [167, 18] width 174 height 16
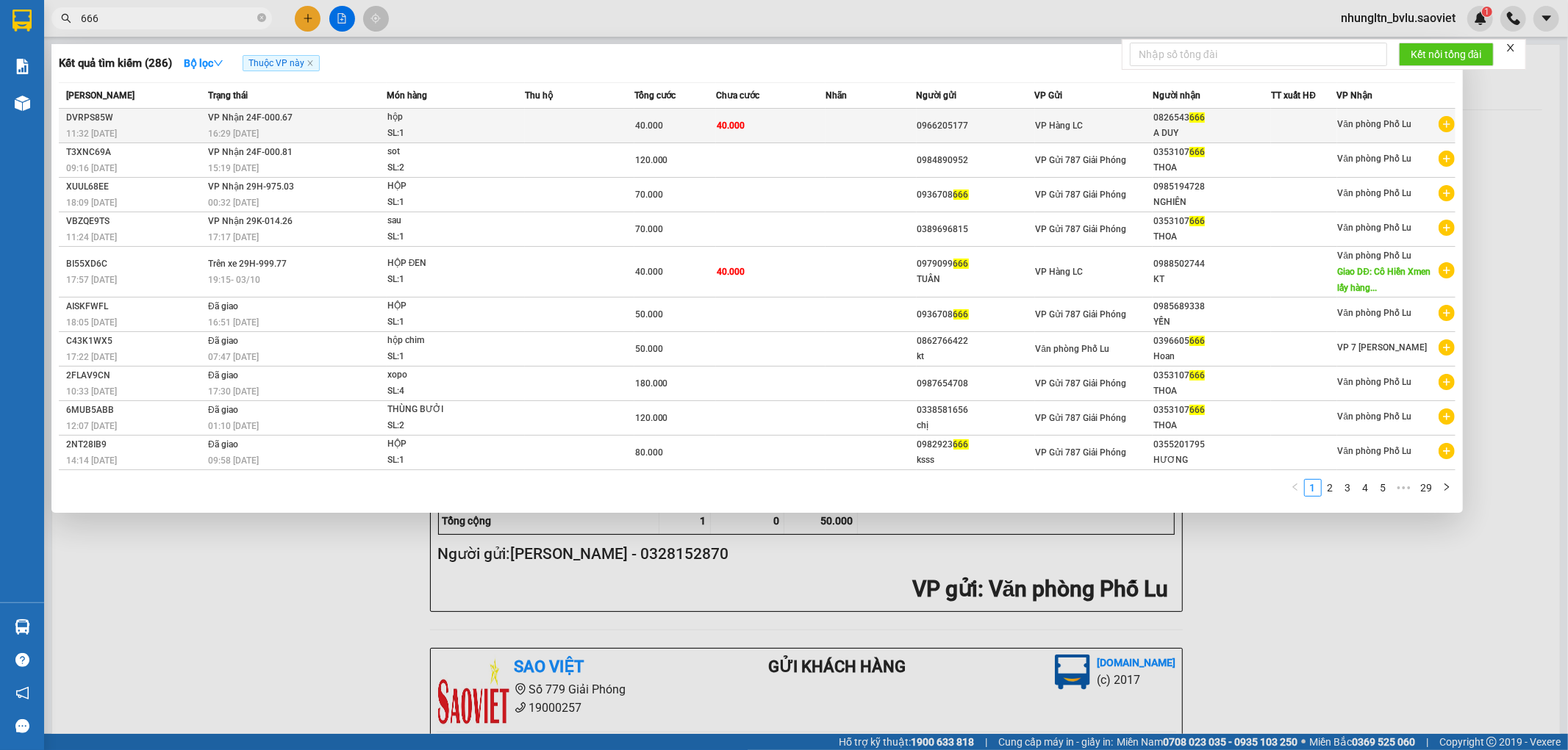
type input "666"
click at [732, 122] on span "40.000" at bounding box center [730, 125] width 28 height 10
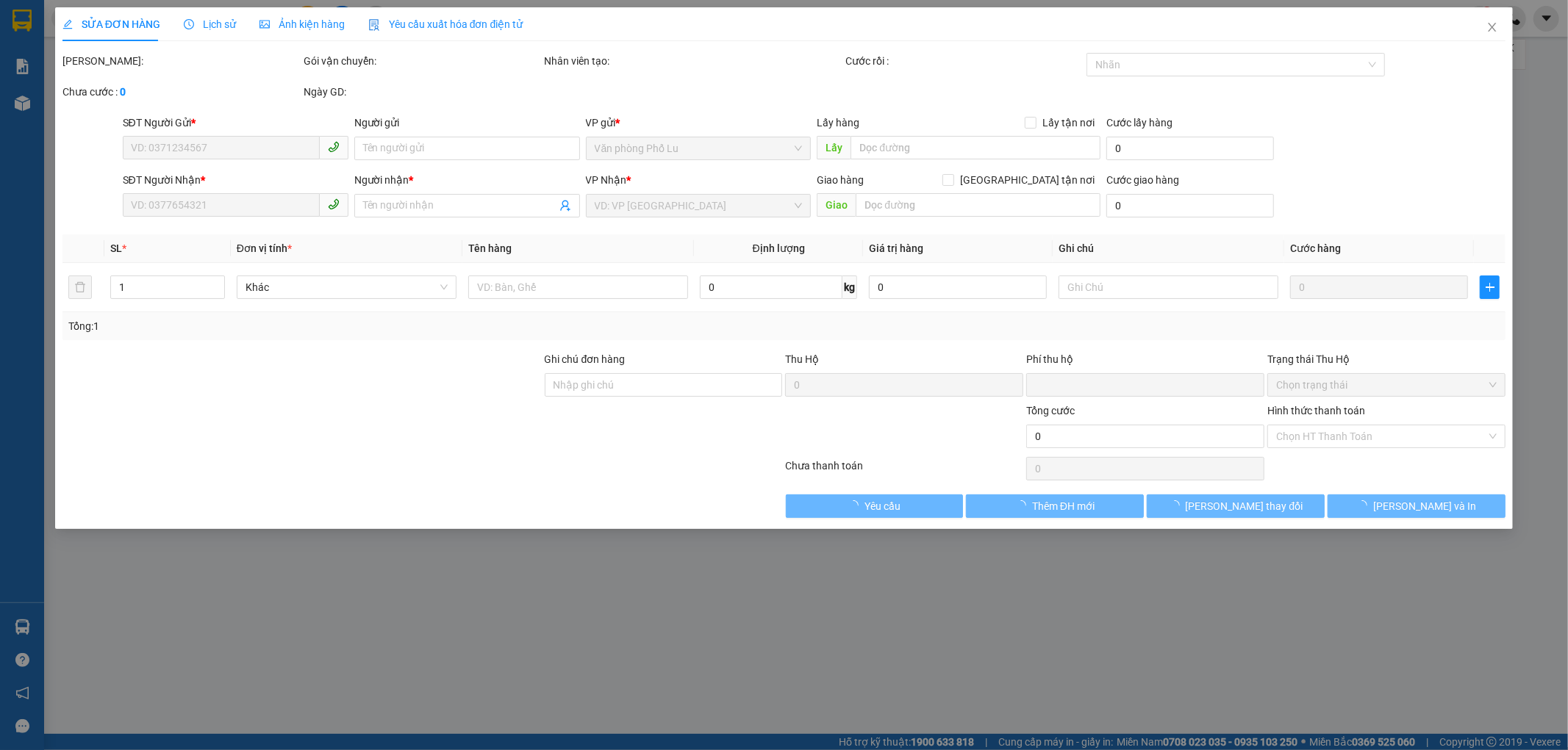
type input "0966205177"
type input "0826543666"
type input "A DUY"
type input "0"
type input "40.000"
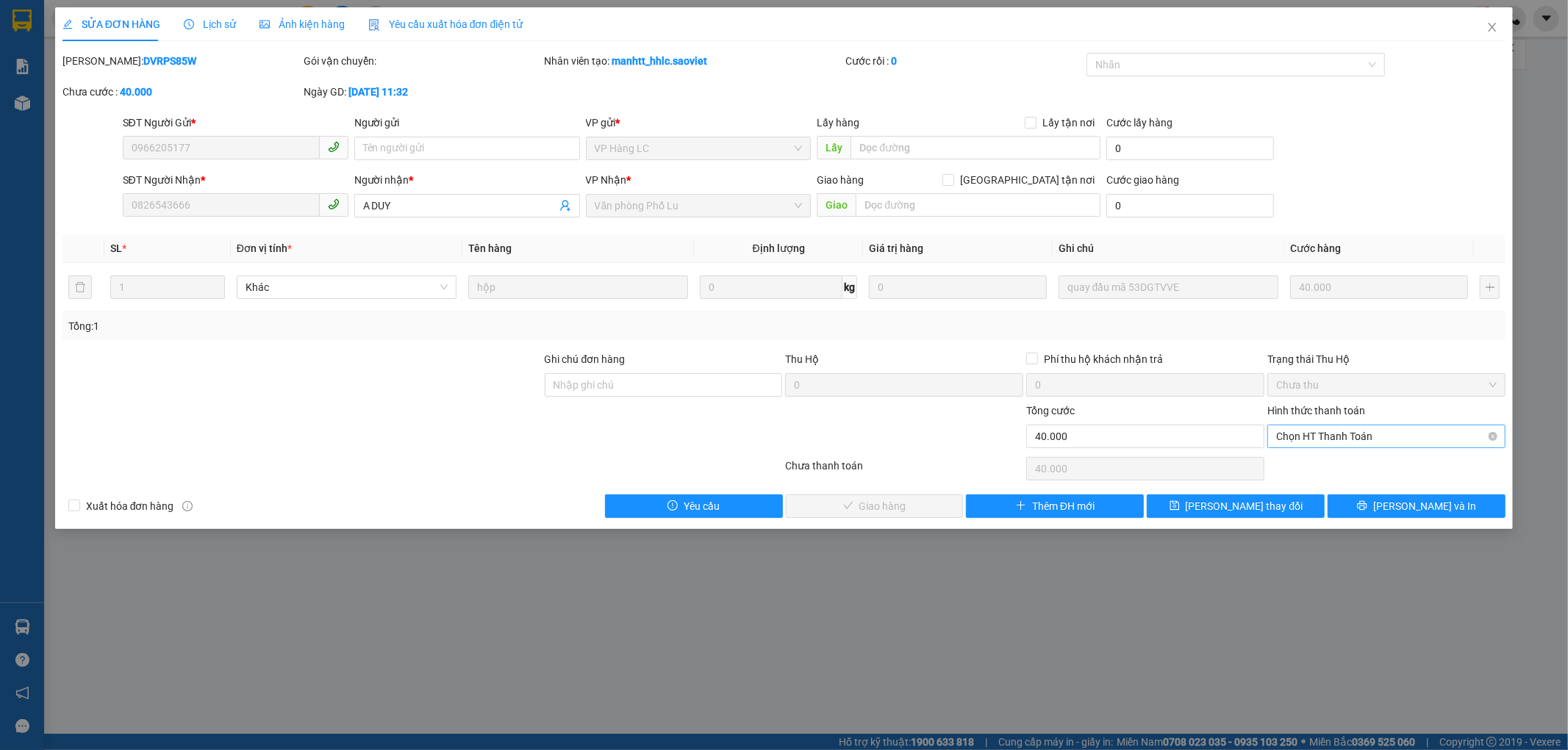
click at [1406, 441] on span "Chọn HT Thanh Toán" at bounding box center [1386, 436] width 221 height 22
click at [1356, 468] on div "Tại văn phòng" at bounding box center [1387, 466] width 221 height 16
type input "0"
click at [905, 509] on span "[PERSON_NAME] và Giao hàng" at bounding box center [884, 506] width 141 height 16
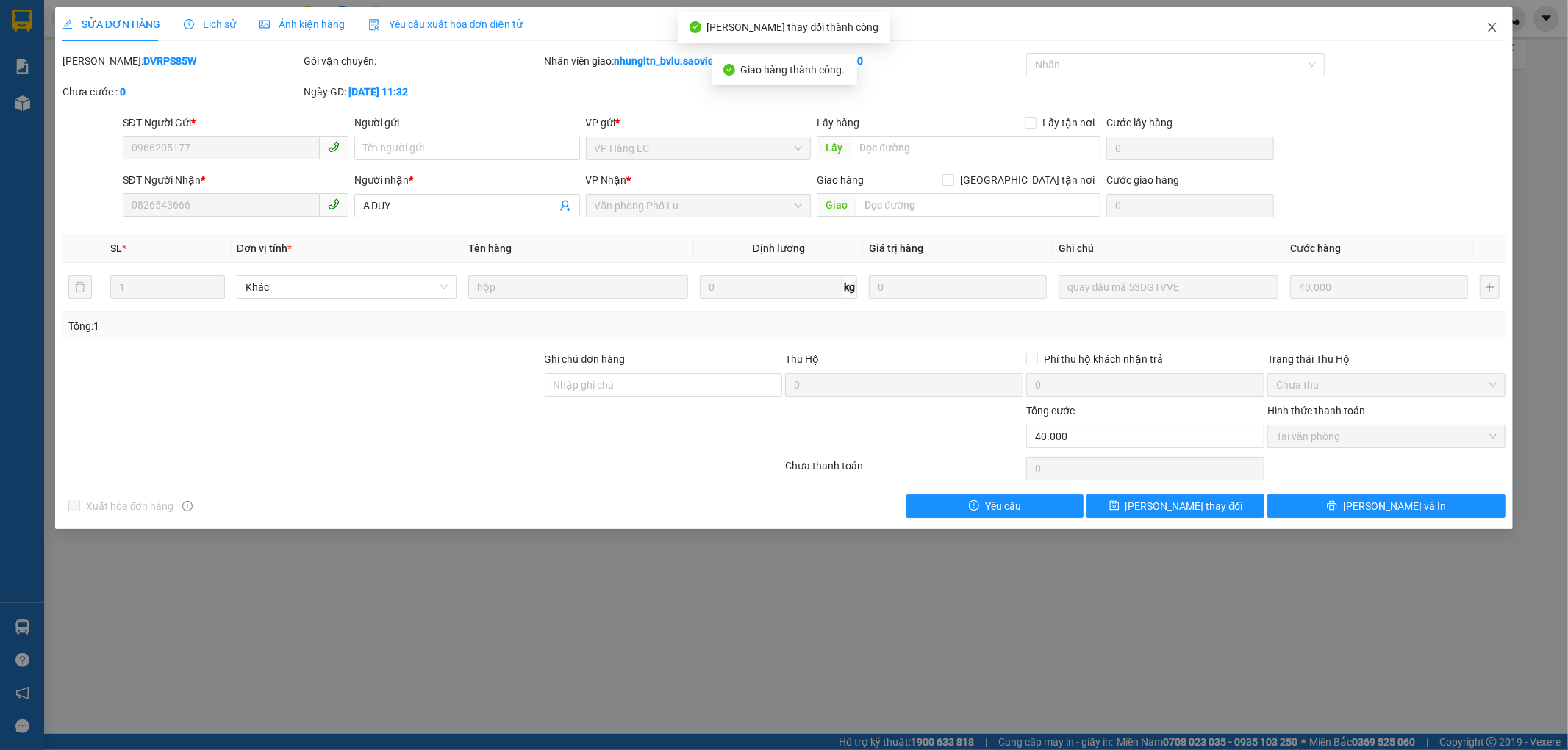
click at [1500, 25] on span "Close" at bounding box center [1493, 28] width 41 height 41
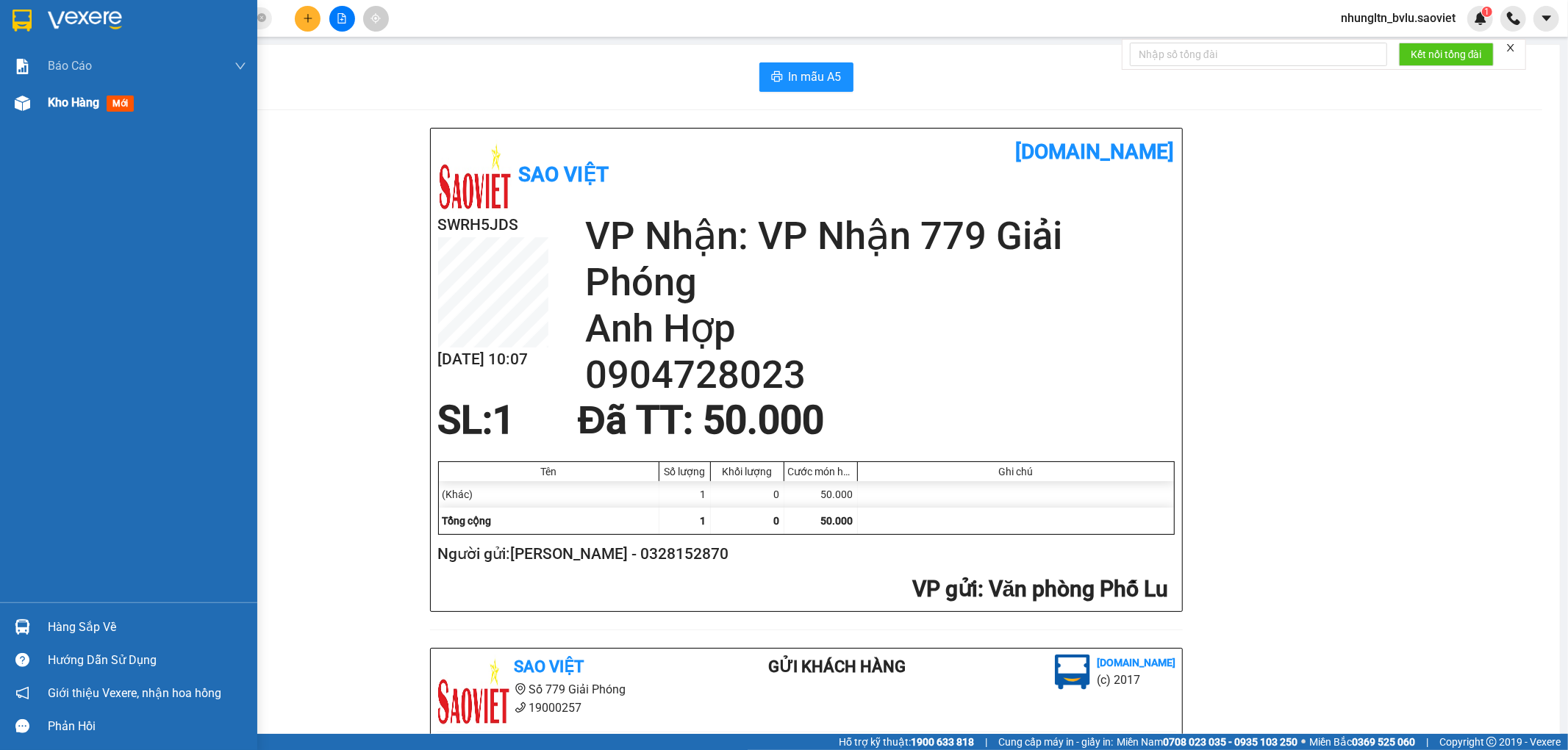
click at [77, 98] on span "Kho hàng" at bounding box center [74, 102] width 52 height 14
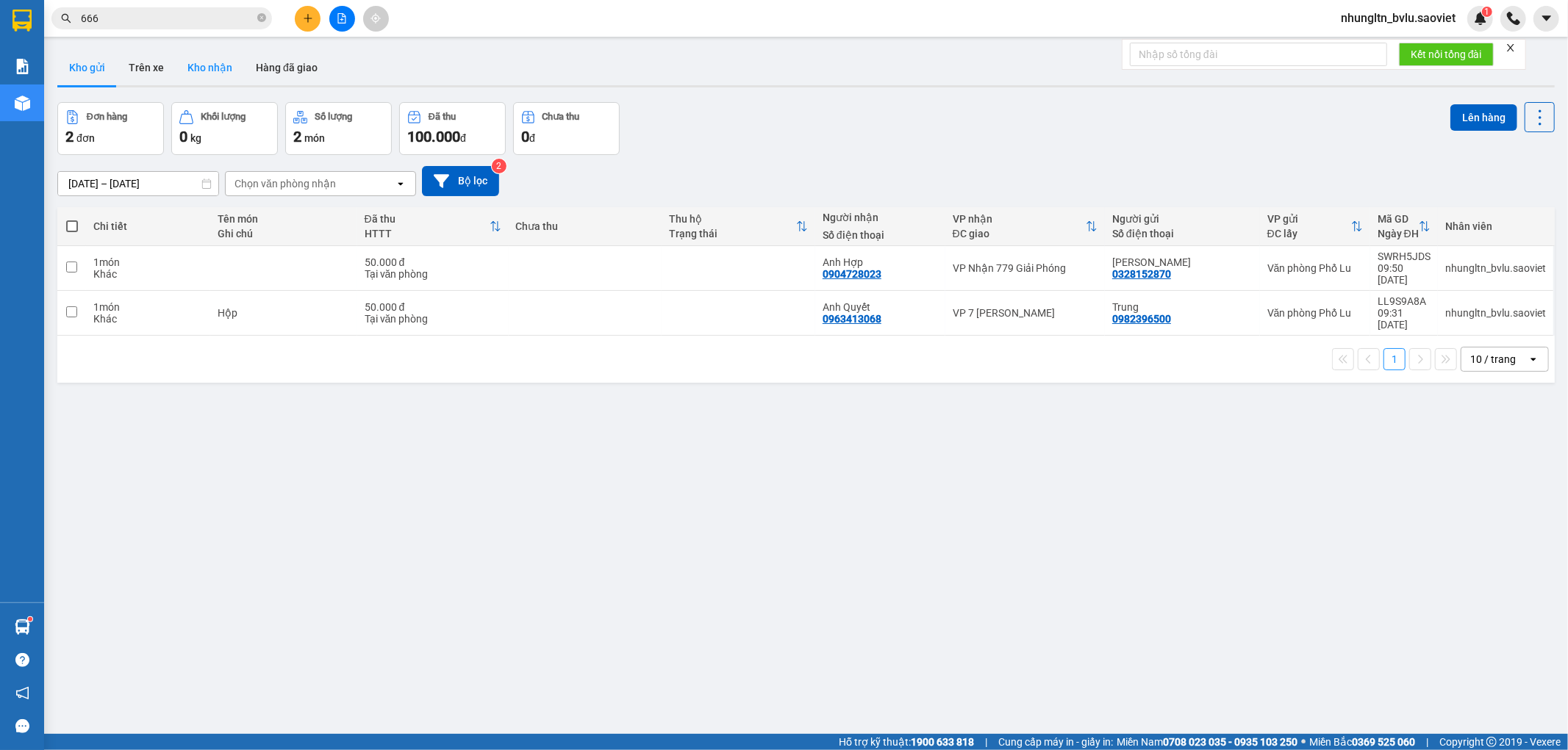
click at [199, 72] on button "Kho nhận" at bounding box center [210, 68] width 69 height 35
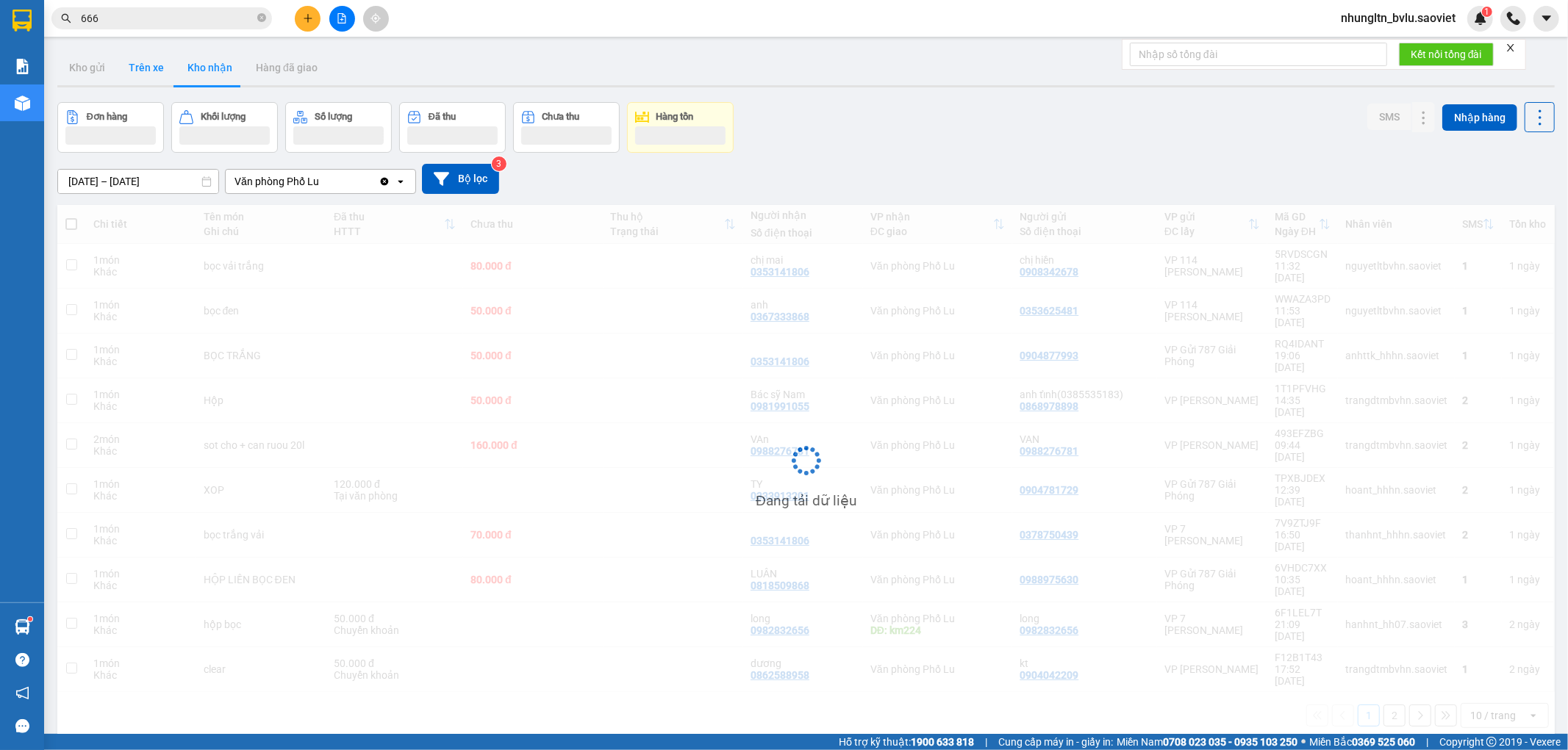
click at [149, 63] on button "Trên xe" at bounding box center [146, 68] width 59 height 35
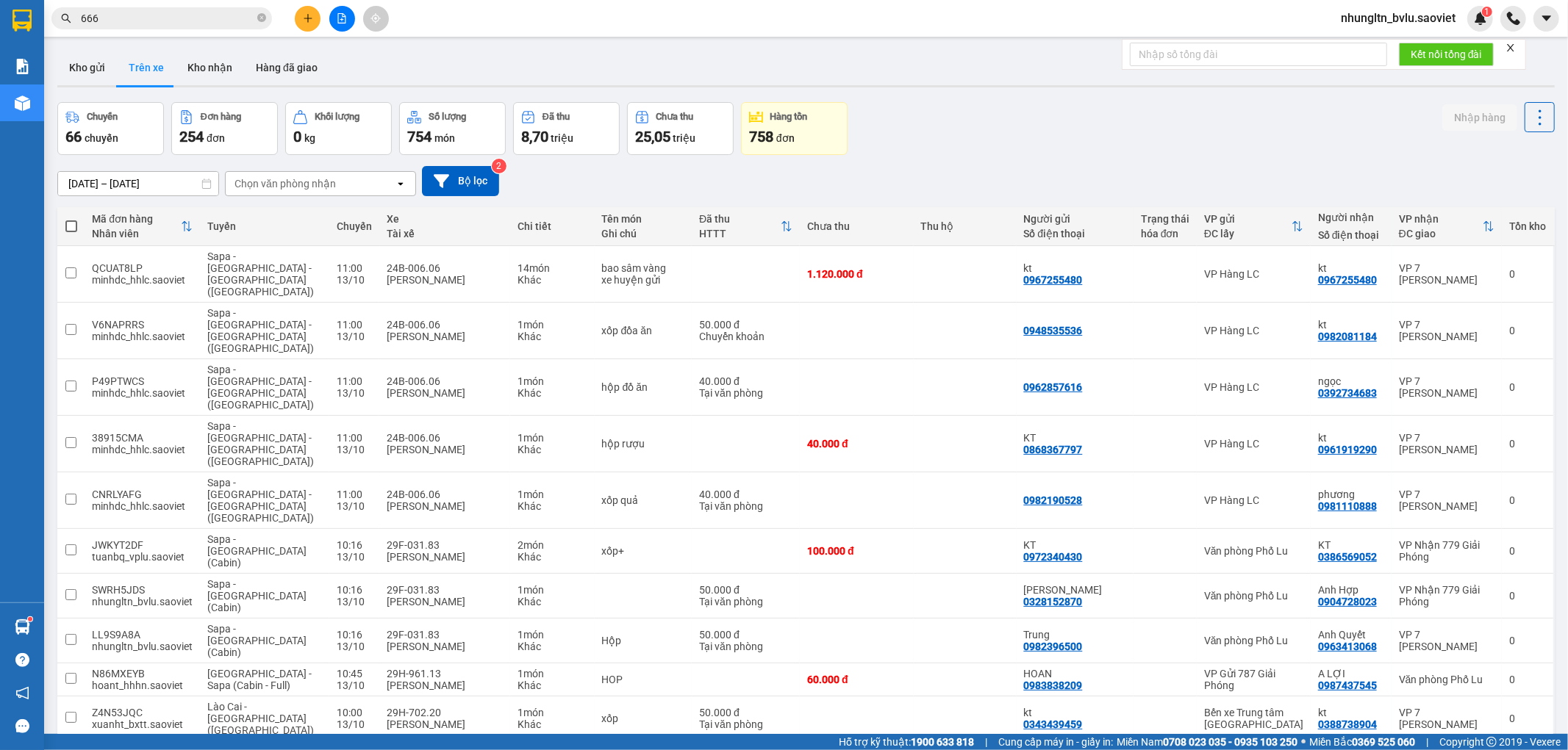
click at [1258, 749] on button "2" at bounding box center [1266, 765] width 22 height 22
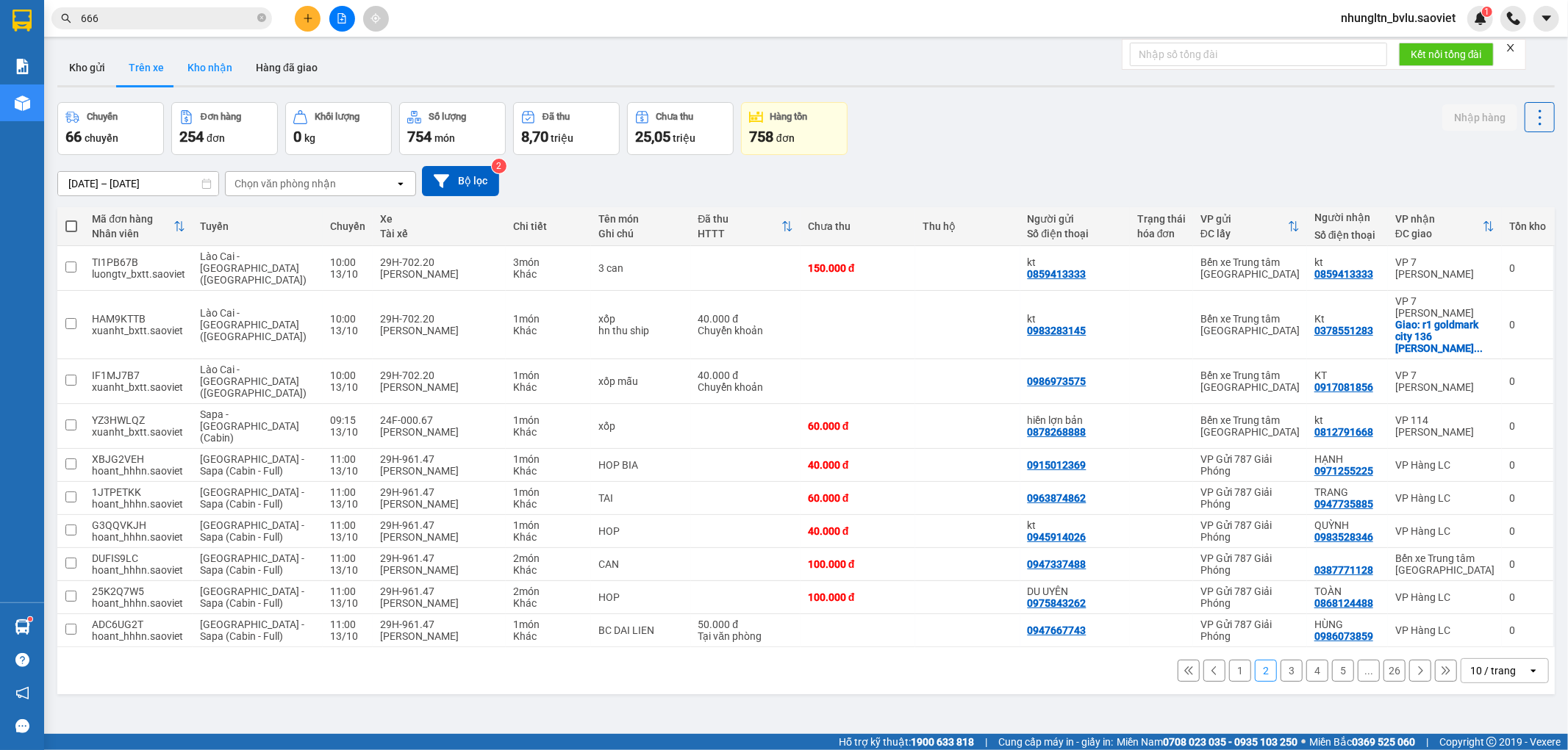
click at [227, 77] on button "Kho nhận" at bounding box center [210, 68] width 69 height 35
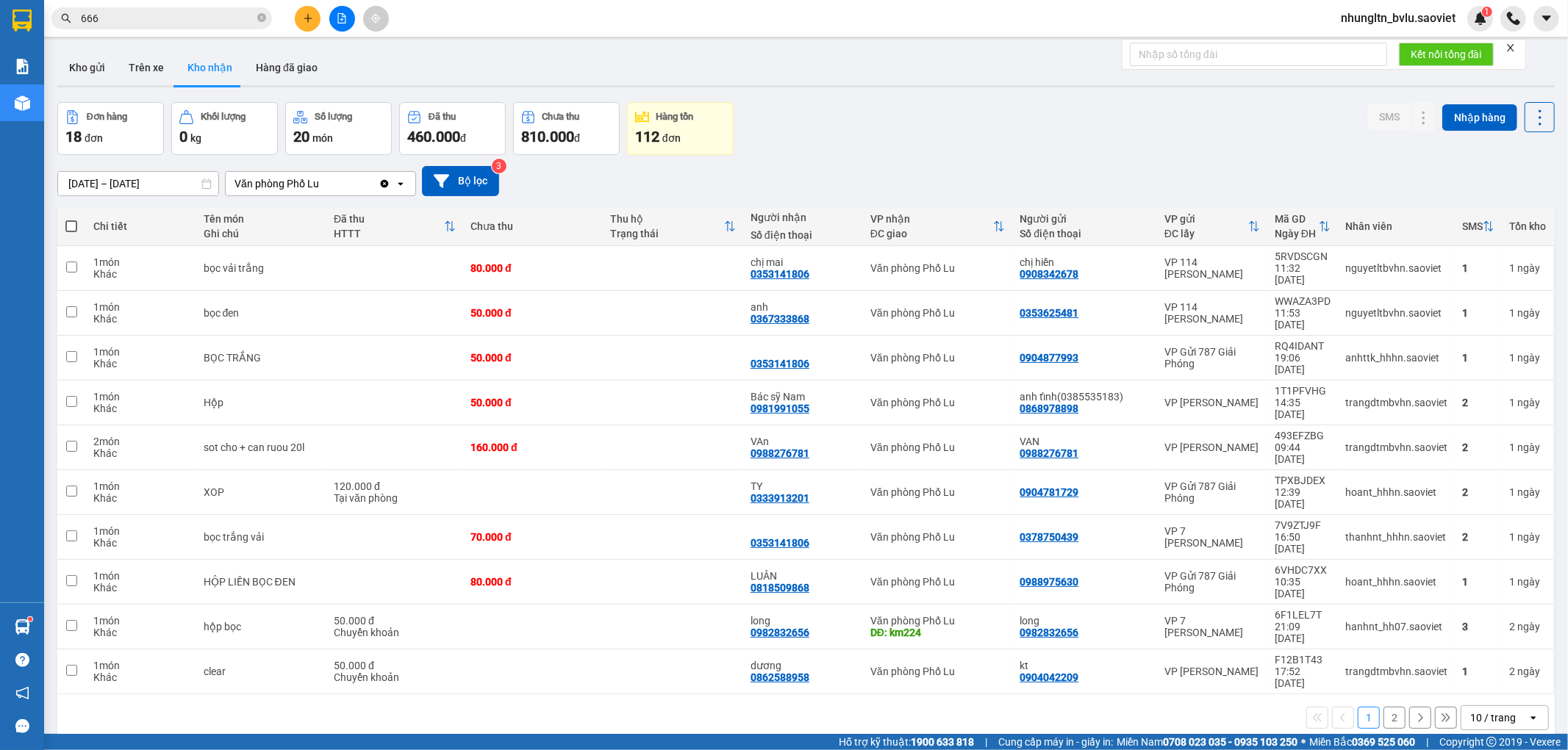
click at [1385, 706] on button "2" at bounding box center [1394, 718] width 22 height 22
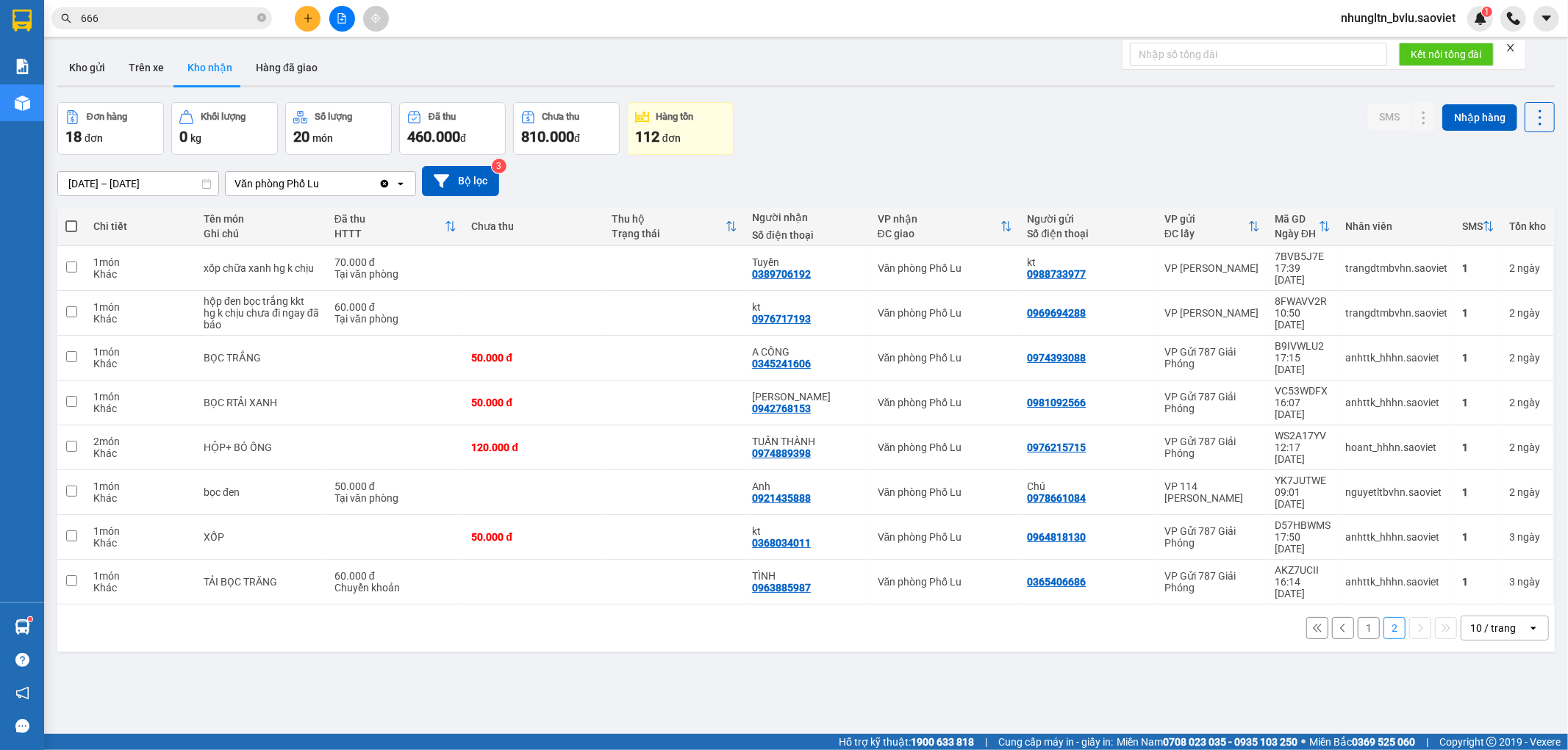
drag, startPoint x: 1360, startPoint y: 551, endPoint x: 1353, endPoint y: 551, distance: 7.0
click at [1358, 617] on button "1" at bounding box center [1369, 628] width 22 height 22
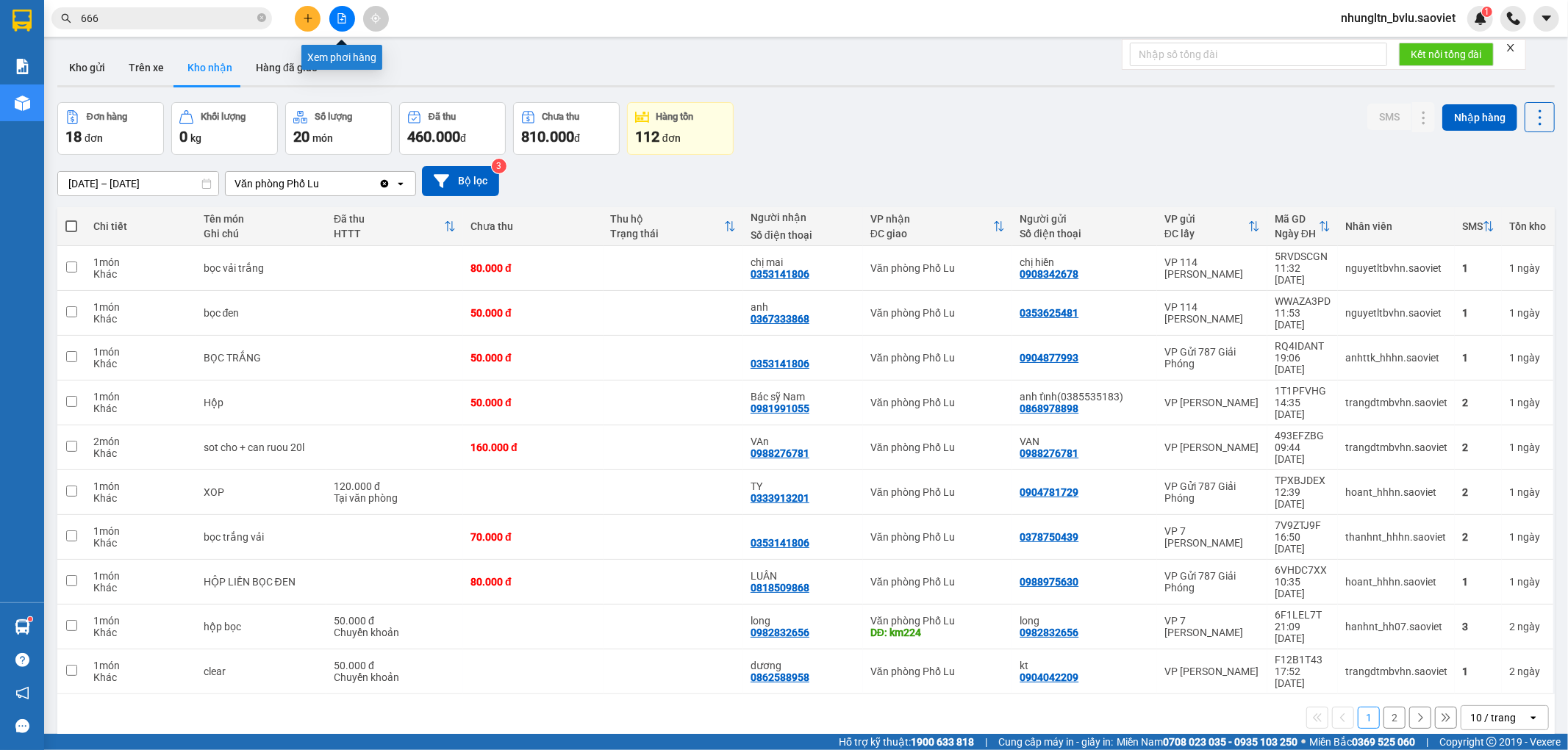
click at [335, 22] on button at bounding box center [342, 18] width 26 height 26
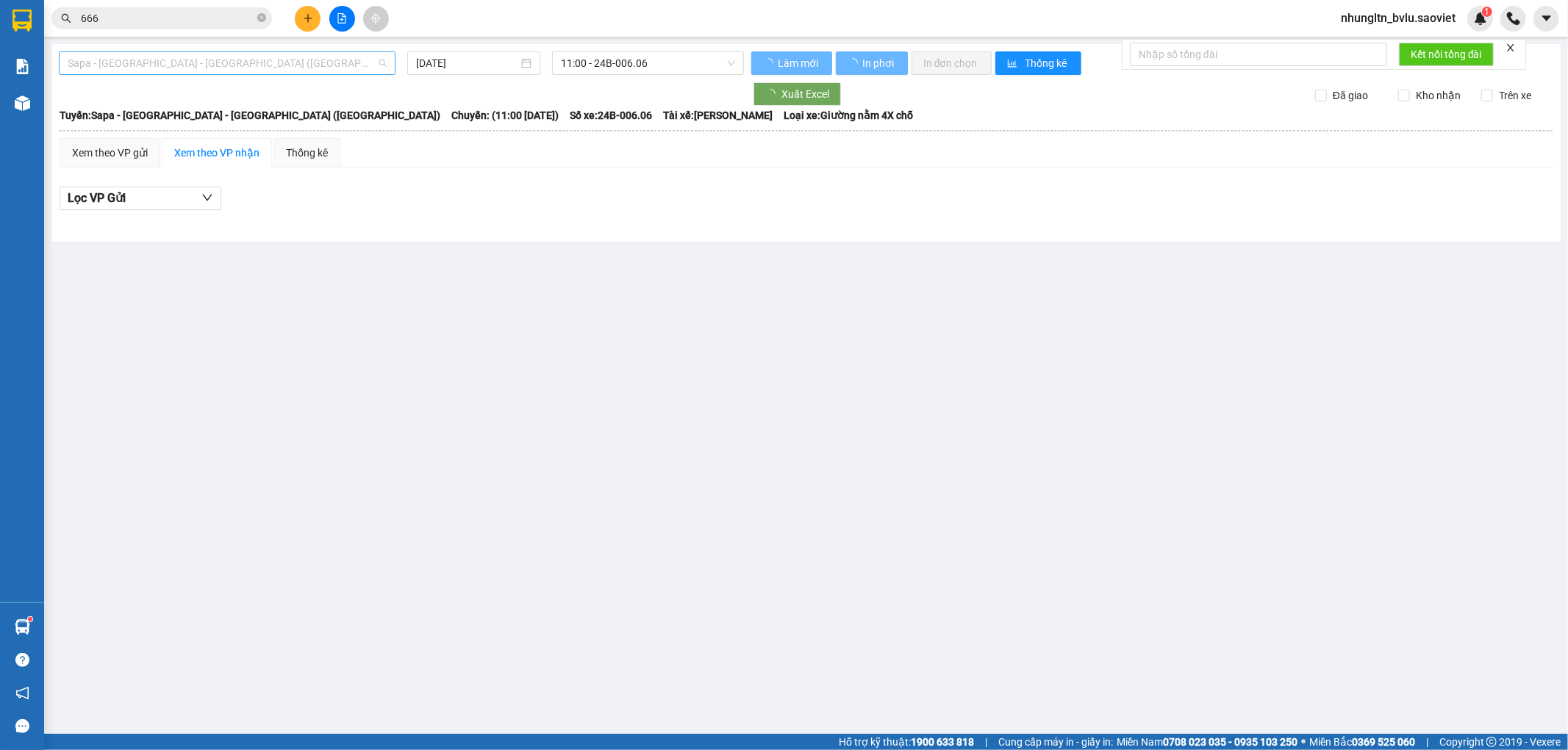
click at [233, 59] on span "Sapa - [GEOGRAPHIC_DATA] - [GEOGRAPHIC_DATA] ([GEOGRAPHIC_DATA])" at bounding box center [227, 63] width 319 height 22
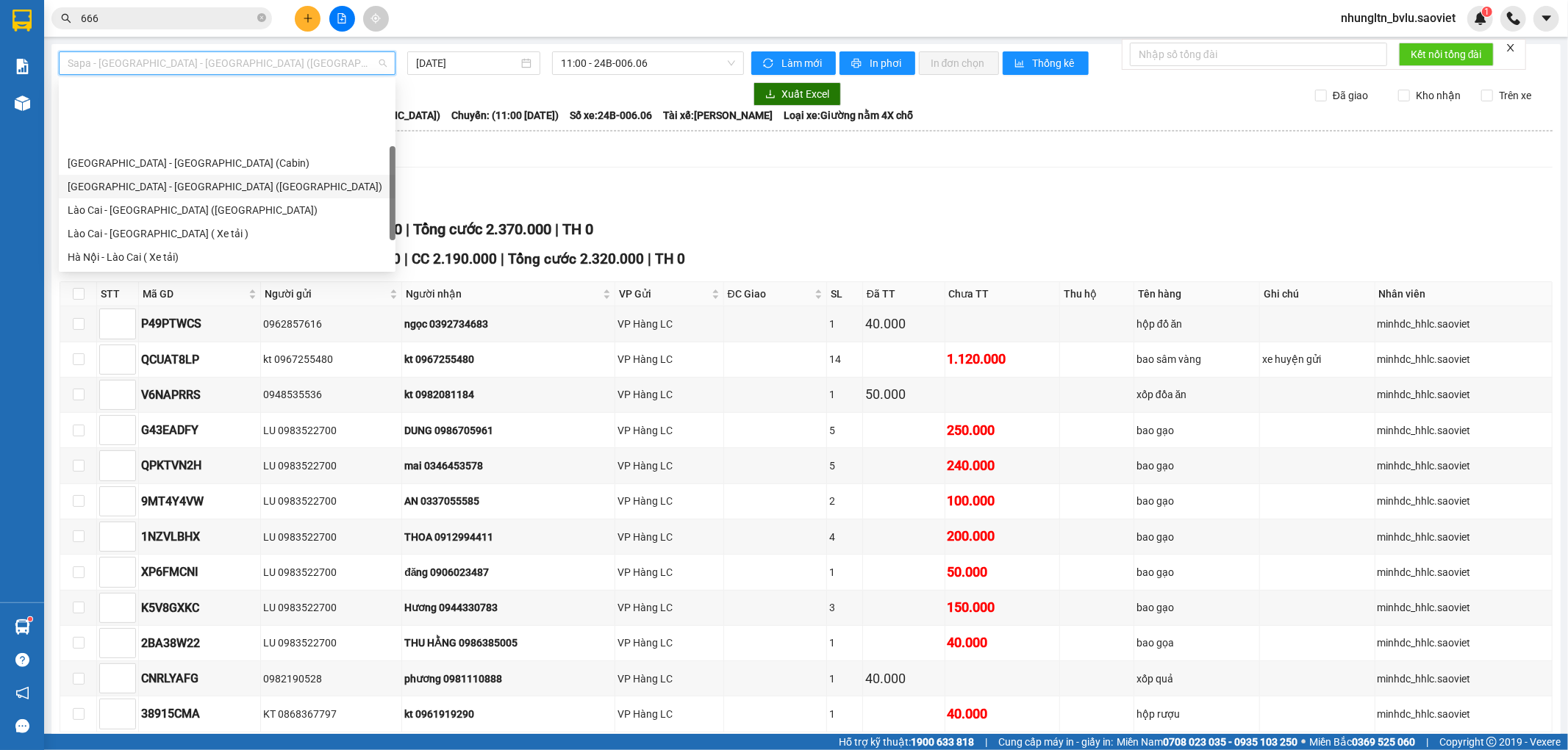
scroll to position [81, 0]
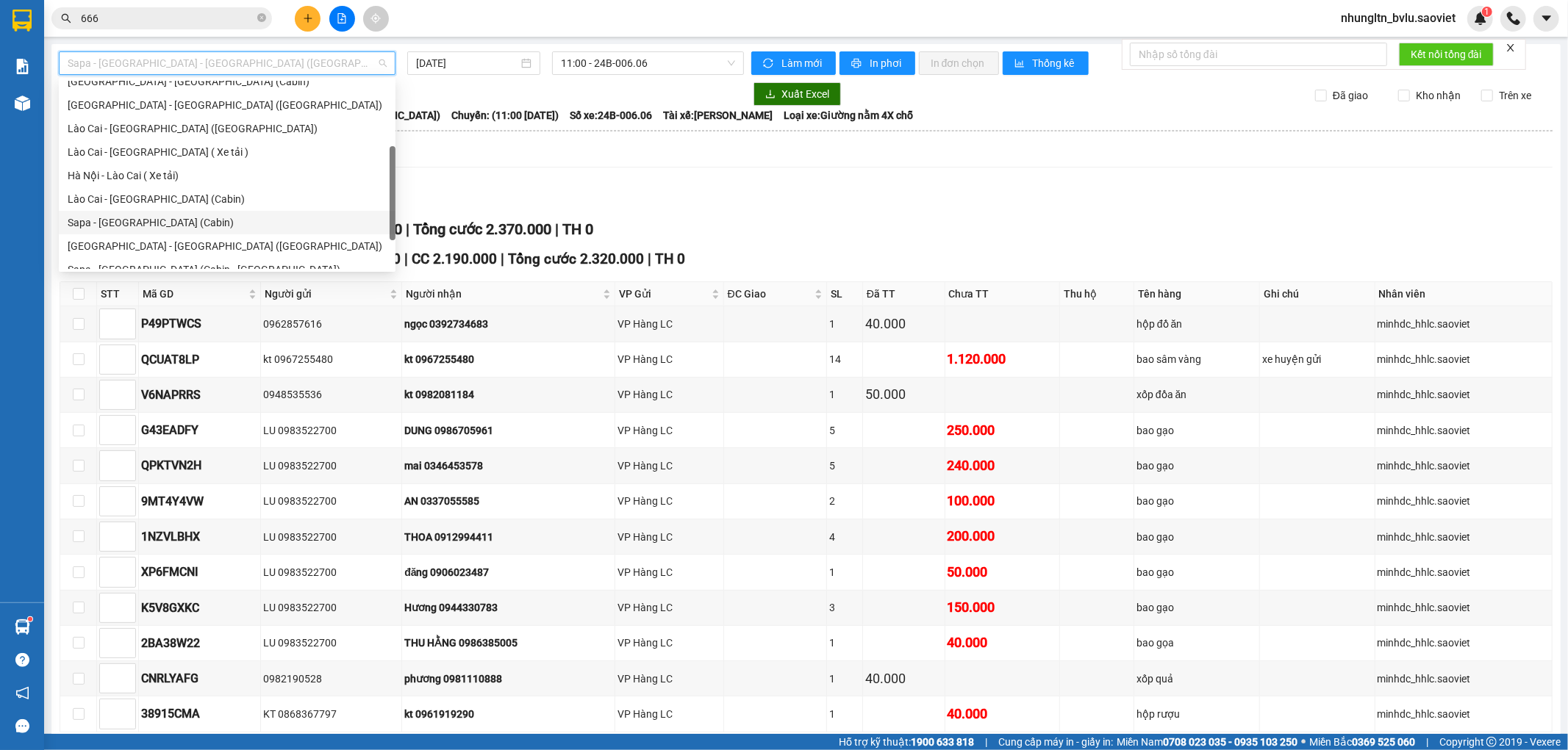
click at [179, 230] on div "Sapa - [GEOGRAPHIC_DATA] (Cabin)" at bounding box center [227, 223] width 319 height 16
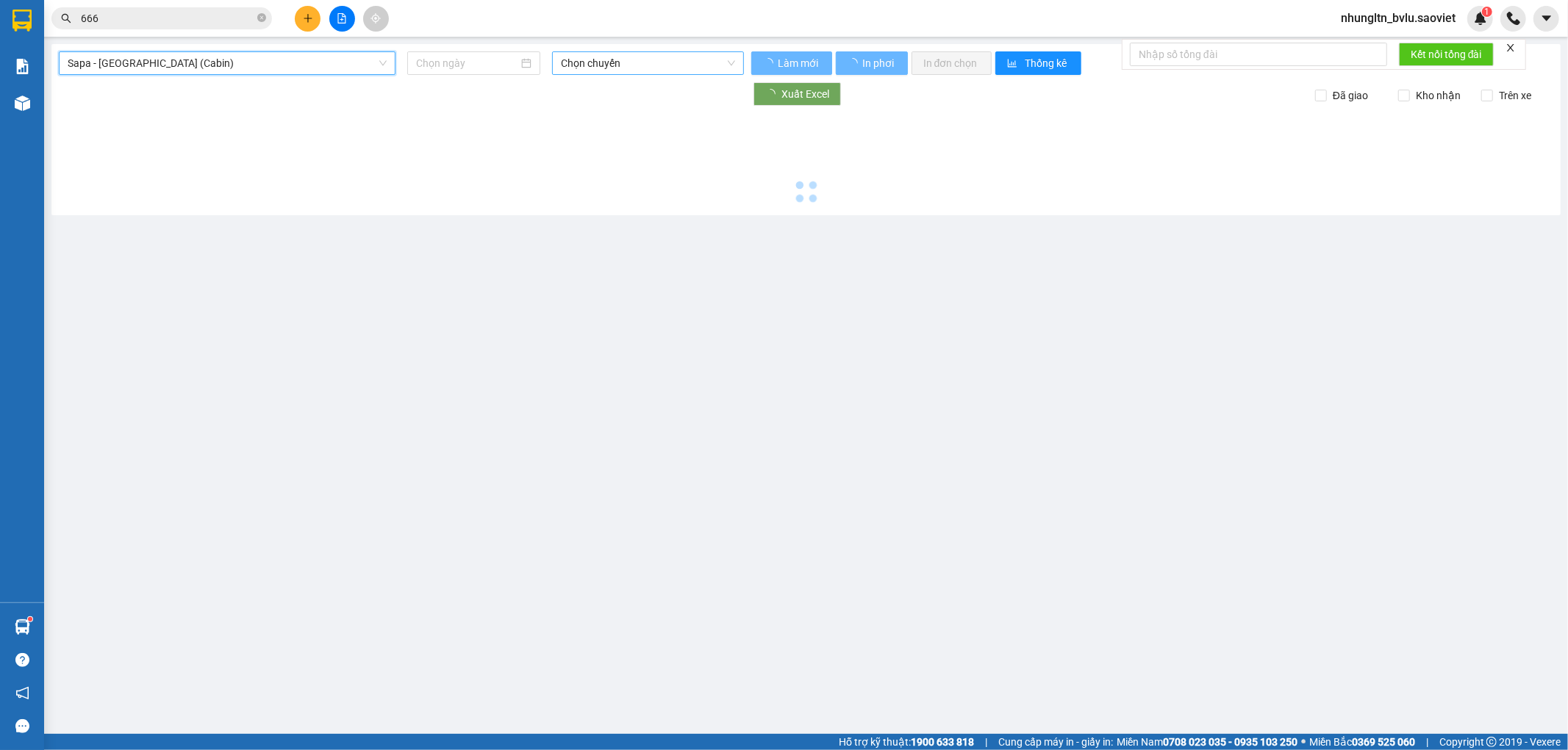
type input "[DATE]"
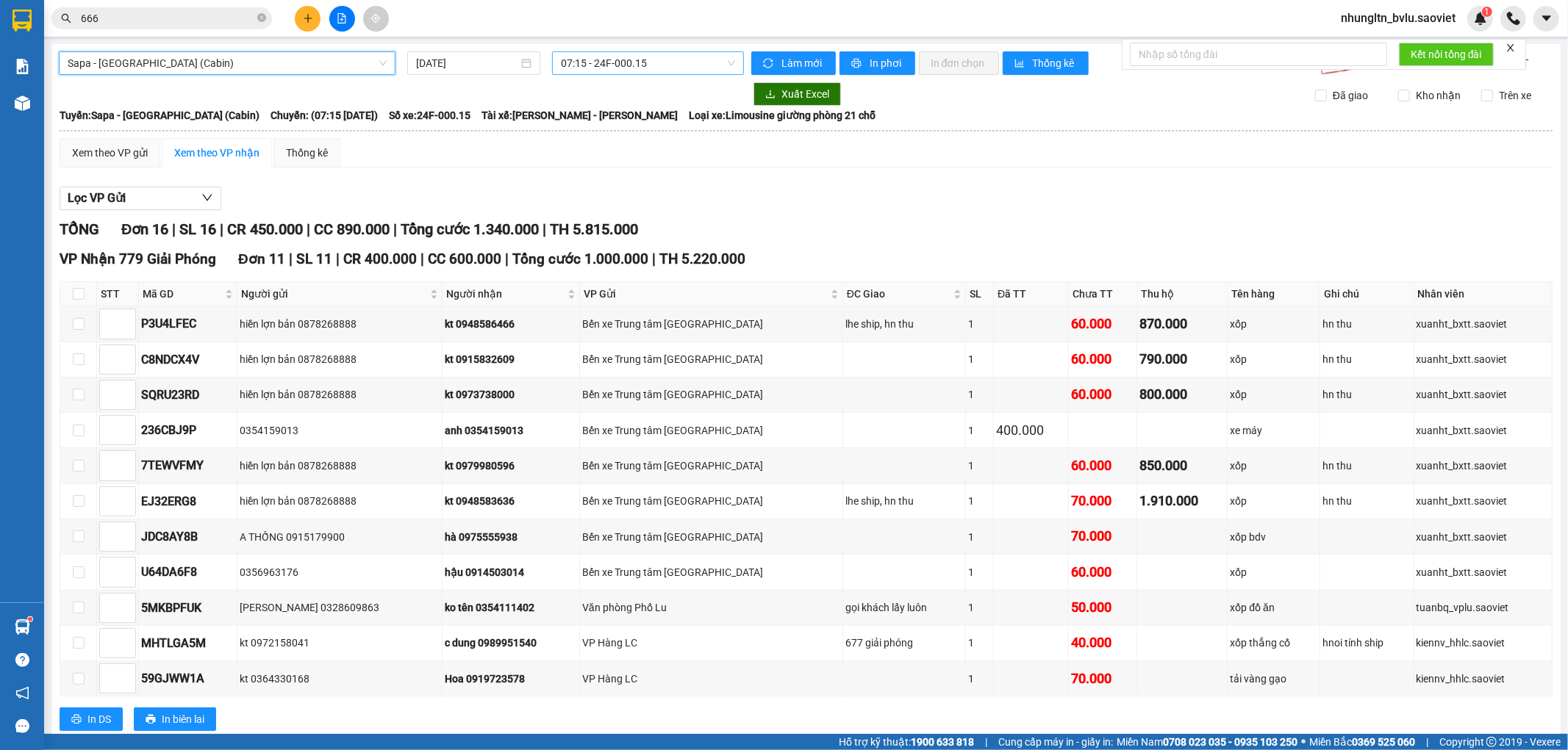
click at [612, 66] on span "07:15 - 24F-000.15" at bounding box center [647, 63] width 174 height 22
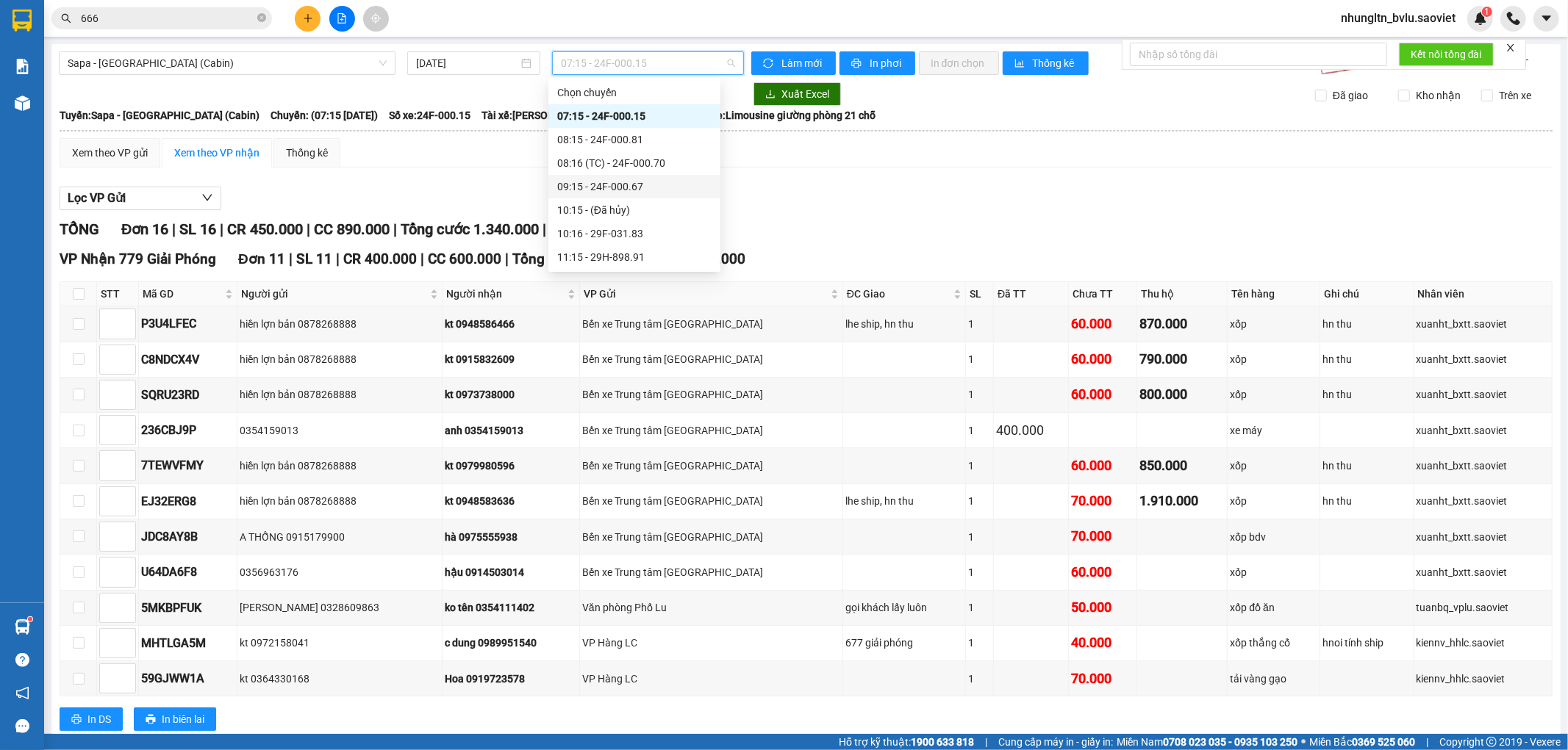
scroll to position [81, 0]
click at [642, 155] on div "10:16 - 29F-031.83" at bounding box center [634, 152] width 154 height 16
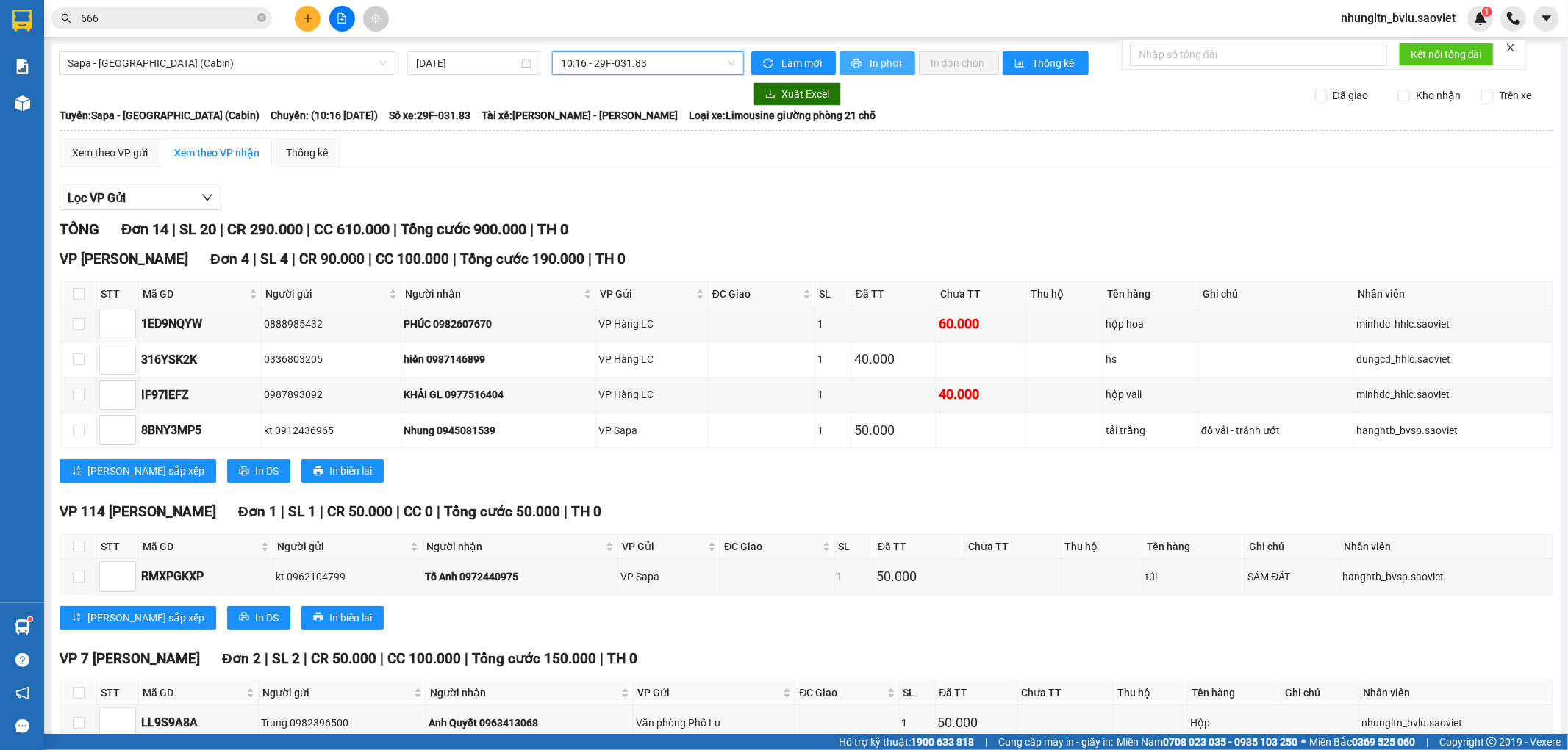
click at [872, 63] on span "In phơi" at bounding box center [886, 63] width 34 height 16
click at [871, 57] on span "In phơi" at bounding box center [886, 63] width 34 height 16
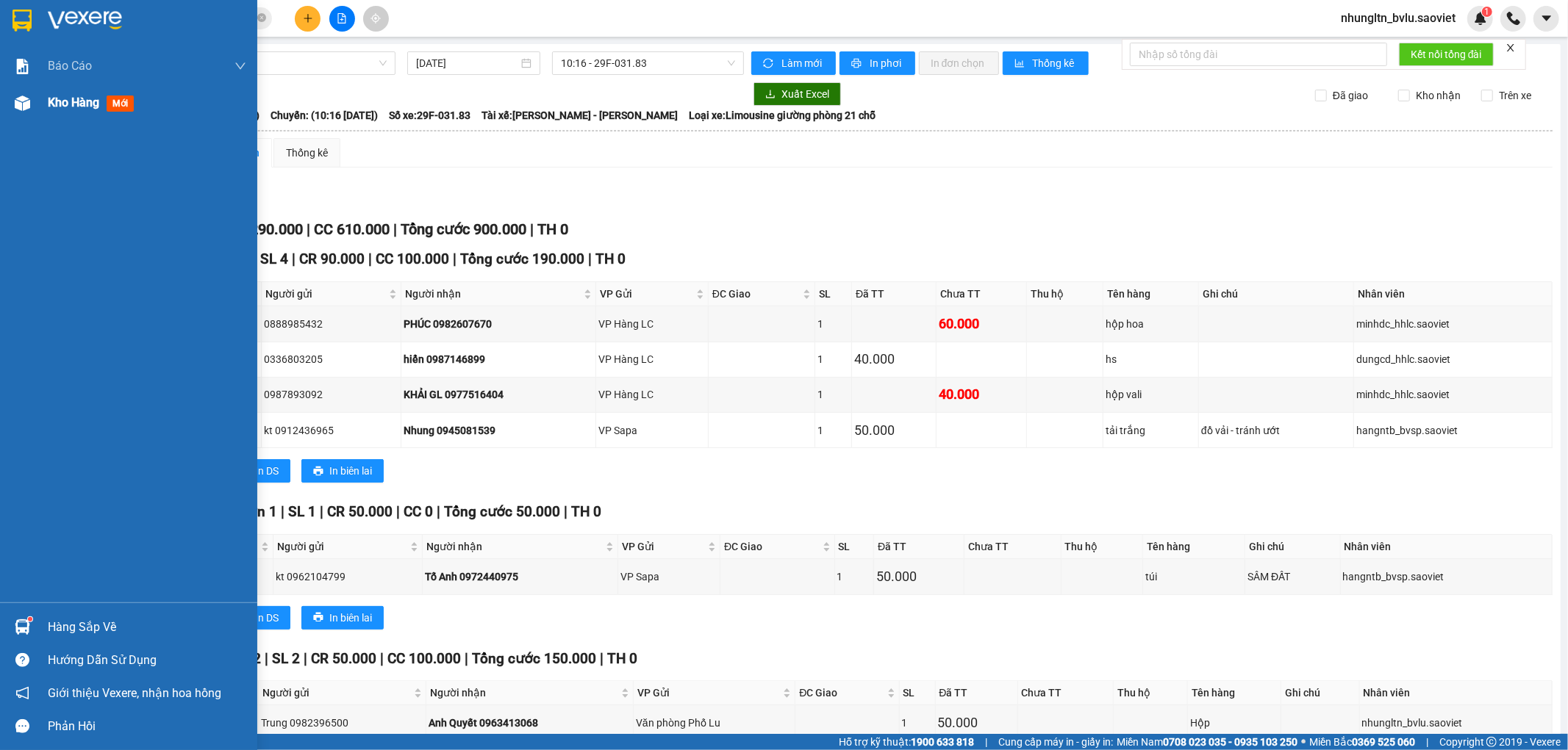
click at [83, 98] on span "Kho hàng" at bounding box center [74, 102] width 52 height 14
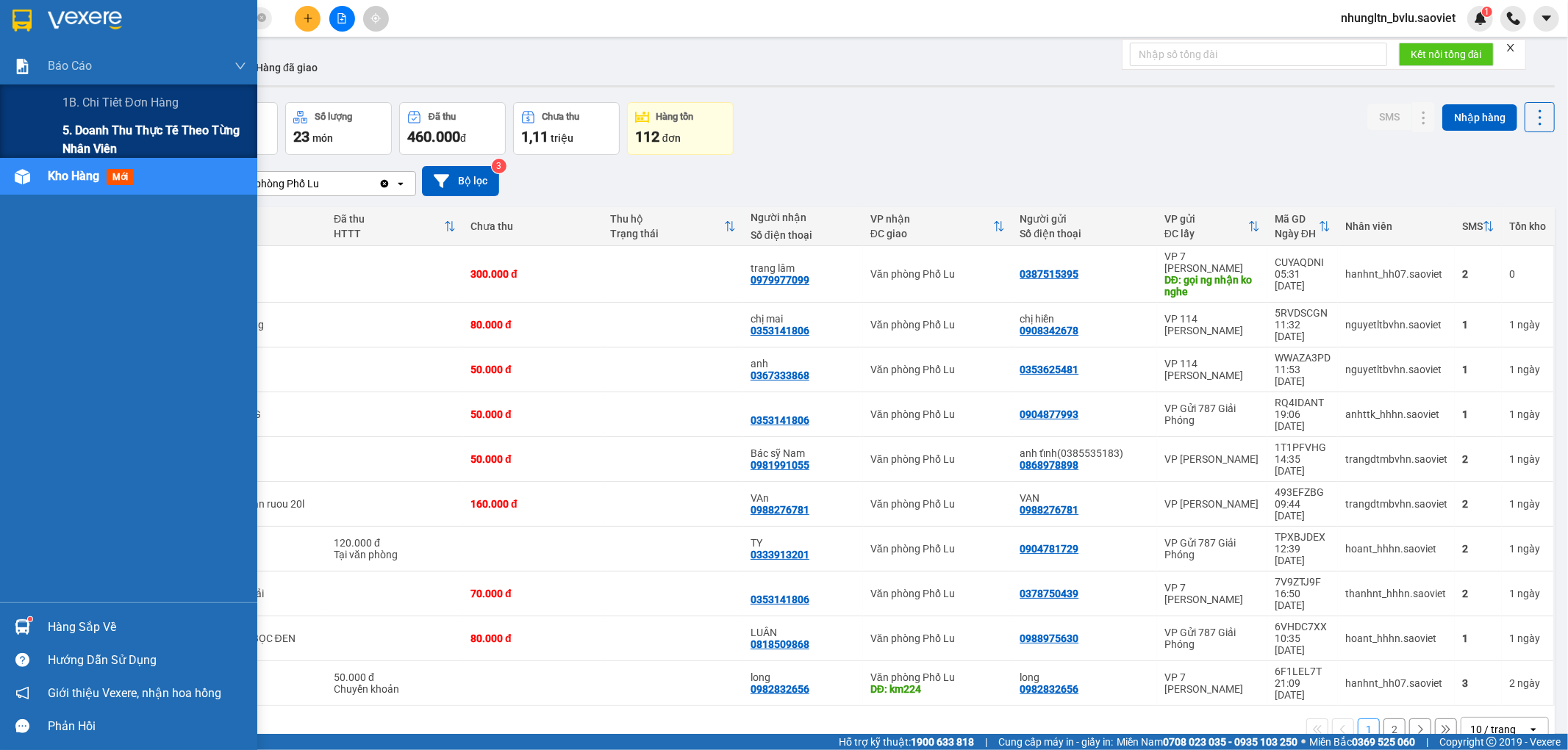
click at [78, 130] on span "5. Doanh thu thực tế theo từng nhân viên" at bounding box center [154, 140] width 184 height 37
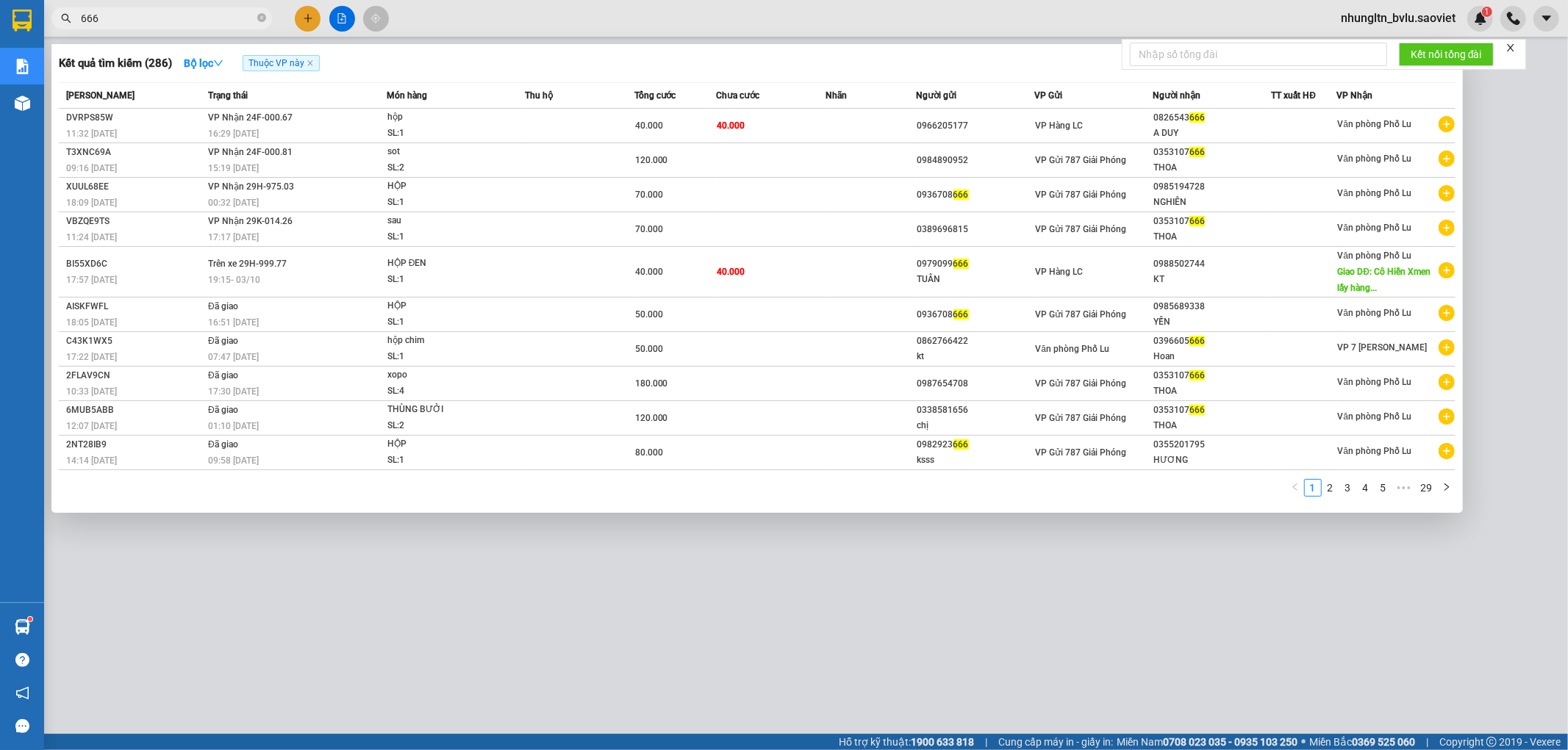
click at [202, 22] on input "666" at bounding box center [167, 18] width 174 height 16
type input "0"
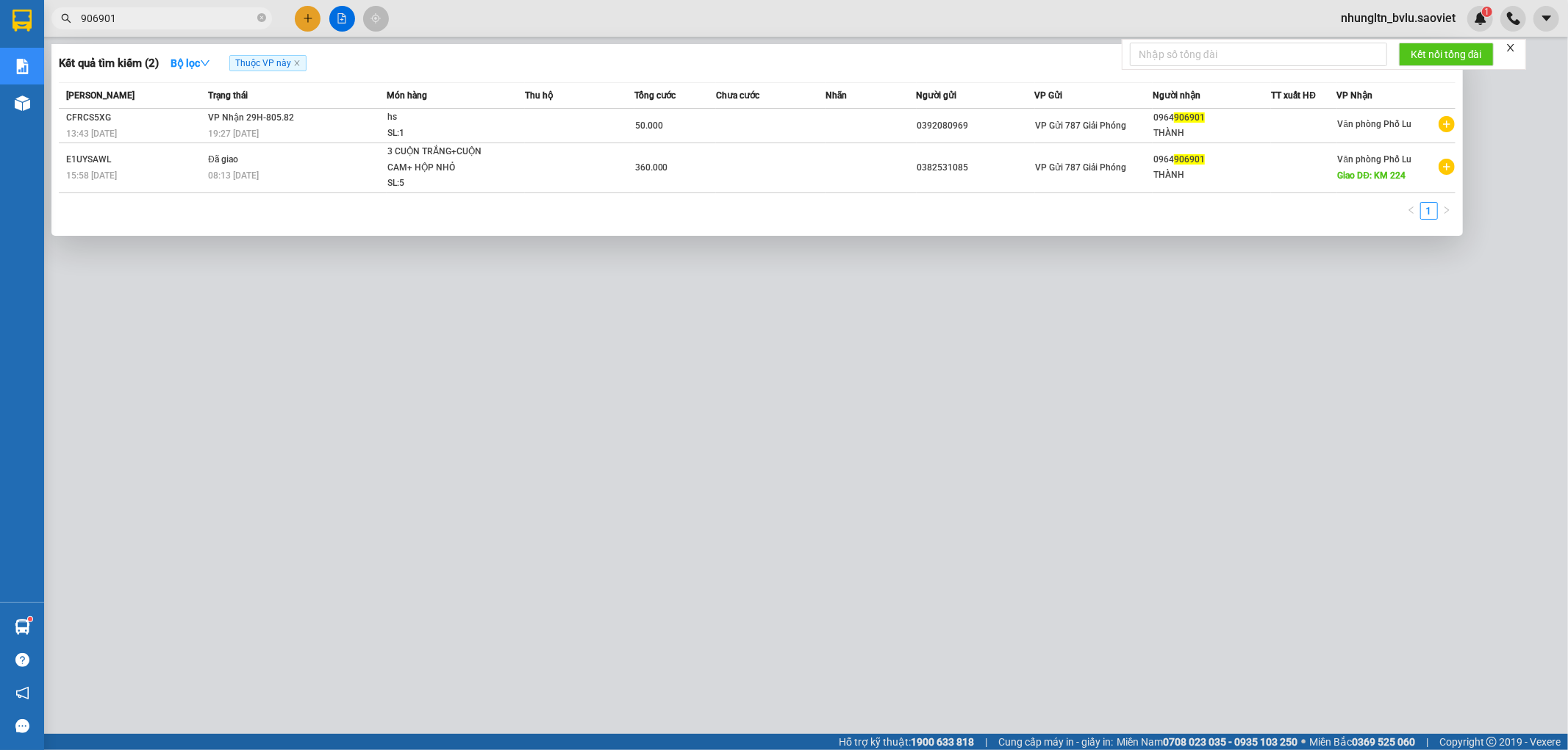
click at [141, 16] on input "906901" at bounding box center [167, 18] width 174 height 16
click at [165, 22] on input "0964906901" at bounding box center [167, 18] width 174 height 16
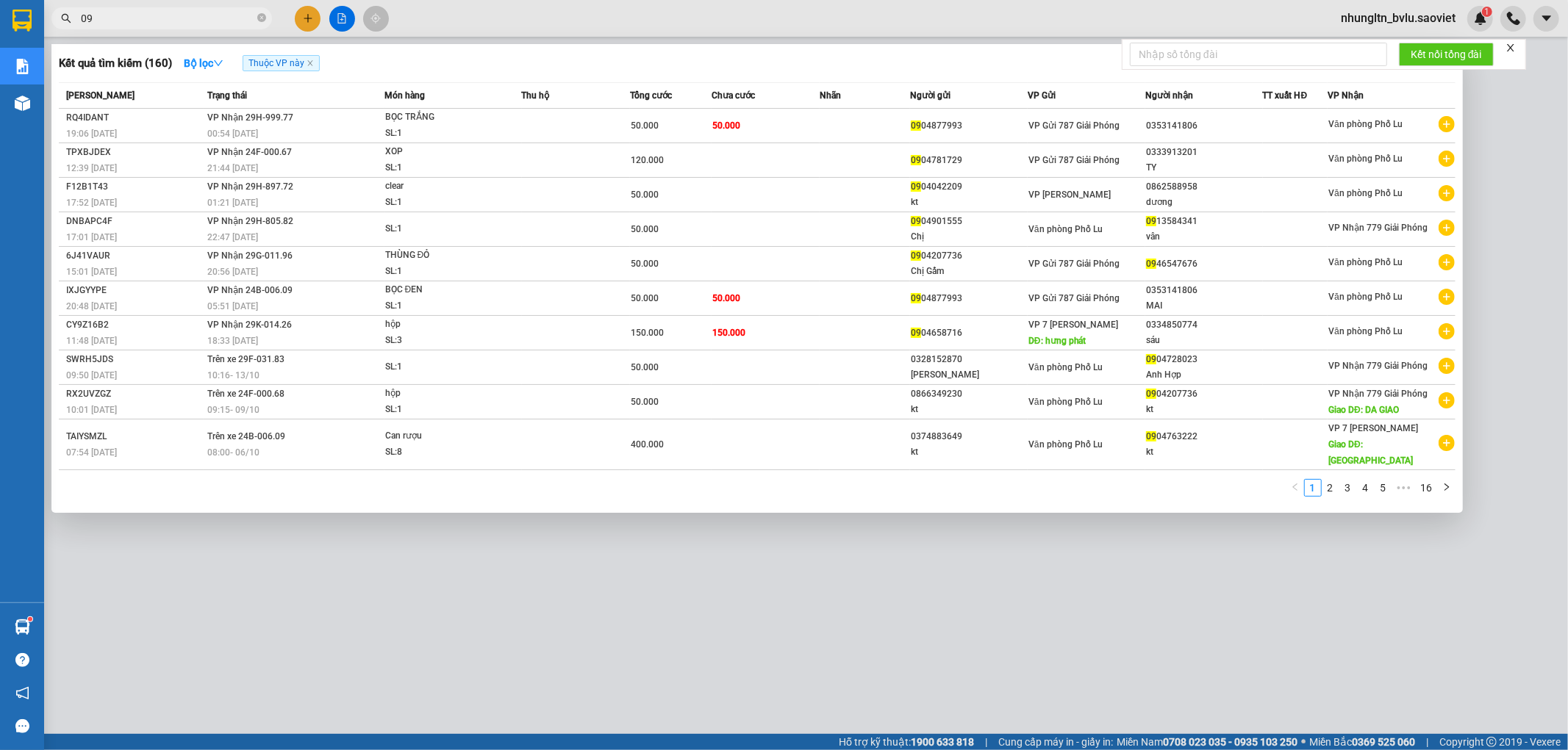
type input "0"
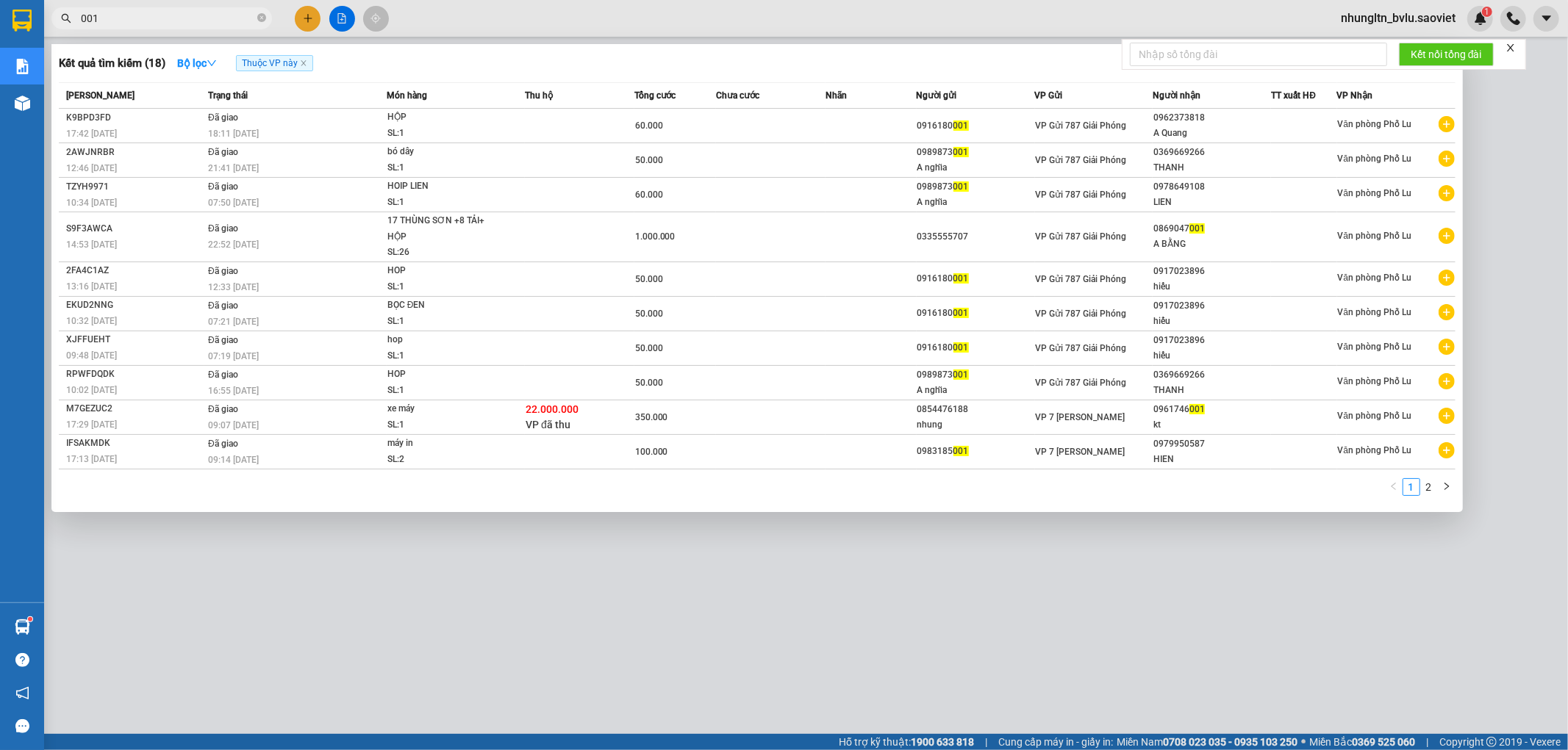
type input "001"
click at [1501, 109] on div at bounding box center [784, 375] width 1568 height 750
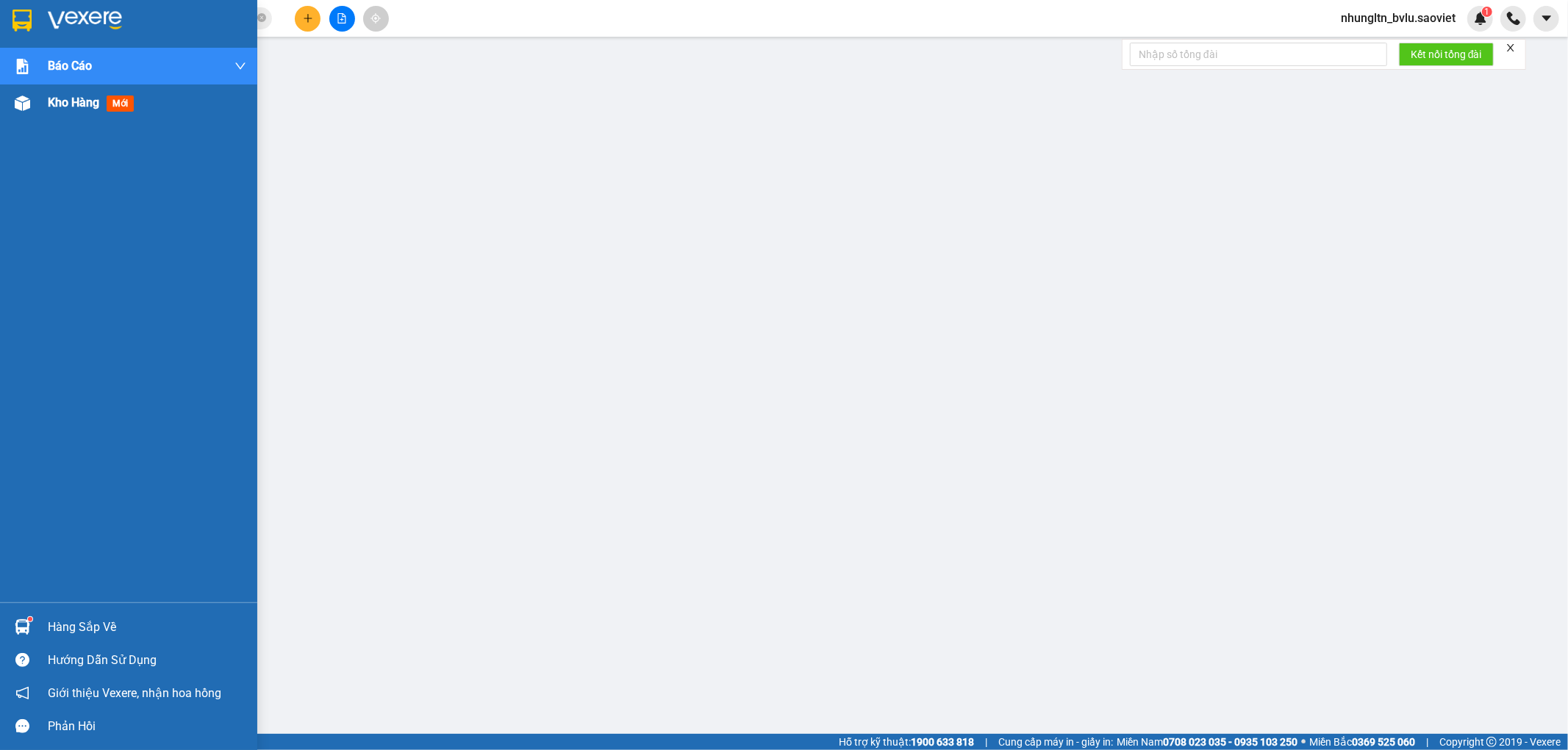
click at [70, 107] on span "Kho hàng" at bounding box center [74, 102] width 52 height 14
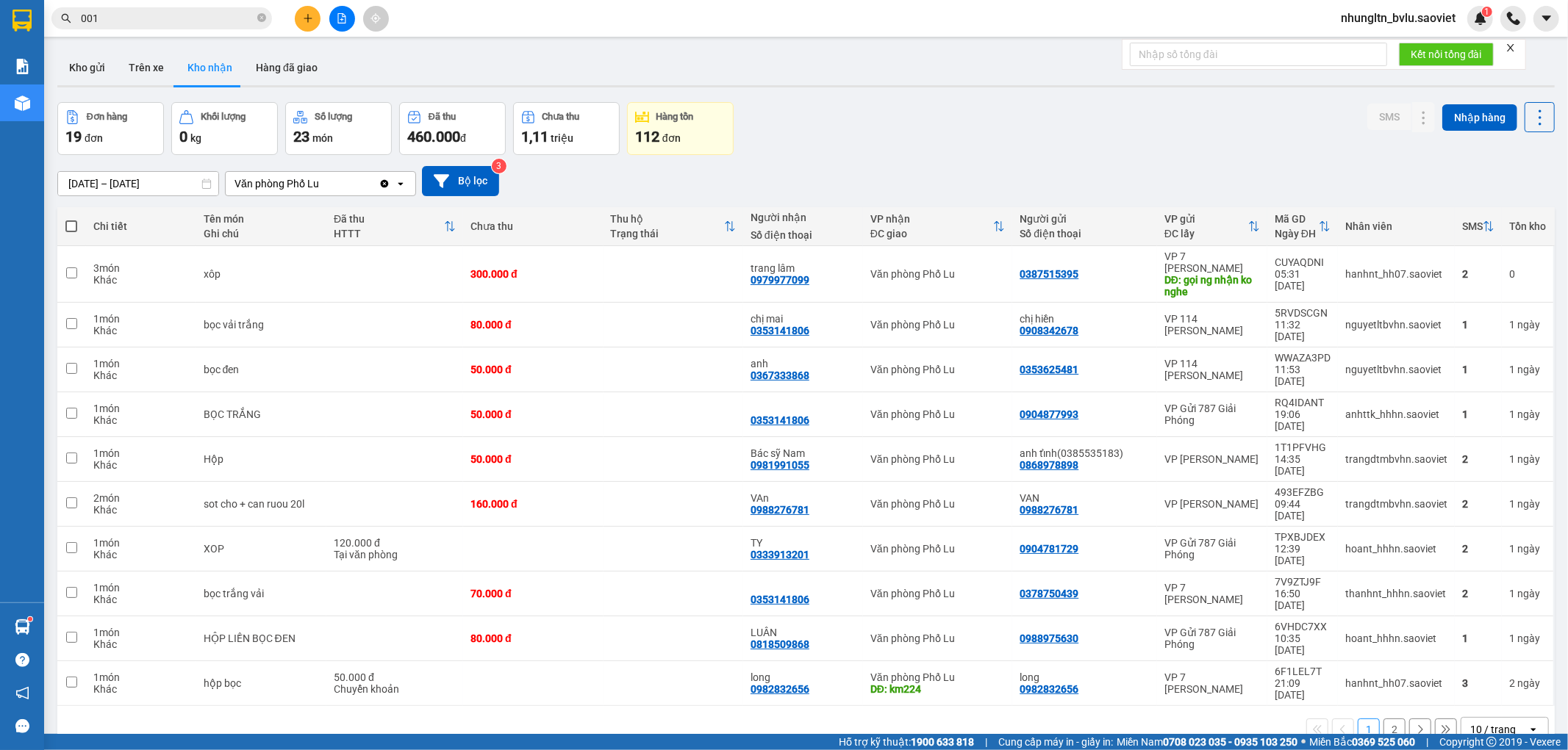
click at [354, 24] on div at bounding box center [341, 18] width 110 height 26
click at [344, 23] on icon "file-add" at bounding box center [342, 18] width 8 height 10
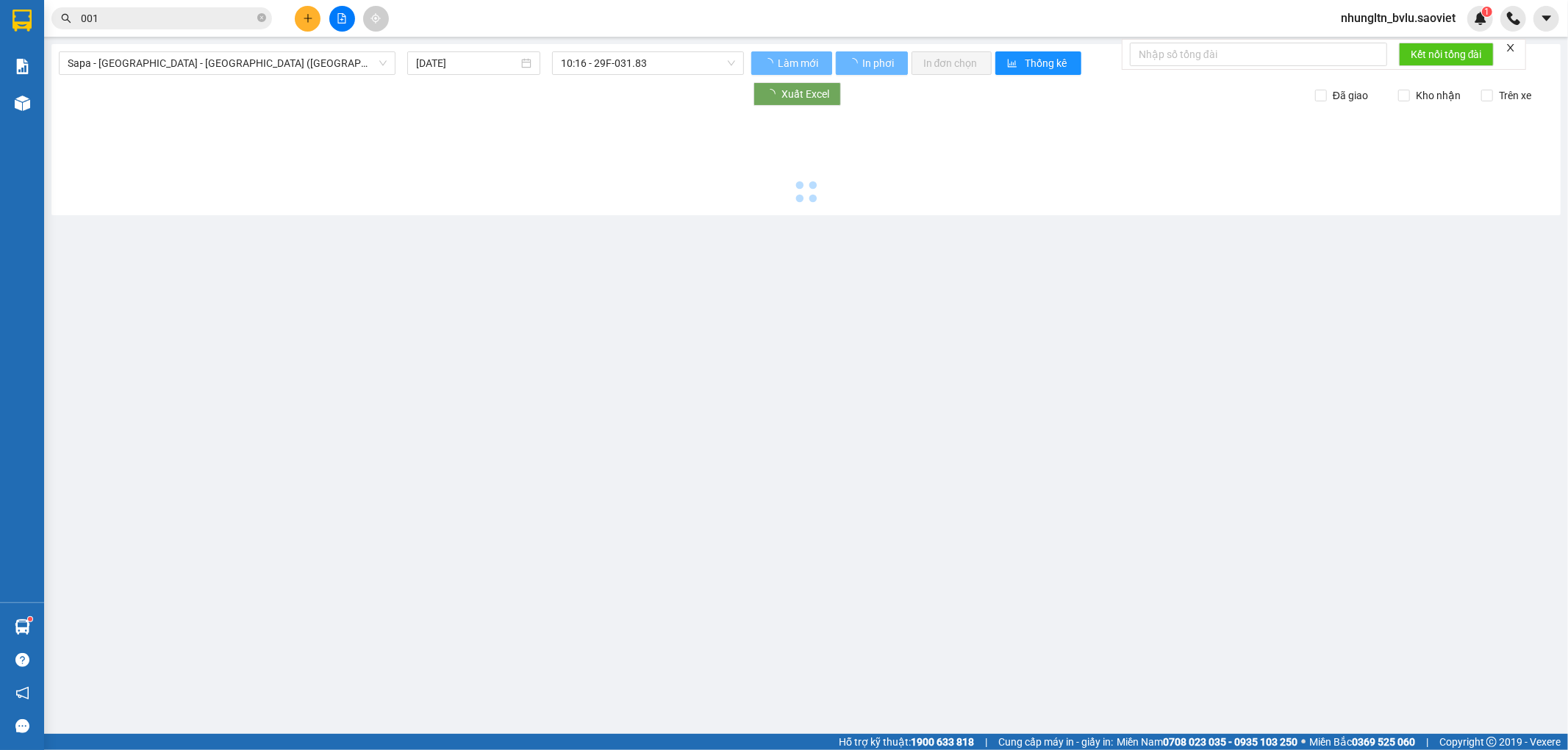
click at [207, 18] on input "001" at bounding box center [167, 18] width 174 height 16
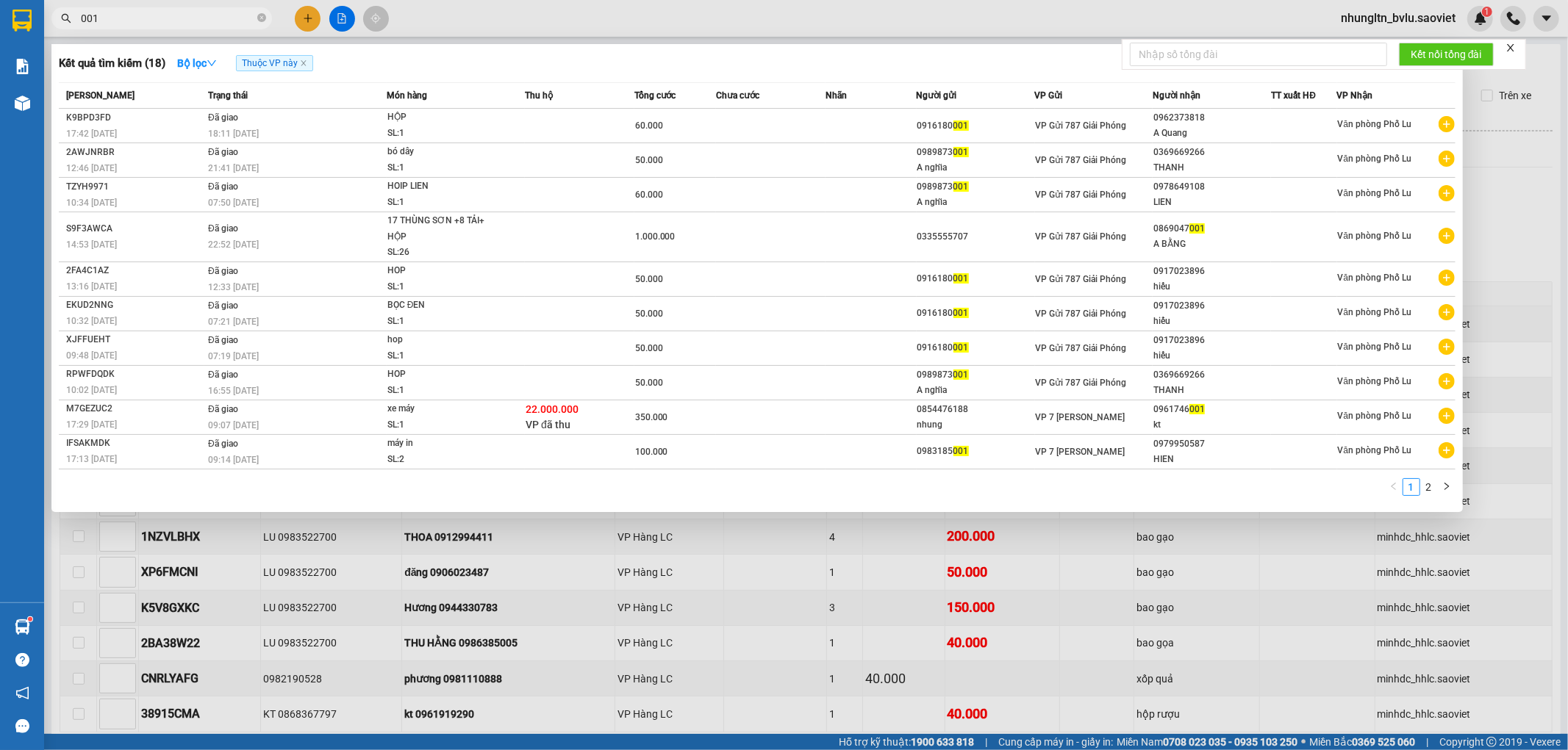
click at [348, 22] on div at bounding box center [784, 375] width 1568 height 750
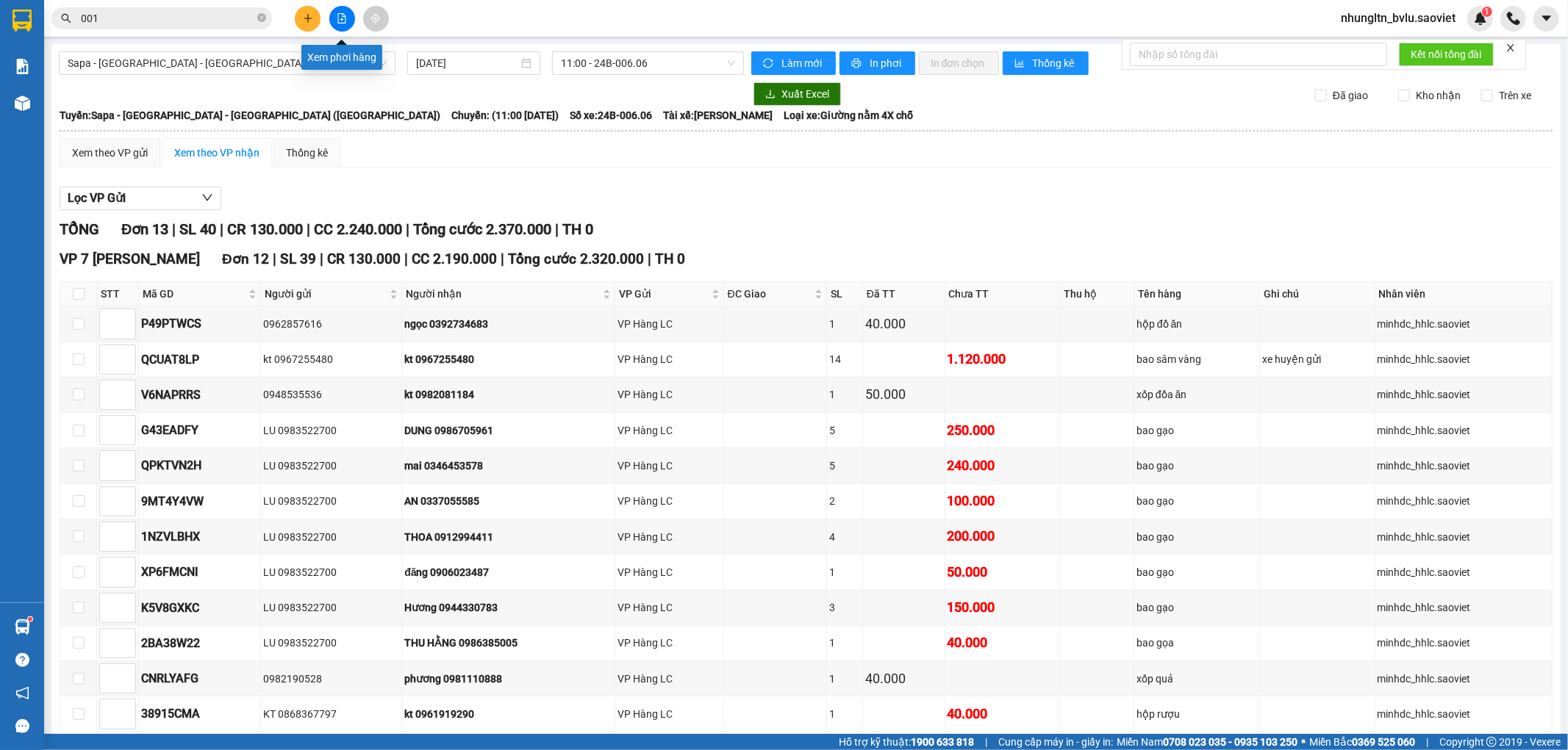
click at [343, 22] on icon "file-add" at bounding box center [342, 18] width 10 height 10
click at [232, 61] on span "Sapa - [GEOGRAPHIC_DATA] - [GEOGRAPHIC_DATA] ([GEOGRAPHIC_DATA])" at bounding box center [227, 63] width 319 height 22
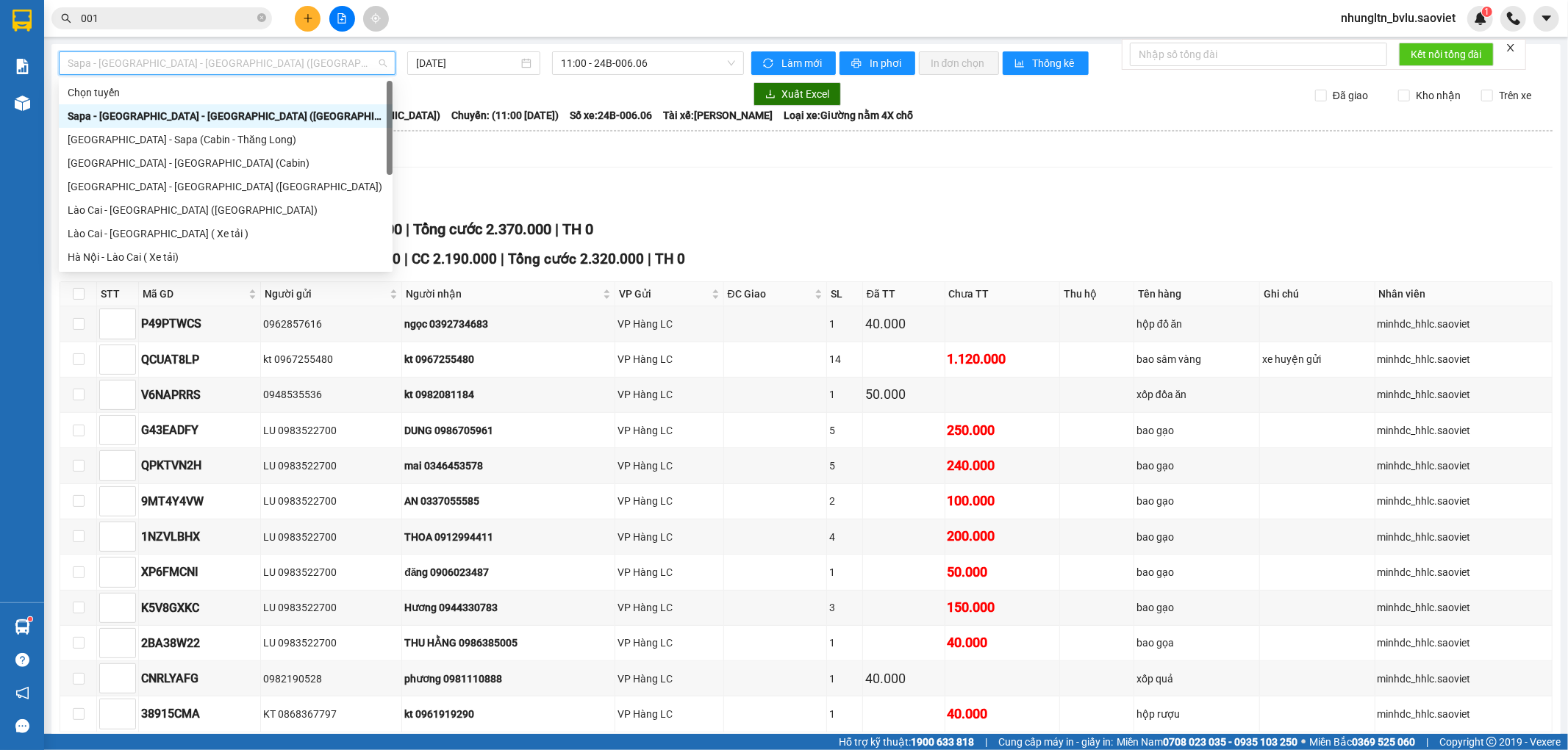
scroll to position [117, 0]
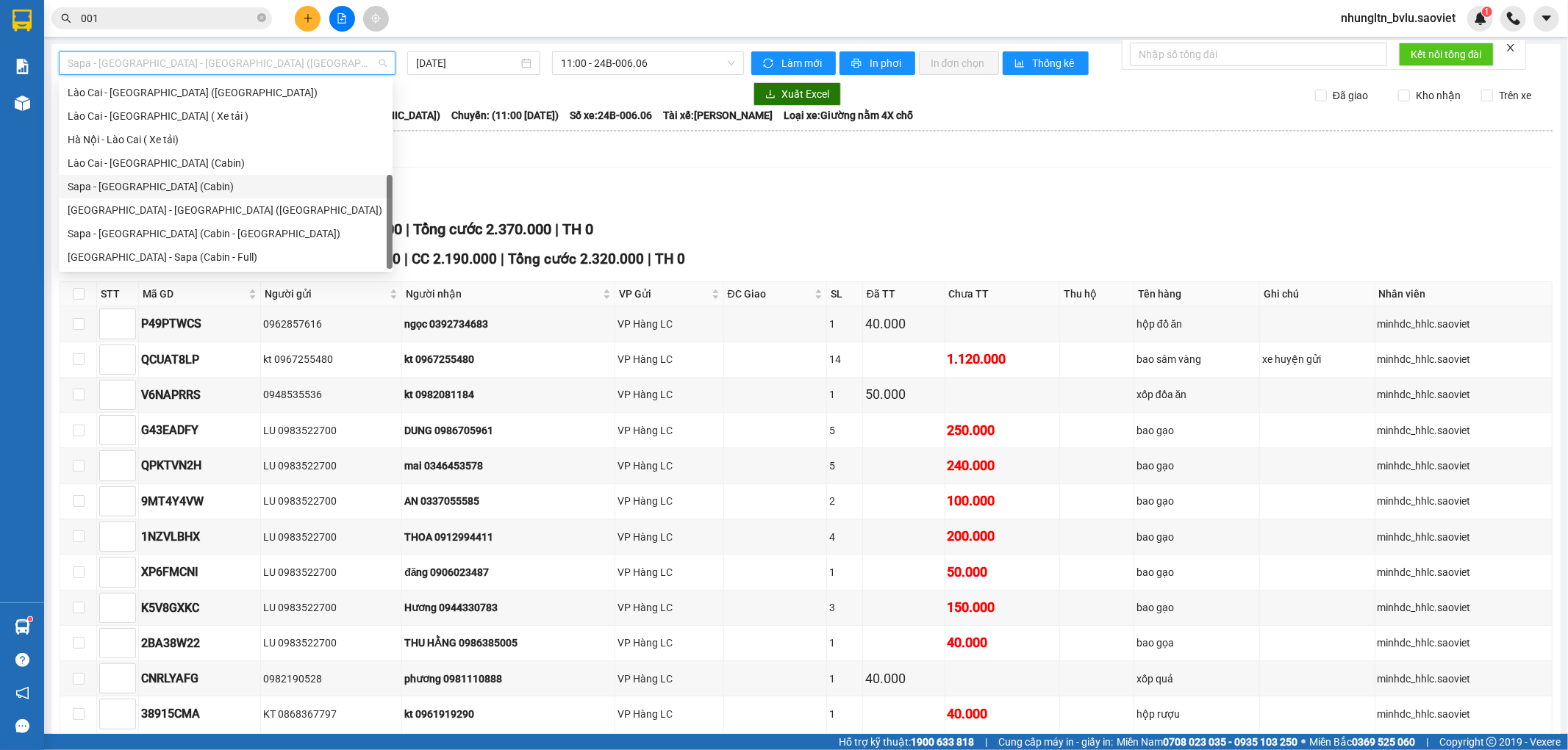
click at [177, 182] on div "Sapa - [GEOGRAPHIC_DATA] (Cabin)" at bounding box center [226, 187] width 316 height 16
type input "[DATE]"
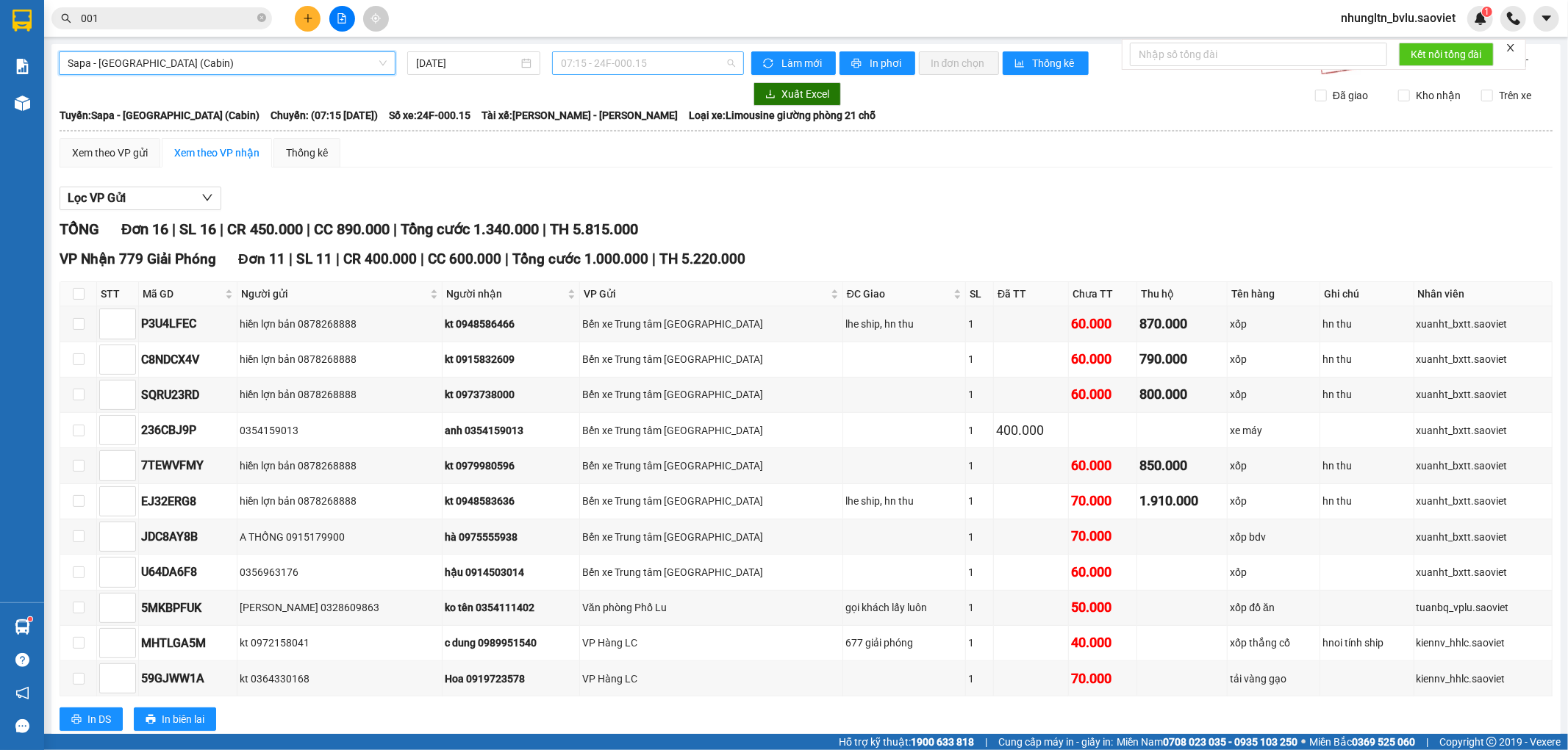
click at [642, 61] on span "07:15 - 24F-000.15" at bounding box center [647, 63] width 174 height 22
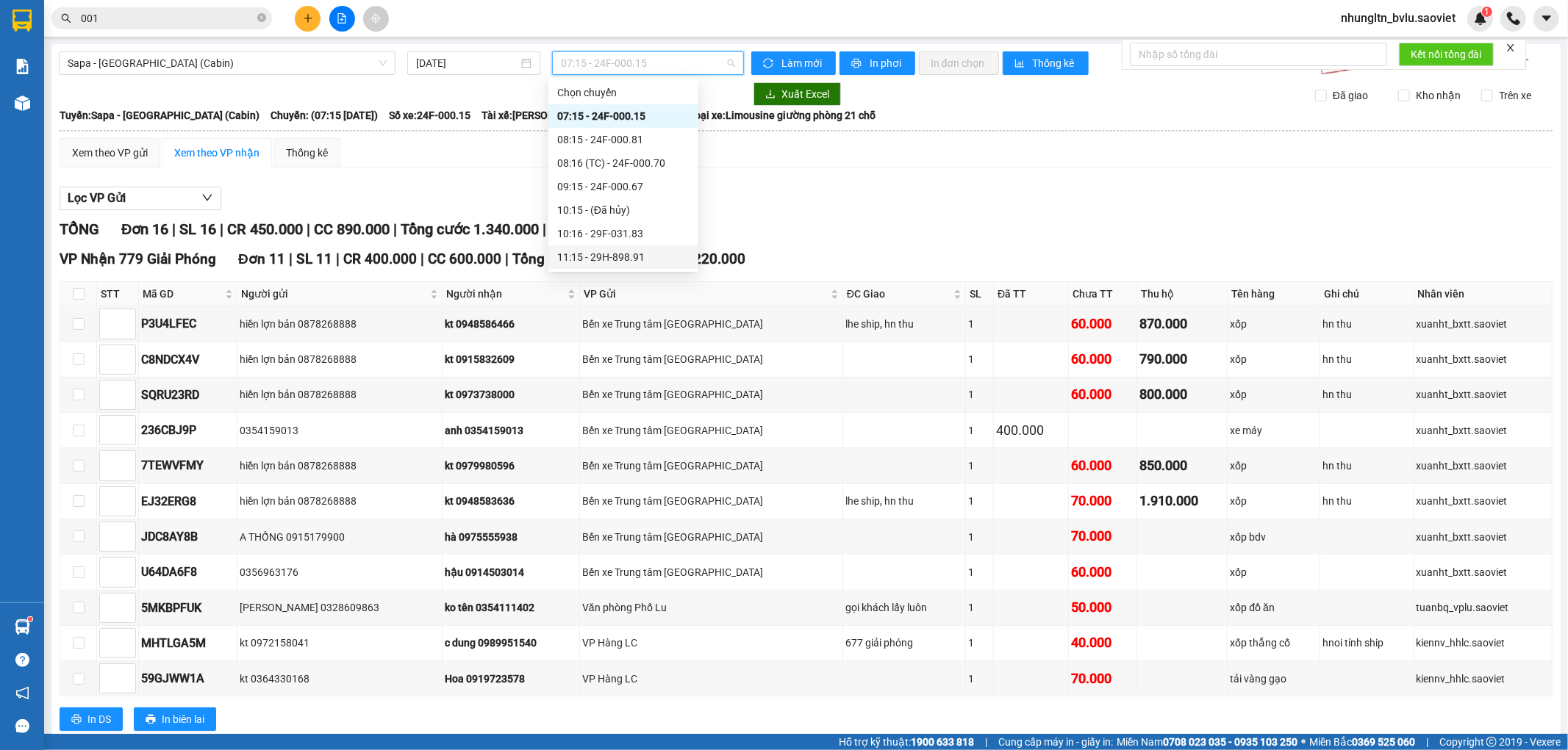
click at [636, 254] on div "11:15 - 29H-898.91" at bounding box center [623, 257] width 132 height 16
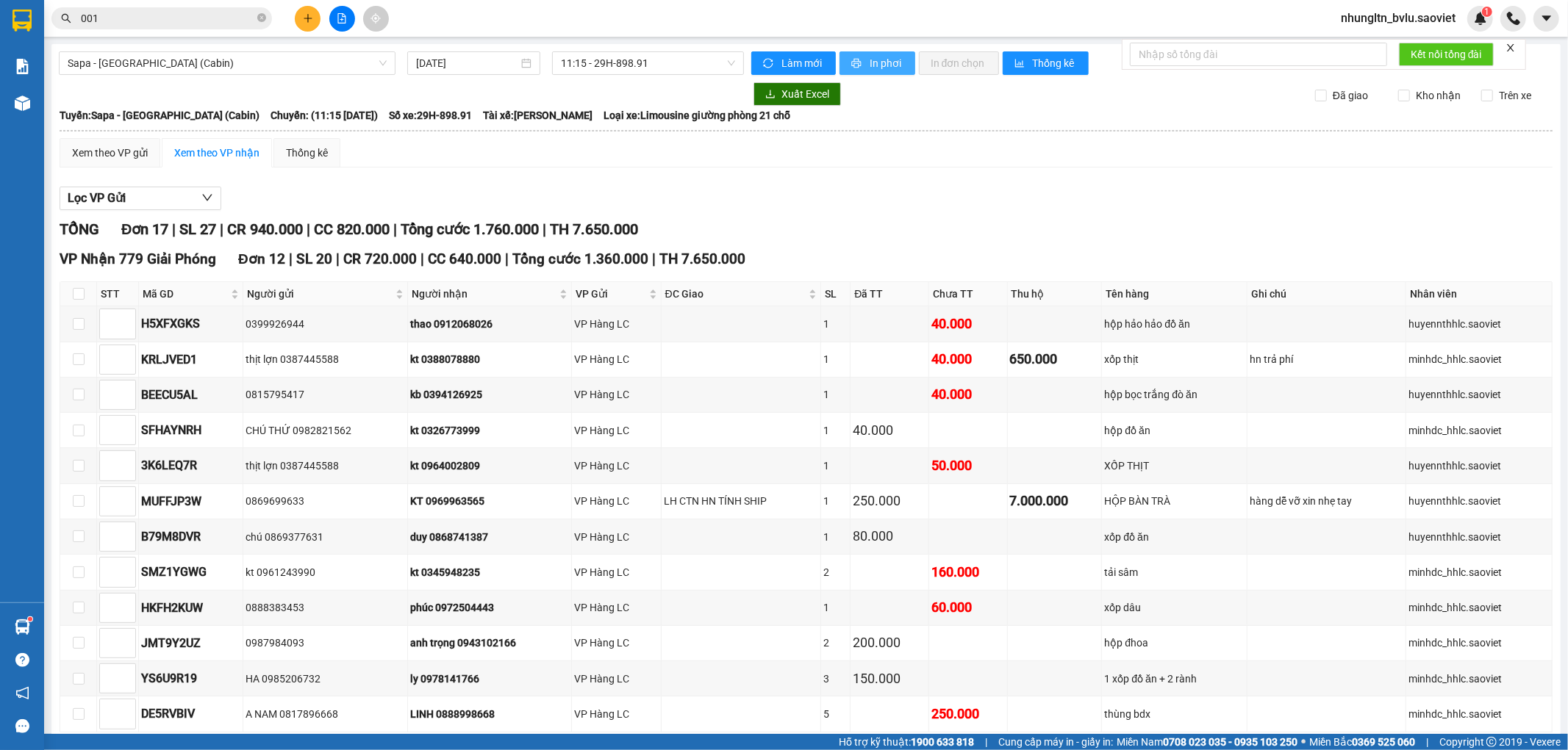
click at [889, 70] on span "In phơi" at bounding box center [886, 63] width 34 height 16
